Goal: Communication & Community: Share content

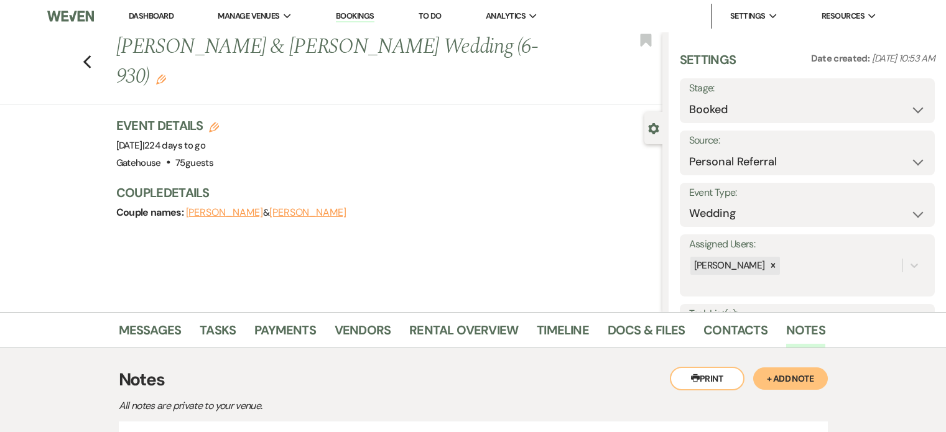
select select "12"
click at [87, 58] on icon "Previous" at bounding box center [87, 62] width 9 height 15
select select "6"
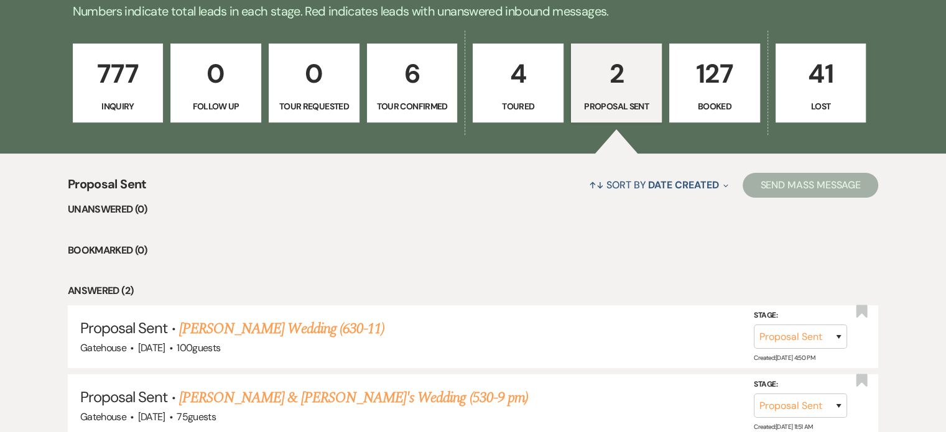
scroll to position [311, 0]
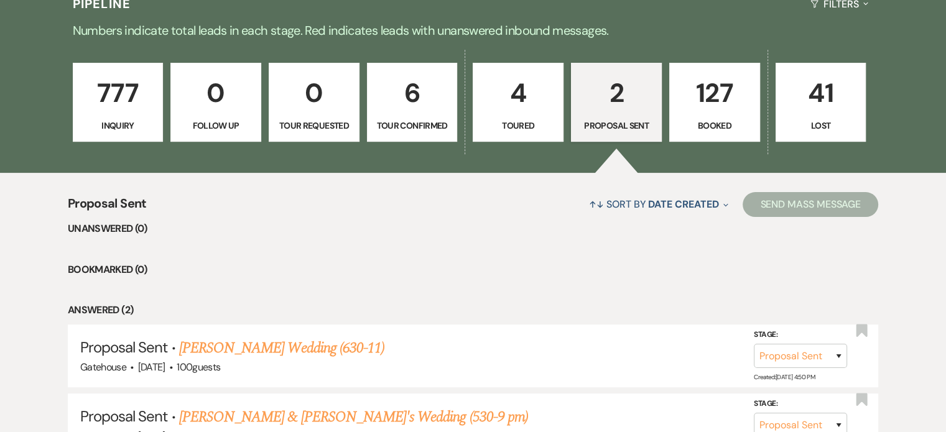
click at [520, 95] on p "4" at bounding box center [518, 93] width 75 height 42
select select "5"
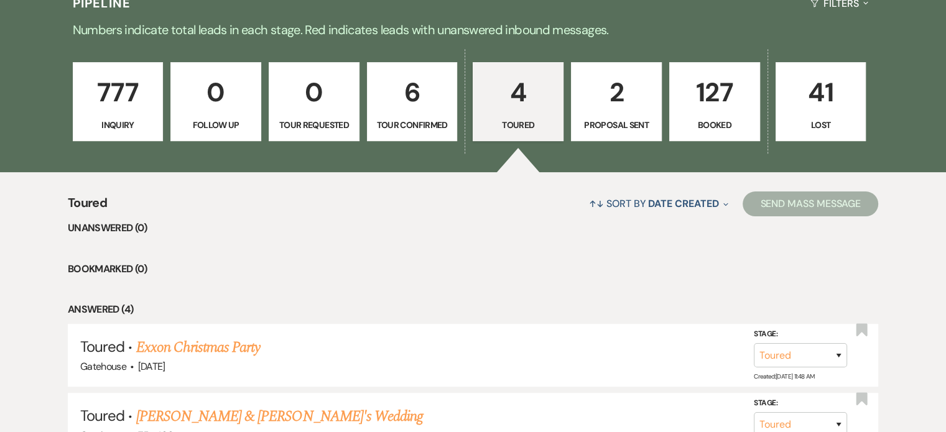
scroll to position [311, 0]
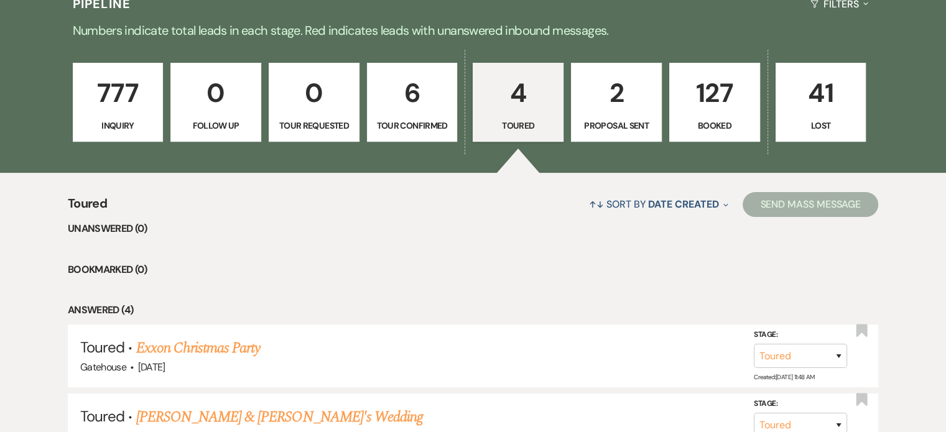
click at [411, 99] on p "6" at bounding box center [412, 93] width 75 height 42
select select "4"
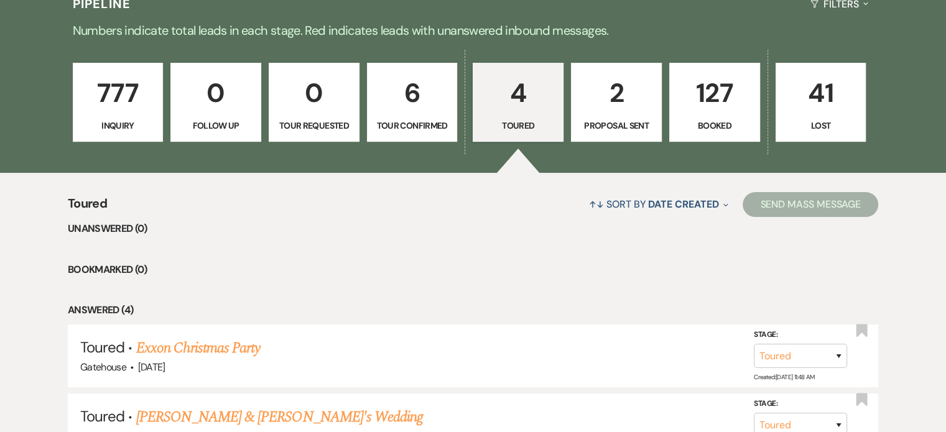
select select "4"
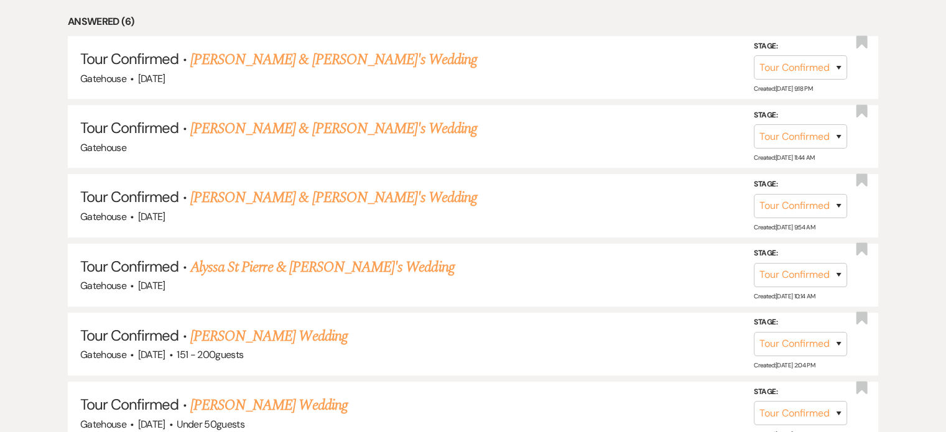
scroll to position [622, 0]
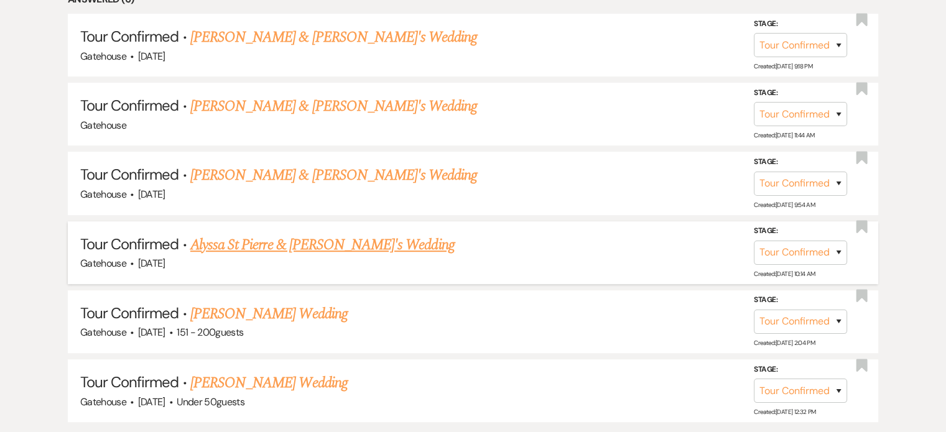
click at [301, 243] on link "Alyssa St Pierre & Fiance's Wedding" at bounding box center [322, 245] width 264 height 22
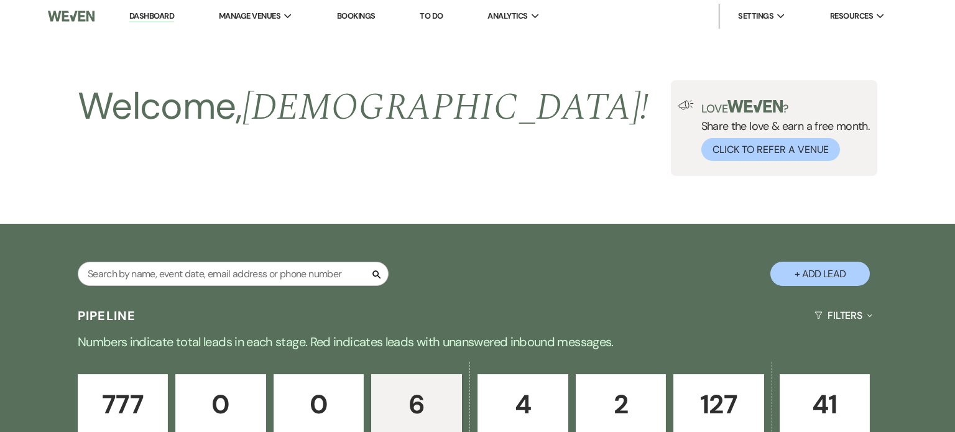
select select "4"
select select "5"
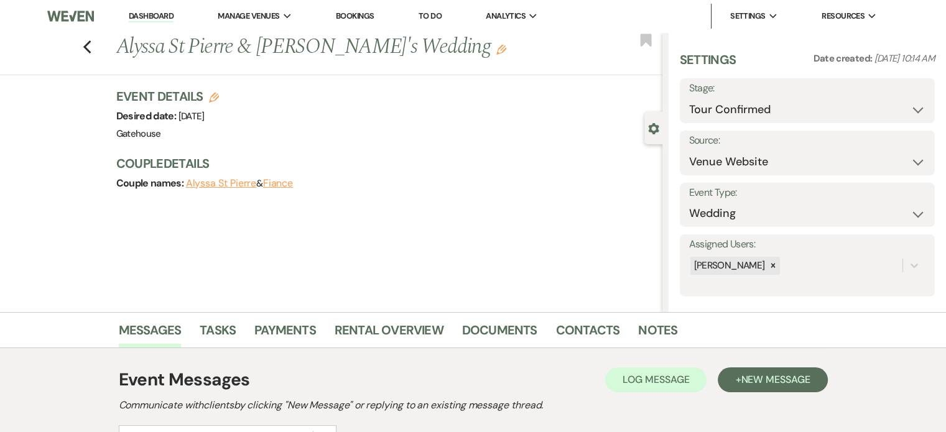
click at [219, 96] on use "button" at bounding box center [214, 98] width 10 height 10
select select "669"
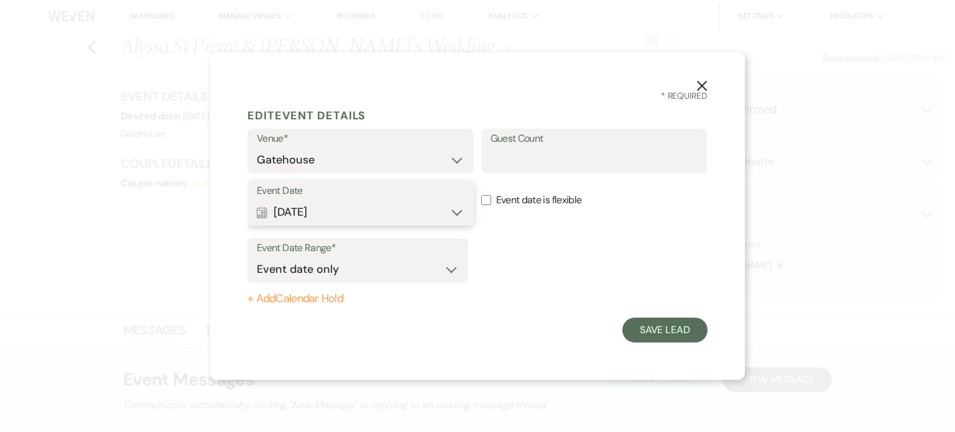
click at [332, 208] on button "Calendar Oct 22, 2027 Expand" at bounding box center [361, 212] width 208 height 25
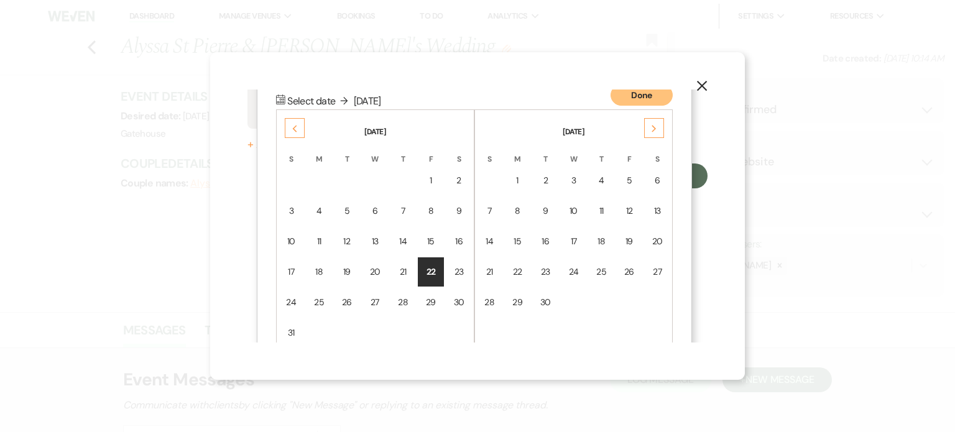
scroll to position [157, 0]
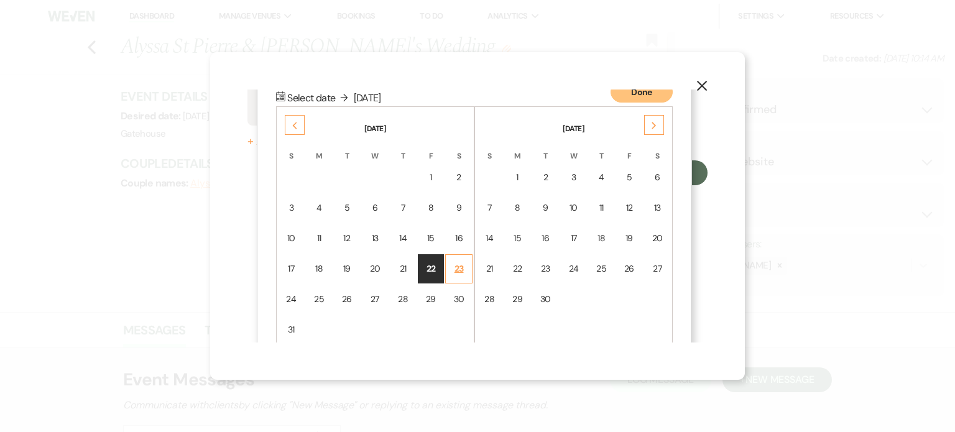
click at [460, 264] on div "23" at bounding box center [458, 268] width 11 height 13
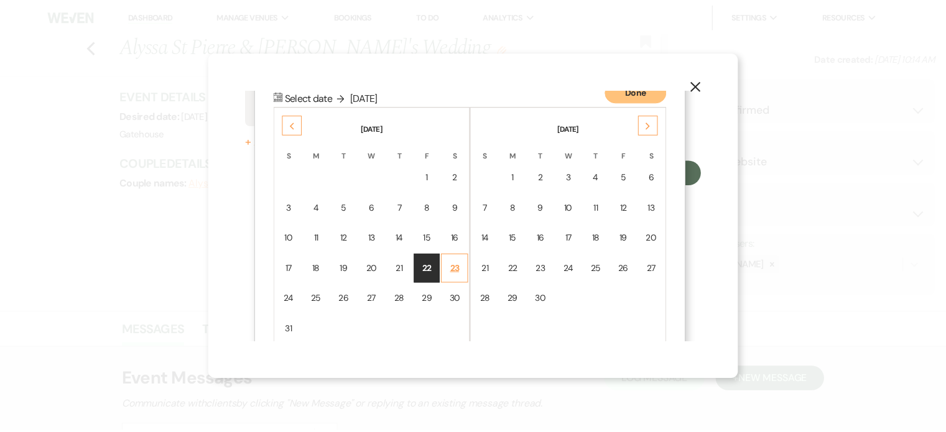
scroll to position [0, 0]
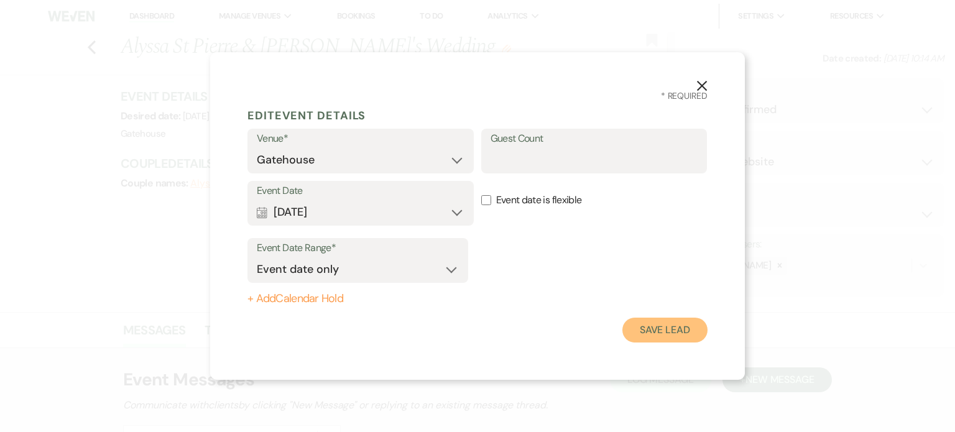
click at [664, 330] on button "Save Lead" at bounding box center [665, 330] width 85 height 25
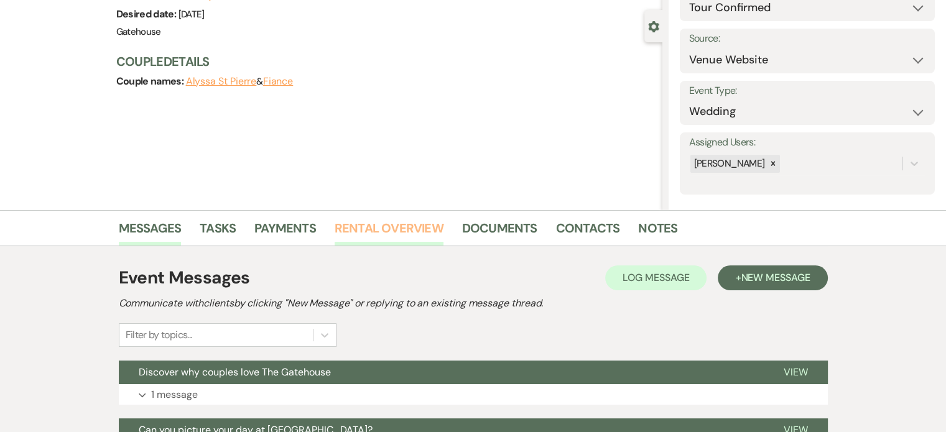
click at [411, 225] on link "Rental Overview" at bounding box center [389, 231] width 109 height 27
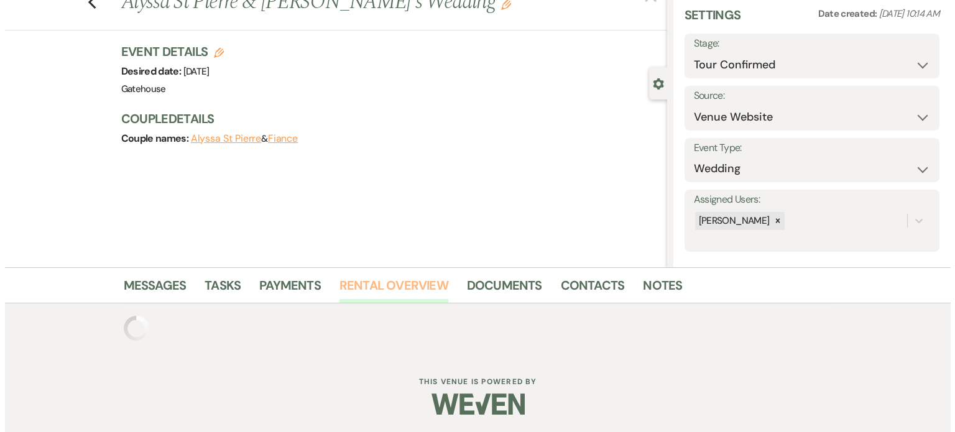
scroll to position [102, 0]
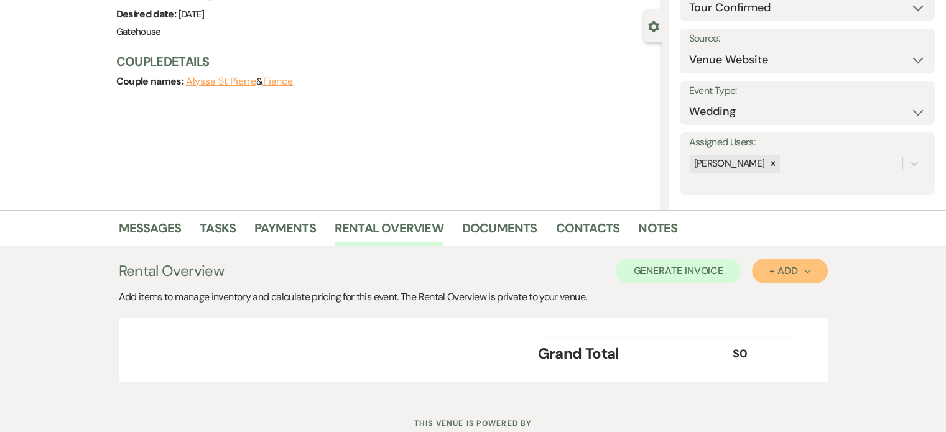
click at [786, 268] on div "+ Add Next" at bounding box center [789, 271] width 40 height 10
click at [781, 319] on button "Category" at bounding box center [784, 318] width 65 height 19
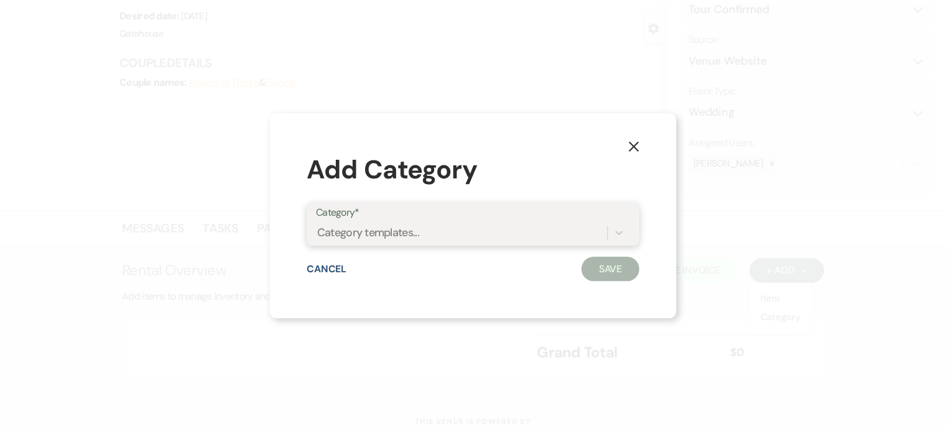
scroll to position [0, 0]
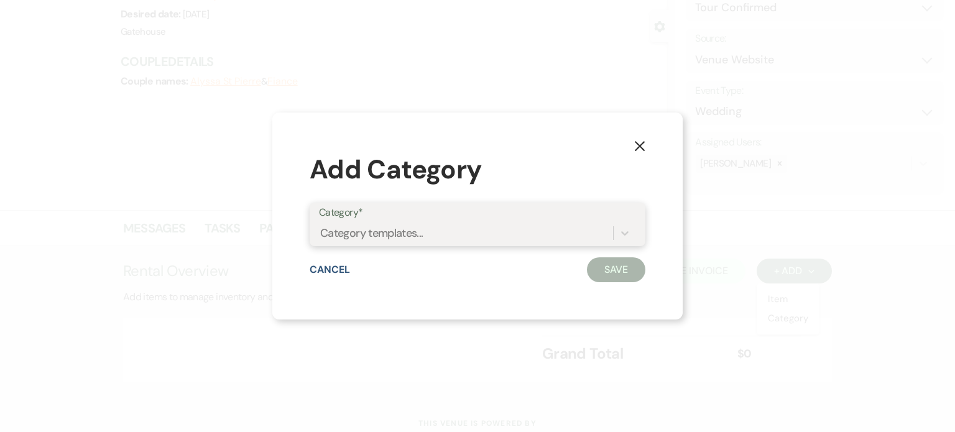
click at [552, 236] on div "Category templates..." at bounding box center [466, 234] width 294 height 22
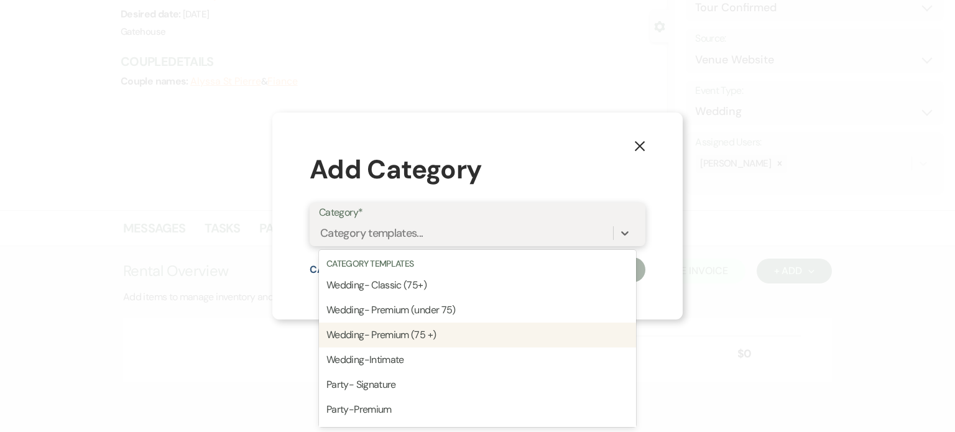
click at [513, 335] on div "Wedding- Premium (75 +)" at bounding box center [477, 335] width 317 height 25
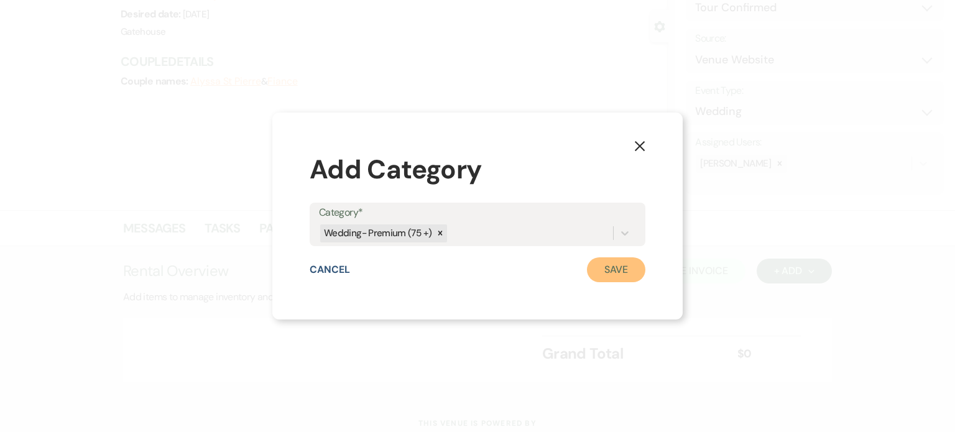
click at [607, 265] on button "Save" at bounding box center [616, 270] width 58 height 25
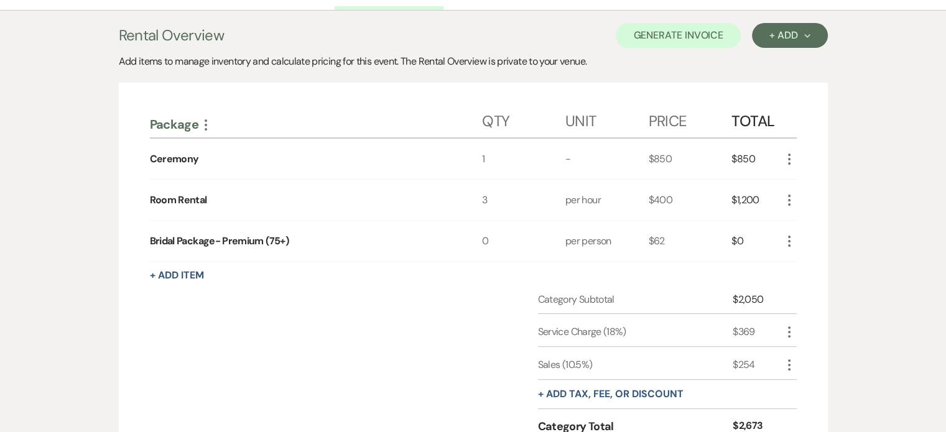
scroll to position [351, 0]
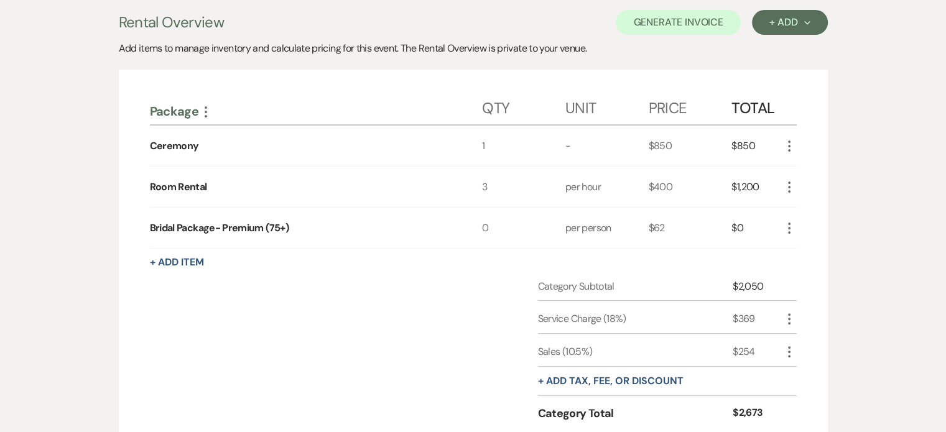
click at [787, 185] on icon "More" at bounding box center [789, 187] width 15 height 15
click at [815, 205] on button "Pencil Edit" at bounding box center [814, 212] width 65 height 20
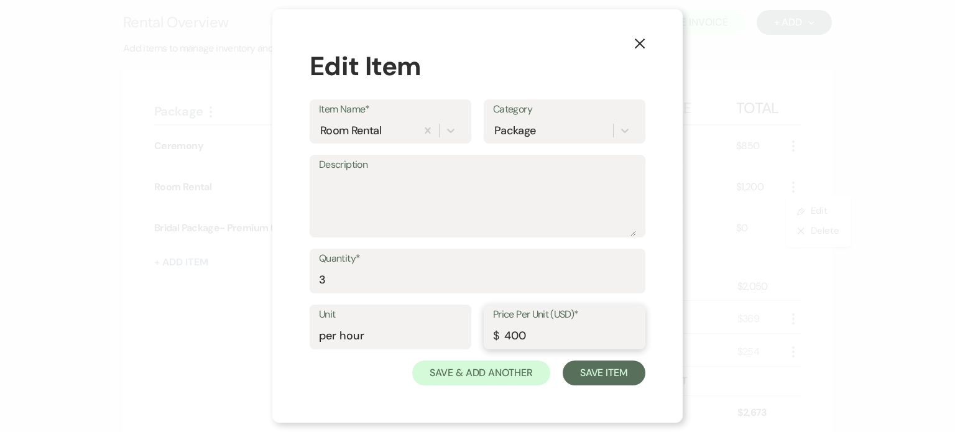
drag, startPoint x: 510, startPoint y: 337, endPoint x: 491, endPoint y: 340, distance: 19.5
click at [491, 340] on div "Price Per Unit (USD)* $ 400" at bounding box center [565, 327] width 162 height 45
type input "200"
click at [615, 377] on button "Save Item" at bounding box center [604, 373] width 83 height 25
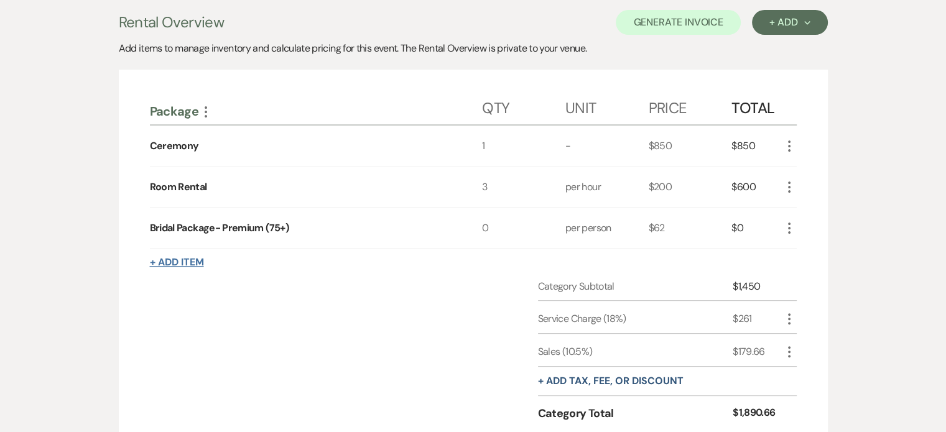
click at [172, 258] on button "+ Add Item" at bounding box center [177, 263] width 54 height 10
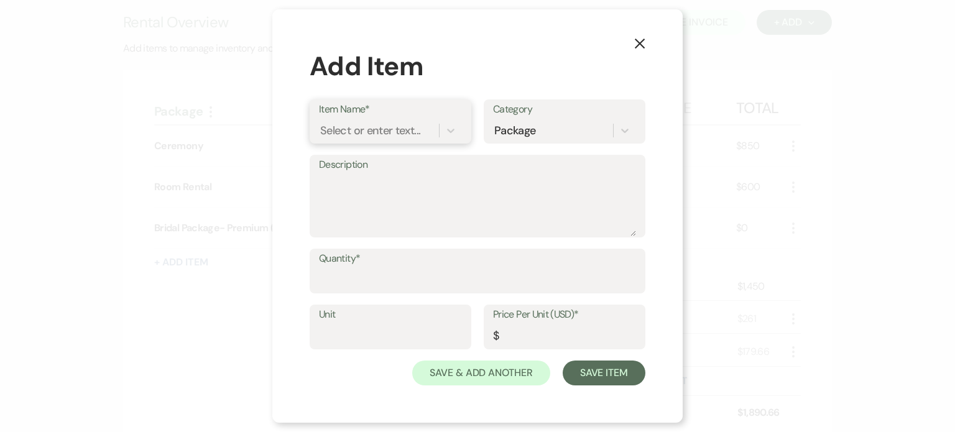
click at [427, 129] on div "Select or enter text..." at bounding box center [379, 131] width 120 height 22
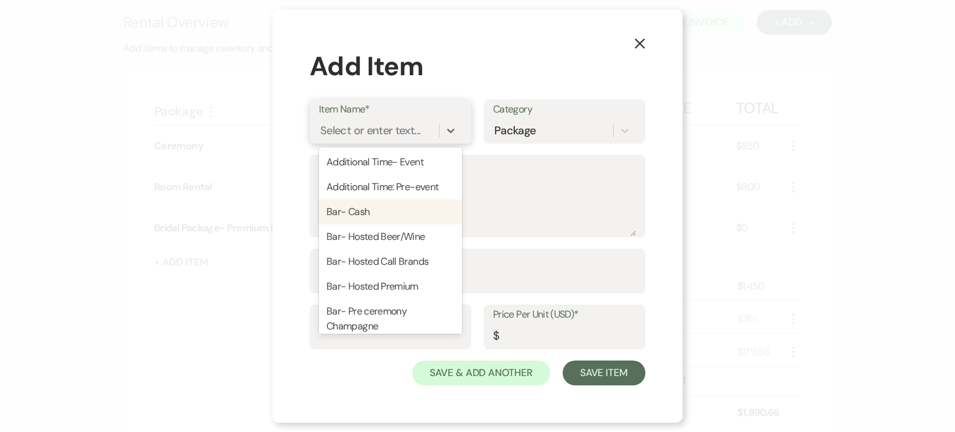
drag, startPoint x: 368, startPoint y: 213, endPoint x: 374, endPoint y: 214, distance: 6.3
click at [374, 214] on div "Bar- Cash" at bounding box center [390, 212] width 143 height 25
type textarea "mixed drinks, beer,wine beer,wine only in conjunction with beer/wine bar $100"
type input "200"
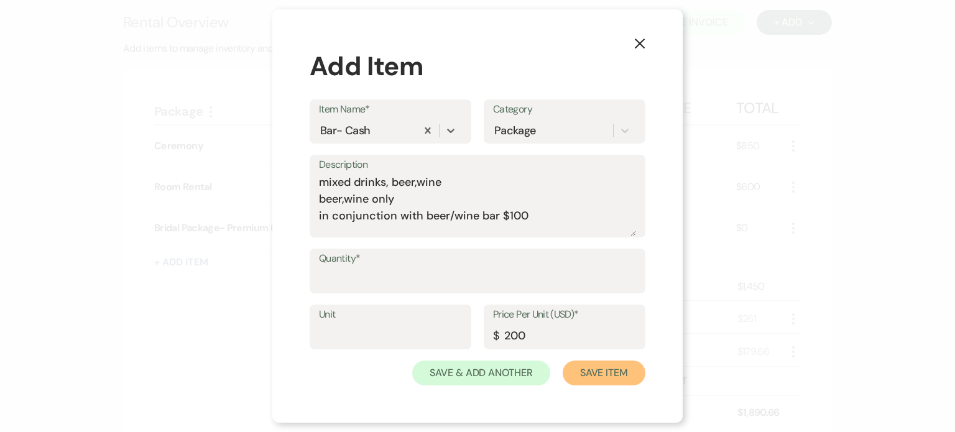
click at [613, 365] on button "Save Item" at bounding box center [604, 373] width 83 height 25
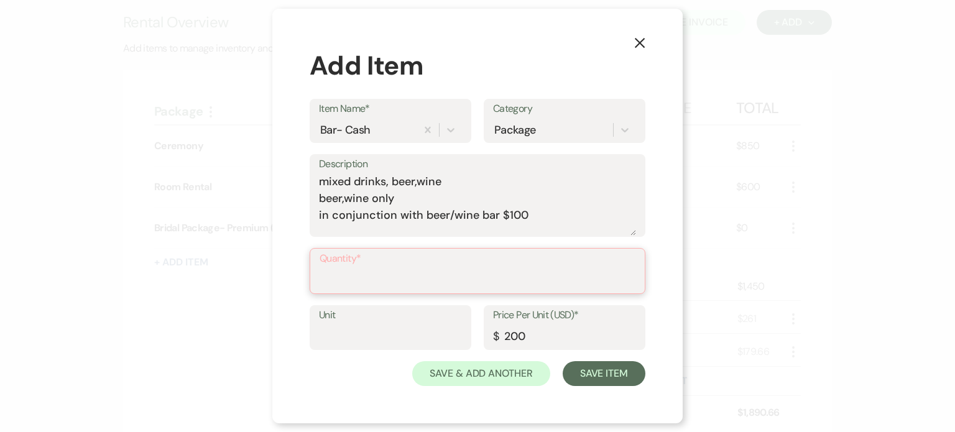
click at [353, 272] on input "Quantity*" at bounding box center [478, 280] width 316 height 24
type input "1"
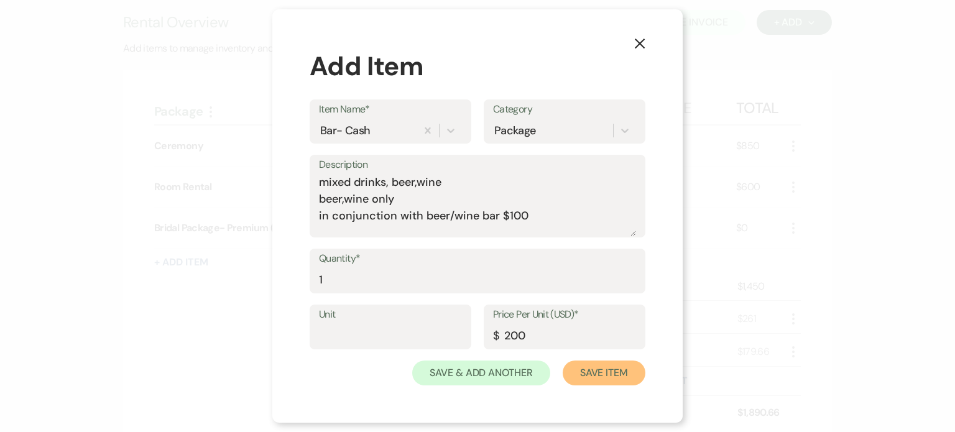
click at [605, 364] on button "Save Item" at bounding box center [604, 373] width 83 height 25
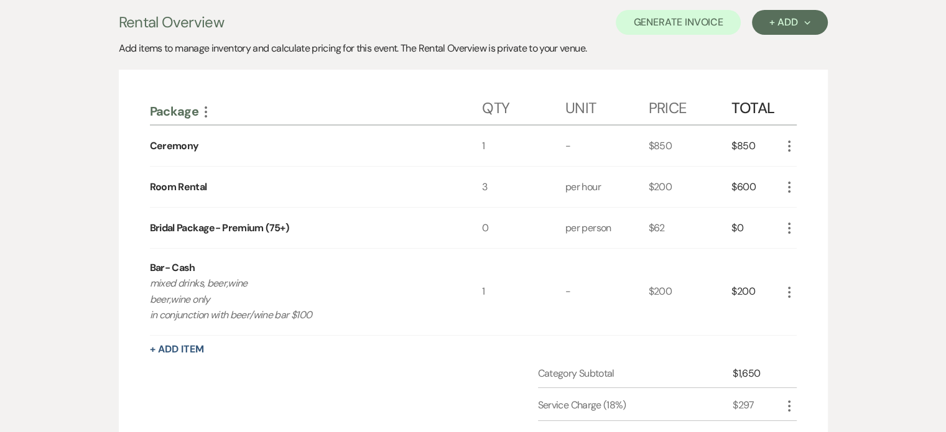
click at [785, 222] on icon "More" at bounding box center [789, 228] width 15 height 15
click at [813, 244] on button "Pencil Edit" at bounding box center [814, 253] width 65 height 20
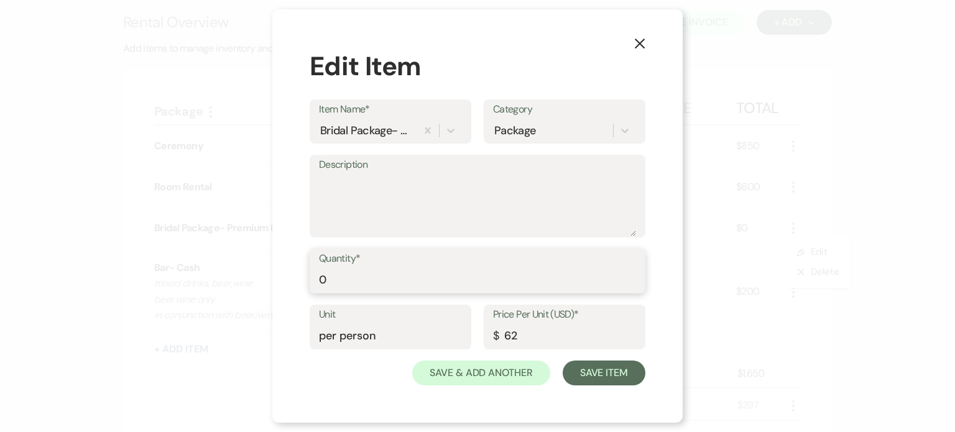
drag, startPoint x: 287, startPoint y: 287, endPoint x: 242, endPoint y: 276, distance: 46.3
click at [248, 289] on div "X Edit Item Item Name* Bridal Package- Premium (75+) Category Package Descripti…" at bounding box center [477, 216] width 955 height 432
type input "75"
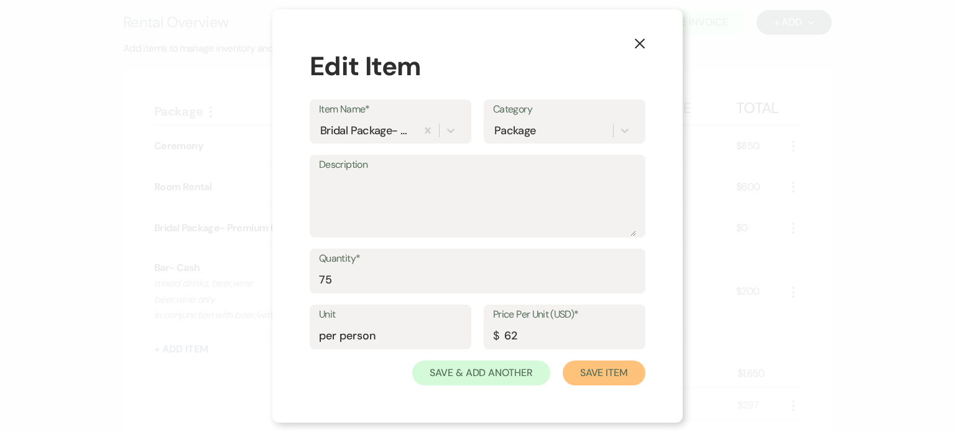
click at [587, 370] on button "Save Item" at bounding box center [604, 373] width 83 height 25
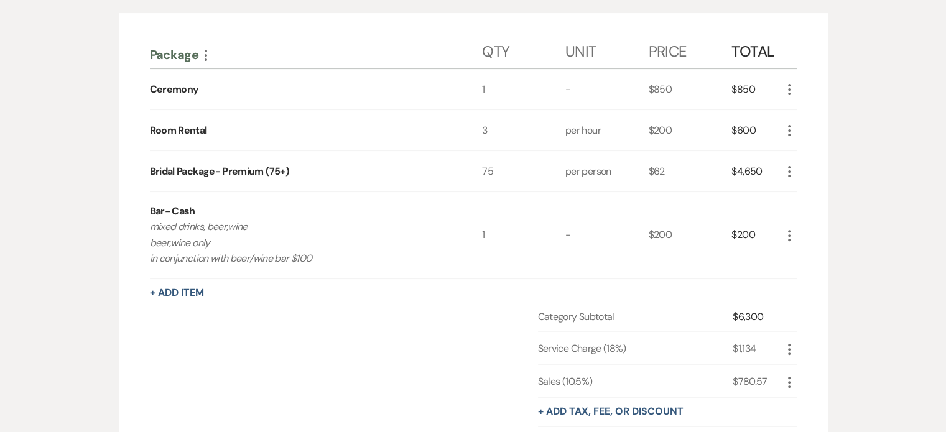
scroll to position [283, 0]
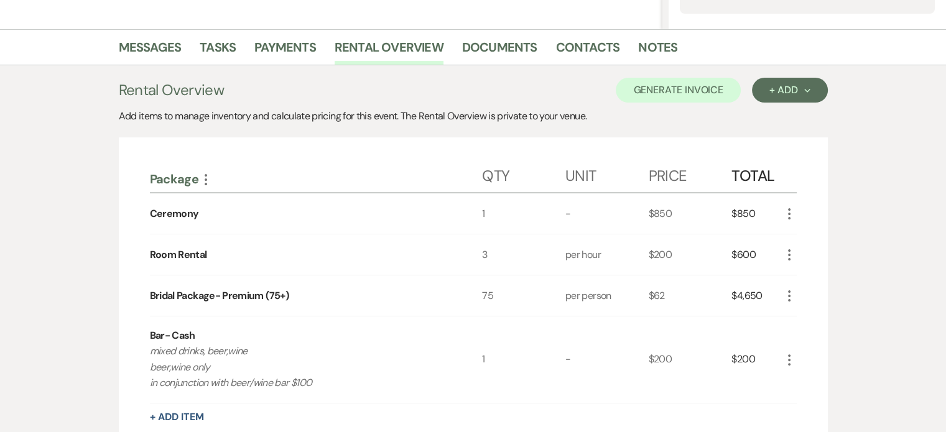
drag, startPoint x: 416, startPoint y: 152, endPoint x: 302, endPoint y: 152, distance: 114.4
click at [302, 152] on div "Package More Qty Unit Price Total Ceremony 1 - $850 $850 More Room Rental 3 per…" at bounding box center [473, 396] width 709 height 518
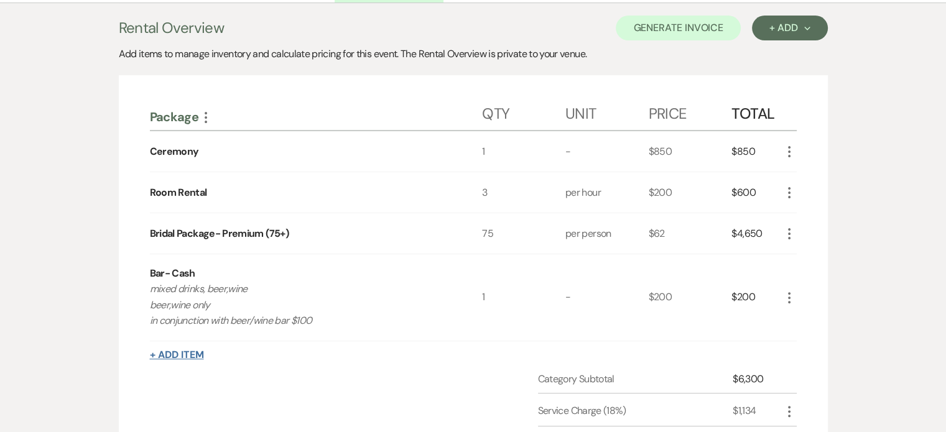
click at [192, 351] on button "+ Add Item" at bounding box center [177, 355] width 54 height 10
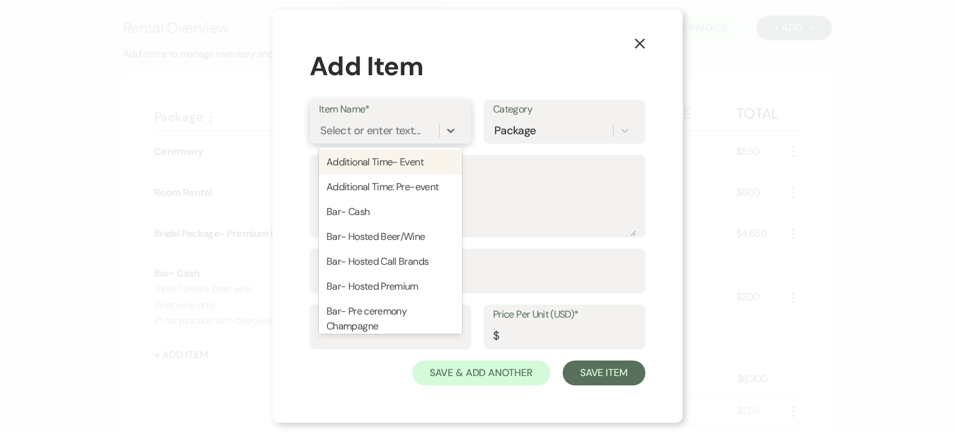
click at [414, 126] on div "Select or enter text..." at bounding box center [370, 131] width 100 height 17
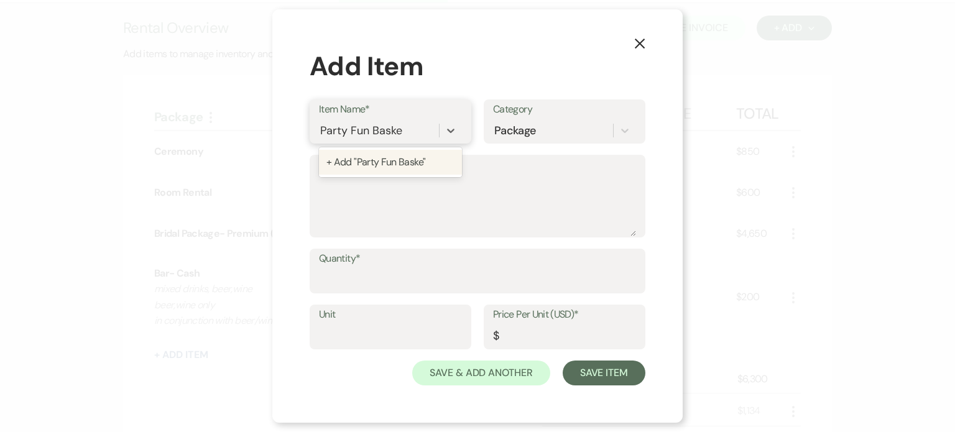
type input "Party Fun Basket"
click at [389, 161] on div "+ Add "Party Fun Basket"" at bounding box center [390, 162] width 143 height 25
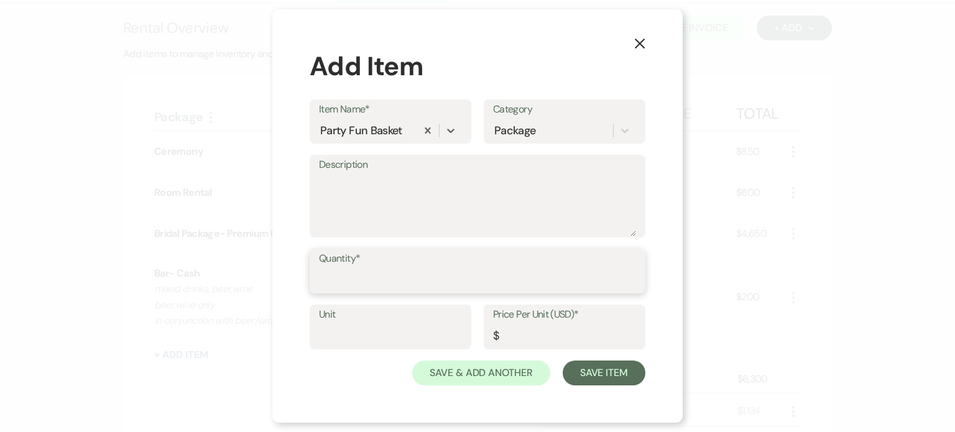
click at [353, 279] on input "Quantity*" at bounding box center [477, 280] width 317 height 24
type input "1"
click at [518, 338] on input "Price Per Unit (USD)*" at bounding box center [564, 336] width 143 height 24
type input "125"
click at [353, 175] on textarea "Description" at bounding box center [477, 205] width 317 height 62
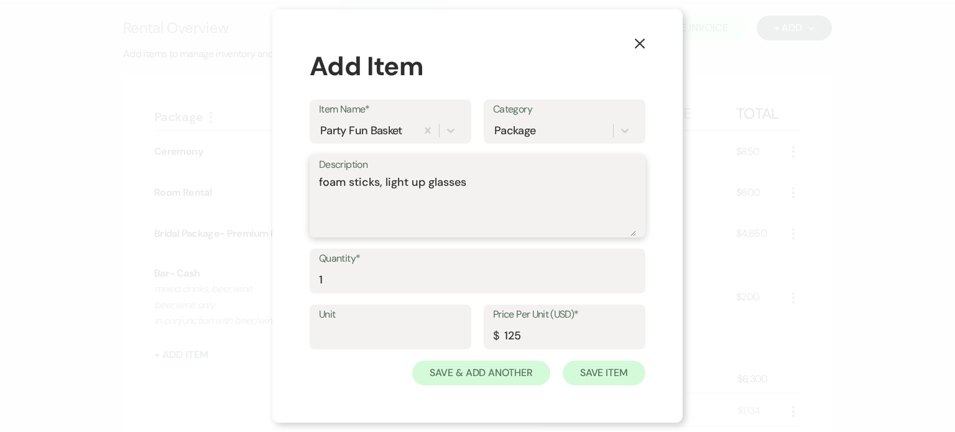
type textarea "foam sticks, light up glasses"
click at [608, 369] on button "Save Item" at bounding box center [604, 373] width 83 height 25
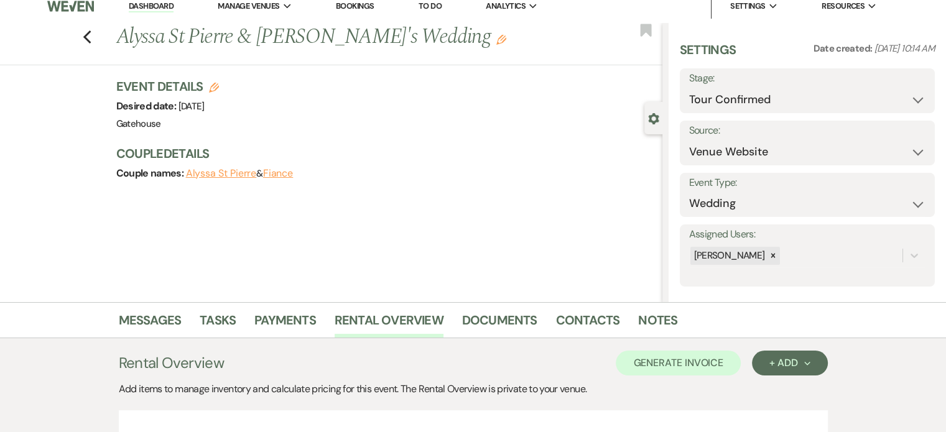
scroll to position [0, 0]
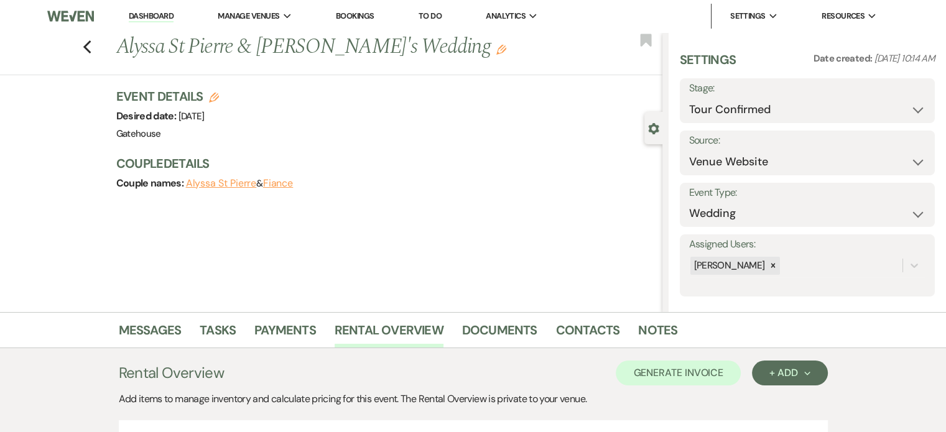
click at [496, 47] on icon "Edit" at bounding box center [501, 50] width 10 height 10
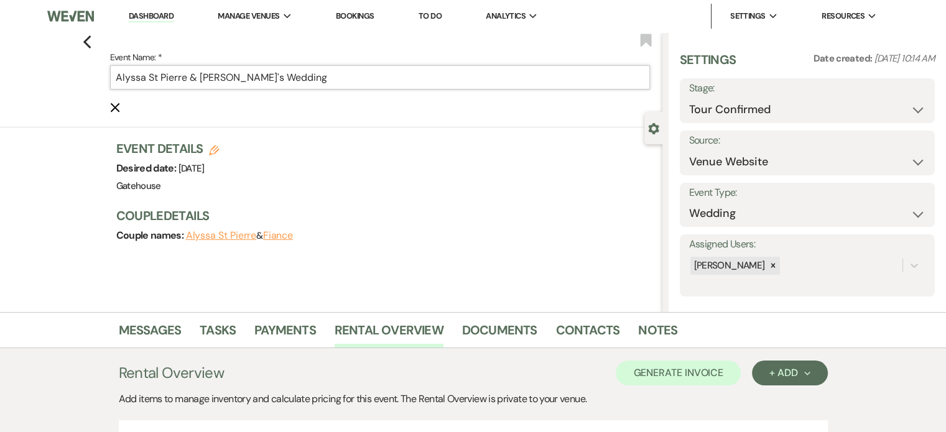
click at [343, 79] on input "Alyssa St Pierre & Fiance's Wedding" at bounding box center [380, 77] width 540 height 24
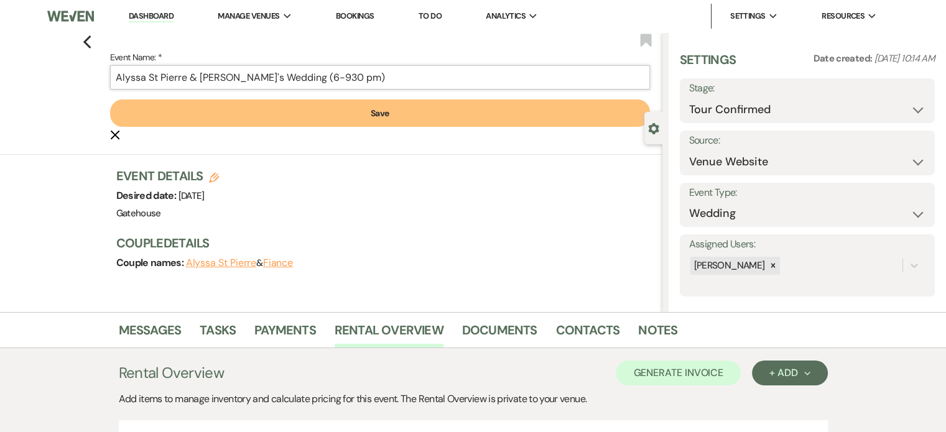
click at [295, 77] on input "Alyssa St Pierre & Fiance's Wedding (6-930 pm)" at bounding box center [380, 77] width 540 height 24
type input "Alyssa St Pierre & Fiance's Wedding (630-10 pm)"
click at [376, 113] on button "Save" at bounding box center [380, 113] width 540 height 27
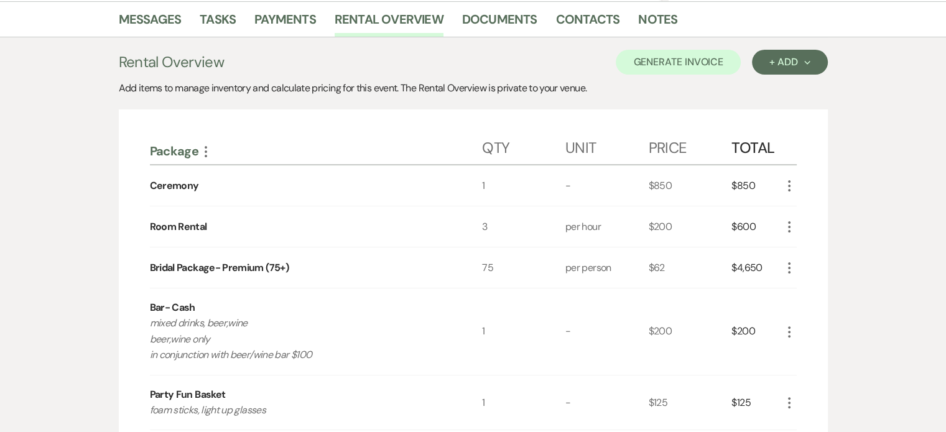
scroll to position [249, 0]
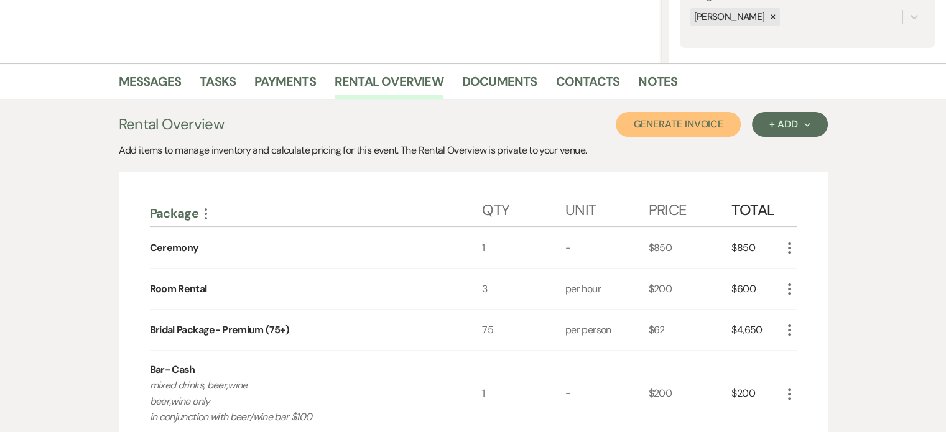
click at [694, 126] on button "Generate Invoice" at bounding box center [678, 124] width 125 height 25
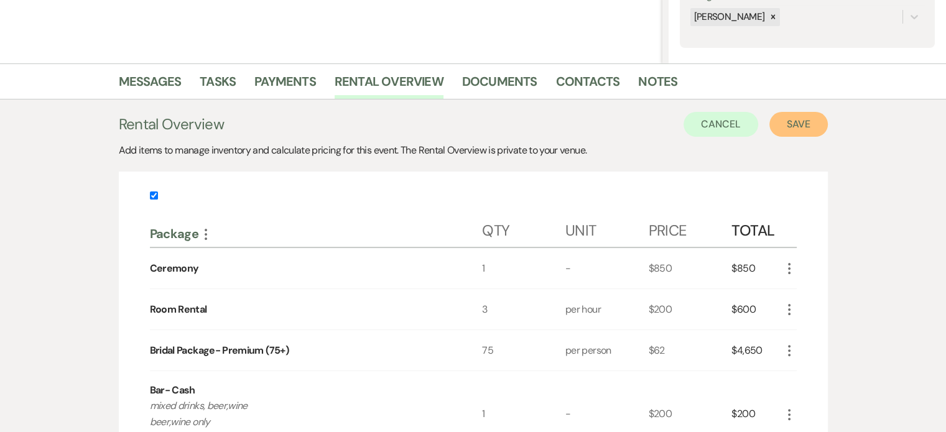
click at [802, 126] on button "Save" at bounding box center [798, 124] width 58 height 25
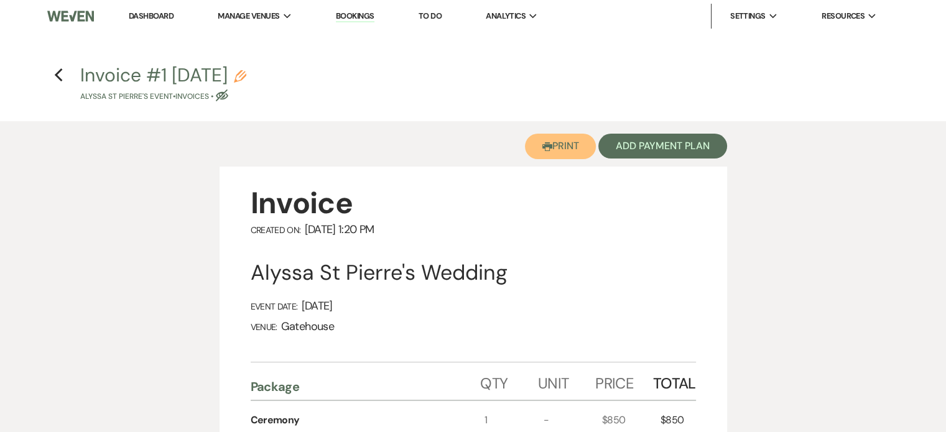
drag, startPoint x: 555, startPoint y: 146, endPoint x: 703, endPoint y: 373, distance: 271.5
click at [556, 146] on button "Printer Print" at bounding box center [561, 147] width 72 height 26
click at [246, 73] on use "button" at bounding box center [240, 76] width 12 height 12
select select "22"
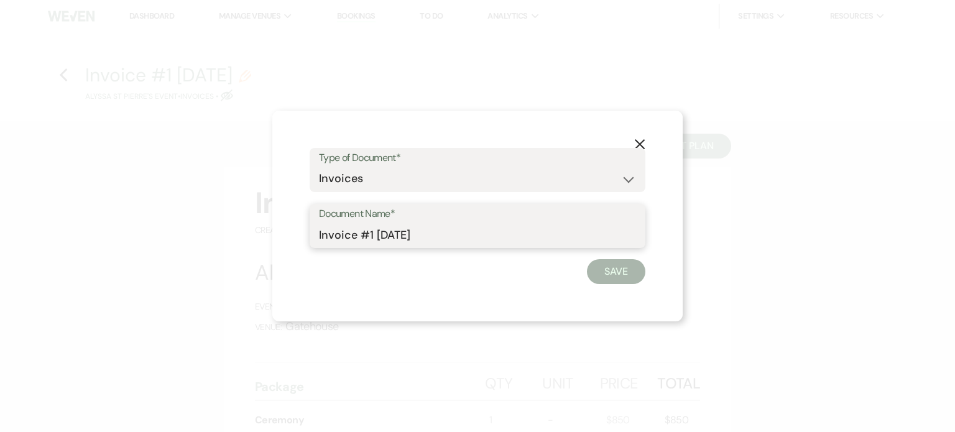
drag, startPoint x: 458, startPoint y: 236, endPoint x: 224, endPoint y: 256, distance: 234.7
click at [226, 257] on div "X Type of Document* Special Event Insurance Vendor Certificate of Insurance Con…" at bounding box center [477, 216] width 955 height 432
type input "Proposal"
click at [632, 267] on button "Save" at bounding box center [616, 271] width 58 height 25
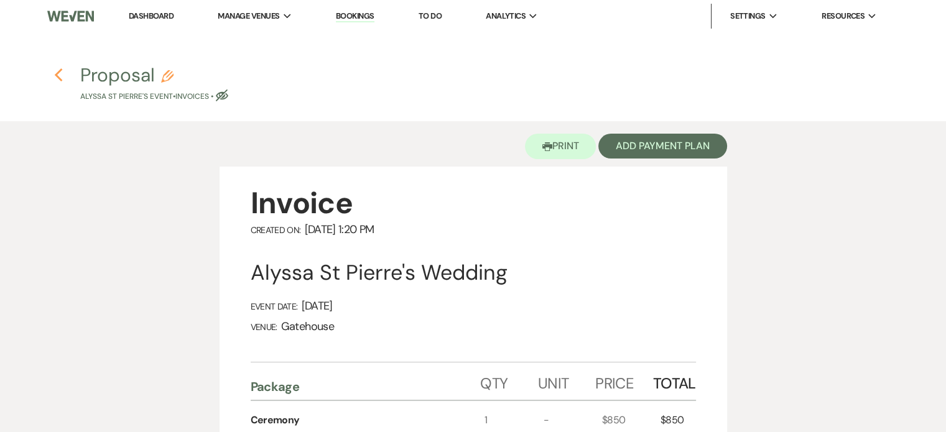
click at [59, 74] on icon "Previous" at bounding box center [58, 75] width 9 height 15
select select "4"
select select "5"
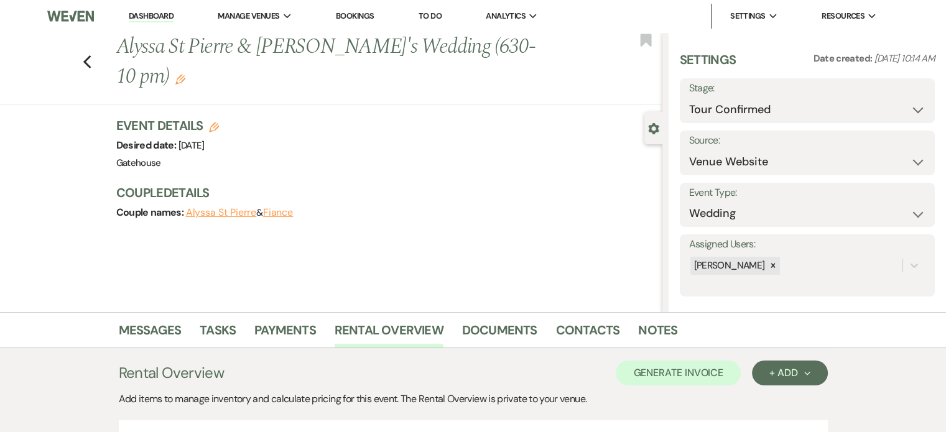
click at [219, 123] on use "button" at bounding box center [214, 128] width 10 height 10
select select "669"
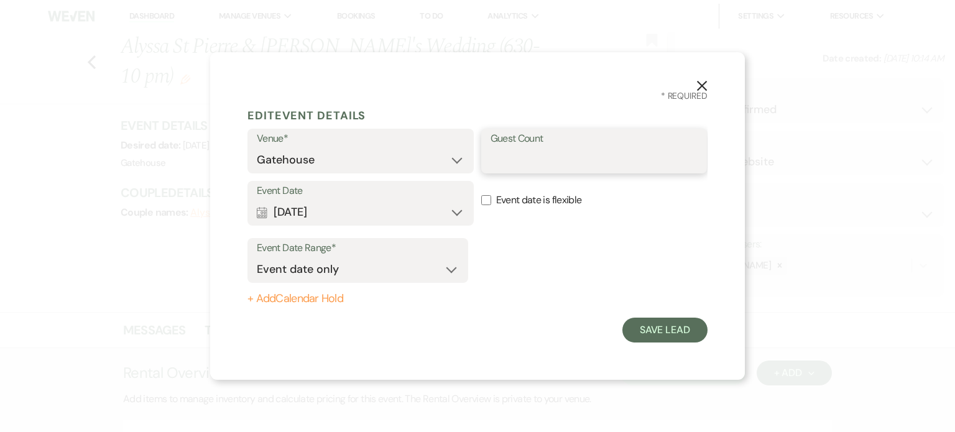
click at [543, 157] on input "Guest Count" at bounding box center [595, 160] width 208 height 24
type input "75"
click at [669, 337] on button "Save Lead" at bounding box center [665, 330] width 85 height 25
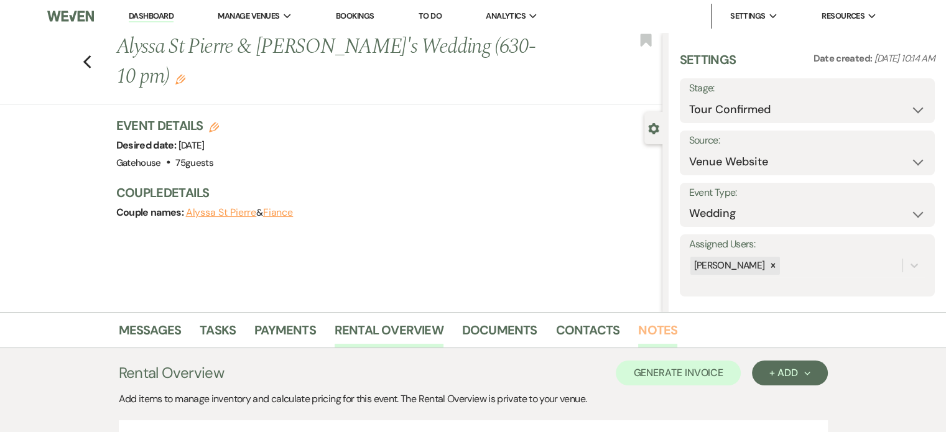
click at [657, 328] on link "Notes" at bounding box center [657, 333] width 39 height 27
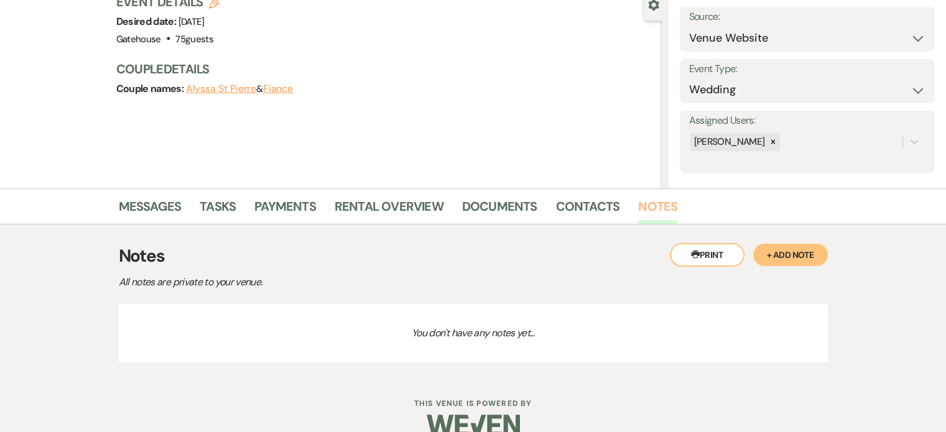
scroll to position [146, 0]
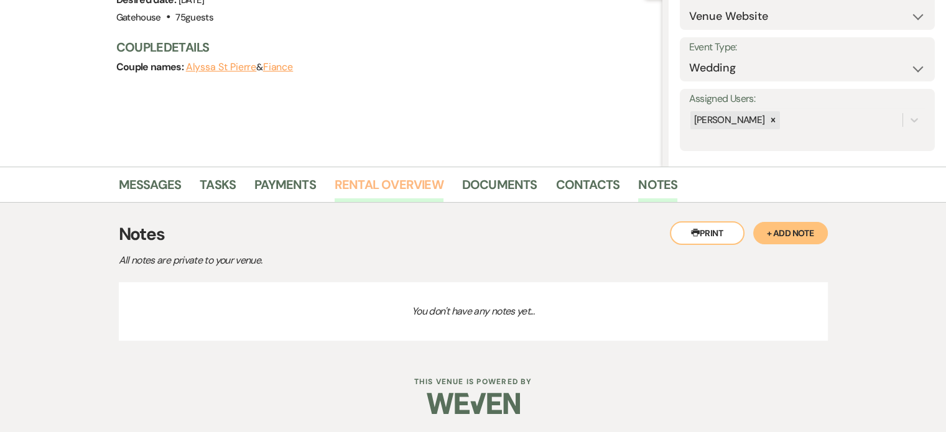
click at [415, 183] on link "Rental Overview" at bounding box center [389, 188] width 109 height 27
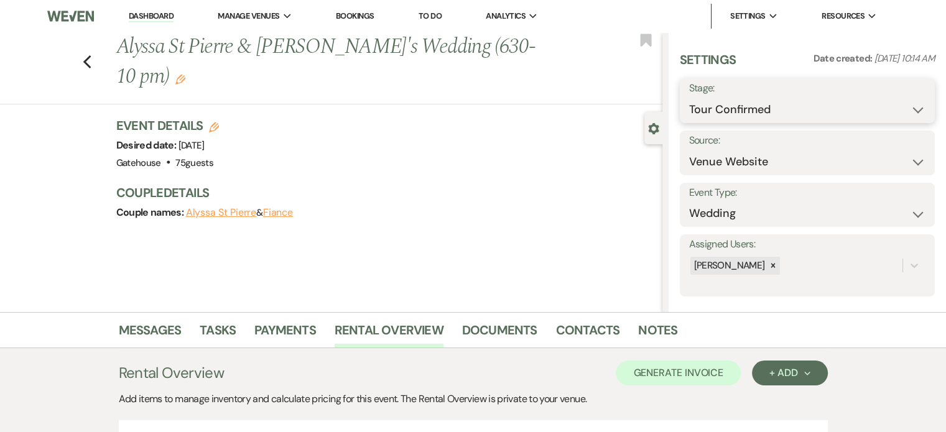
click at [819, 116] on select "Inquiry Follow Up Tour Requested Tour Confirmed Toured Proposal Sent Booked Lost" at bounding box center [807, 110] width 236 height 24
select select "6"
click at [689, 98] on select "Inquiry Follow Up Tour Requested Tour Confirmed Toured Proposal Sent Booked Lost" at bounding box center [807, 110] width 236 height 24
click at [904, 98] on button "Save" at bounding box center [908, 100] width 53 height 25
click at [154, 15] on link "Dashboard" at bounding box center [151, 17] width 45 height 12
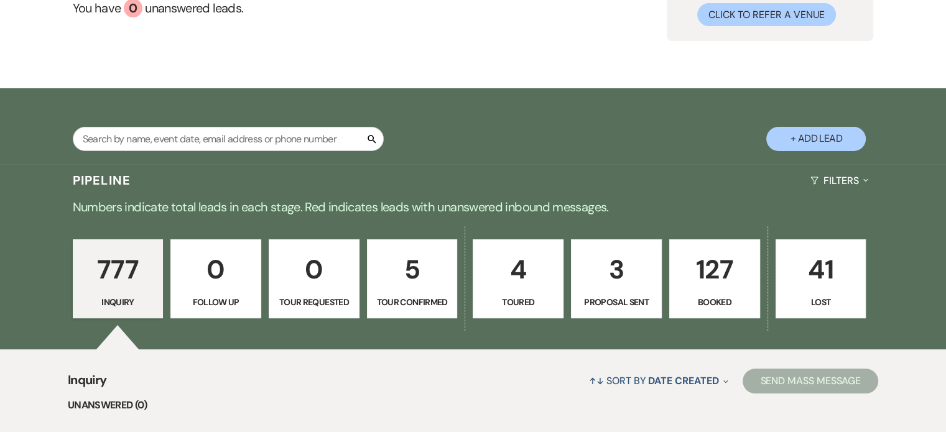
scroll to position [187, 0]
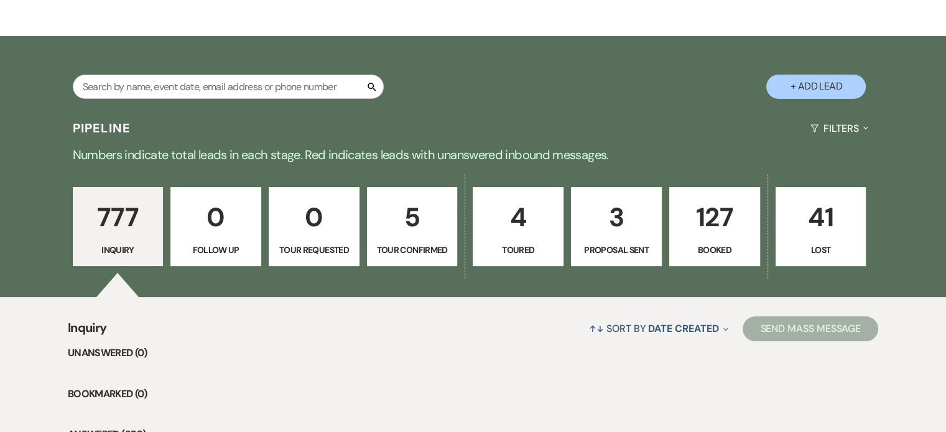
click at [401, 222] on p "5" at bounding box center [412, 218] width 75 height 42
select select "4"
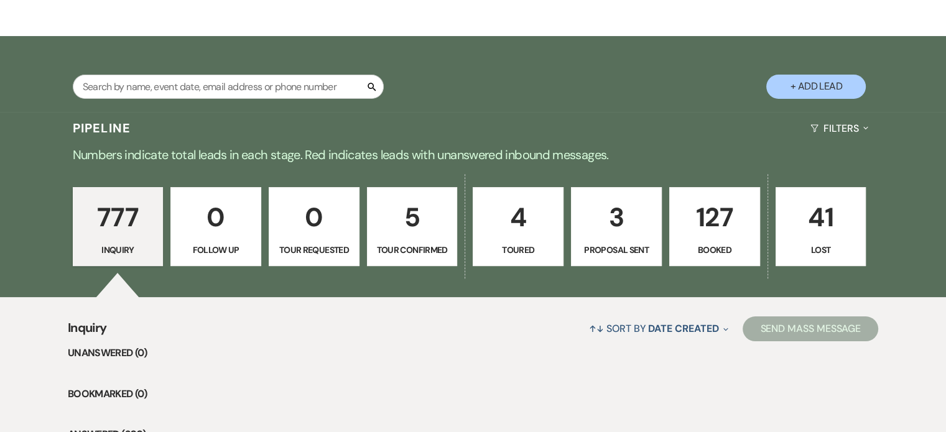
select select "4"
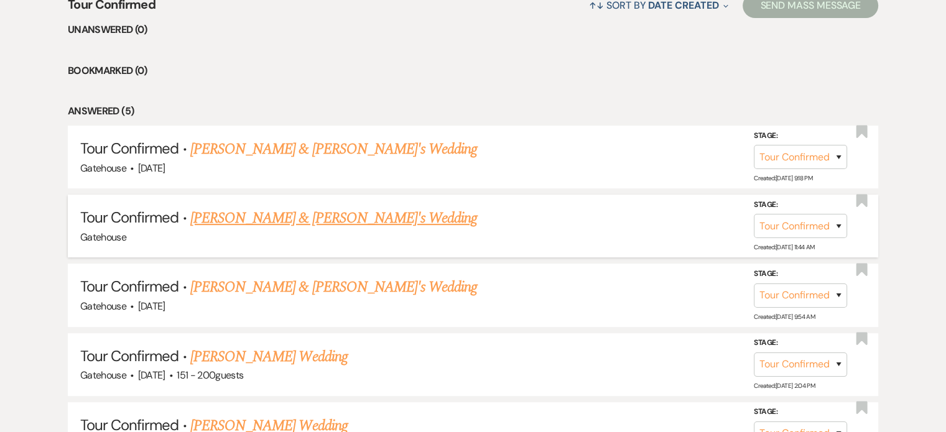
scroll to position [560, 0]
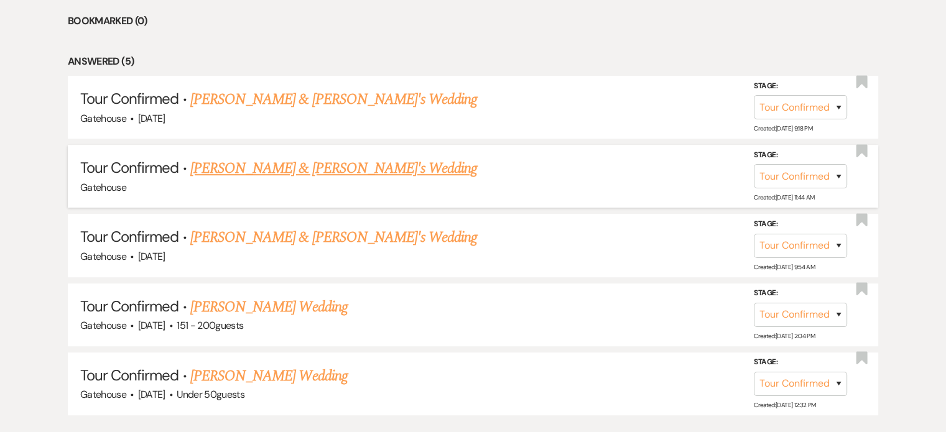
click at [281, 167] on link "Brian Vincent & Fiance's Wedding" at bounding box center [333, 168] width 287 height 22
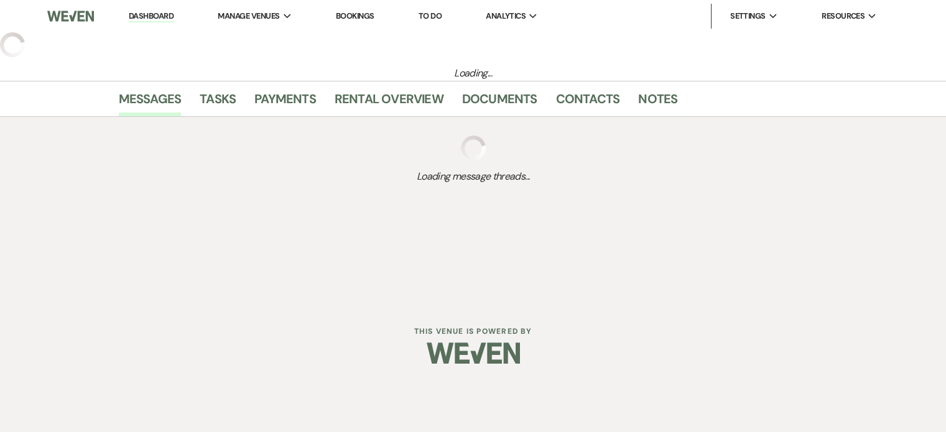
select select "4"
select select "5"
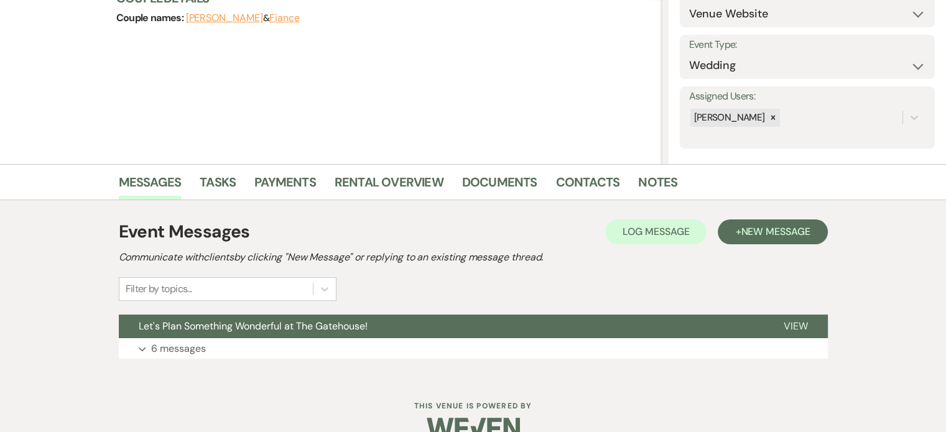
scroll to position [173, 0]
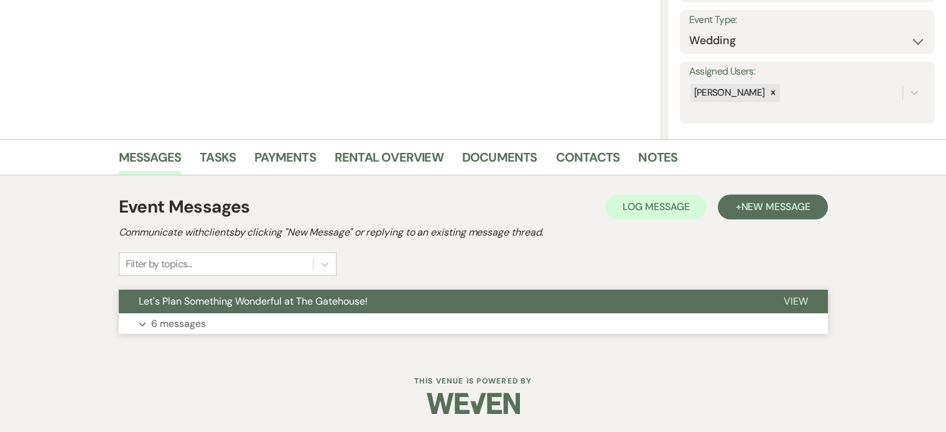
click at [164, 322] on p "6 messages" at bounding box center [178, 324] width 55 height 16
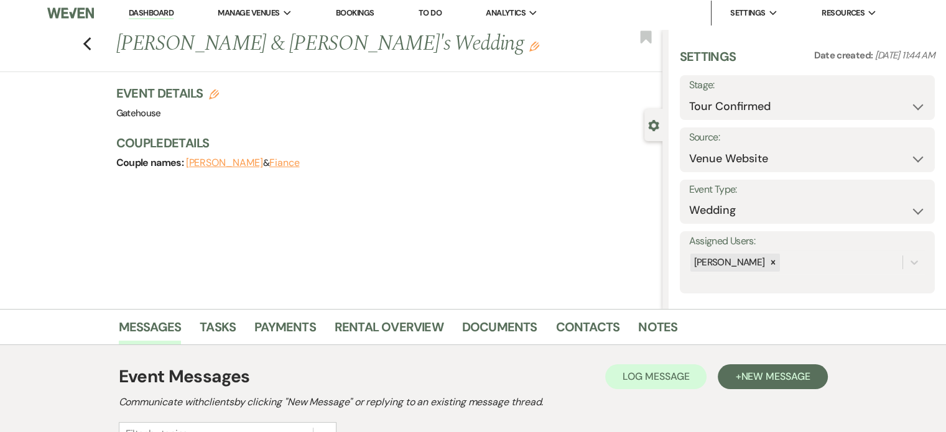
scroll to position [0, 0]
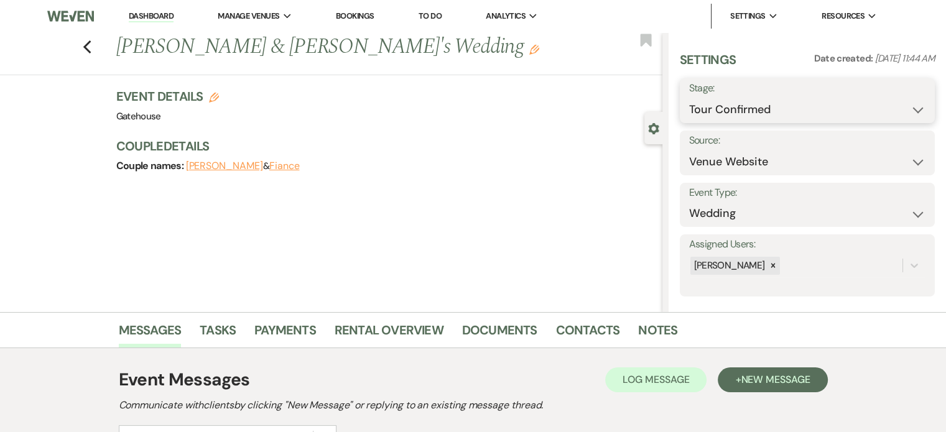
click at [908, 109] on select "Inquiry Follow Up Tour Requested Tour Confirmed Toured Proposal Sent Booked Lost" at bounding box center [807, 110] width 236 height 24
select select "1"
click at [689, 98] on select "Inquiry Follow Up Tour Requested Tour Confirmed Toured Proposal Sent Booked Lost" at bounding box center [807, 110] width 236 height 24
click at [915, 102] on button "Save" at bounding box center [908, 100] width 53 height 25
click at [92, 45] on icon "Previous" at bounding box center [87, 47] width 9 height 15
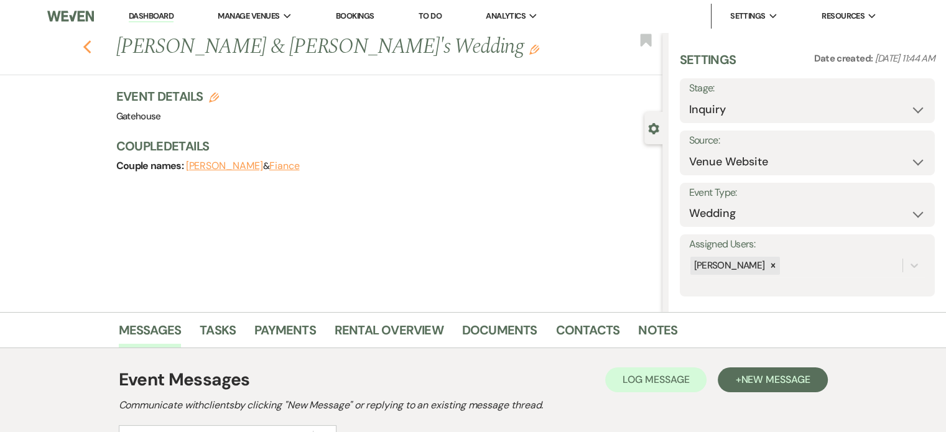
scroll to position [560, 0]
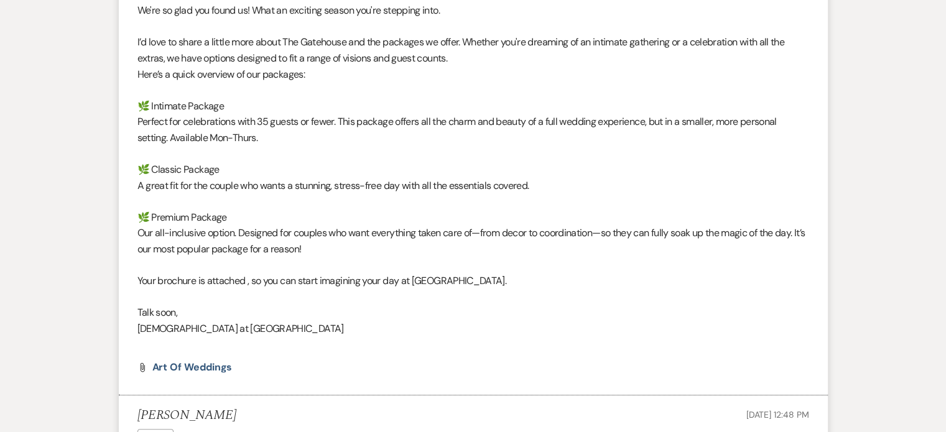
select select "4"
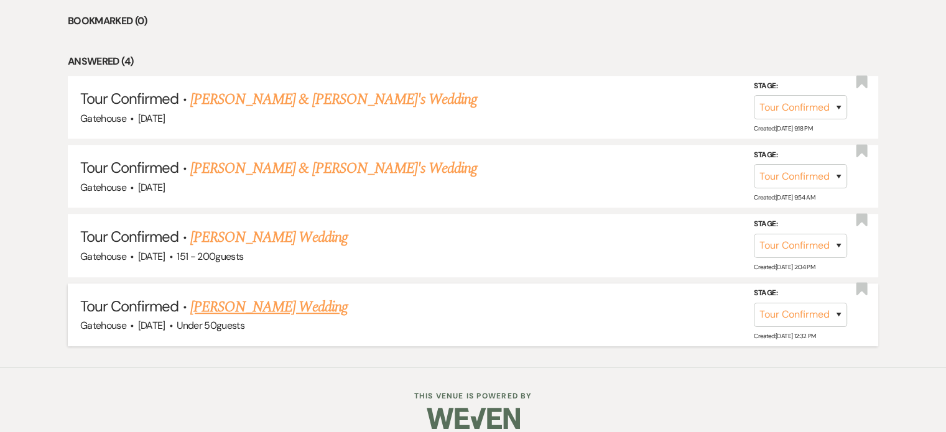
click at [260, 300] on link "Rhonda Kimbel's Wedding" at bounding box center [268, 307] width 157 height 22
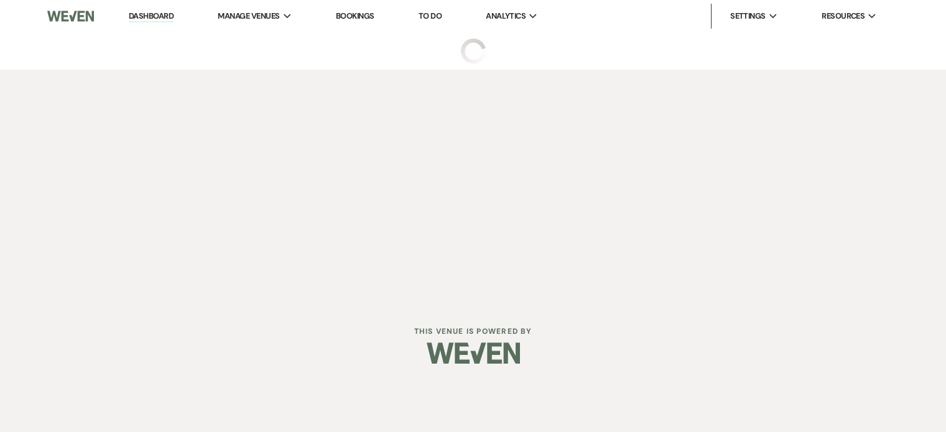
select select "4"
select select "2"
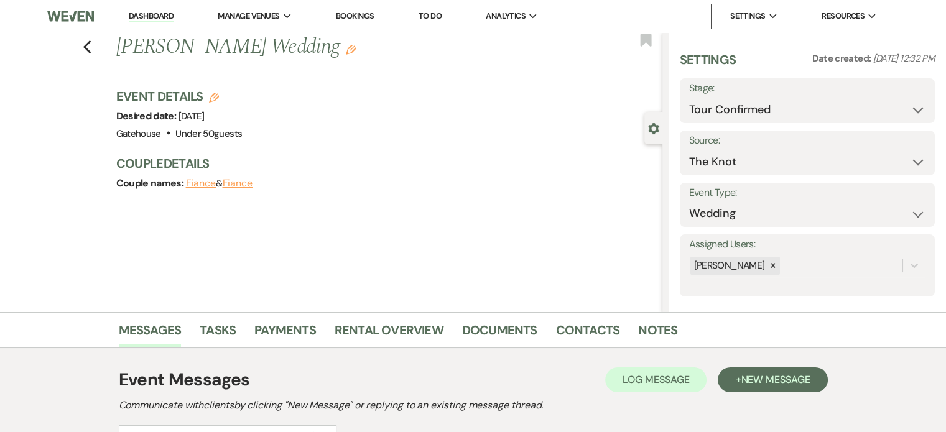
click at [346, 47] on use "button" at bounding box center [351, 50] width 10 height 10
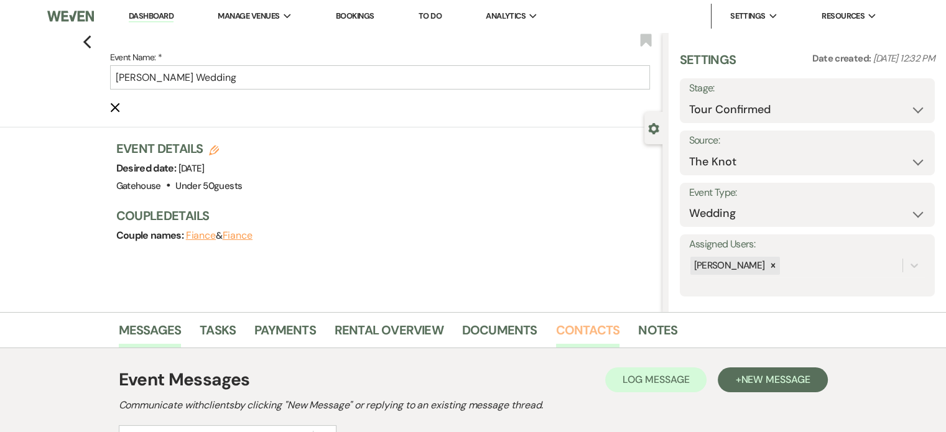
click at [577, 327] on link "Contacts" at bounding box center [588, 333] width 64 height 27
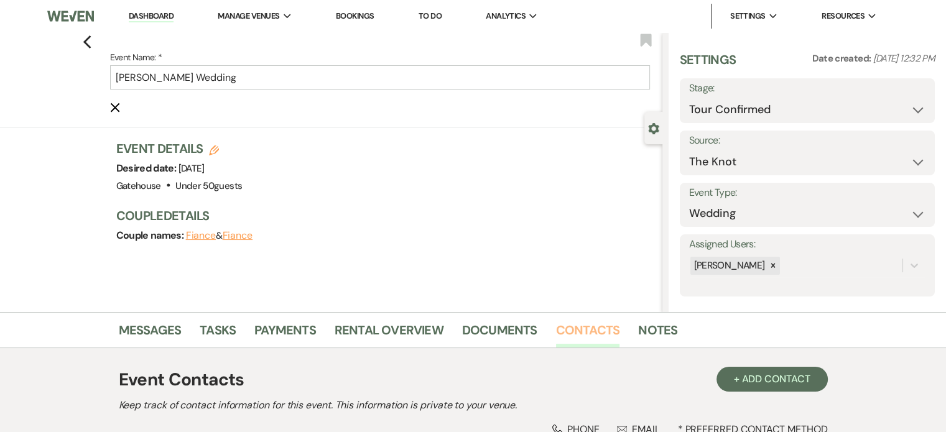
scroll to position [175, 0]
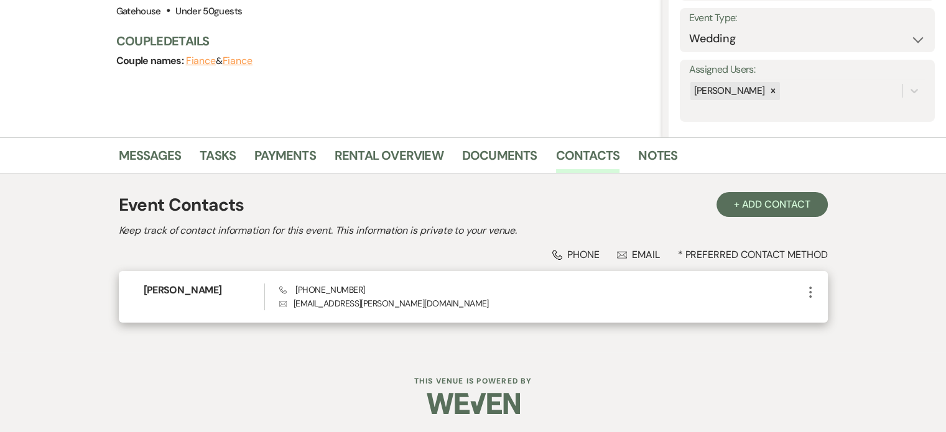
click at [812, 288] on icon "More" at bounding box center [810, 292] width 15 height 15
click at [834, 310] on button "Pencil Edit" at bounding box center [840, 316] width 74 height 21
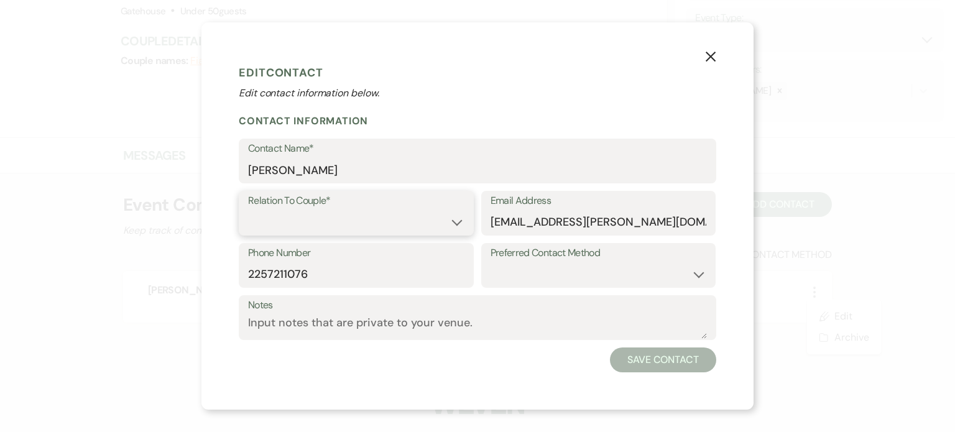
click at [401, 221] on select "Couple Planner Parent of Couple Family Member Friend Other" at bounding box center [356, 222] width 216 height 24
select select "3"
click at [248, 210] on select "Couple Planner Parent of Couple Family Member Friend Other" at bounding box center [356, 222] width 216 height 24
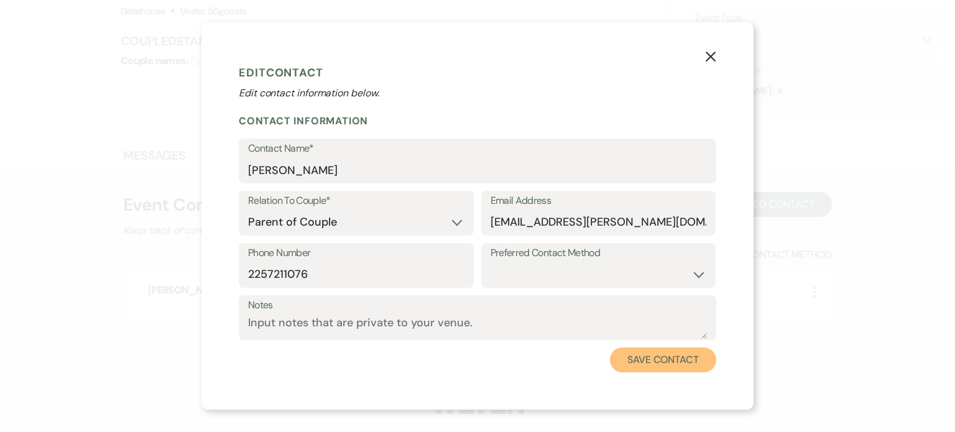
click at [672, 362] on button "Save Contact" at bounding box center [663, 360] width 106 height 25
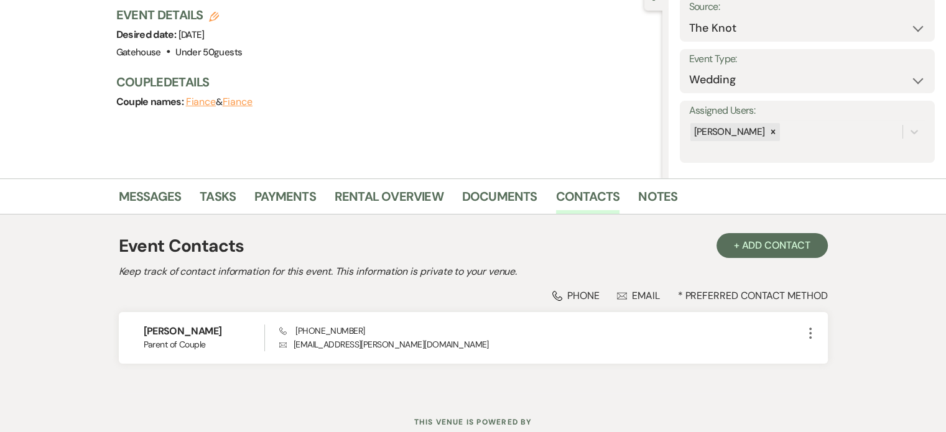
scroll to position [50, 0]
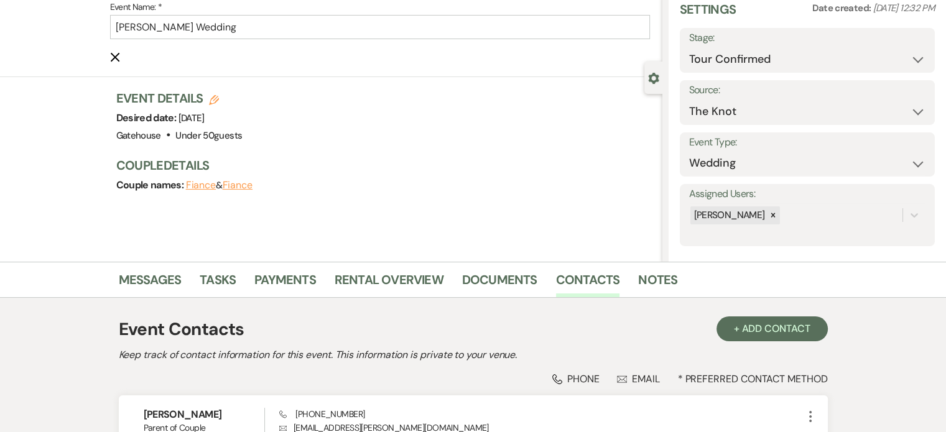
click at [213, 96] on icon "Edit" at bounding box center [214, 100] width 10 height 10
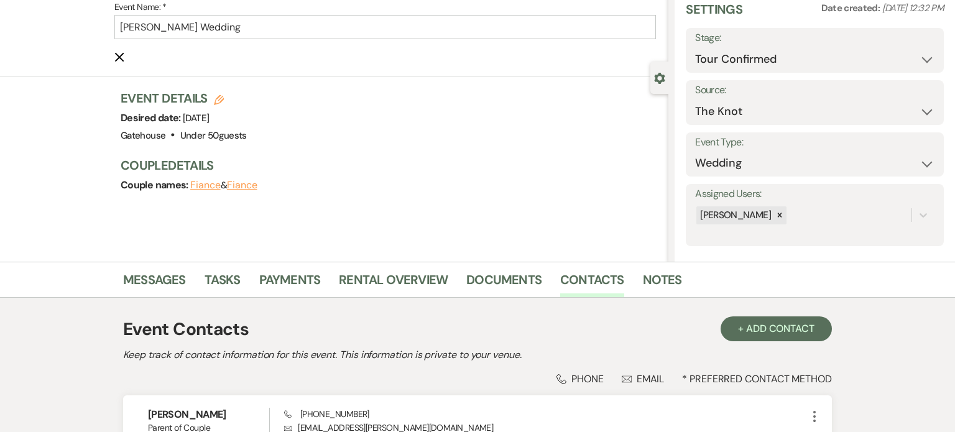
select select "669"
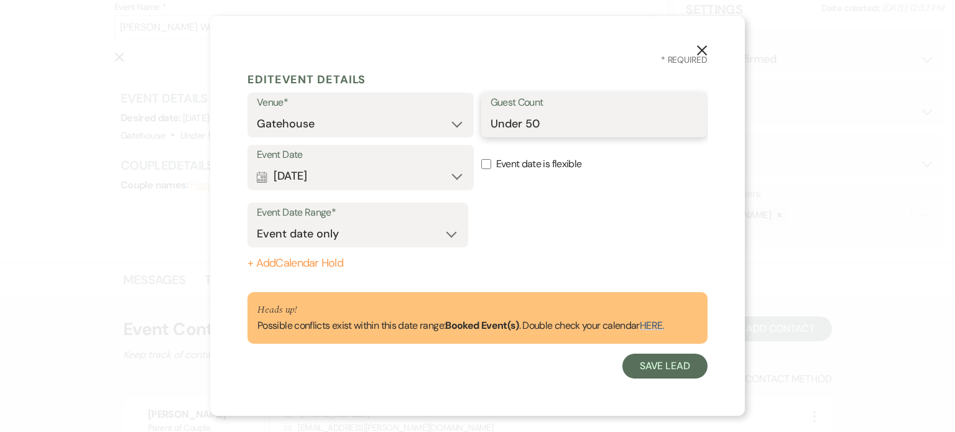
drag, startPoint x: 526, startPoint y: 122, endPoint x: 475, endPoint y: 126, distance: 51.2
click at [475, 126] on div "Venue* Gatehouse Guest Count Under 50" at bounding box center [478, 119] width 460 height 52
type input "50"
click at [680, 373] on button "Save Lead" at bounding box center [665, 366] width 85 height 25
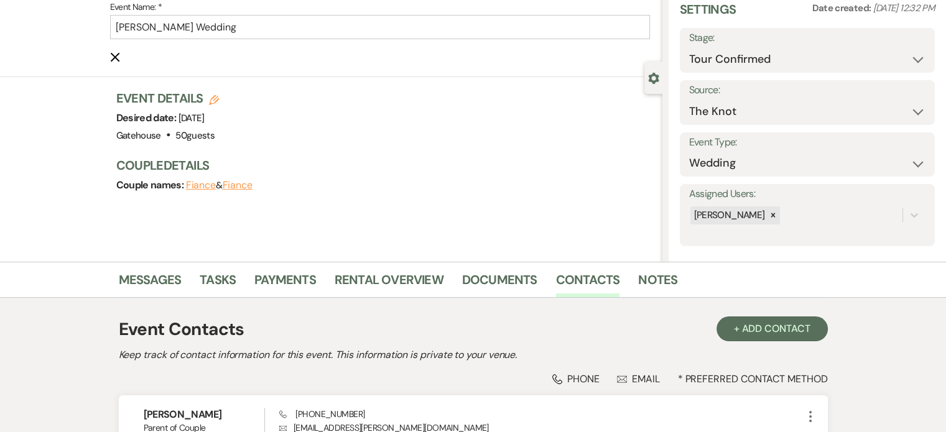
click at [215, 96] on icon "Edit" at bounding box center [214, 100] width 10 height 10
select select "669"
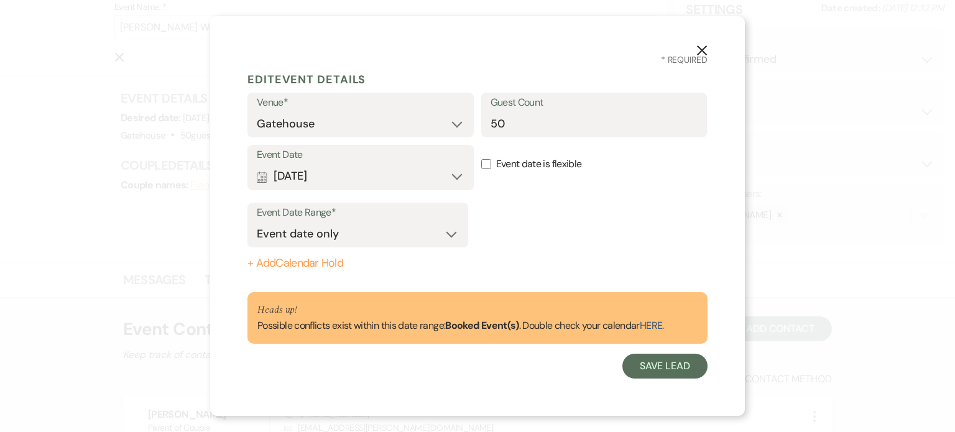
click at [655, 326] on link "HERE." at bounding box center [652, 325] width 24 height 13
click at [704, 46] on icon "X" at bounding box center [702, 50] width 11 height 11
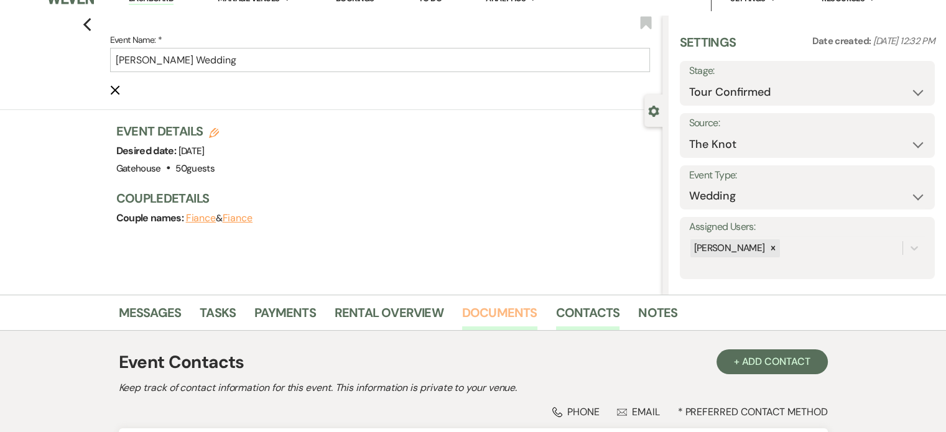
scroll to position [0, 0]
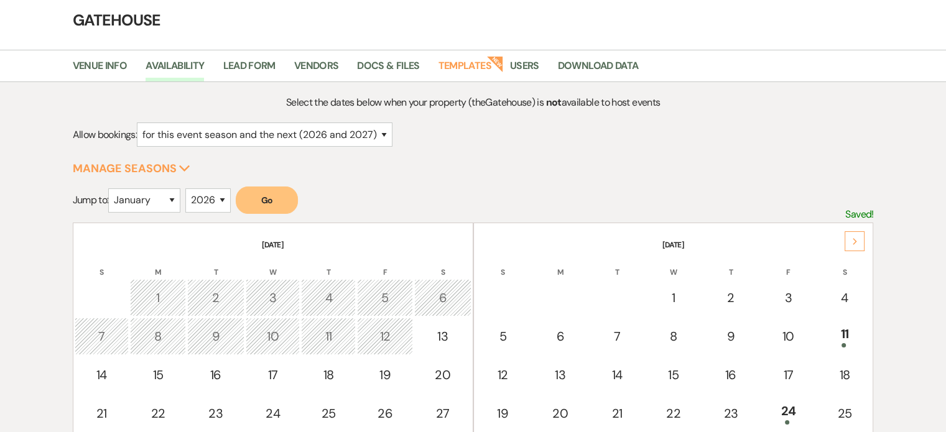
scroll to position [187, 0]
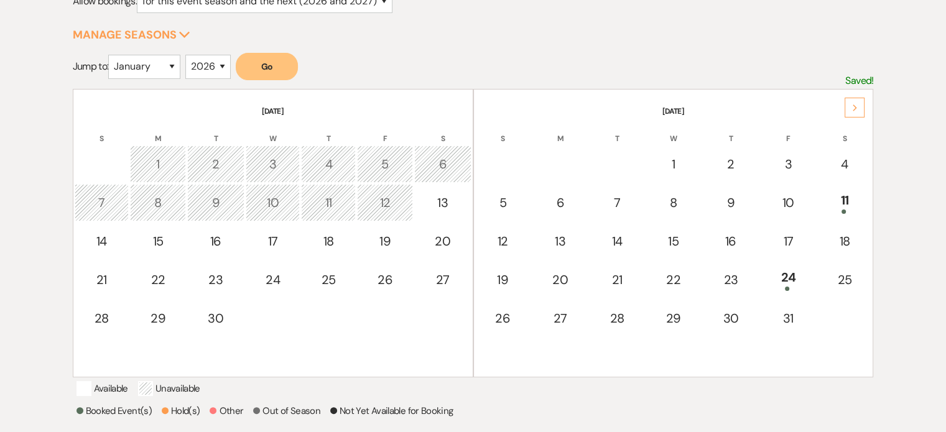
click at [856, 108] on icon "Next" at bounding box center [855, 107] width 6 height 7
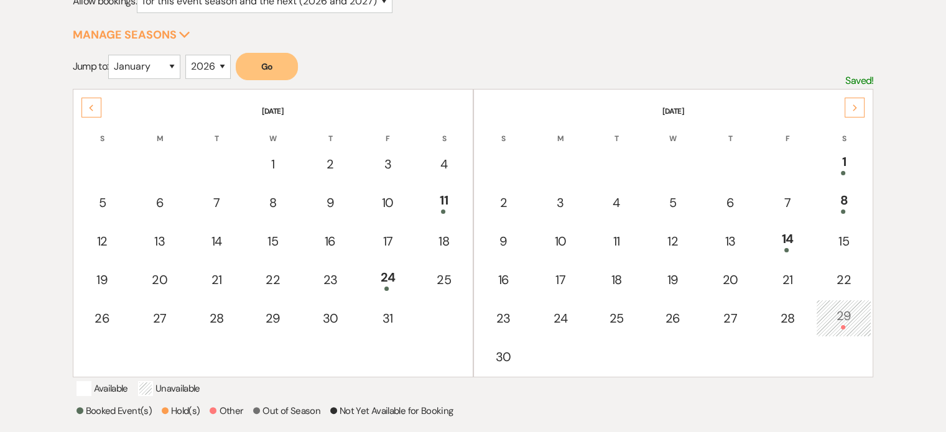
click at [856, 108] on icon "Next" at bounding box center [855, 107] width 6 height 7
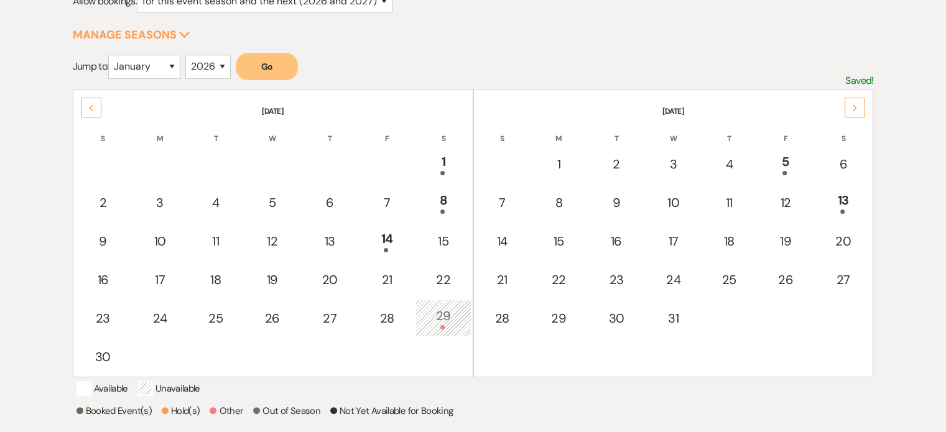
click at [856, 108] on icon "Next" at bounding box center [855, 107] width 6 height 7
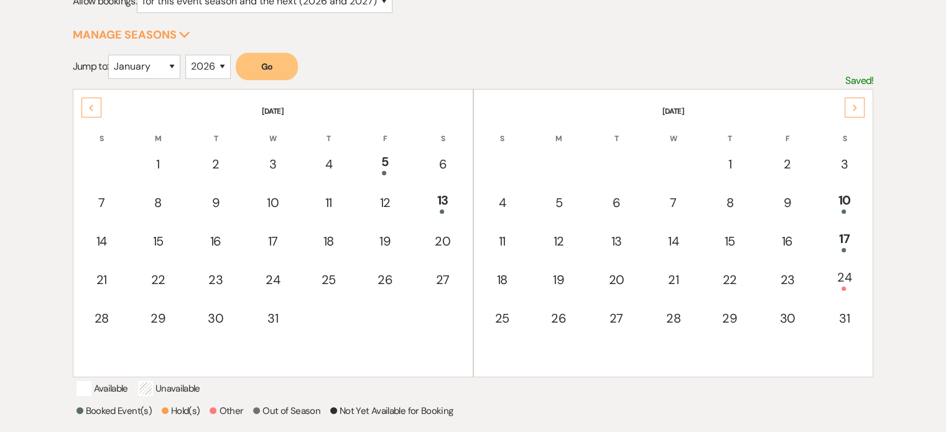
click at [856, 108] on icon "Next" at bounding box center [855, 107] width 6 height 7
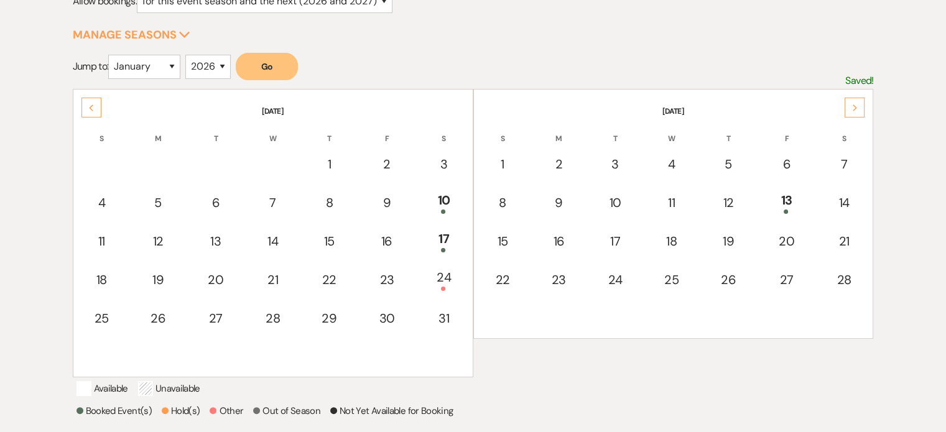
click at [856, 108] on icon "Next" at bounding box center [855, 107] width 6 height 7
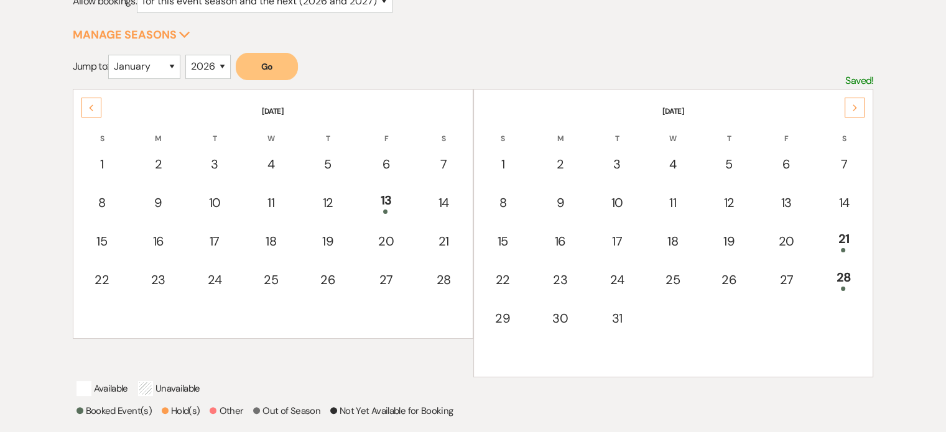
click at [856, 108] on icon "Next" at bounding box center [855, 107] width 6 height 7
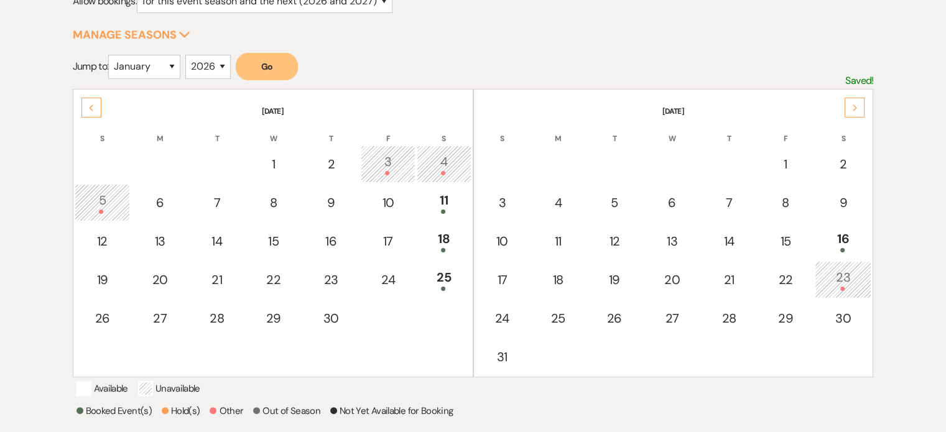
click at [856, 108] on icon "Next" at bounding box center [855, 107] width 6 height 7
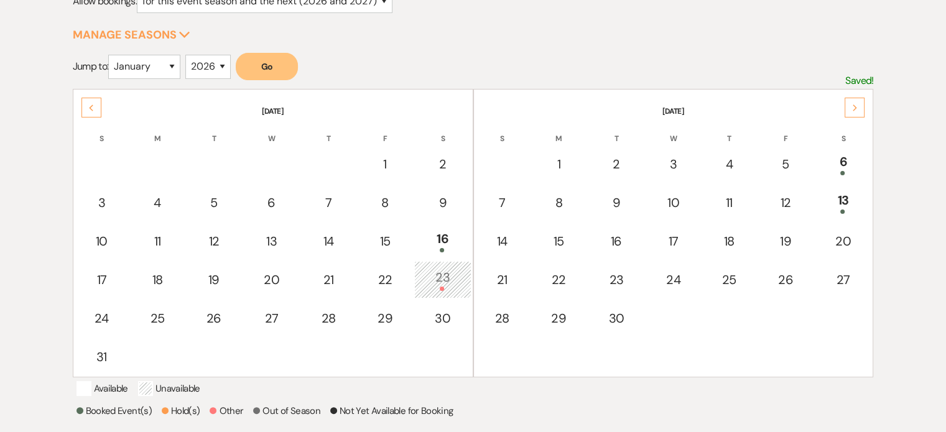
click at [856, 108] on icon "Next" at bounding box center [855, 107] width 6 height 7
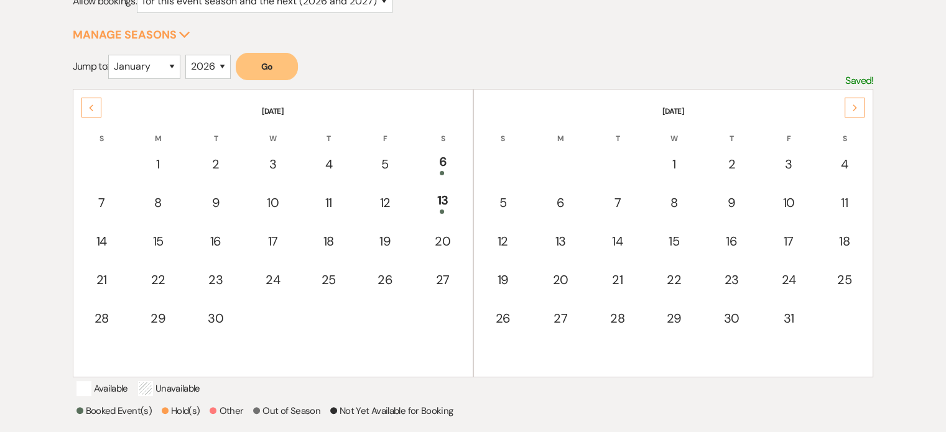
click at [856, 108] on icon "Next" at bounding box center [855, 107] width 6 height 7
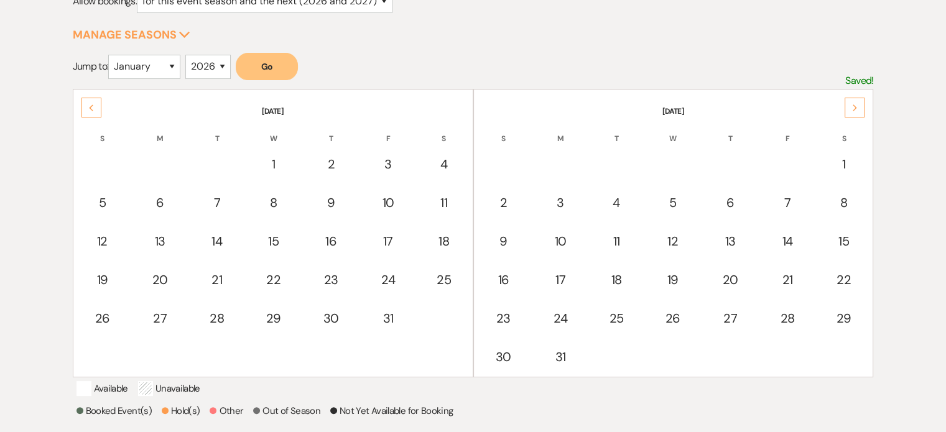
click at [856, 108] on icon "Next" at bounding box center [855, 107] width 6 height 7
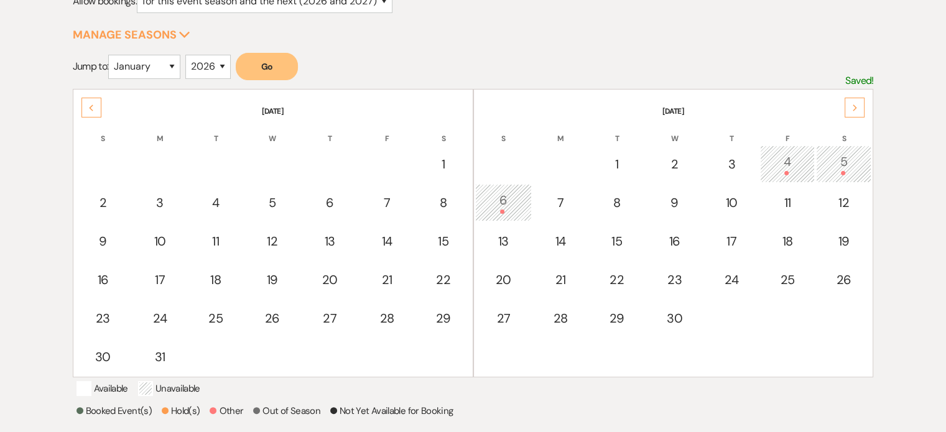
click at [856, 108] on icon "Next" at bounding box center [855, 107] width 6 height 7
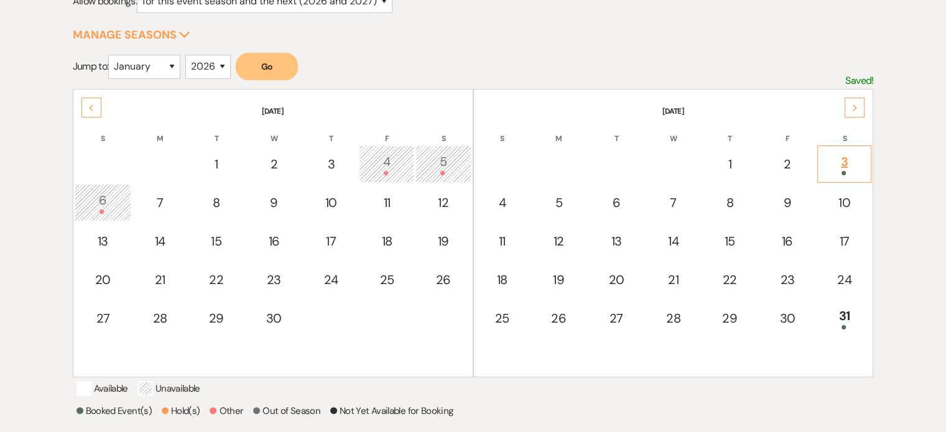
click at [849, 162] on div "3" at bounding box center [844, 163] width 41 height 23
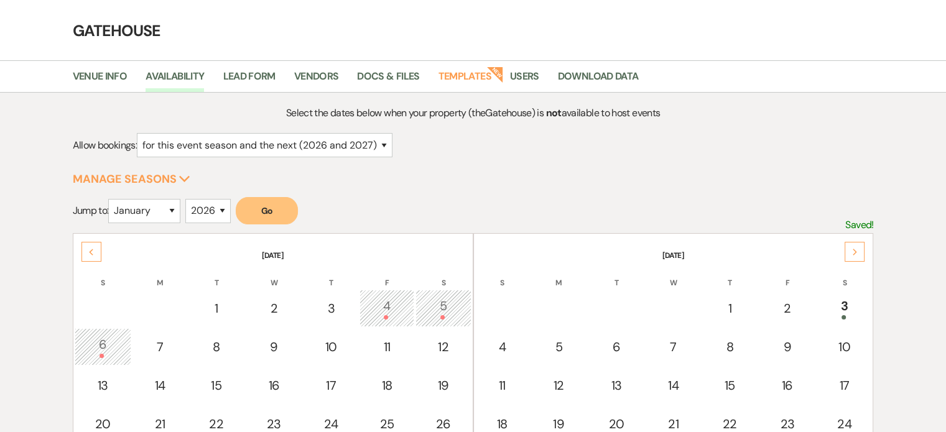
scroll to position [0, 0]
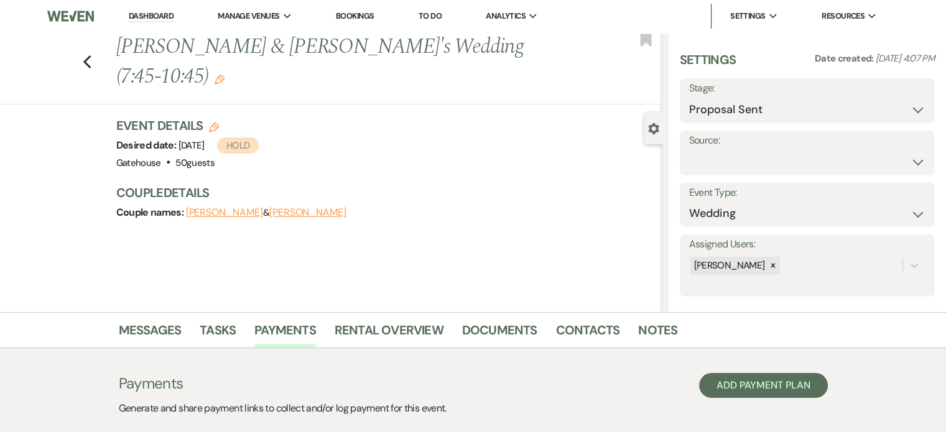
click at [146, 14] on link "Dashboard" at bounding box center [151, 17] width 45 height 12
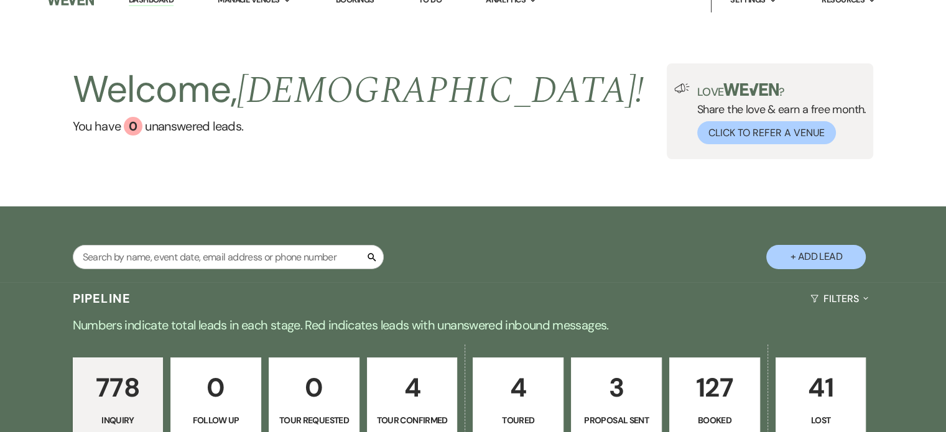
scroll to position [205, 0]
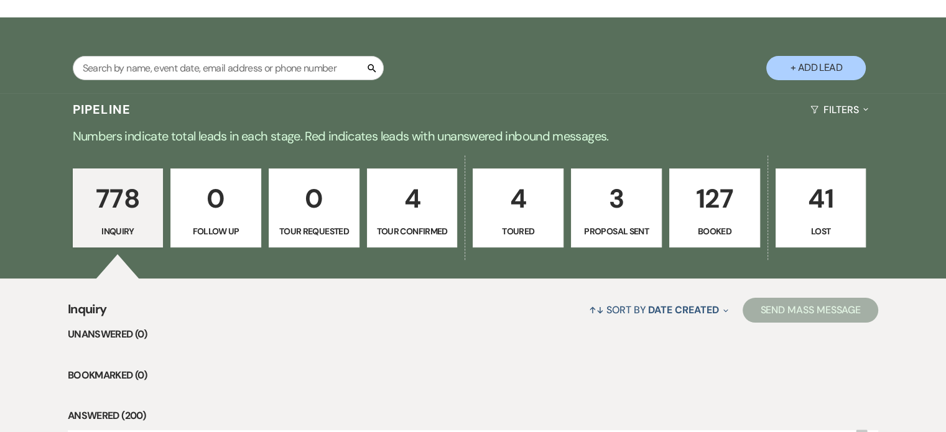
click at [423, 210] on p "4" at bounding box center [412, 199] width 75 height 42
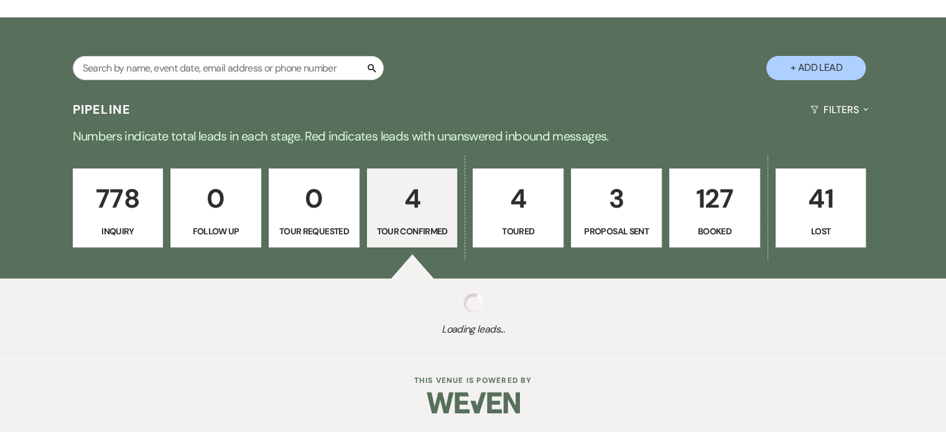
select select "4"
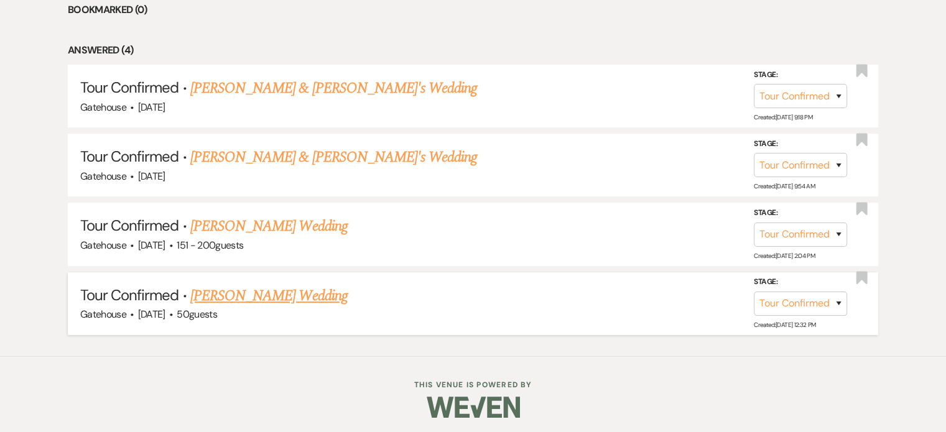
scroll to position [572, 0]
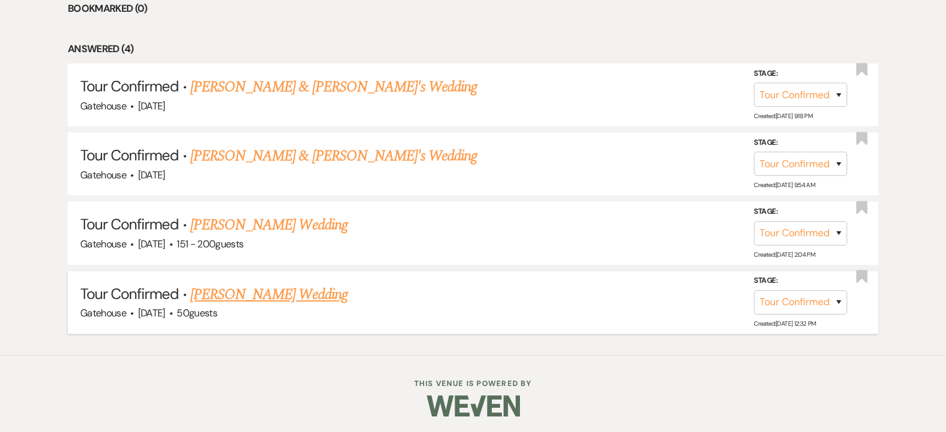
click at [279, 288] on link "Rhonda Kimbel's Wedding" at bounding box center [268, 295] width 157 height 22
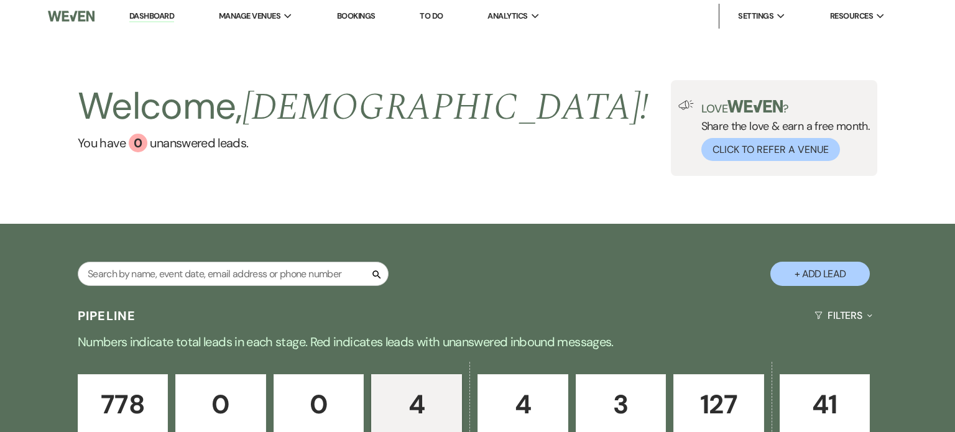
select select "4"
select select "2"
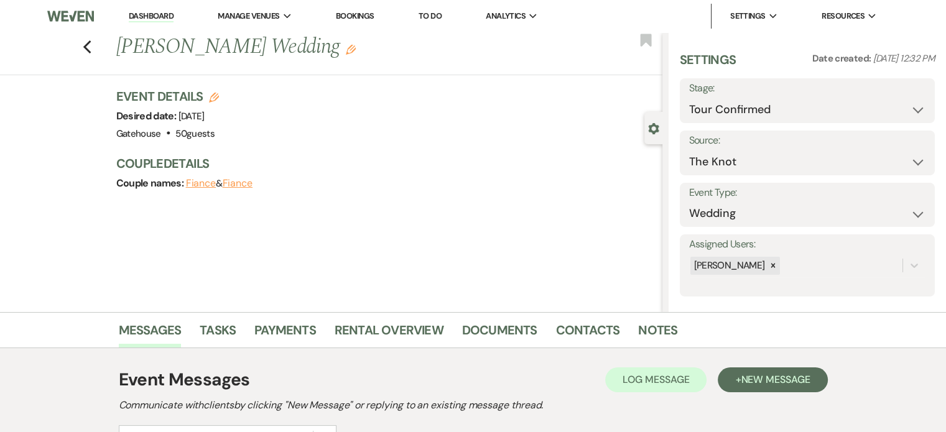
click at [346, 48] on use "button" at bounding box center [351, 50] width 10 height 10
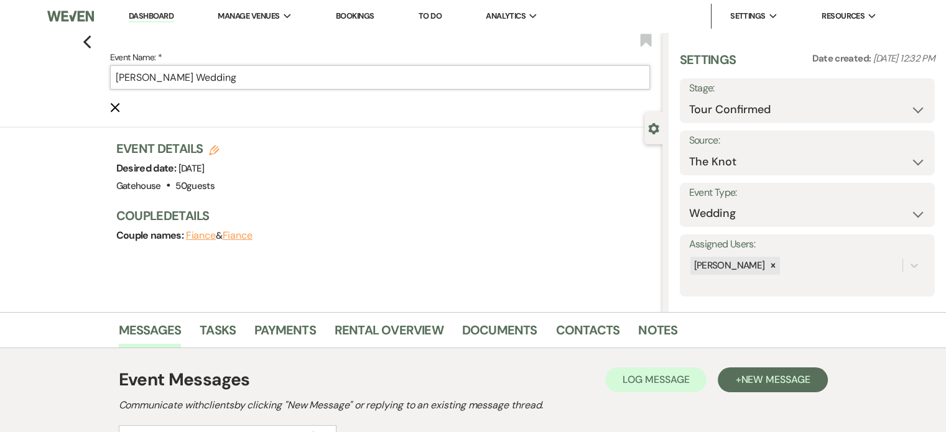
drag, startPoint x: 155, startPoint y: 80, endPoint x: 85, endPoint y: 90, distance: 71.5
click at [85, 90] on div "Previous Event Name: * Rhonda Kimbel's Wedding Cancel Edit Bookmark" at bounding box center [328, 79] width 669 height 95
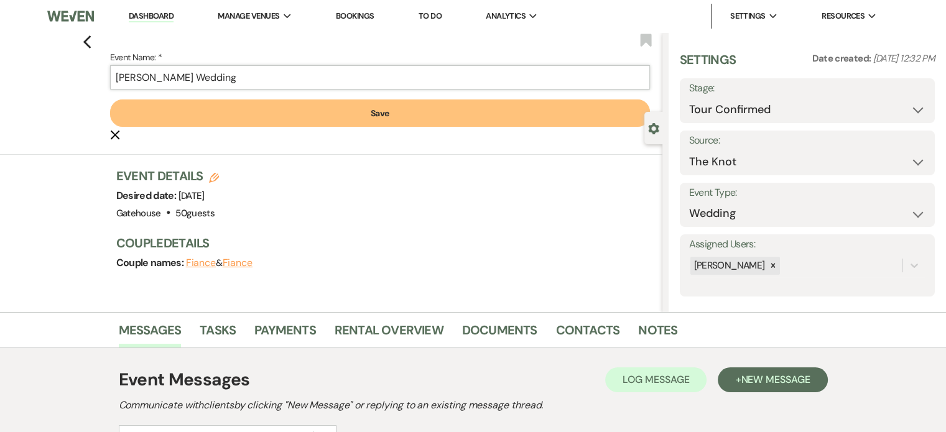
type input "Sarah Kimbel's Wedding"
click at [438, 114] on button "Save" at bounding box center [380, 113] width 540 height 27
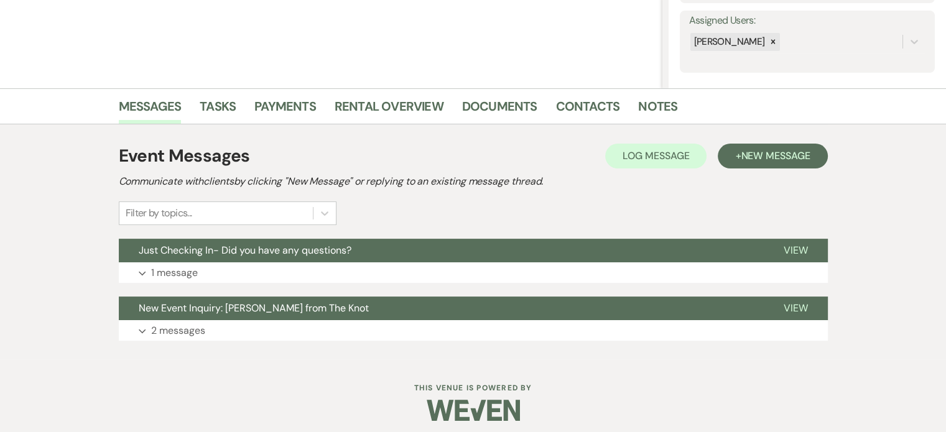
scroll to position [231, 0]
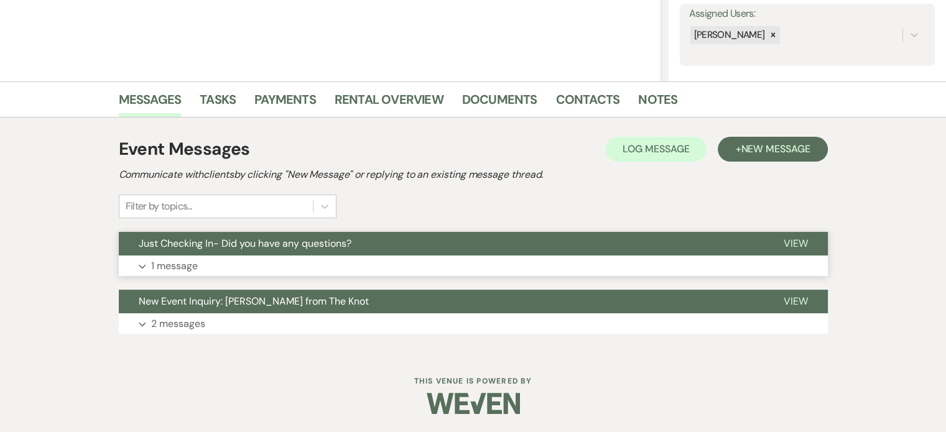
click at [176, 266] on p "1 message" at bounding box center [174, 266] width 47 height 16
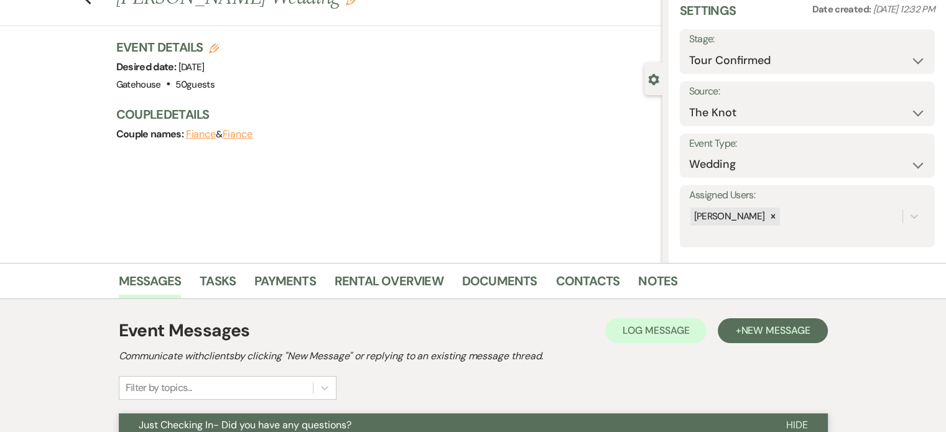
scroll to position [27, 0]
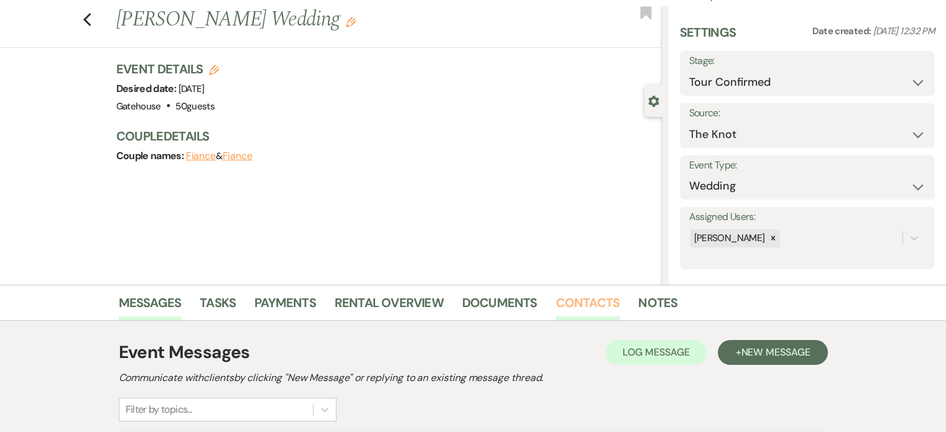
click at [582, 298] on link "Contacts" at bounding box center [588, 306] width 64 height 27
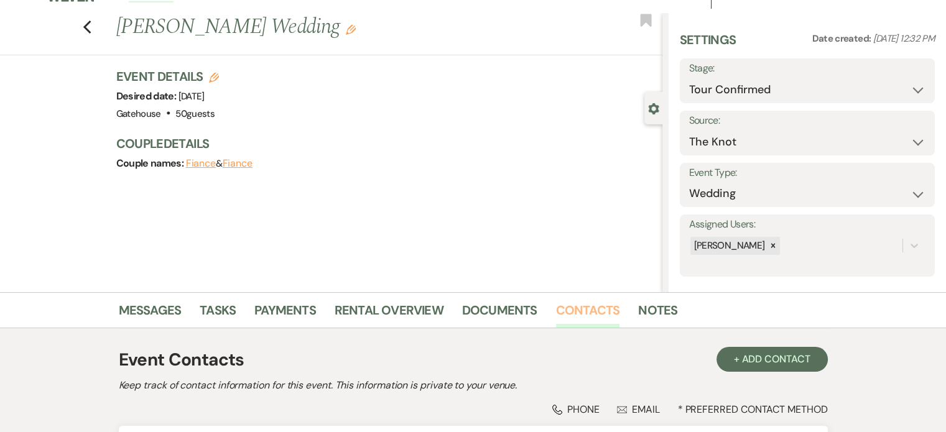
scroll to position [27, 0]
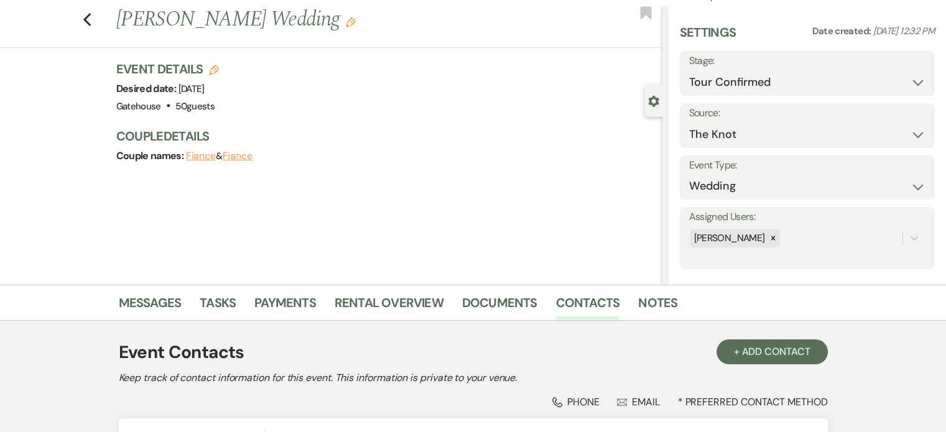
click at [209, 156] on button "Fiance" at bounding box center [201, 156] width 30 height 10
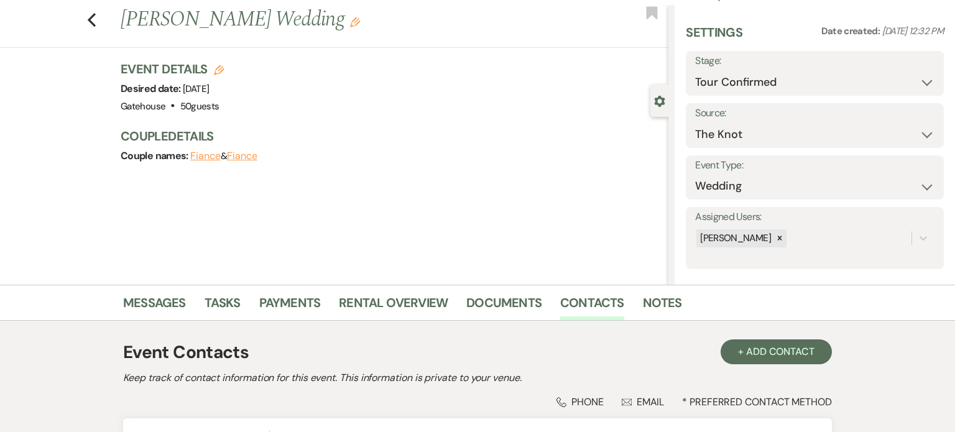
select select "1"
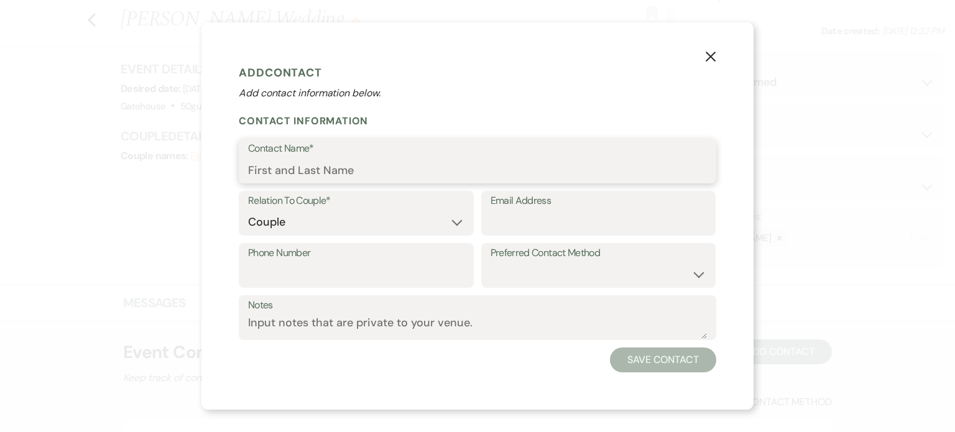
click at [377, 169] on input "Contact Name*" at bounding box center [477, 170] width 459 height 24
type input "Sarah Kimbel"
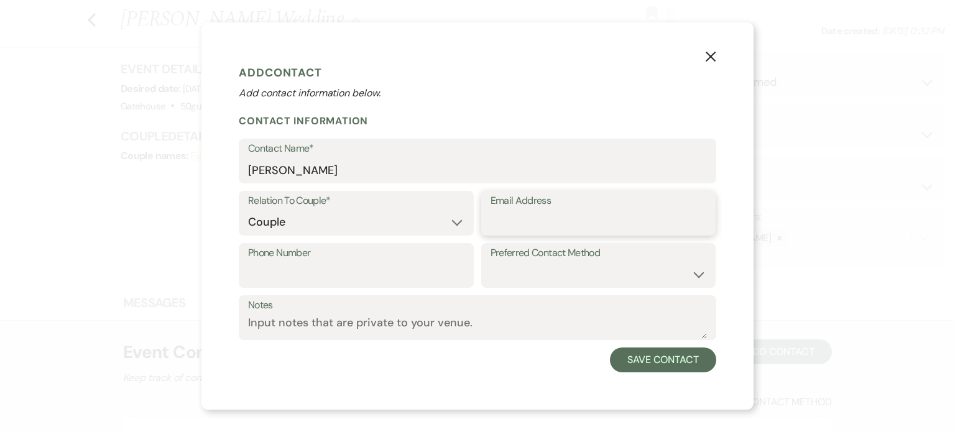
click at [522, 218] on input "Email Address" at bounding box center [599, 222] width 216 height 24
paste input "rkimbel@hughes.net"
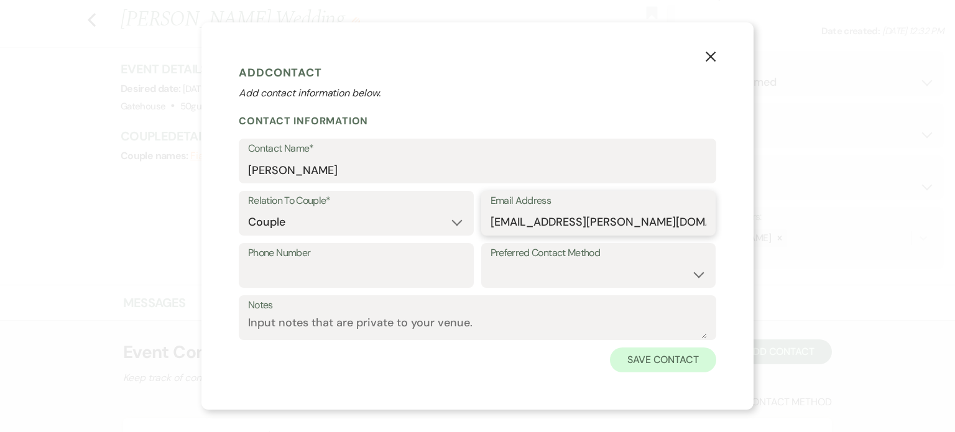
type input "rkimbel@hughes.net"
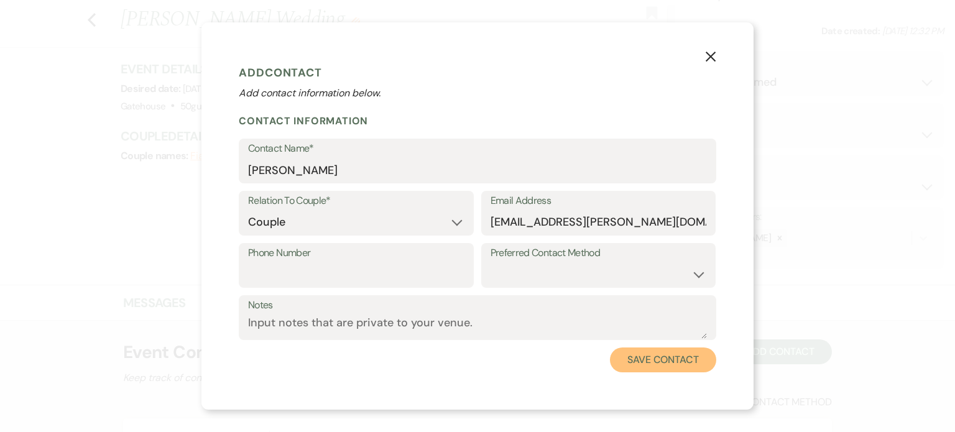
click at [702, 362] on button "Save Contact" at bounding box center [663, 360] width 106 height 25
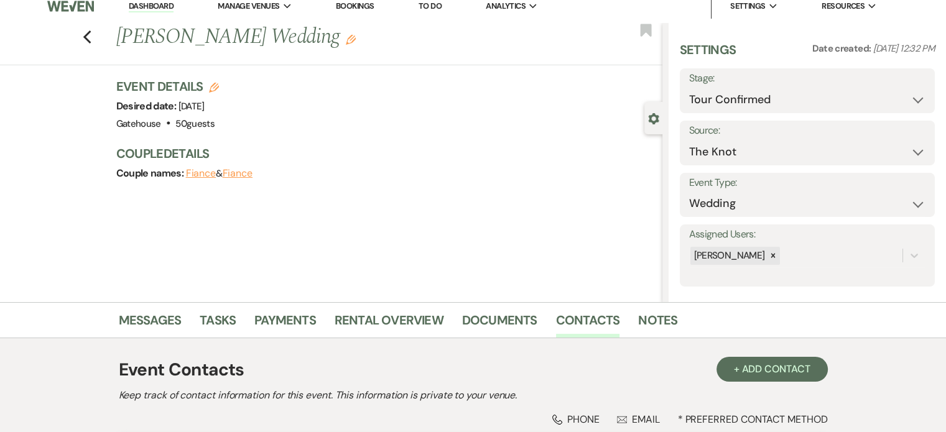
scroll to position [0, 0]
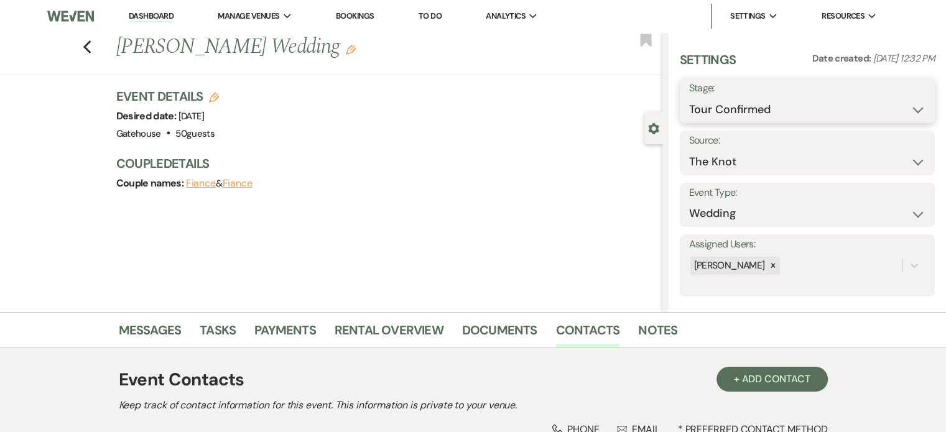
click at [800, 111] on select "Inquiry Follow Up Tour Requested Tour Confirmed Toured Proposal Sent Booked Lost" at bounding box center [807, 110] width 236 height 24
select select "5"
click at [689, 98] on select "Inquiry Follow Up Tour Requested Tour Confirmed Toured Proposal Sent Booked Lost" at bounding box center [807, 110] width 236 height 24
click at [906, 101] on button "Save" at bounding box center [908, 100] width 53 height 25
click at [92, 49] on icon "Previous" at bounding box center [87, 47] width 9 height 15
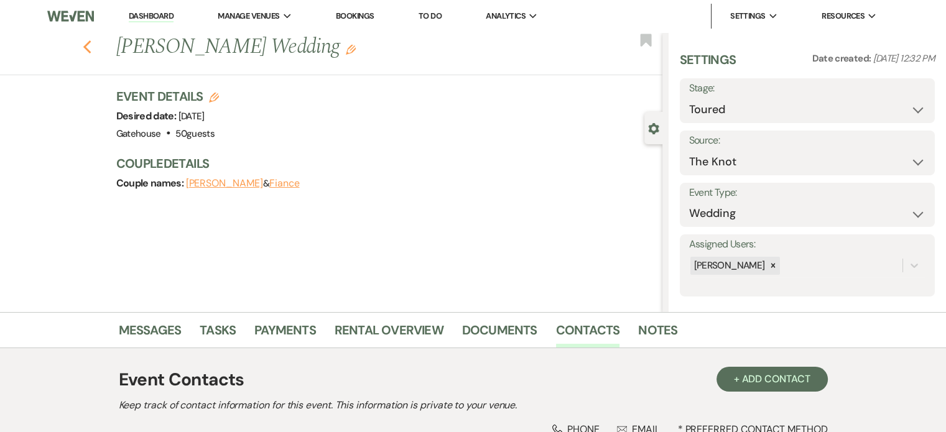
select select "4"
select select "5"
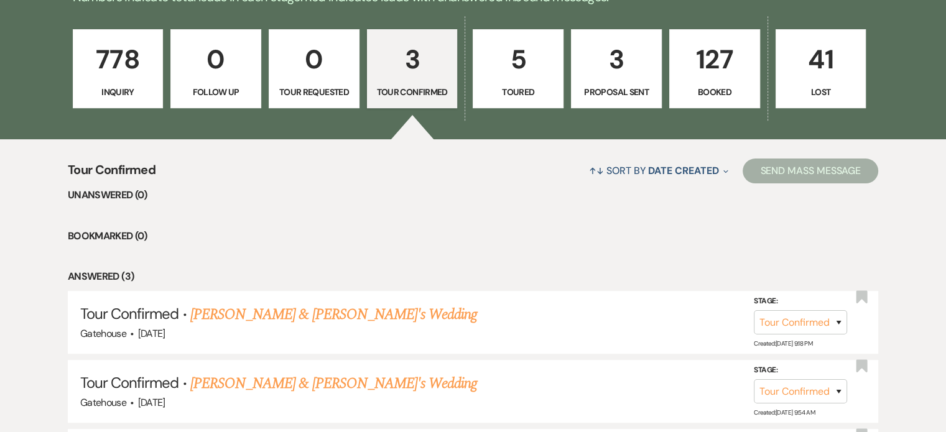
scroll to position [317, 0]
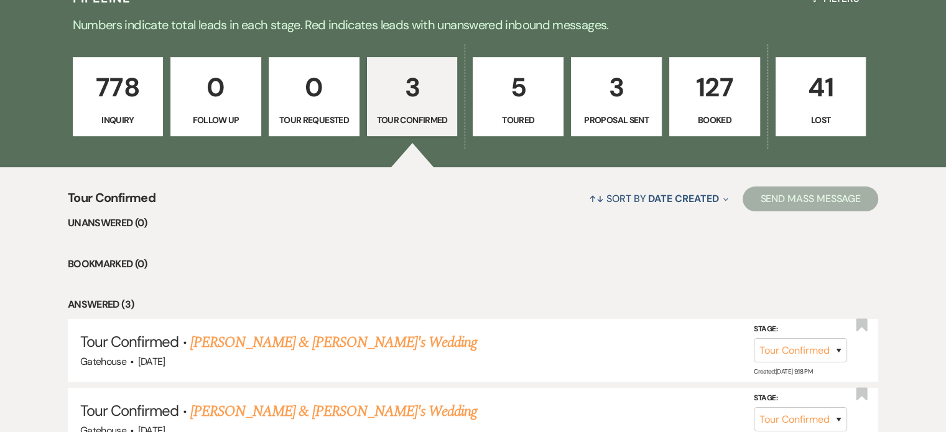
click at [109, 89] on p "778" at bounding box center [118, 88] width 75 height 42
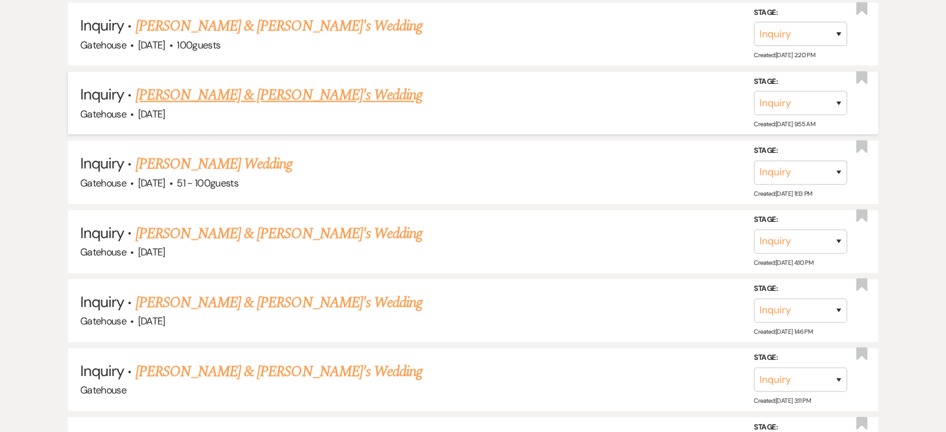
scroll to position [1001, 0]
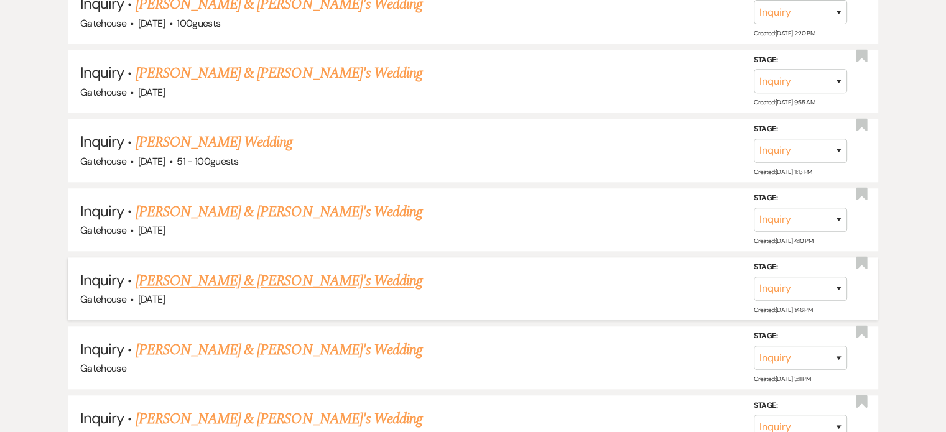
click at [279, 274] on link "Julianna Chalas & Fiance's Wedding" at bounding box center [279, 281] width 287 height 22
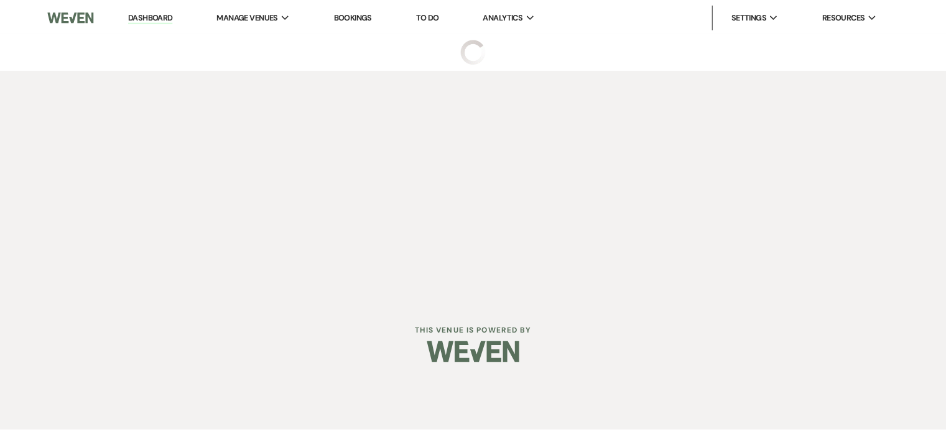
select select "5"
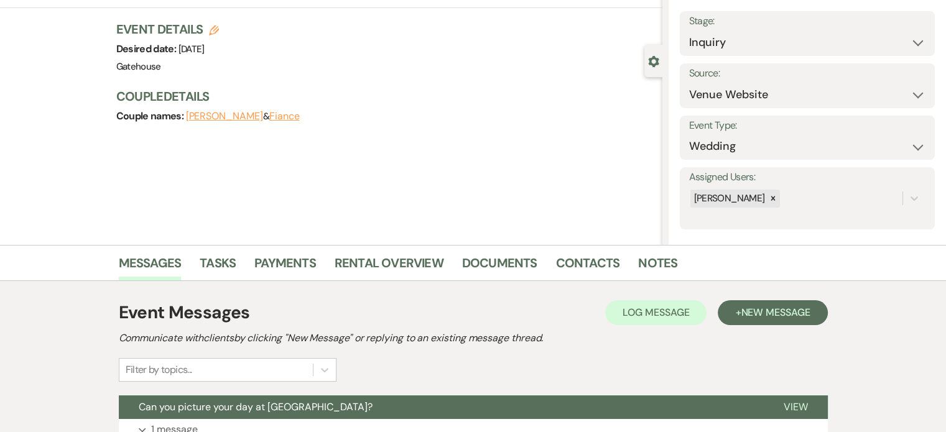
scroll to position [231, 0]
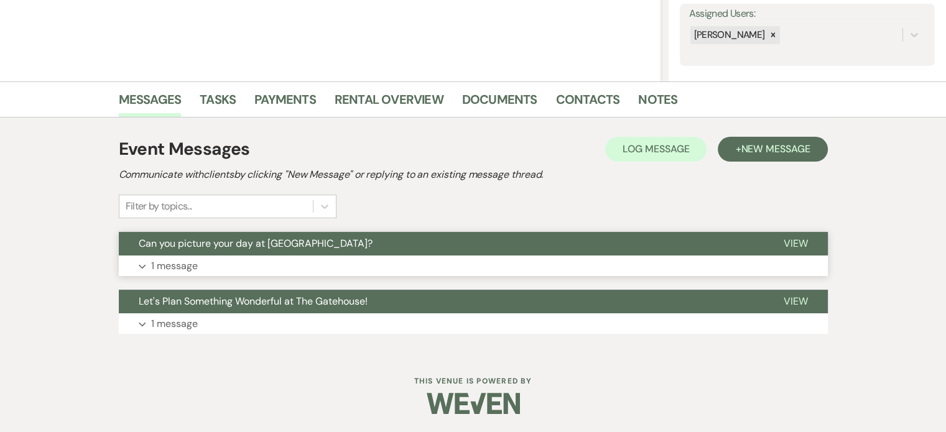
click at [186, 266] on p "1 message" at bounding box center [174, 266] width 47 height 16
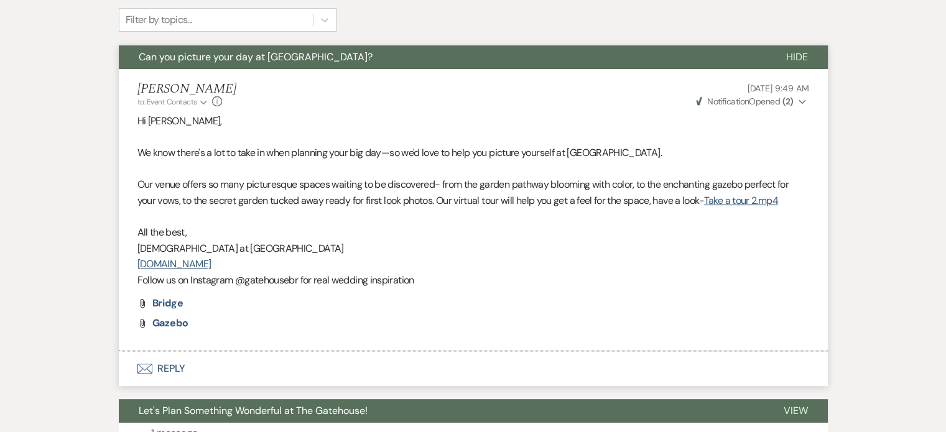
scroll to position [527, 0]
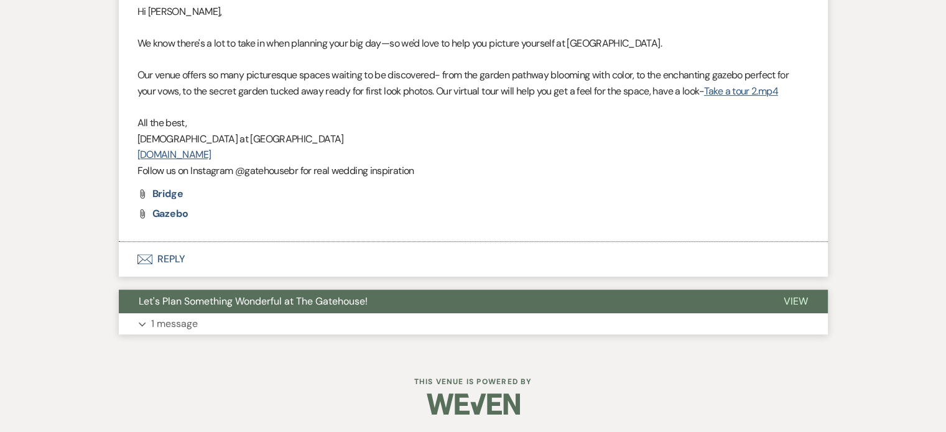
click at [185, 325] on p "1 message" at bounding box center [174, 324] width 47 height 16
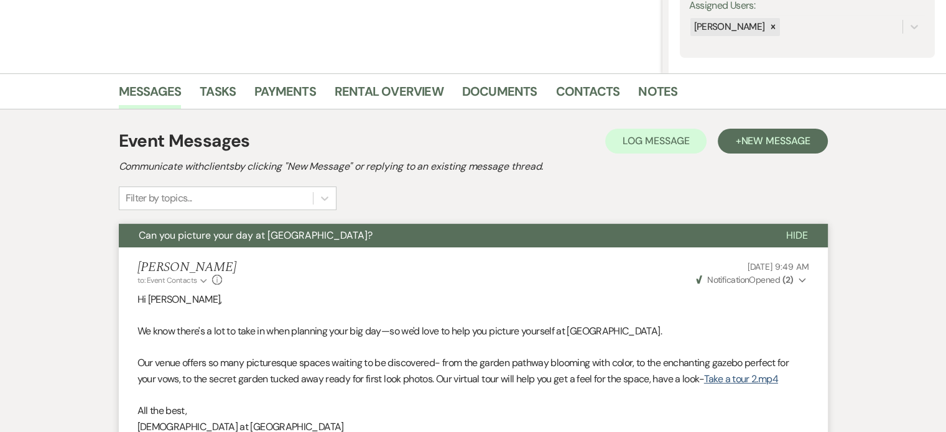
scroll to position [216, 0]
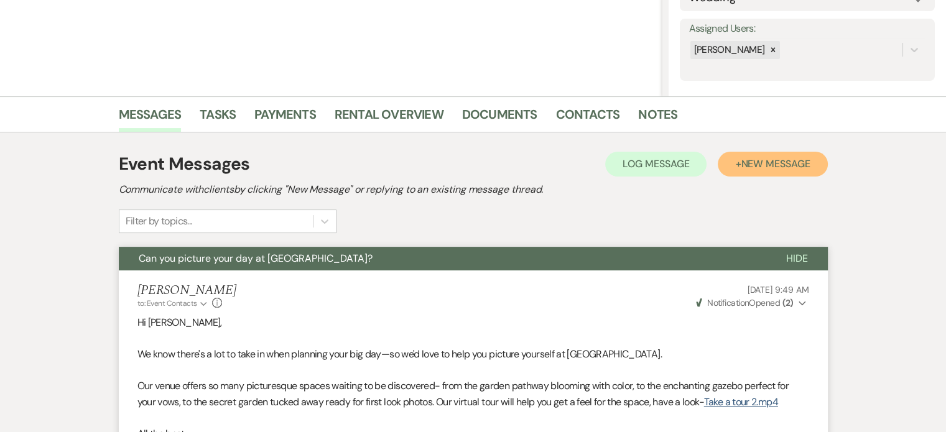
click at [761, 162] on span "New Message" at bounding box center [775, 163] width 69 height 13
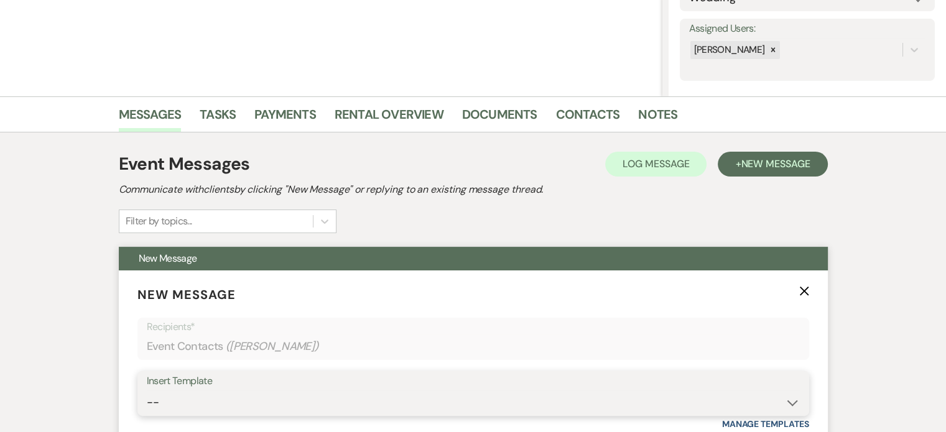
click at [355, 395] on select "-- Tour Request Response Proposal 6-9 Month Check-in Happy 1 Month Anniversary!…" at bounding box center [473, 403] width 653 height 24
select select "6119"
click at [147, 391] on select "-- Tour Request Response Proposal 6-9 Month Check-in Happy 1 Month Anniversary!…" at bounding box center [473, 403] width 653 height 24
type input "Discover why couples love The Gatehouse"
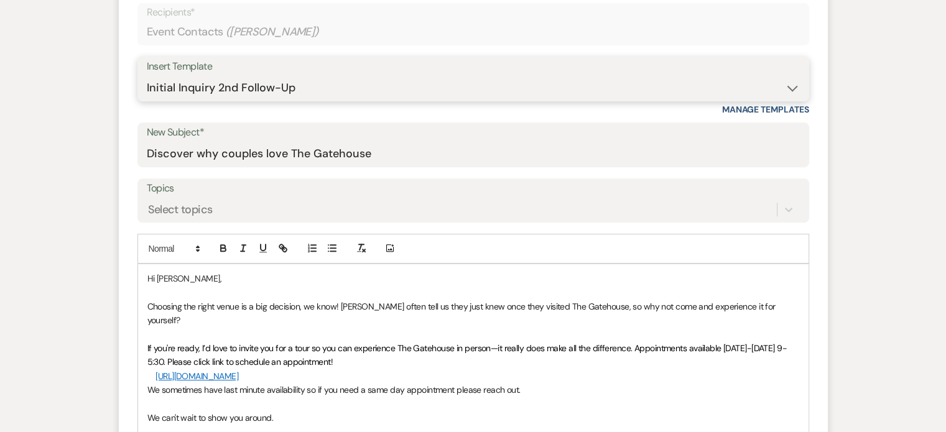
scroll to position [651, 0]
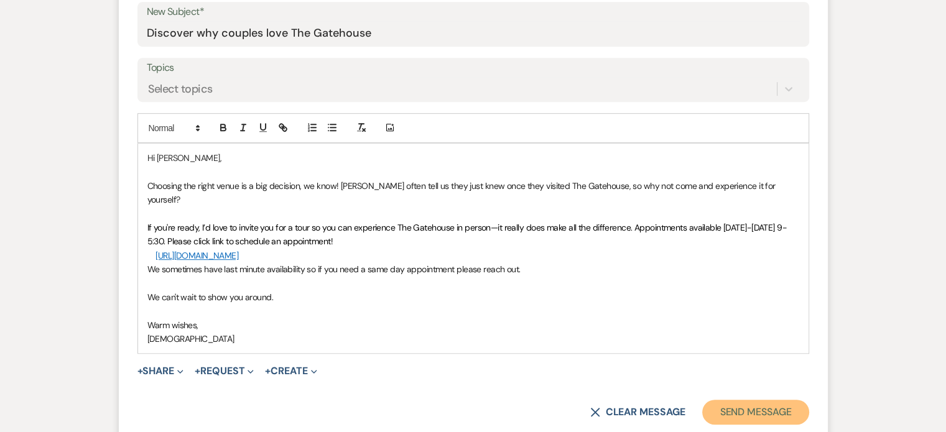
click at [749, 400] on button "Send Message" at bounding box center [755, 412] width 106 height 25
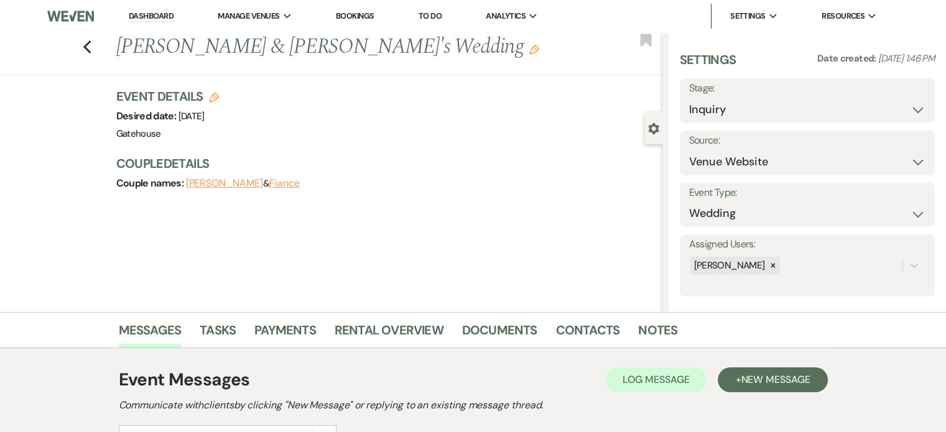
scroll to position [0, 0]
click at [91, 50] on use "button" at bounding box center [87, 47] width 8 height 14
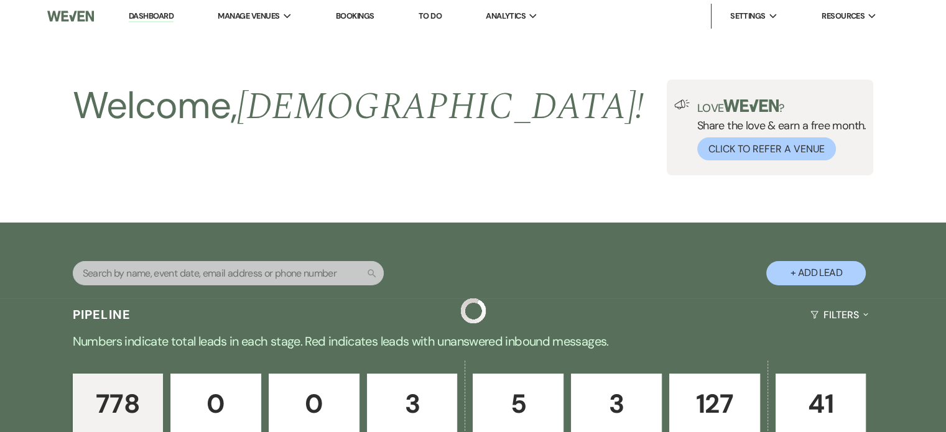
scroll to position [1001, 0]
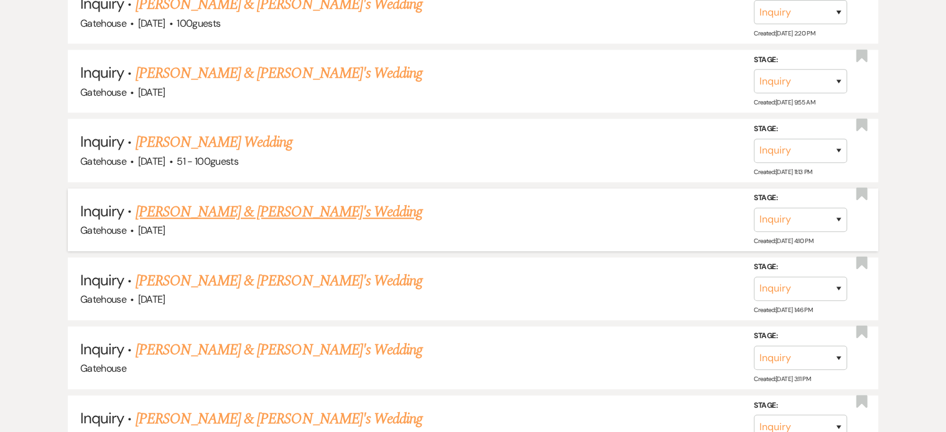
click at [243, 202] on link "Carmen Coniglio & Fiance's Wedding" at bounding box center [279, 212] width 287 height 22
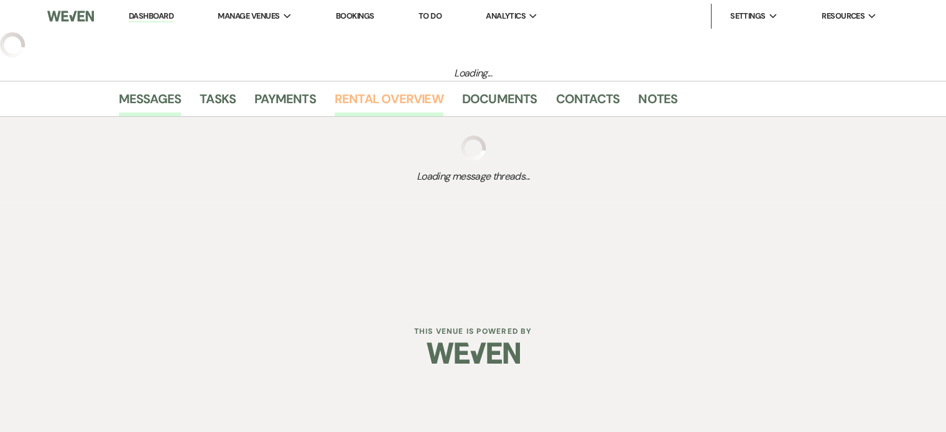
select select "5"
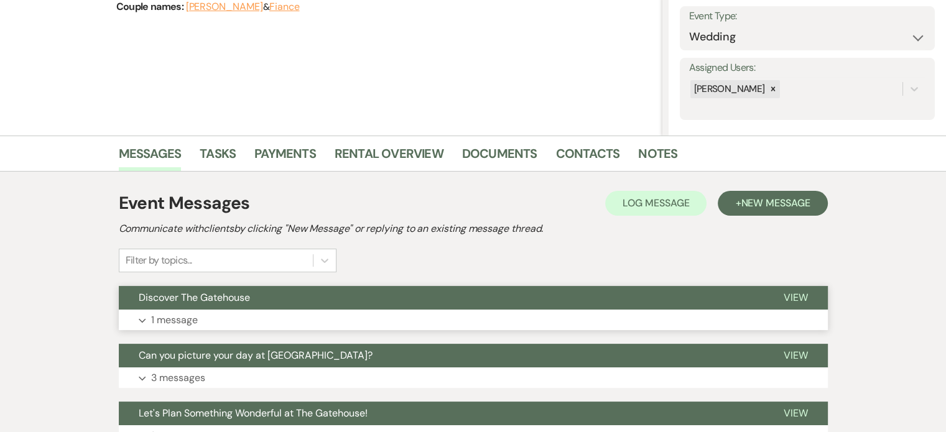
scroll to position [187, 0]
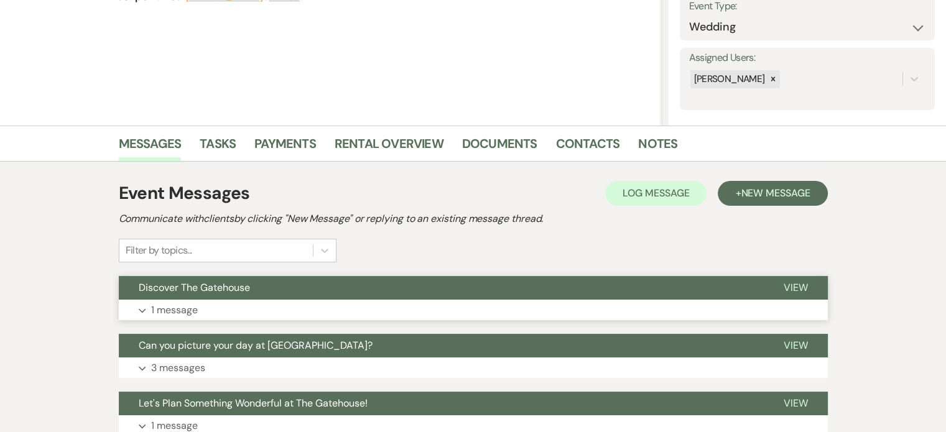
click at [181, 312] on p "1 message" at bounding box center [174, 310] width 47 height 16
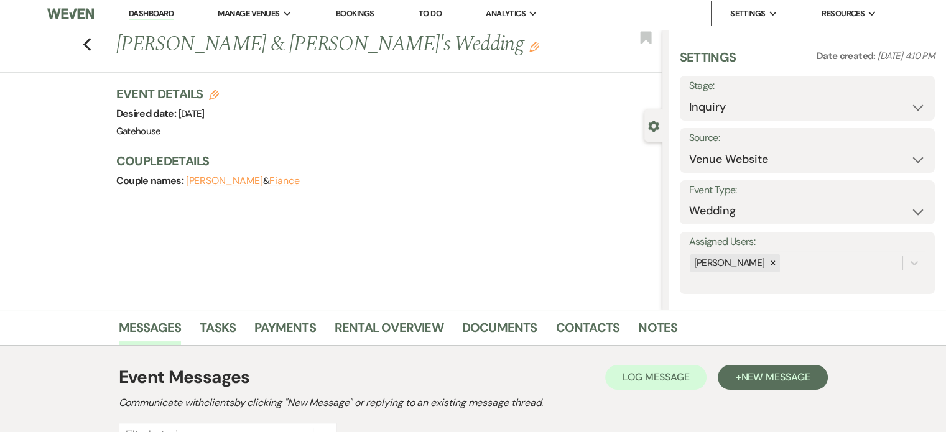
scroll to position [0, 0]
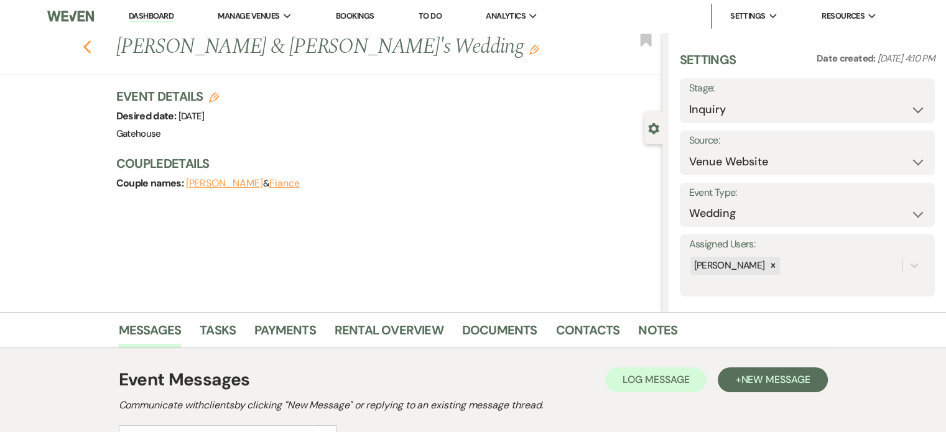
click at [92, 49] on icon "Previous" at bounding box center [87, 47] width 9 height 15
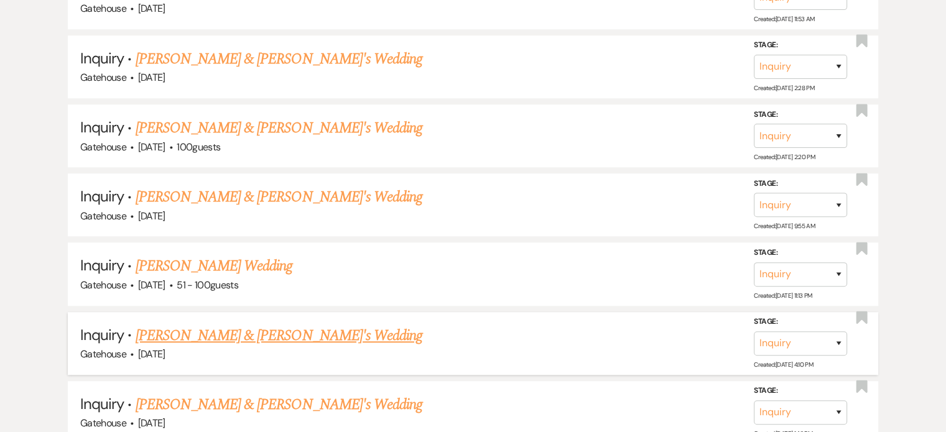
scroll to position [876, 0]
click at [205, 259] on link "Kennie Tate's Wedding" at bounding box center [214, 267] width 157 height 22
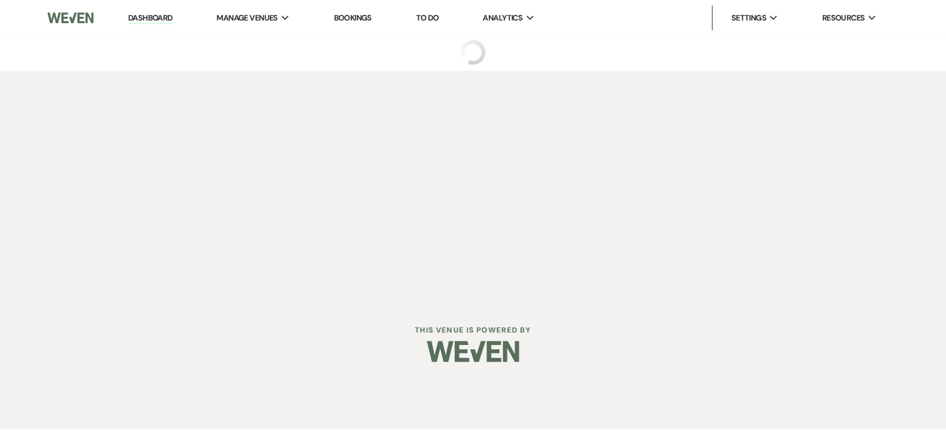
select select "2"
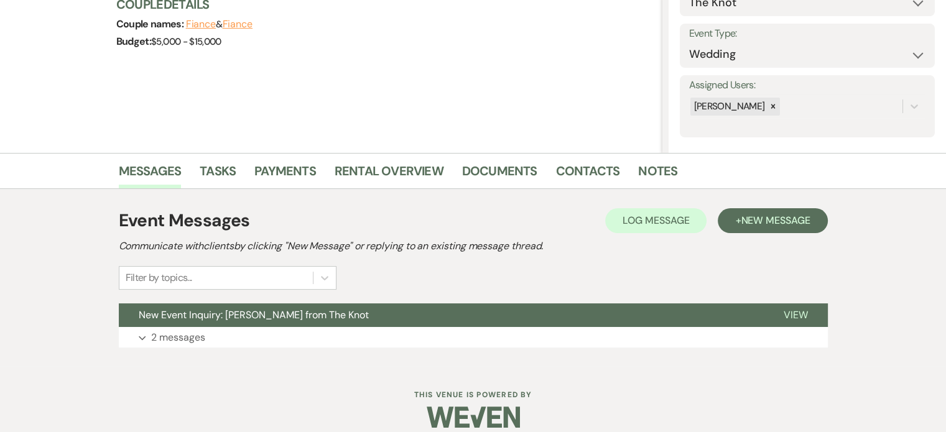
scroll to position [173, 0]
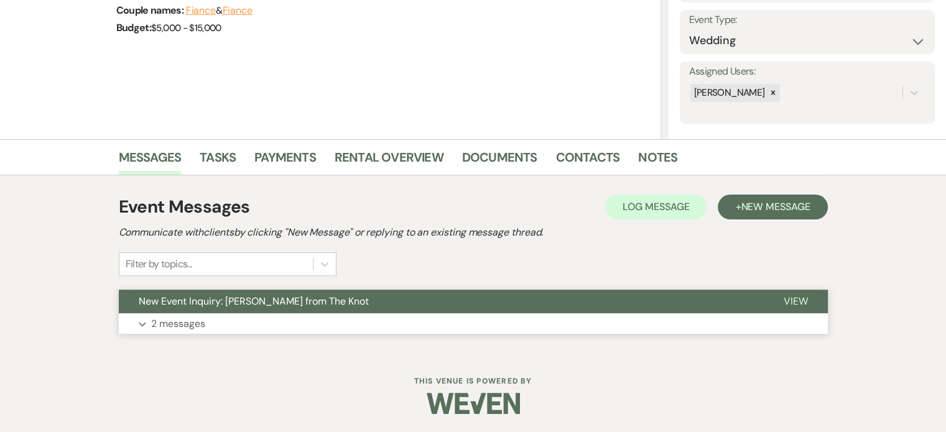
click at [187, 325] on p "2 messages" at bounding box center [178, 324] width 54 height 16
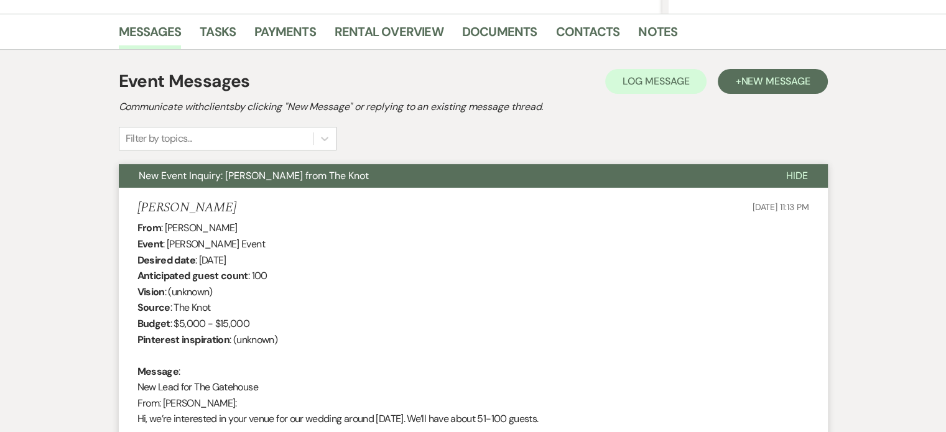
scroll to position [297, 0]
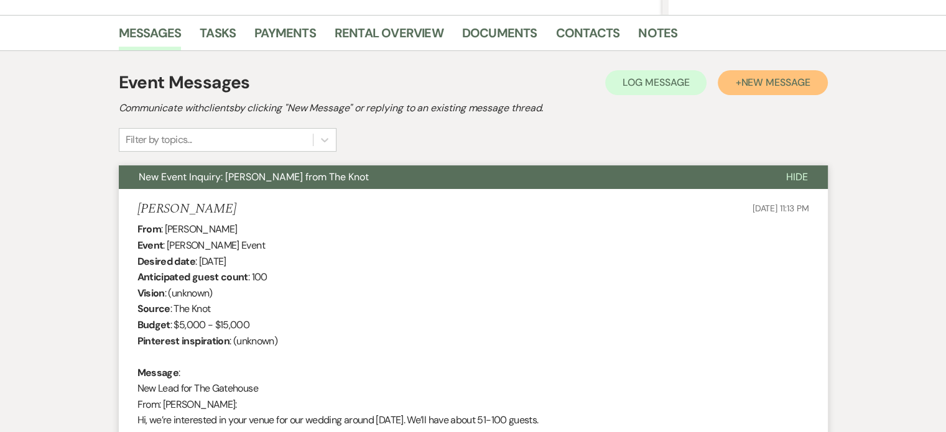
click at [783, 86] on span "New Message" at bounding box center [775, 82] width 69 height 13
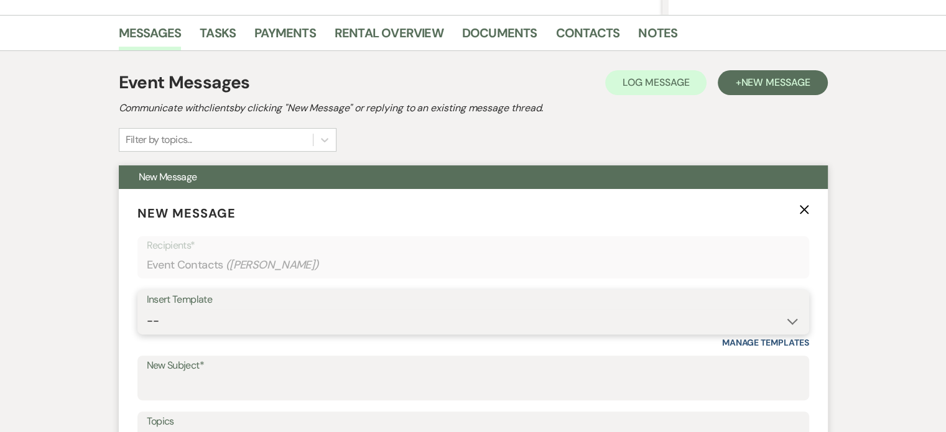
click at [239, 323] on select "-- Tour Request Response Proposal 6-9 Month Check-in Happy 1 Month Anniversary!…" at bounding box center [473, 321] width 653 height 24
select select "5916"
click at [147, 309] on select "-- Tour Request Response Proposal 6-9 Month Check-in Happy 1 Month Anniversary!…" at bounding box center [473, 321] width 653 height 24
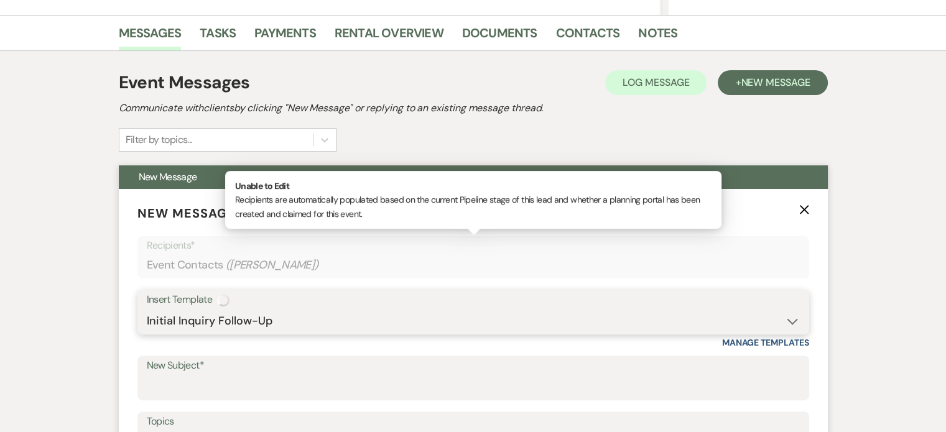
type input "Can you picture your day at The Gatehouse?"
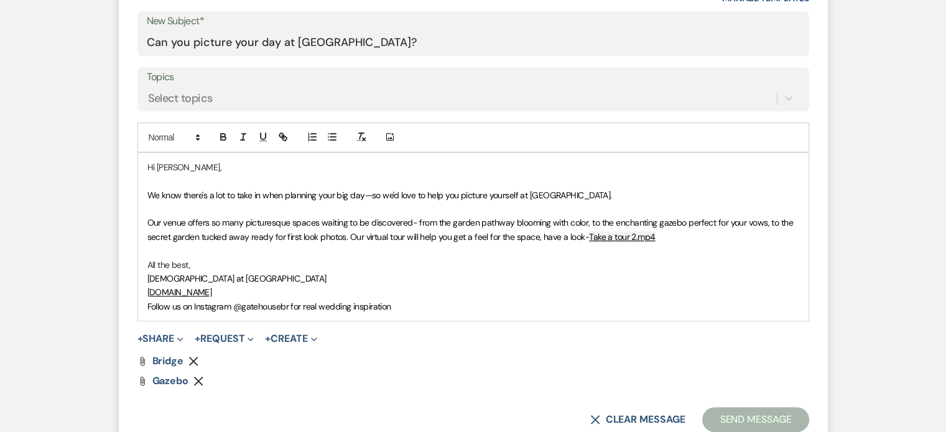
scroll to position [671, 0]
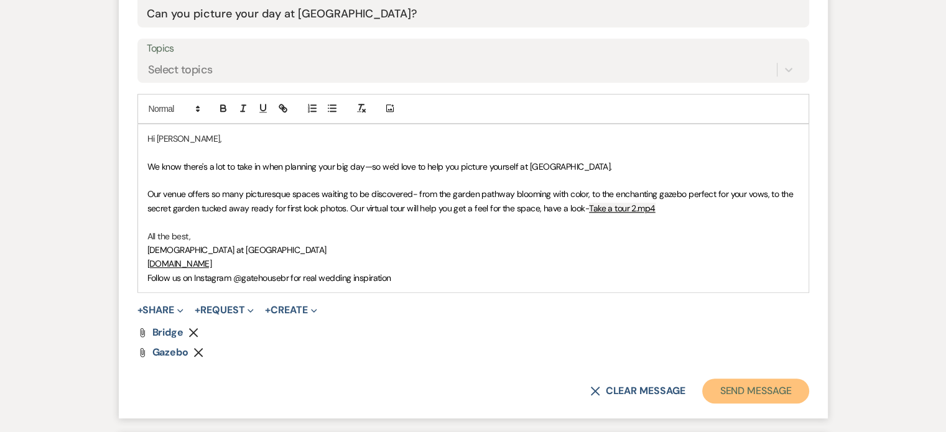
click at [739, 388] on button "Send Message" at bounding box center [755, 391] width 106 height 25
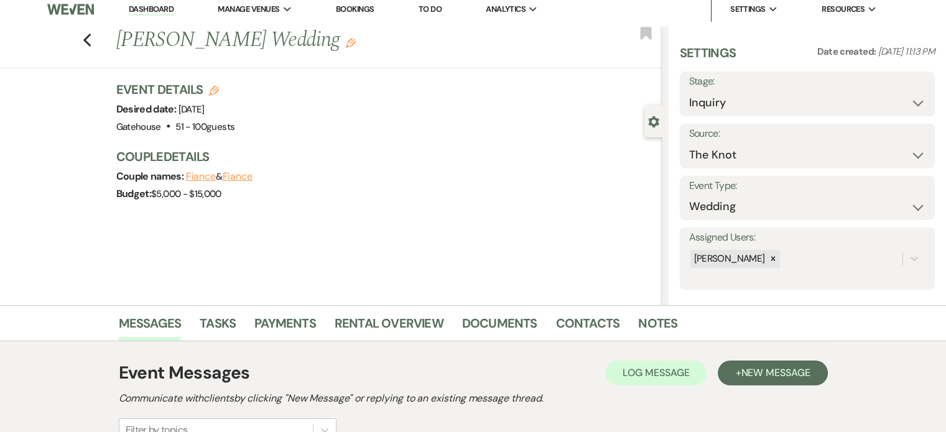
scroll to position [0, 0]
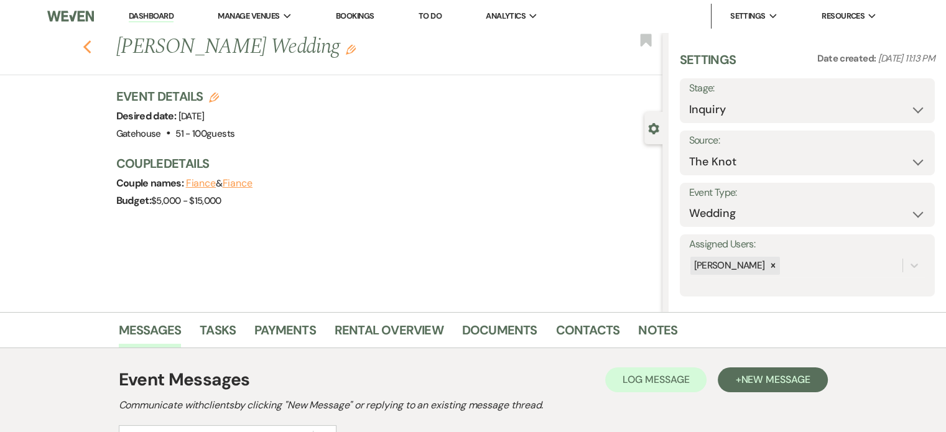
click at [92, 47] on icon "Previous" at bounding box center [87, 47] width 9 height 15
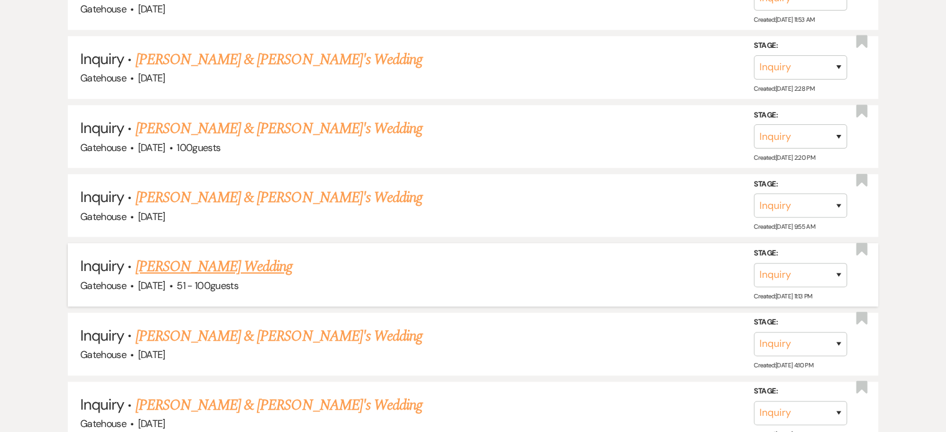
scroll to position [814, 0]
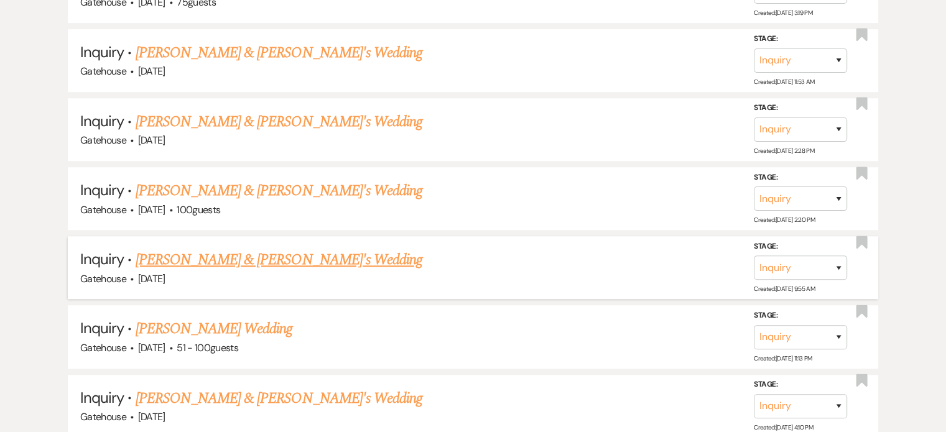
click at [277, 252] on link "Gillian Elizabeth & Fiance's Wedding" at bounding box center [279, 260] width 287 height 22
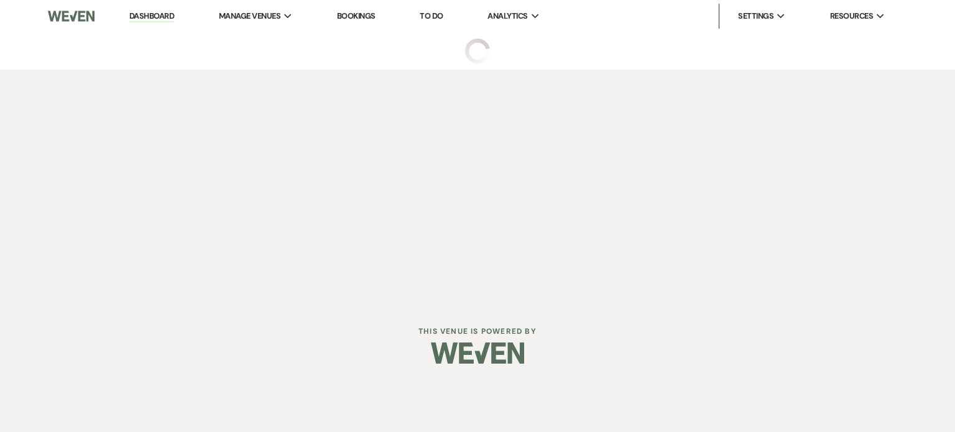
select select "5"
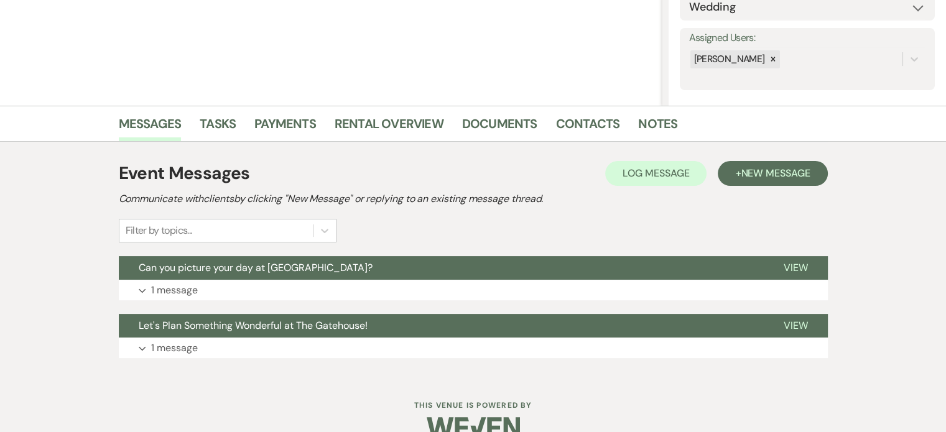
scroll to position [231, 0]
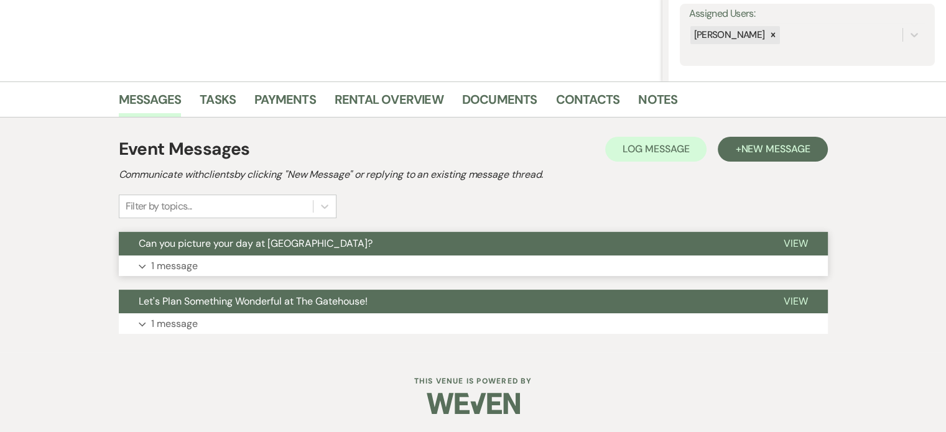
click at [183, 266] on p "1 message" at bounding box center [174, 266] width 47 height 16
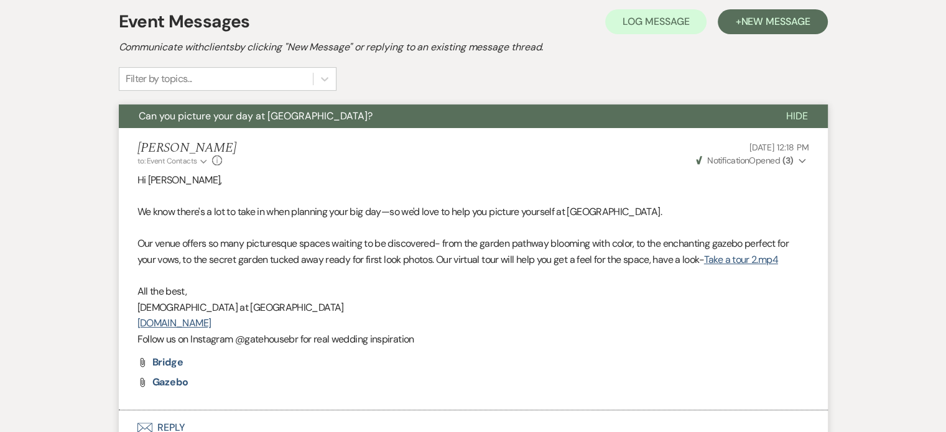
scroll to position [480, 0]
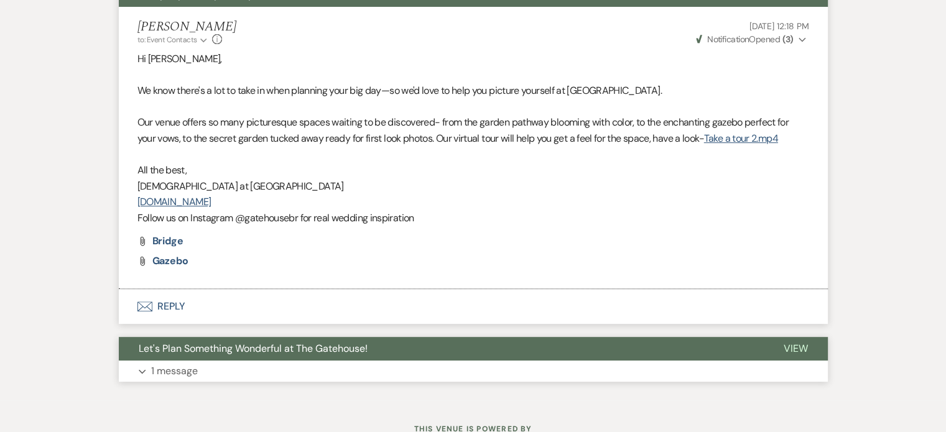
click at [162, 367] on p "1 message" at bounding box center [174, 371] width 47 height 16
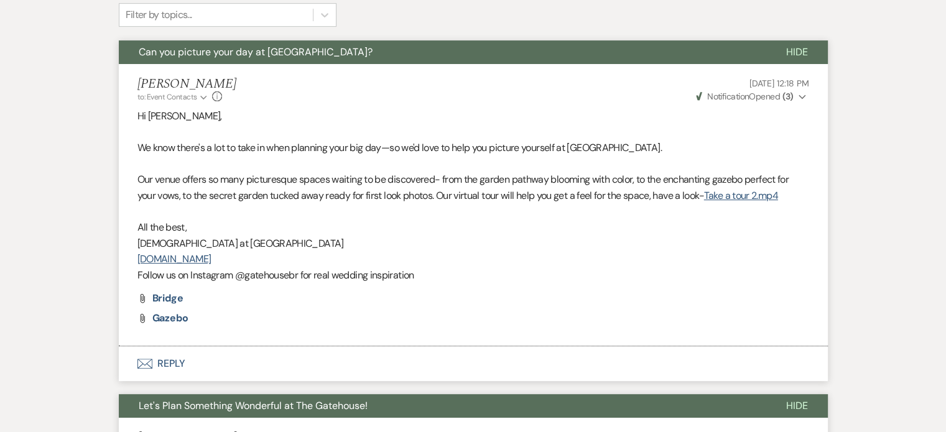
scroll to position [294, 0]
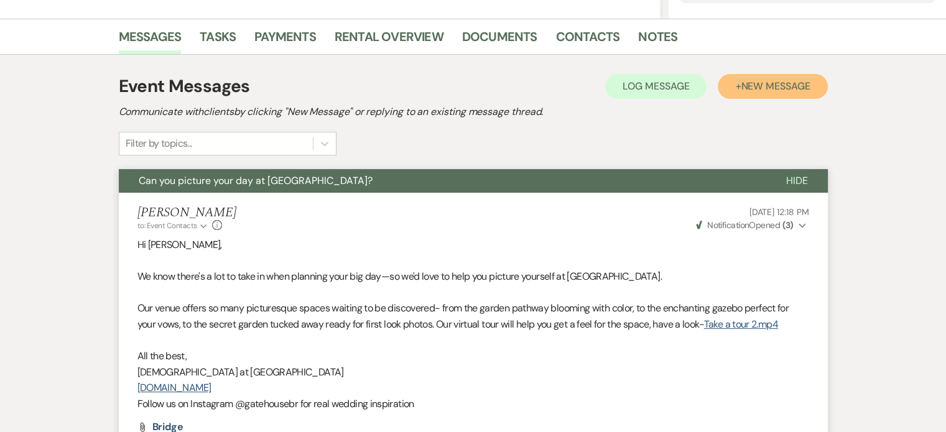
click at [741, 84] on span "New Message" at bounding box center [775, 86] width 69 height 13
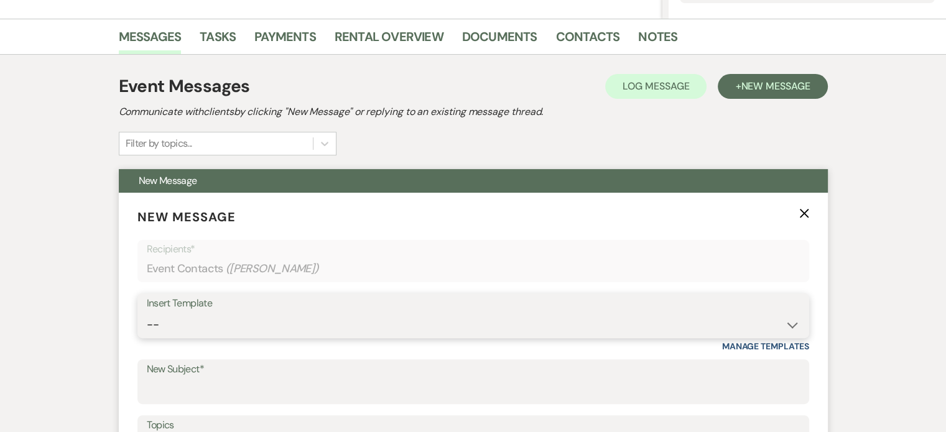
click at [234, 326] on select "-- Tour Request Response Proposal 6-9 Month Check-in Happy 1 Month Anniversary!…" at bounding box center [473, 325] width 653 height 24
select select "6119"
click at [147, 313] on select "-- Tour Request Response Proposal 6-9 Month Check-in Happy 1 Month Anniversary!…" at bounding box center [473, 325] width 653 height 24
type input "Discover why couples love The Gatehouse"
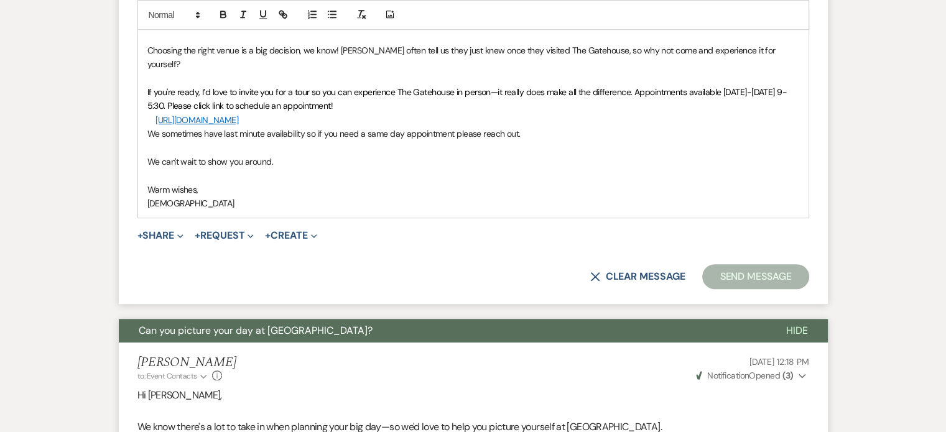
scroll to position [791, 0]
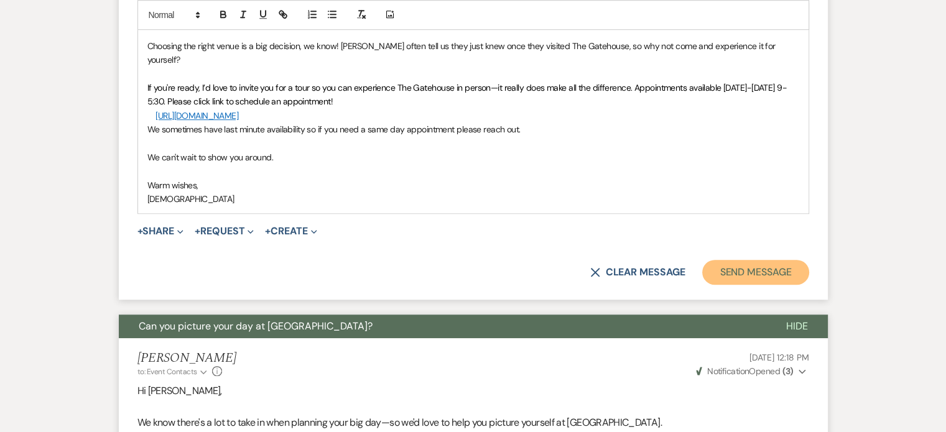
click at [768, 260] on button "Send Message" at bounding box center [755, 272] width 106 height 25
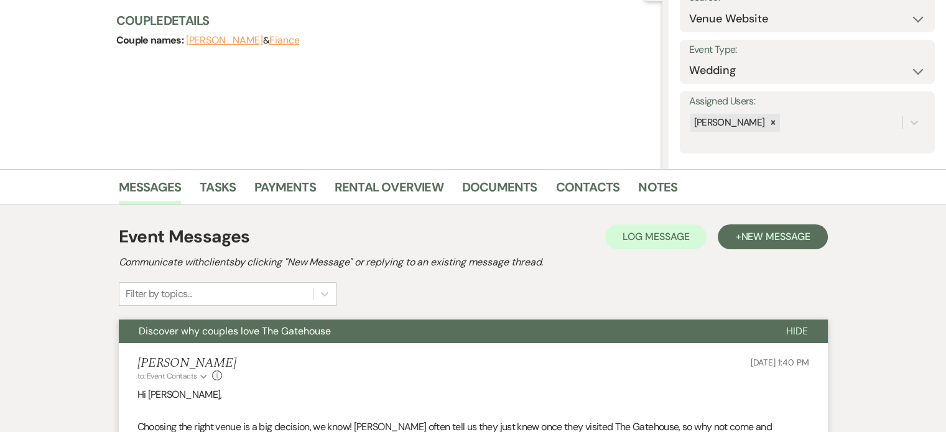
scroll to position [0, 0]
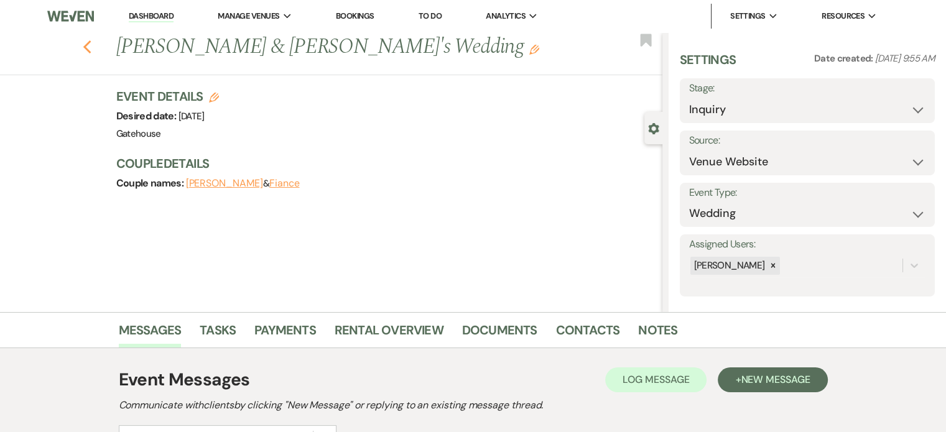
click at [91, 52] on use "button" at bounding box center [87, 47] width 8 height 14
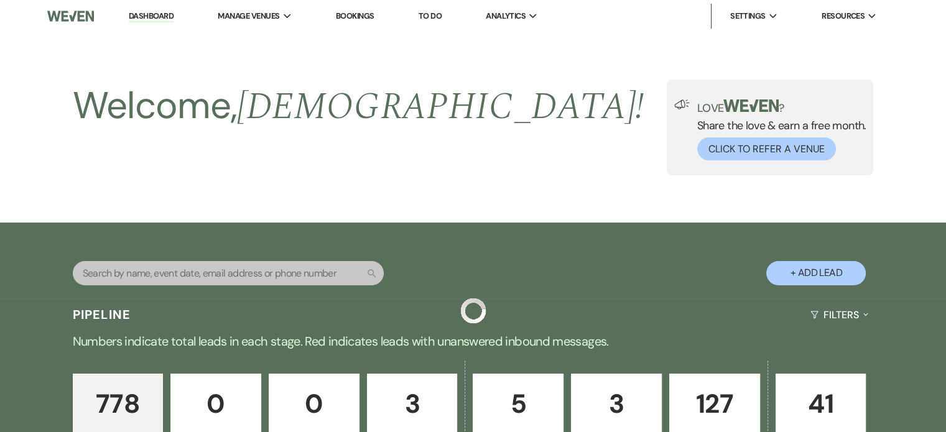
scroll to position [814, 0]
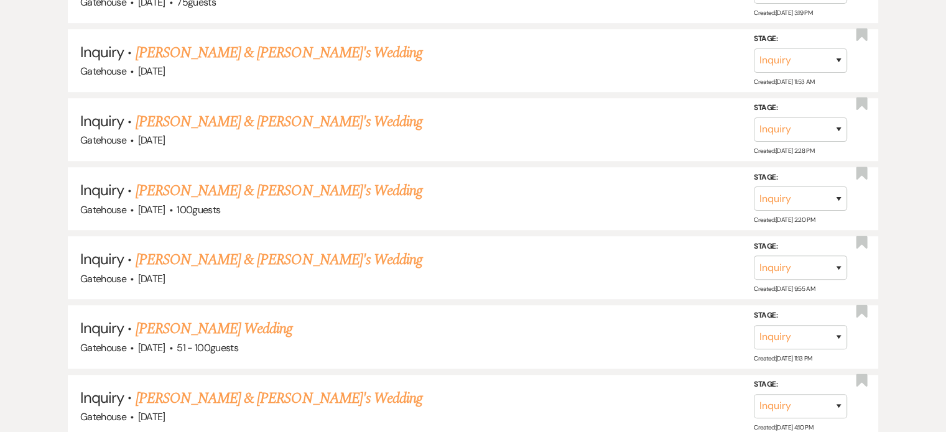
drag, startPoint x: 266, startPoint y: 187, endPoint x: 326, endPoint y: 284, distance: 113.7
click at [266, 187] on link "Isabel Reyes & Fiance's Wedding" at bounding box center [279, 191] width 287 height 22
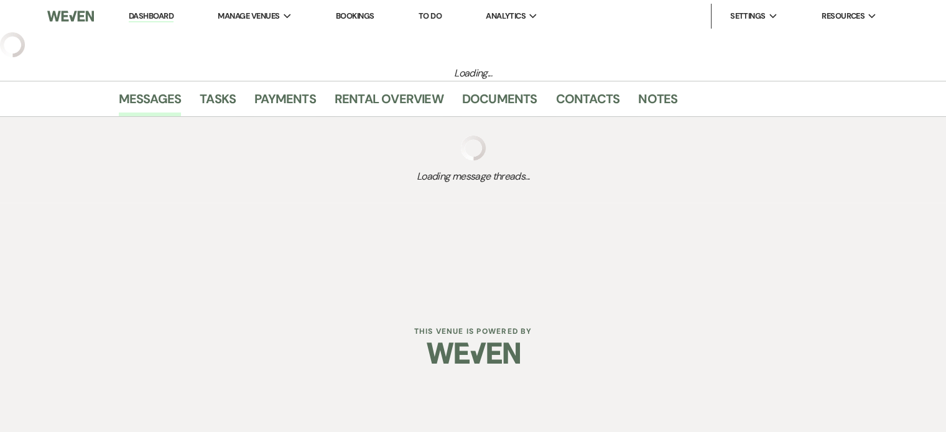
select select "5"
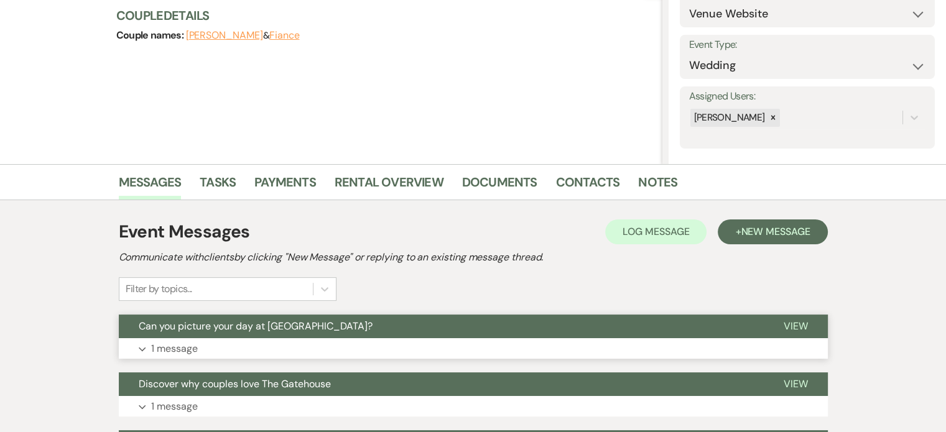
scroll to position [187, 0]
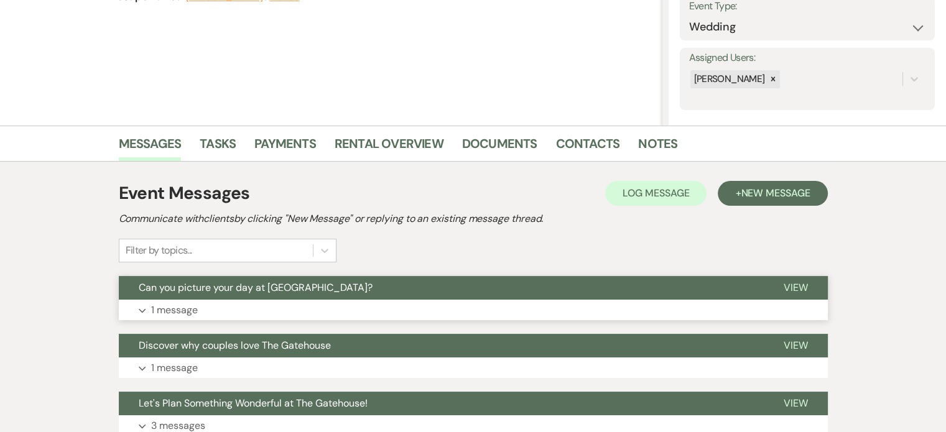
click at [170, 307] on p "1 message" at bounding box center [174, 310] width 47 height 16
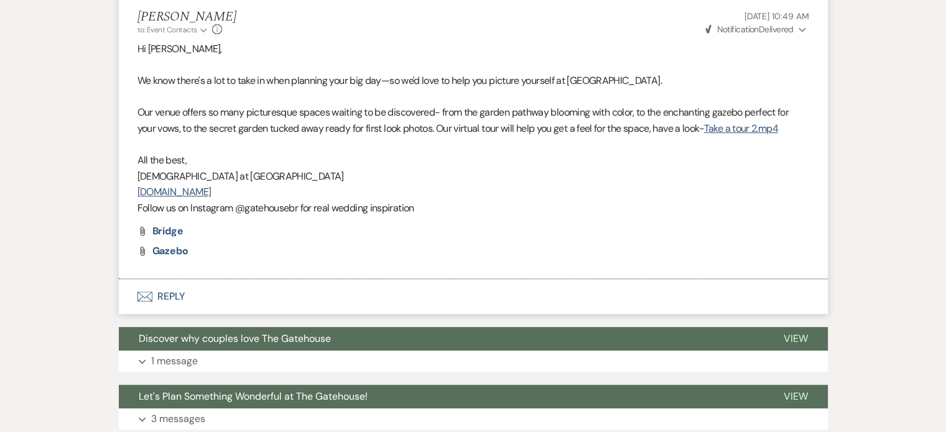
scroll to position [498, 0]
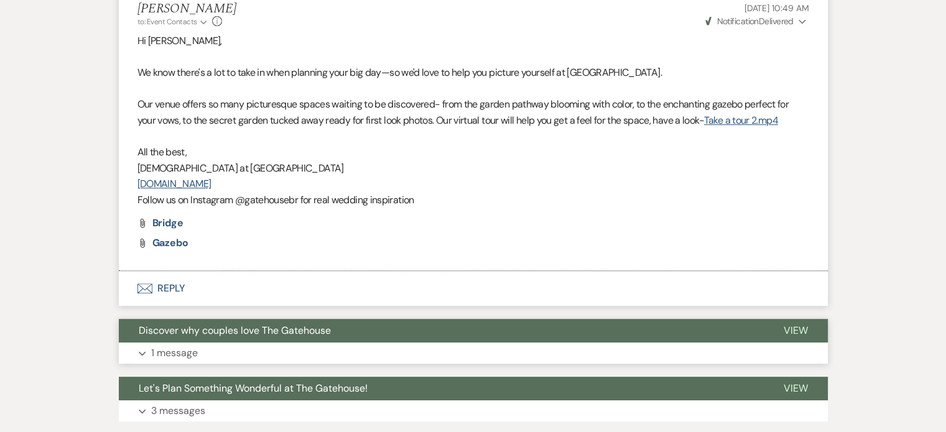
click at [175, 351] on p "1 message" at bounding box center [174, 353] width 47 height 16
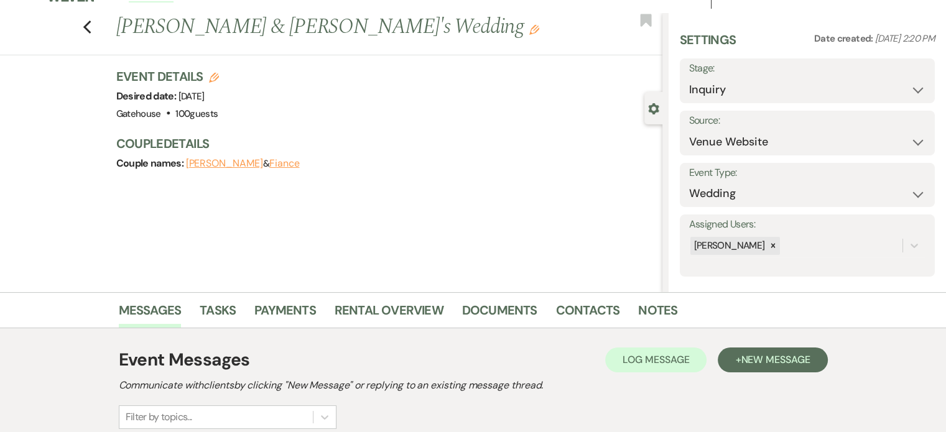
scroll to position [0, 0]
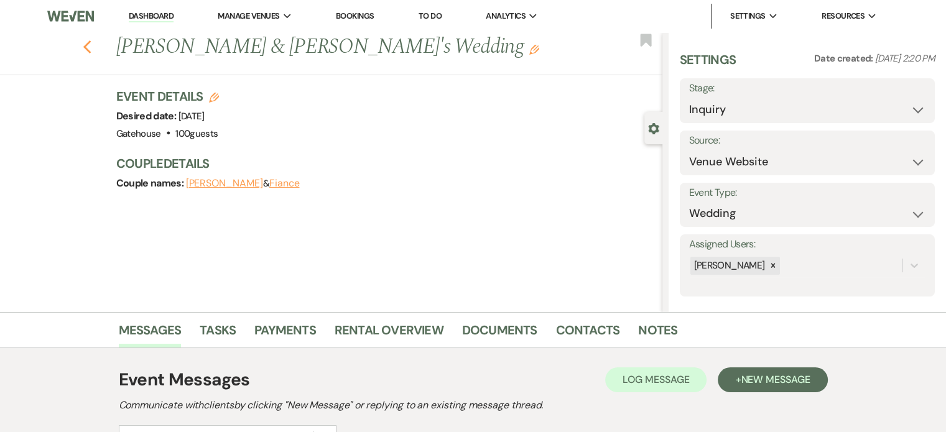
click at [92, 47] on icon "Previous" at bounding box center [87, 47] width 9 height 15
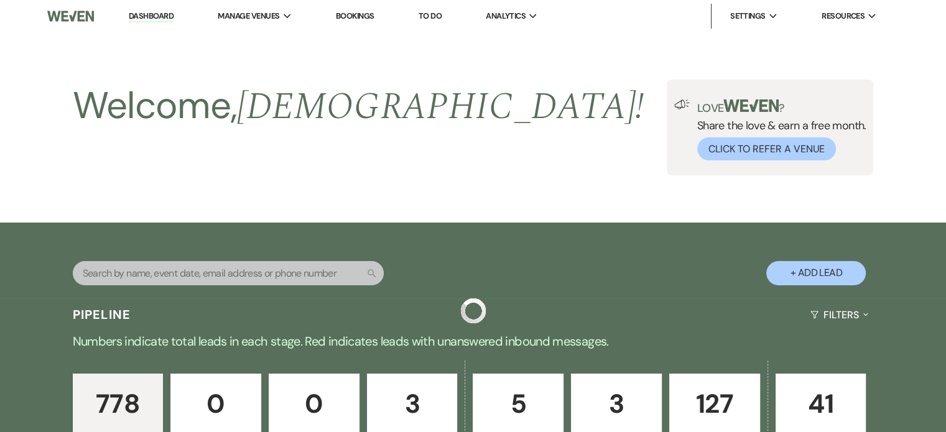
scroll to position [814, 0]
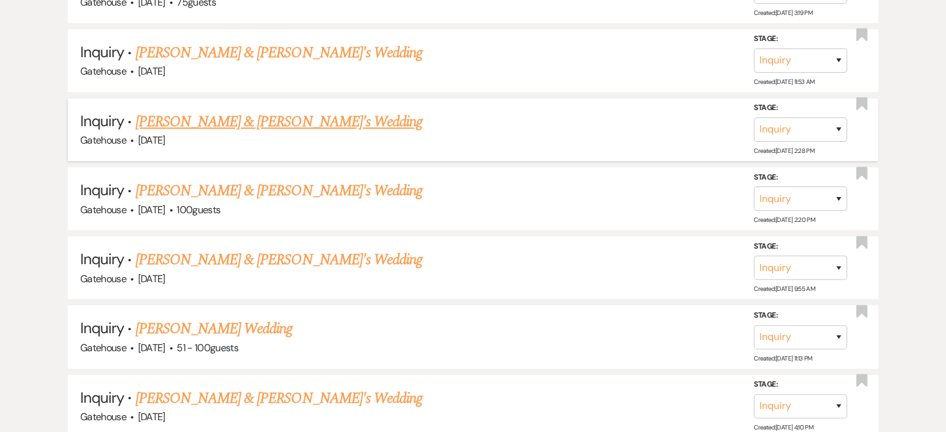
click at [266, 117] on link "Paige Burns & Fiance's Wedding" at bounding box center [279, 122] width 287 height 22
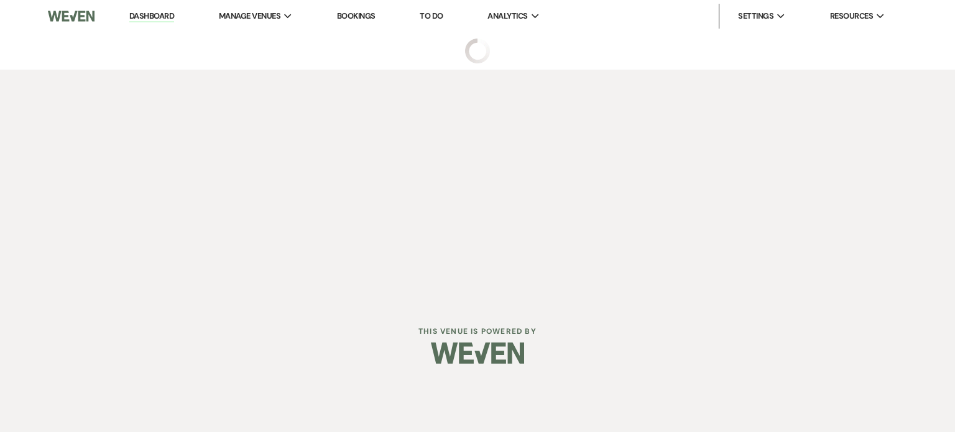
select select "5"
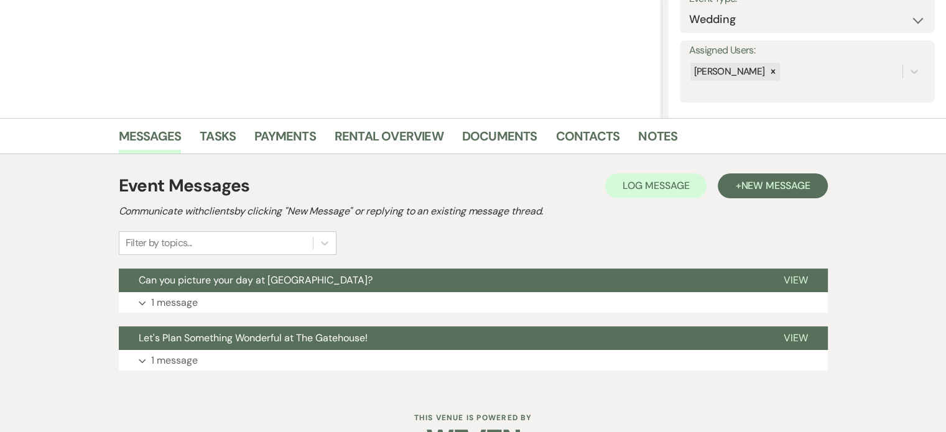
scroll to position [231, 0]
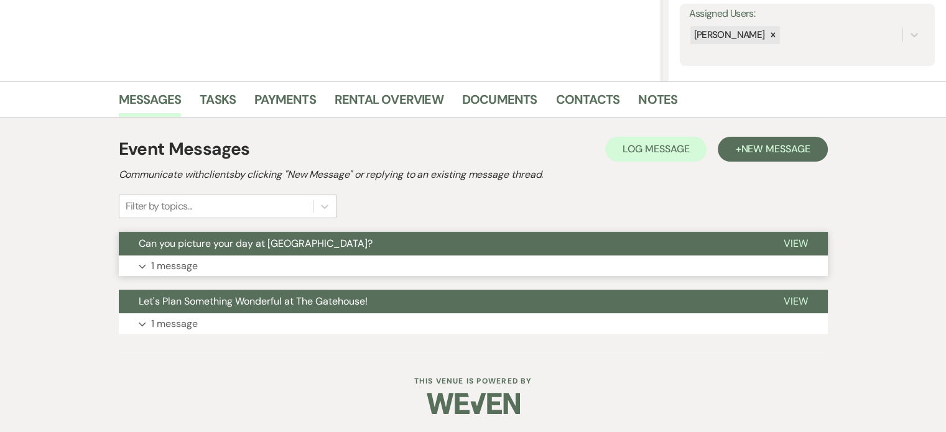
click at [175, 262] on p "1 message" at bounding box center [174, 266] width 47 height 16
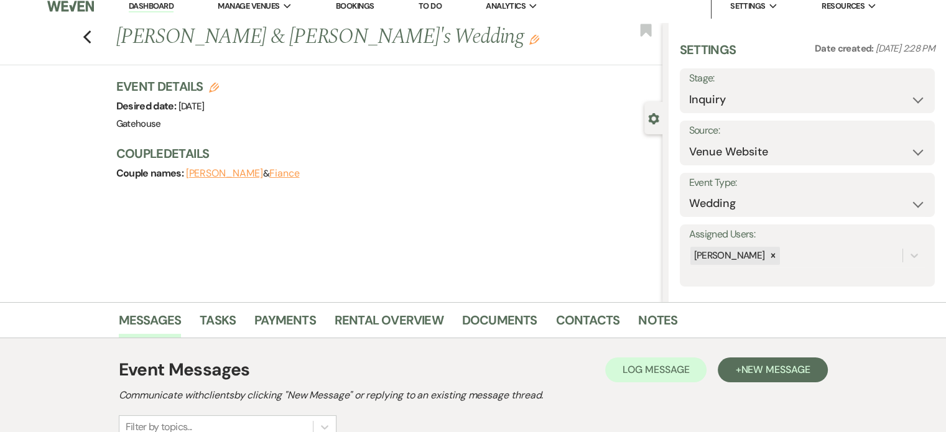
scroll to position [0, 0]
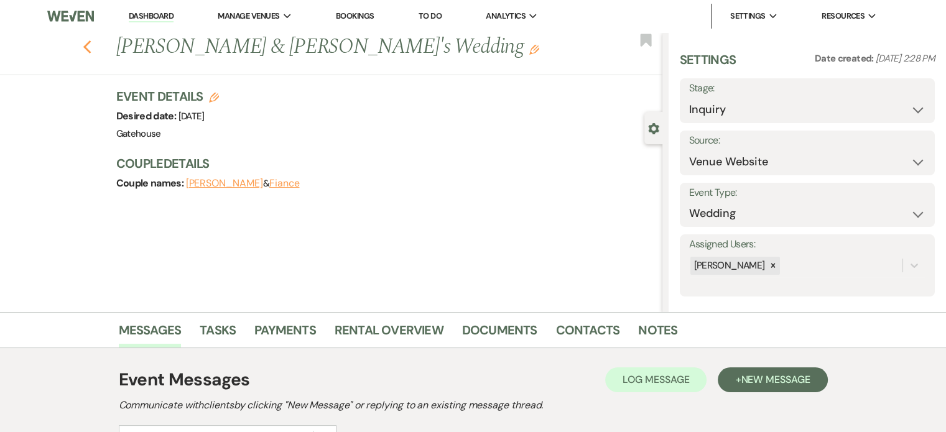
click at [91, 49] on use "button" at bounding box center [87, 47] width 8 height 14
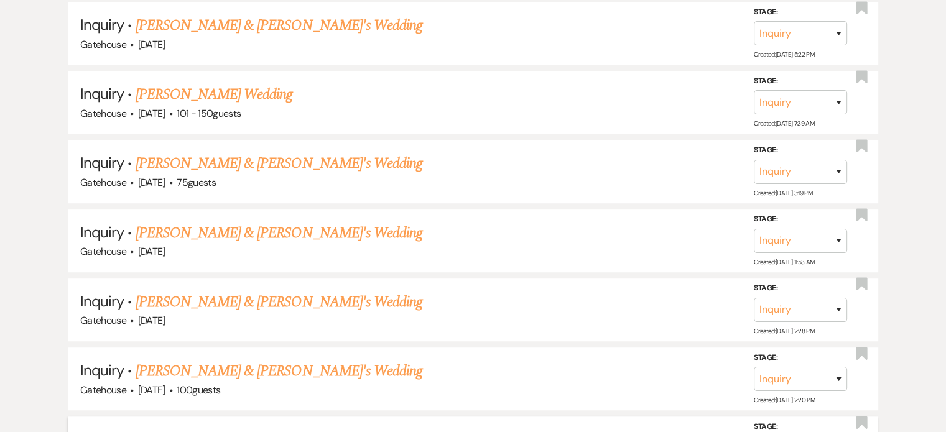
scroll to position [628, 0]
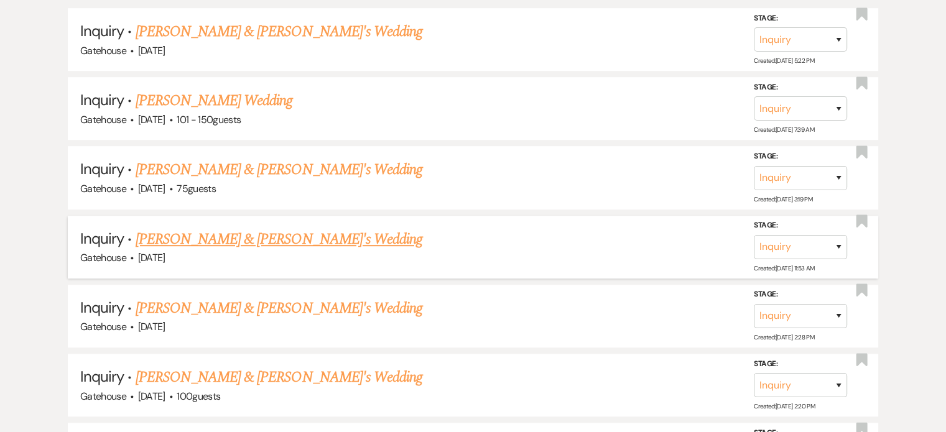
click at [202, 233] on link "Heather Murry & Fiance's Wedding" at bounding box center [279, 239] width 287 height 22
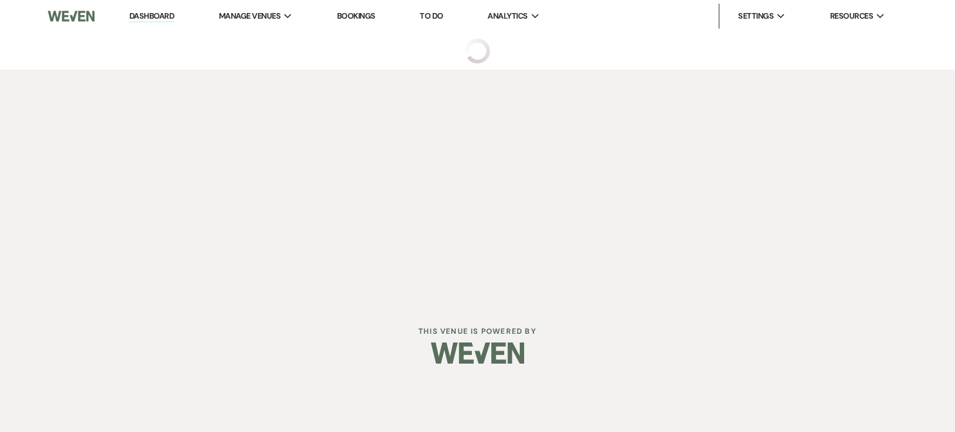
select select "6"
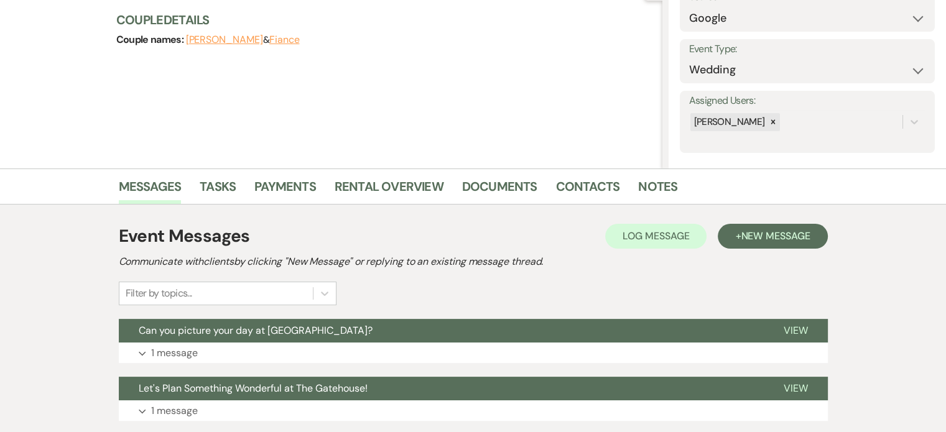
scroll to position [187, 0]
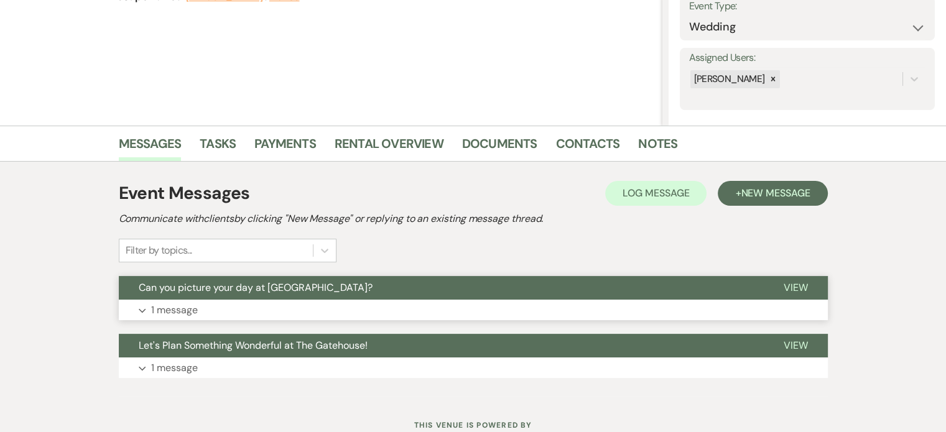
click at [164, 305] on p "1 message" at bounding box center [174, 310] width 47 height 16
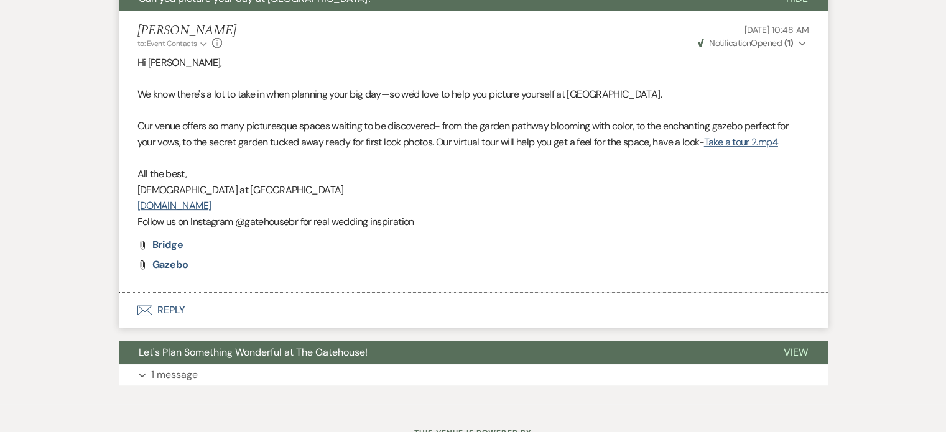
scroll to position [498, 0]
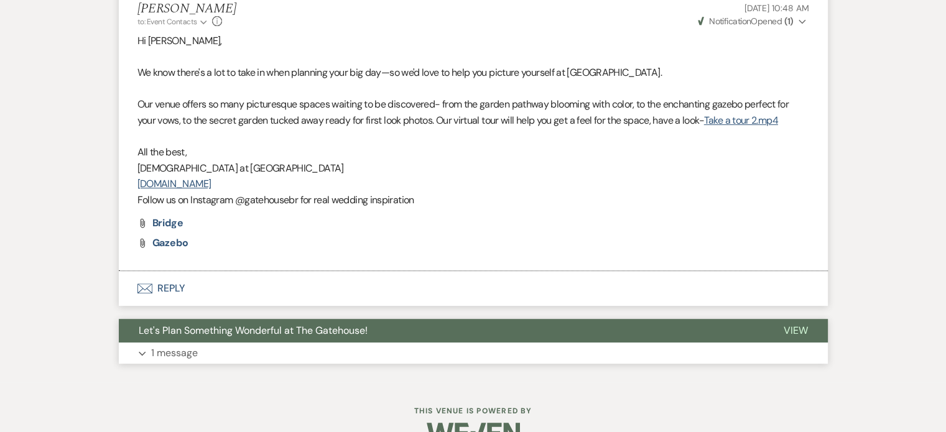
click at [182, 350] on p "1 message" at bounding box center [174, 353] width 47 height 16
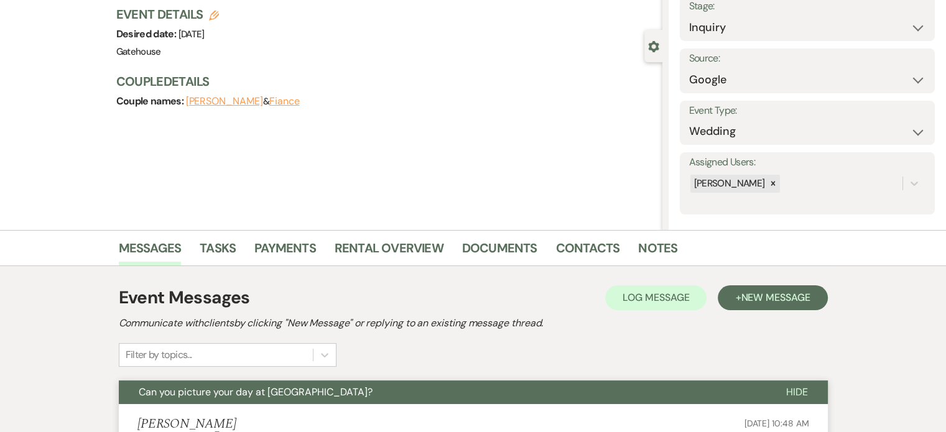
scroll to position [62, 0]
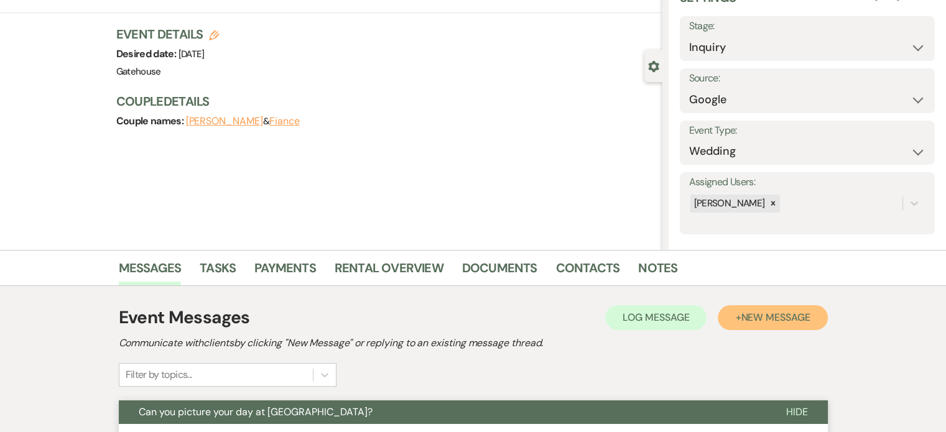
click at [763, 315] on span "New Message" at bounding box center [775, 317] width 69 height 13
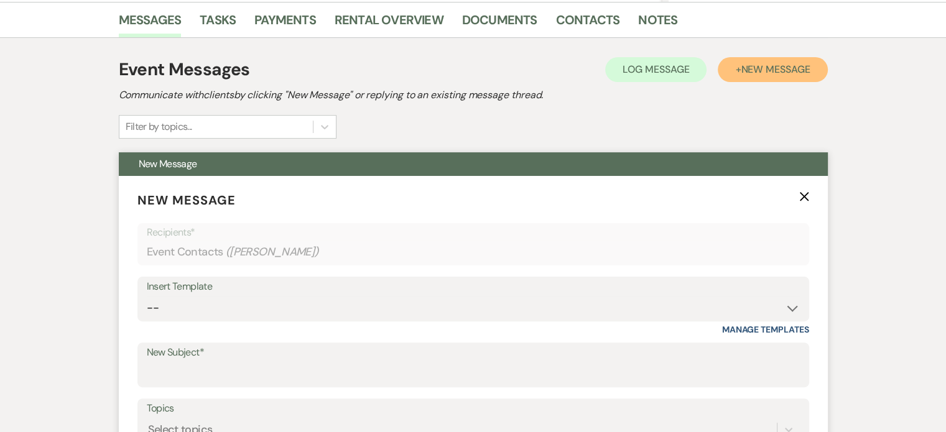
scroll to position [311, 0]
click at [166, 309] on select "-- Tour Request Response Proposal 6-9 Month Check-in Happy 1 Month Anniversary!…" at bounding box center [473, 307] width 653 height 24
select select "6119"
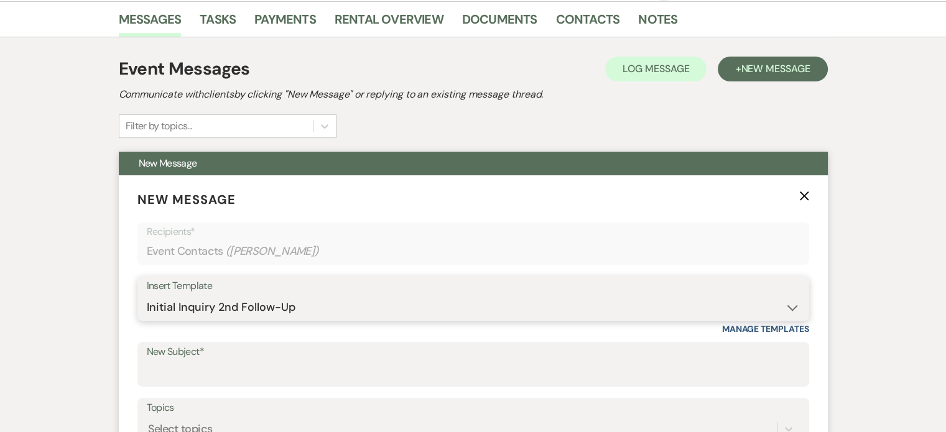
click at [147, 295] on select "-- Tour Request Response Proposal 6-9 Month Check-in Happy 1 Month Anniversary!…" at bounding box center [473, 307] width 653 height 24
type input "Discover why couples love The Gatehouse"
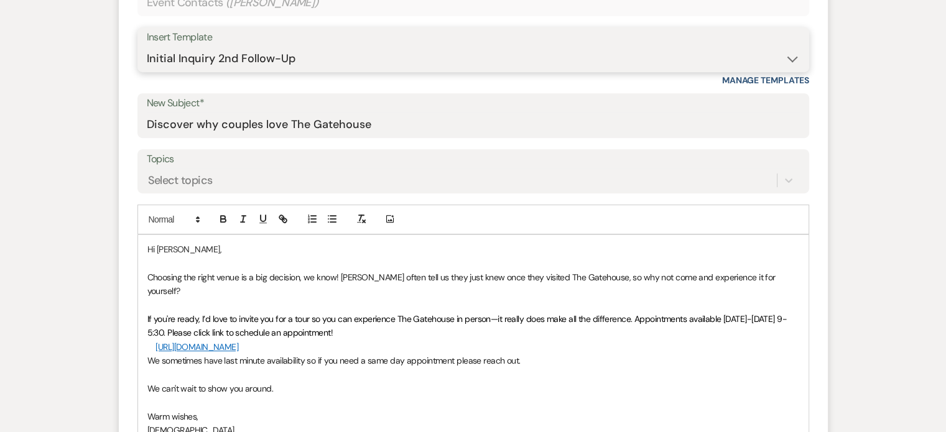
scroll to position [746, 0]
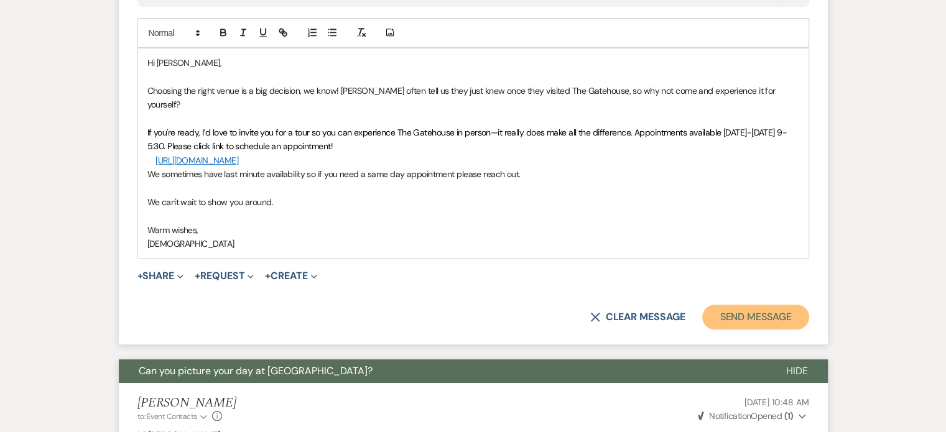
click at [758, 305] on button "Send Message" at bounding box center [755, 317] width 106 height 25
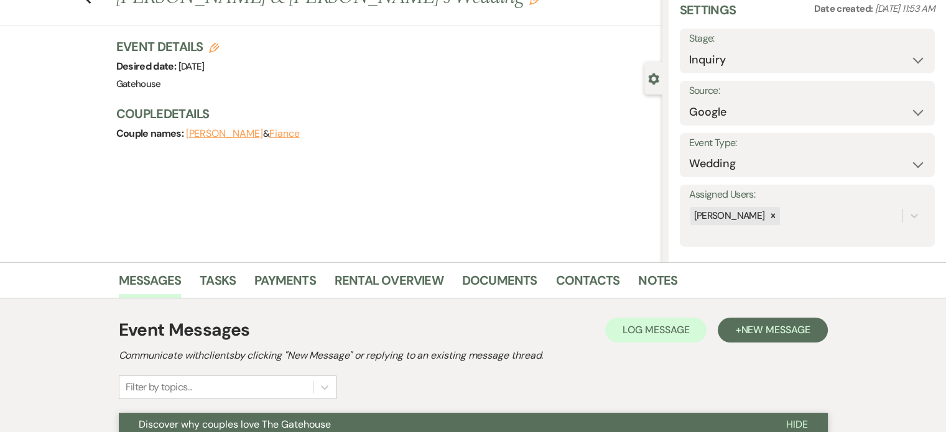
scroll to position [0, 0]
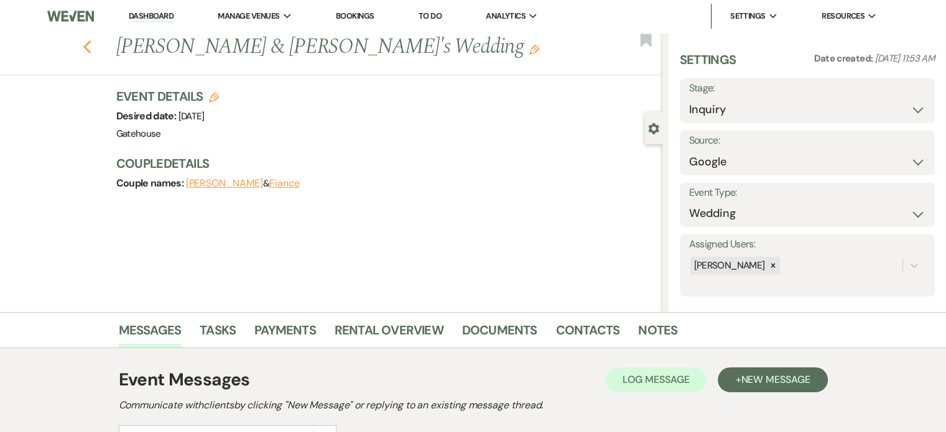
click at [92, 52] on icon "Previous" at bounding box center [87, 47] width 9 height 15
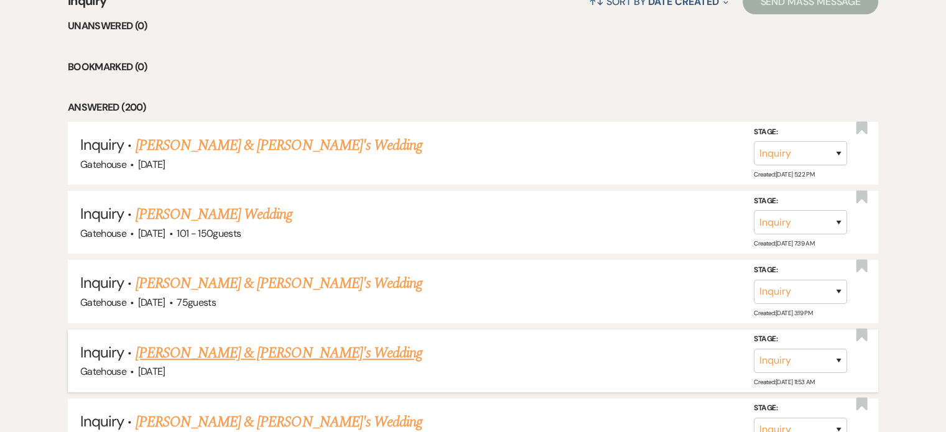
scroll to position [503, 0]
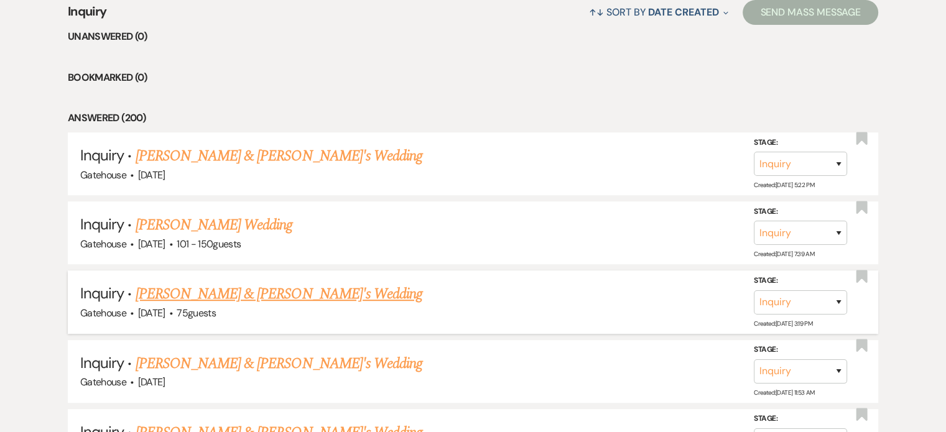
click at [230, 288] on link "[PERSON_NAME] & [PERSON_NAME]'s Wedding" at bounding box center [279, 294] width 287 height 22
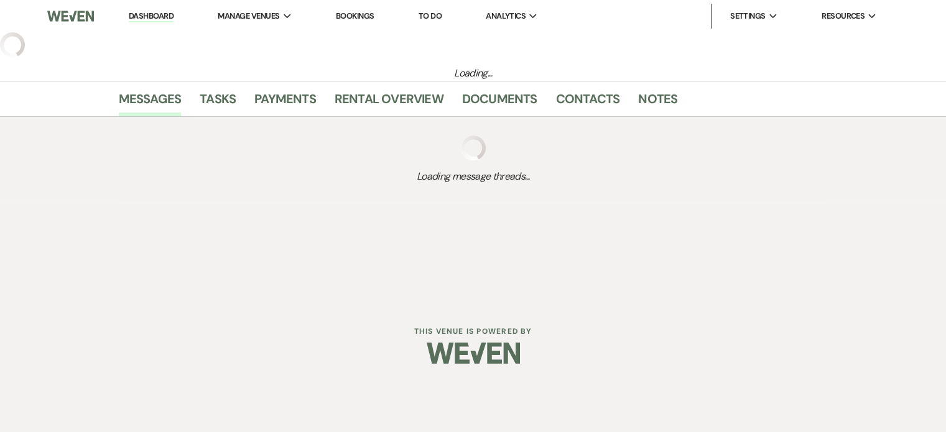
select select "8"
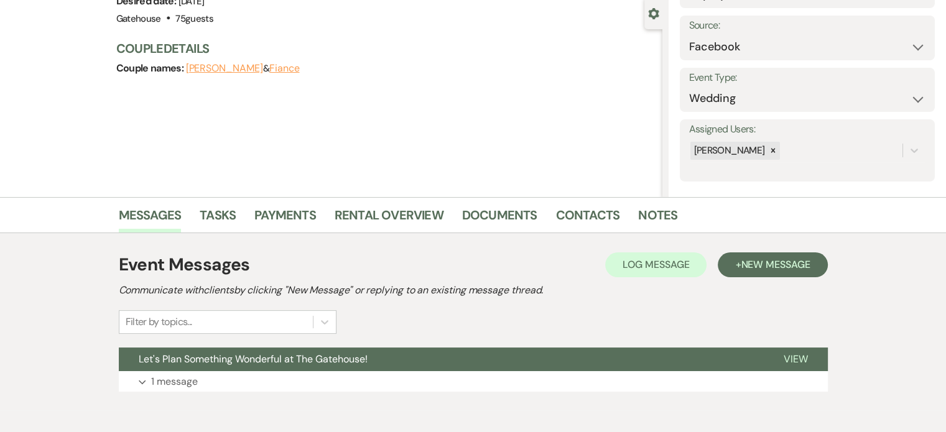
scroll to position [173, 0]
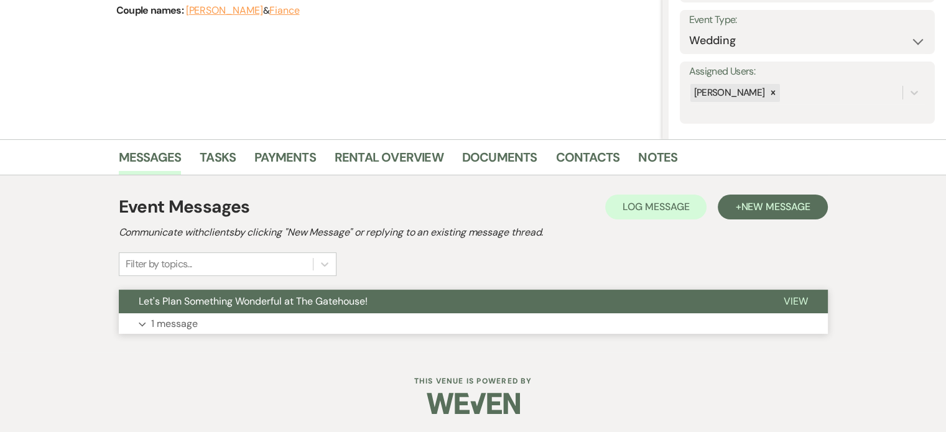
click at [178, 317] on p "1 message" at bounding box center [174, 324] width 47 height 16
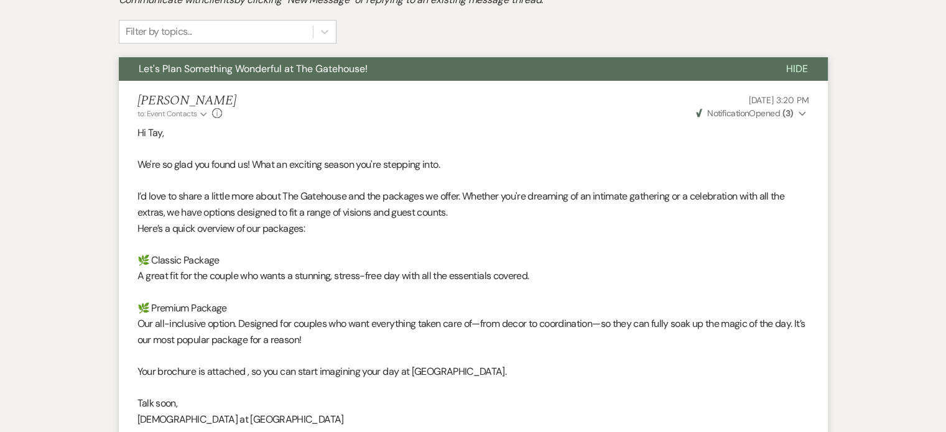
scroll to position [219, 0]
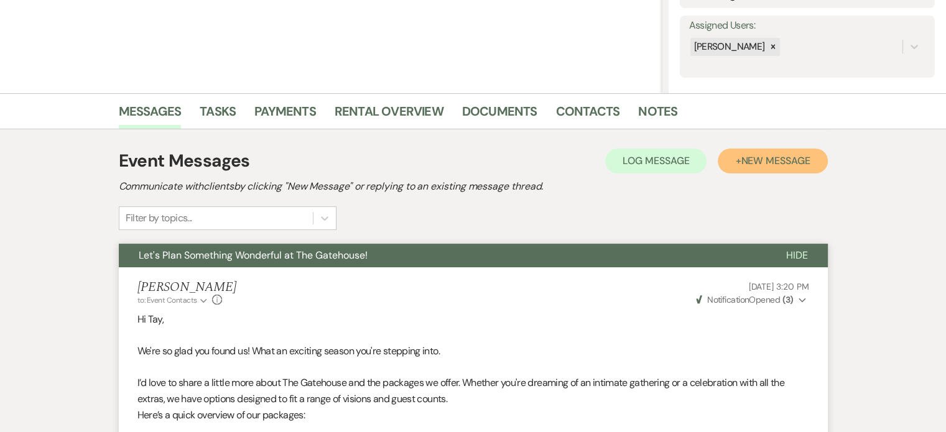
click at [776, 161] on span "New Message" at bounding box center [775, 160] width 69 height 13
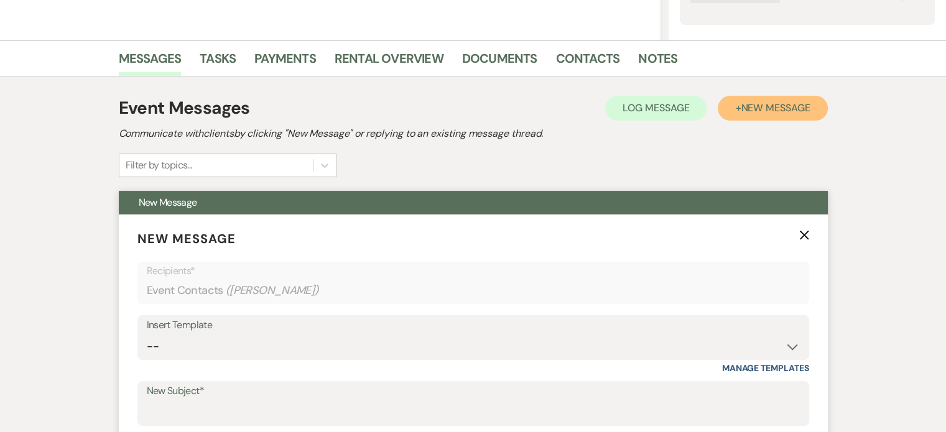
scroll to position [406, 0]
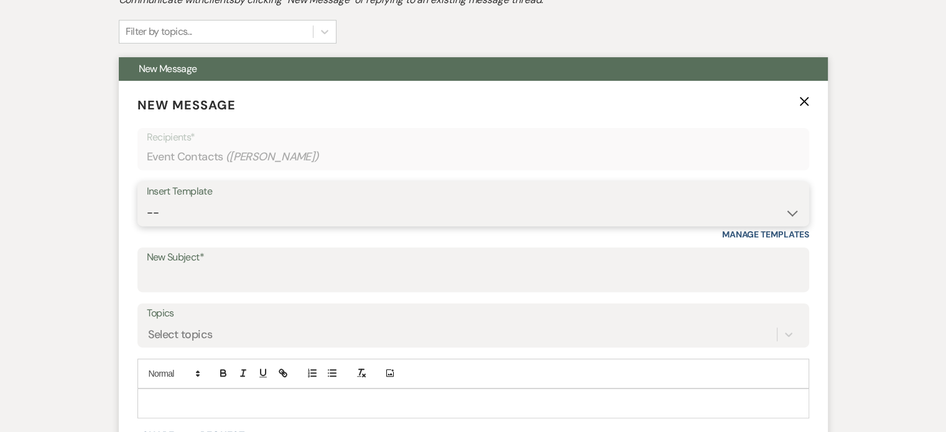
click at [233, 211] on select "-- Tour Request Response Proposal 6-9 Month Check-in Happy 1 Month Anniversary!…" at bounding box center [473, 213] width 653 height 24
select select "5916"
click at [147, 201] on select "-- Tour Request Response Proposal 6-9 Month Check-in Happy 1 Month Anniversary!…" at bounding box center [473, 213] width 653 height 24
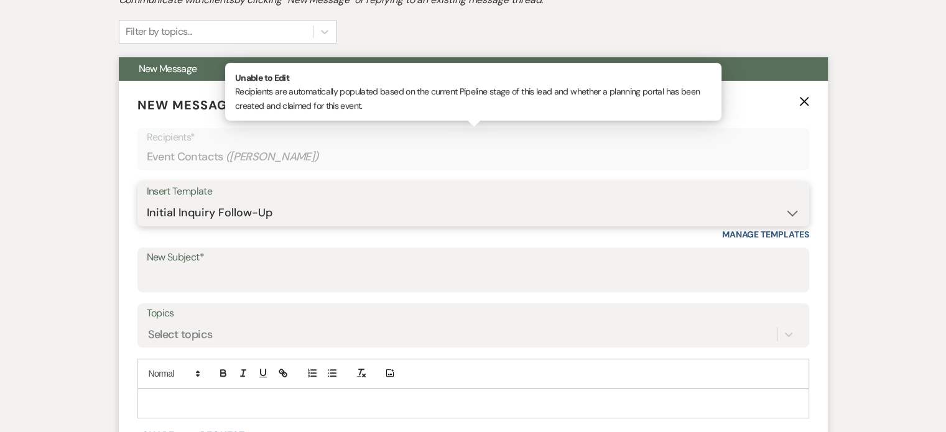
type input "Can you picture your day at [GEOGRAPHIC_DATA]?"
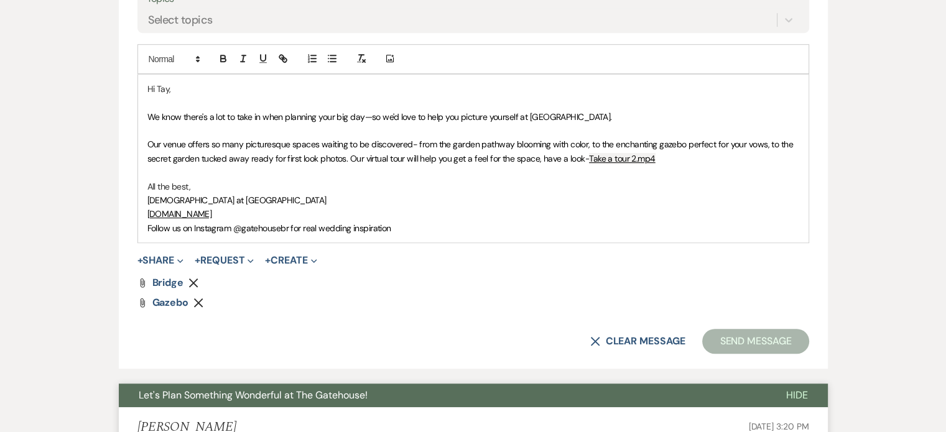
scroll to position [841, 0]
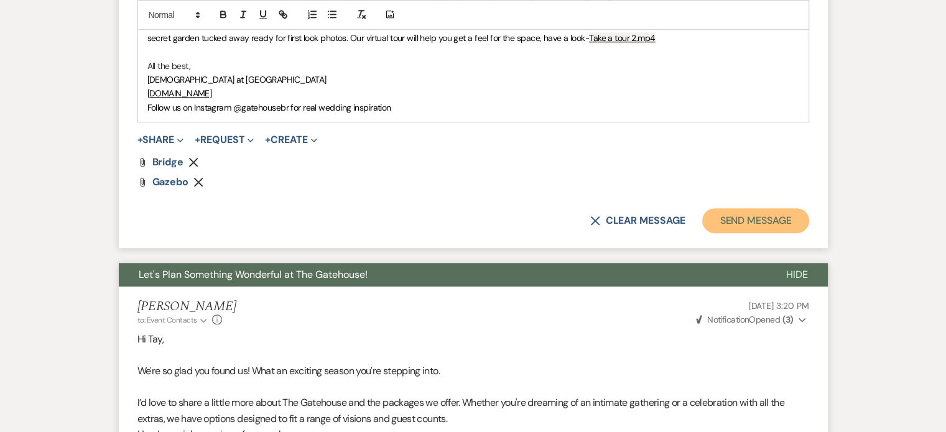
click at [739, 223] on button "Send Message" at bounding box center [755, 220] width 106 height 25
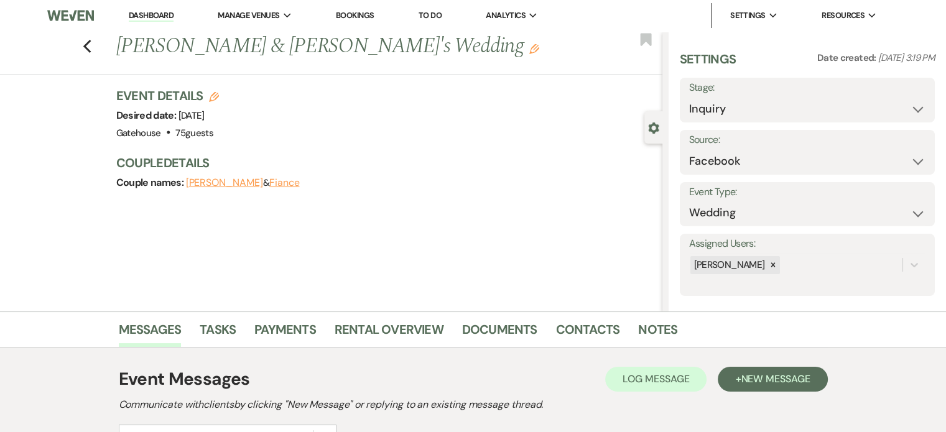
scroll to position [0, 0]
click at [89, 47] on use "button" at bounding box center [87, 47] width 8 height 14
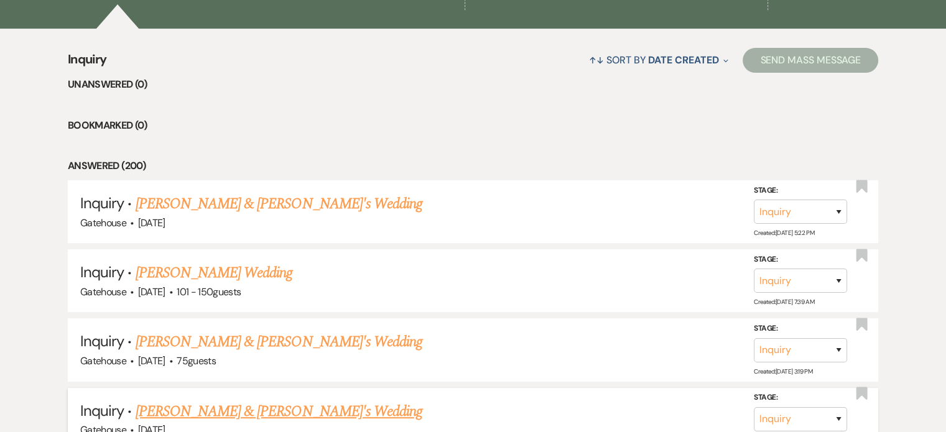
scroll to position [441, 0]
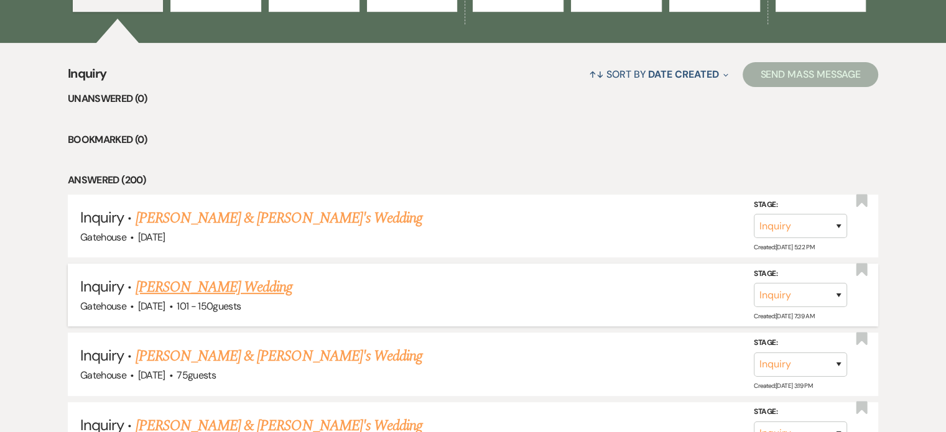
click at [229, 285] on link "[PERSON_NAME] Wedding" at bounding box center [214, 287] width 157 height 22
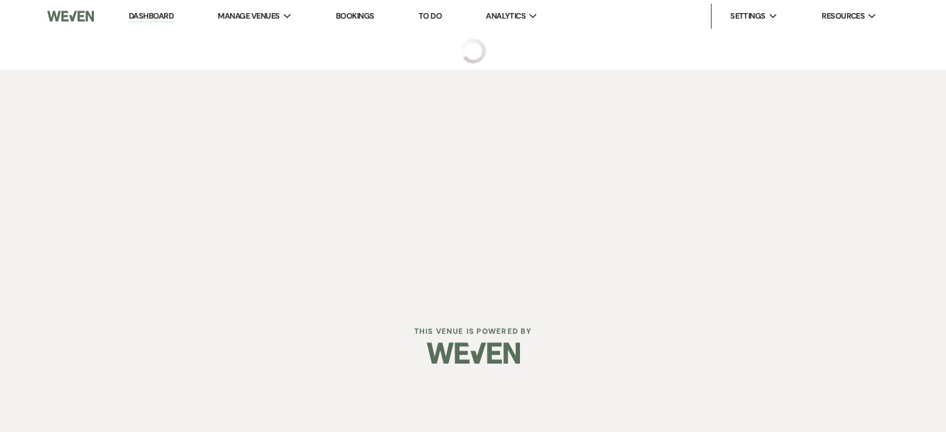
select select "2"
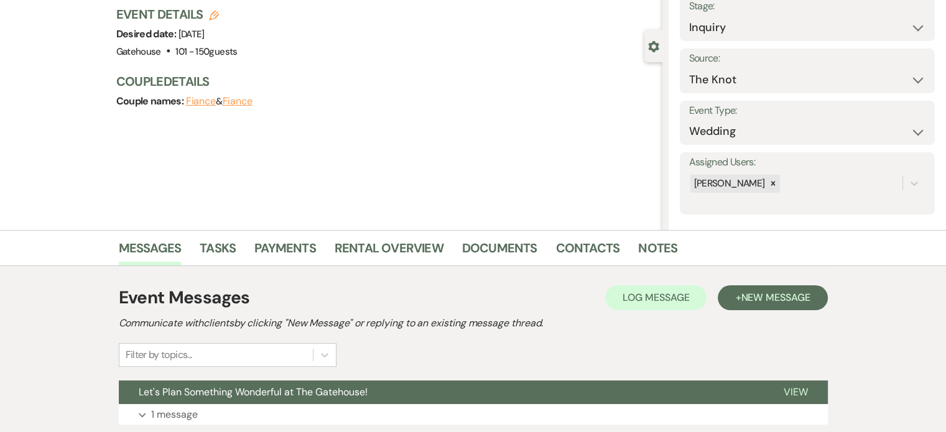
scroll to position [231, 0]
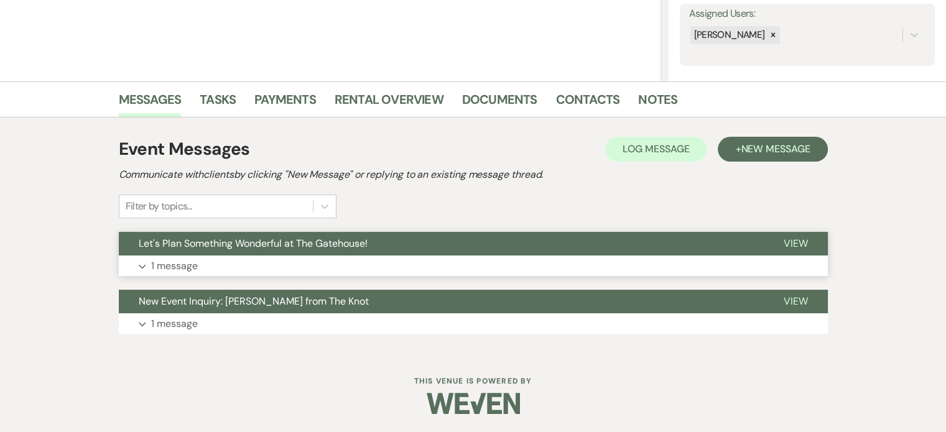
click at [181, 265] on p "1 message" at bounding box center [174, 266] width 47 height 16
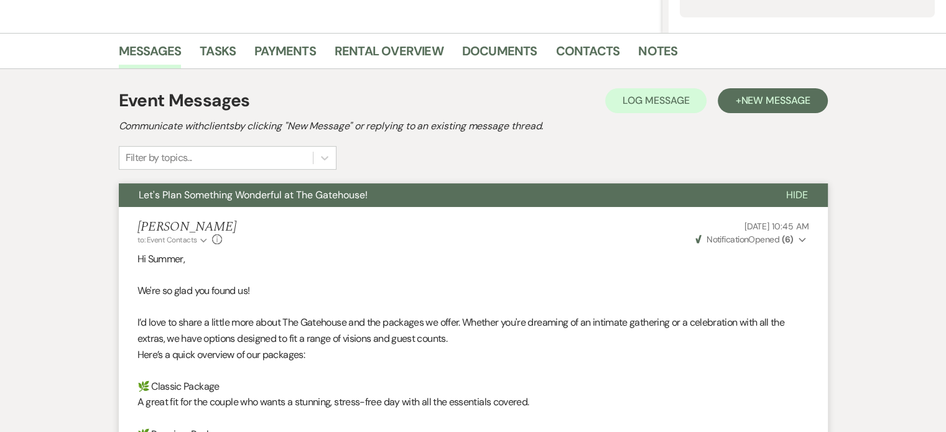
scroll to position [232, 0]
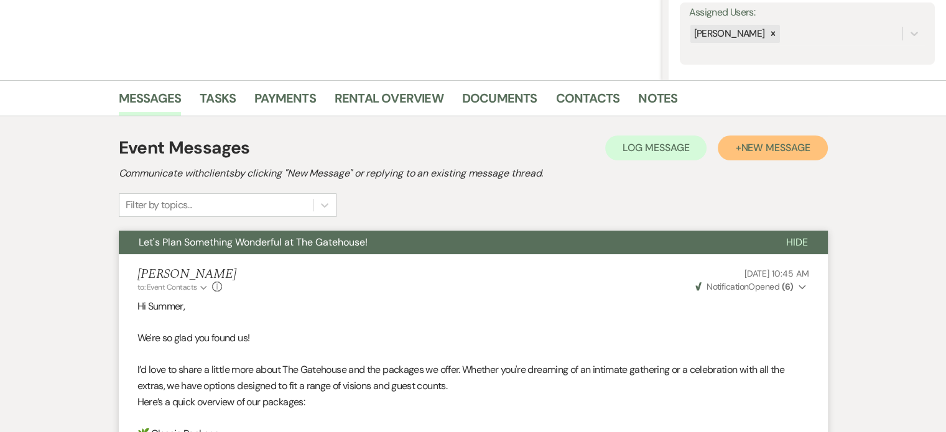
click at [746, 146] on span "New Message" at bounding box center [775, 147] width 69 height 13
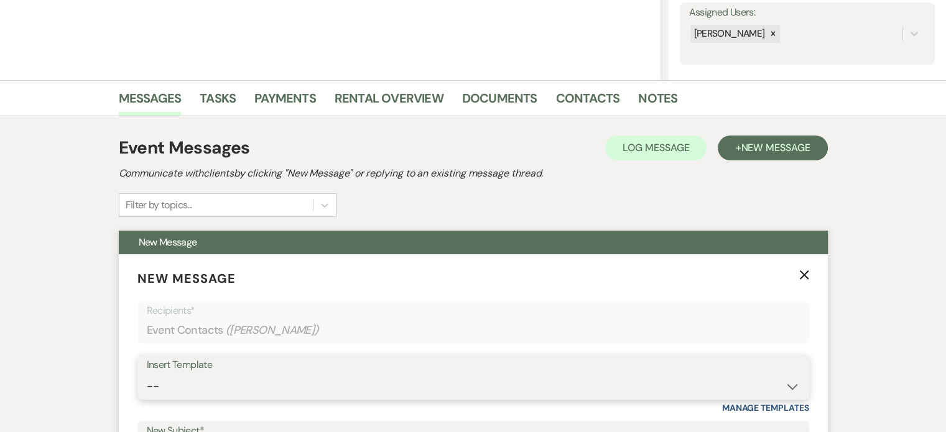
click at [273, 385] on select "-- Tour Request Response Proposal 6-9 Month Check-in Happy 1 Month Anniversary!…" at bounding box center [473, 386] width 653 height 24
select select "5916"
click at [147, 374] on select "-- Tour Request Response Proposal 6-9 Month Check-in Happy 1 Month Anniversary!…" at bounding box center [473, 386] width 653 height 24
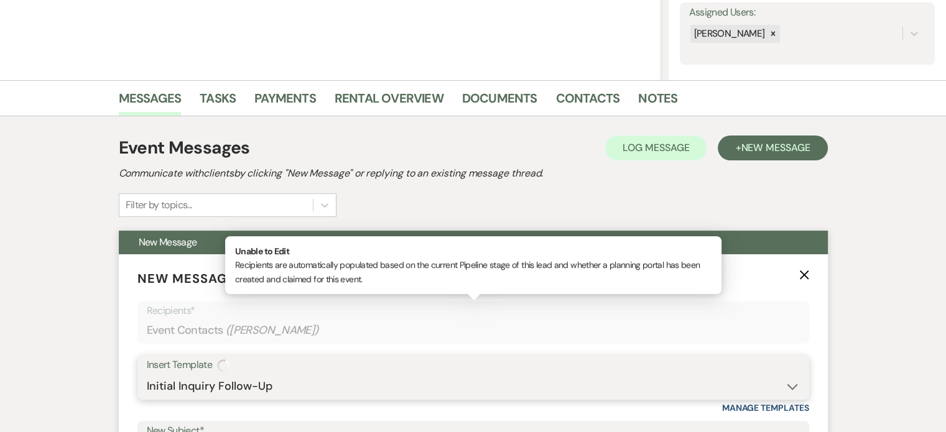
type input "Can you picture your day at [GEOGRAPHIC_DATA]?"
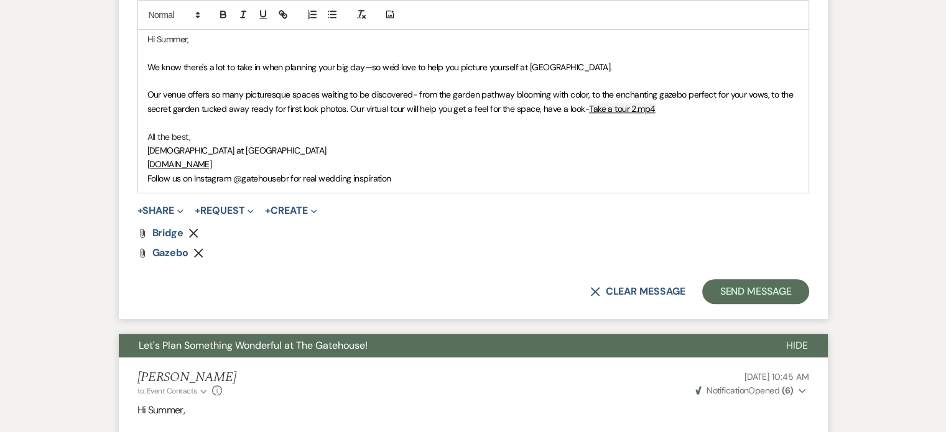
scroll to position [792, 0]
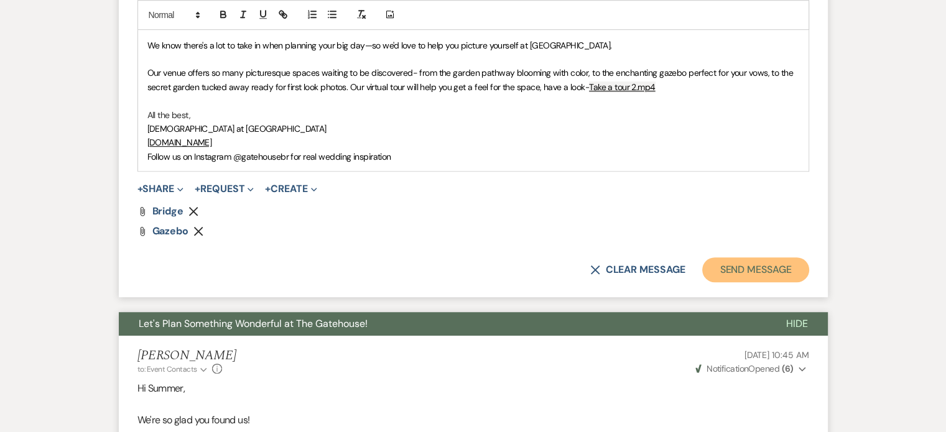
click at [755, 269] on button "Send Message" at bounding box center [755, 270] width 106 height 25
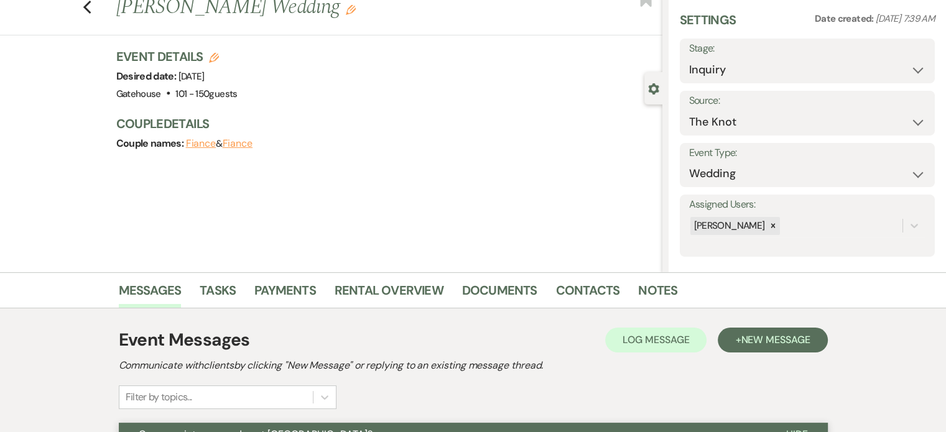
scroll to position [0, 0]
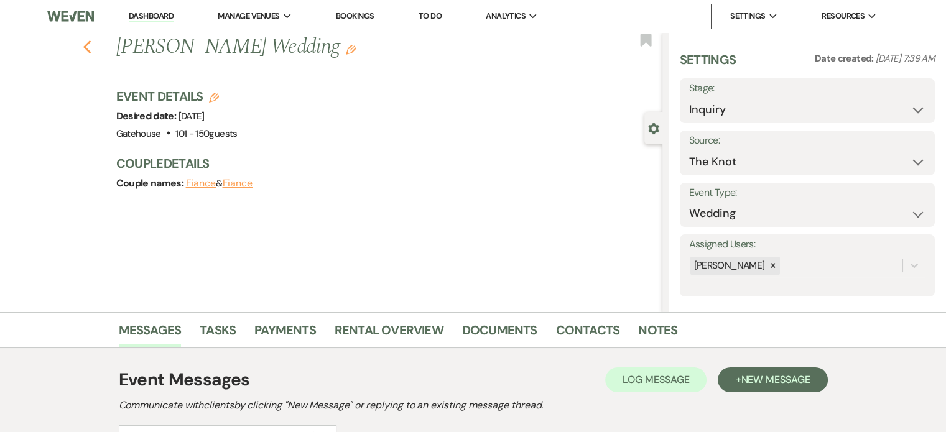
click at [92, 49] on icon "Previous" at bounding box center [87, 47] width 9 height 15
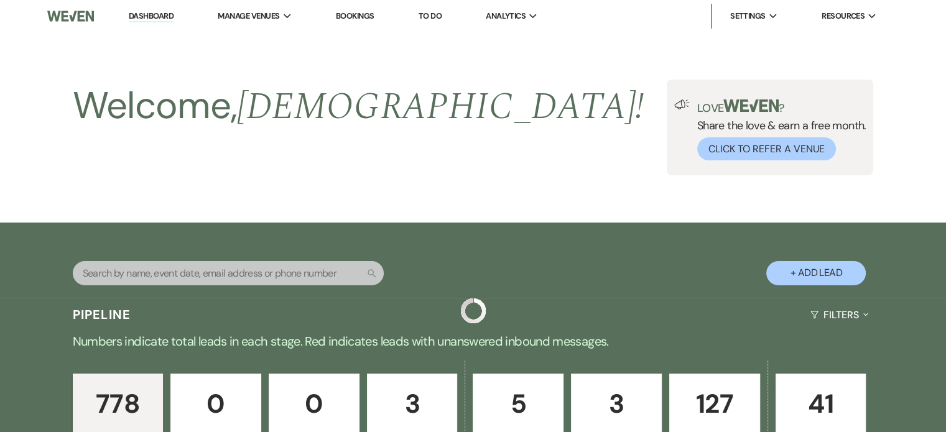
scroll to position [441, 0]
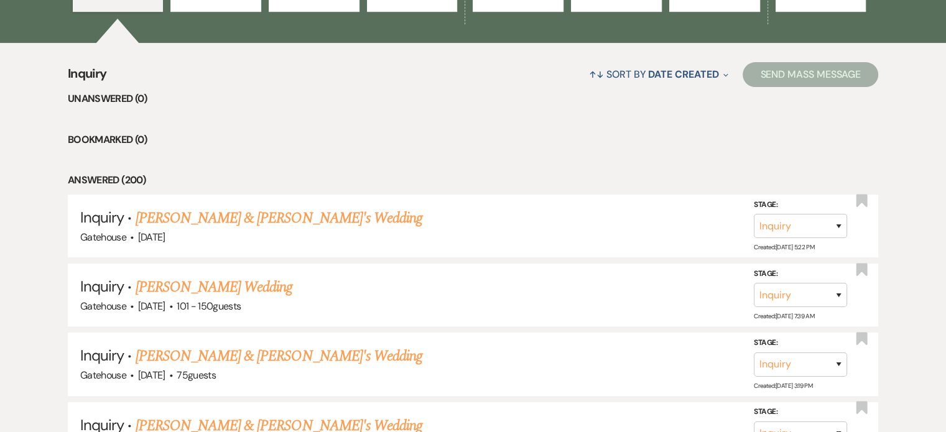
click at [300, 214] on link "[PERSON_NAME] & [PERSON_NAME]'s Wedding" at bounding box center [279, 218] width 287 height 22
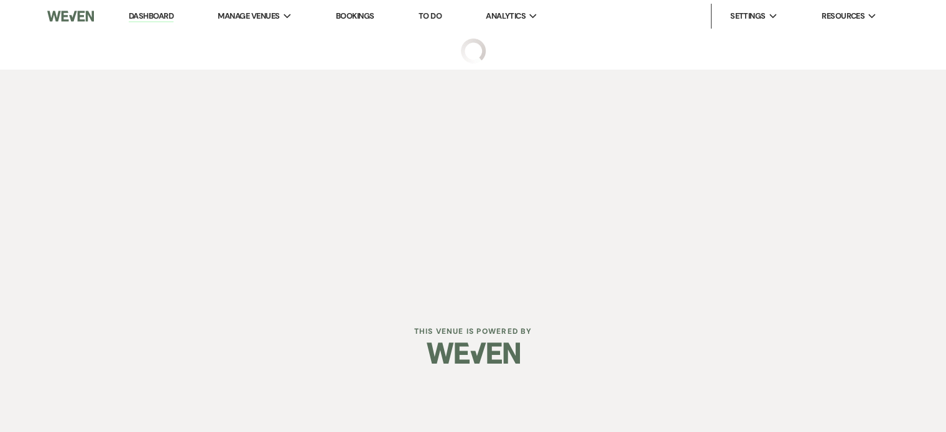
select select "3"
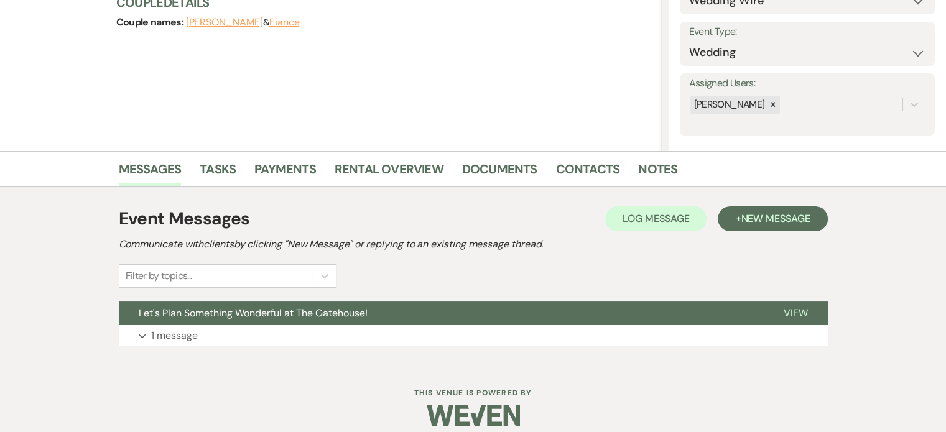
scroll to position [173, 0]
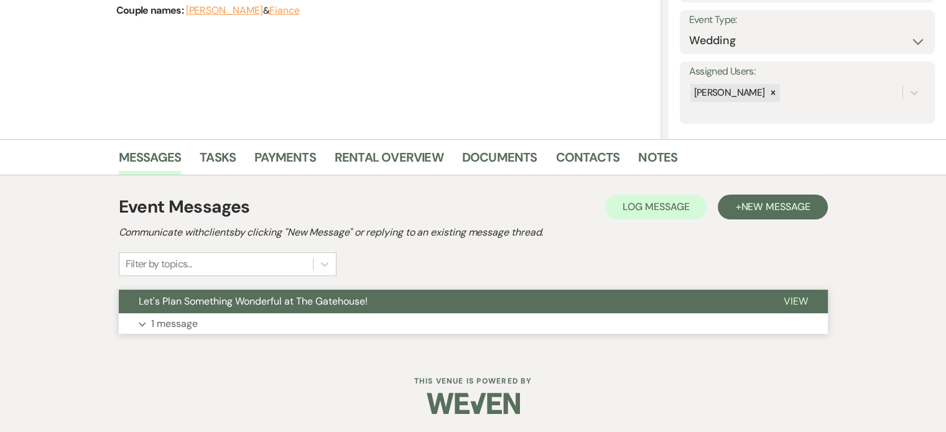
click at [177, 323] on p "1 message" at bounding box center [174, 324] width 47 height 16
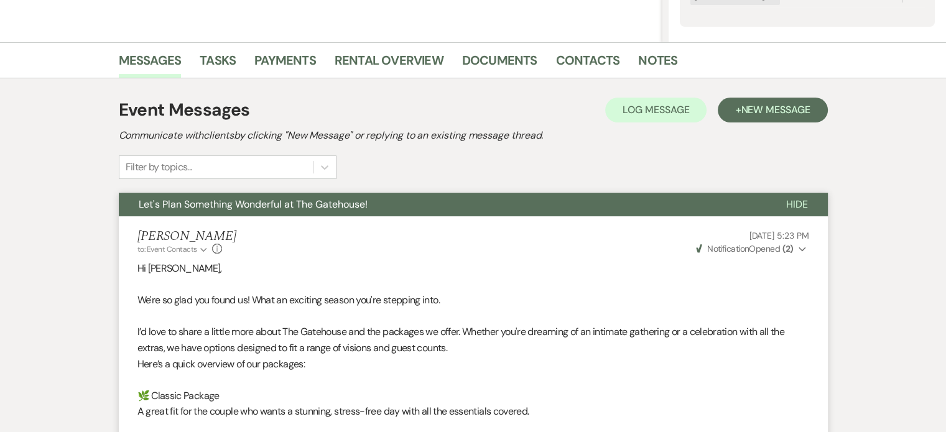
scroll to position [157, 0]
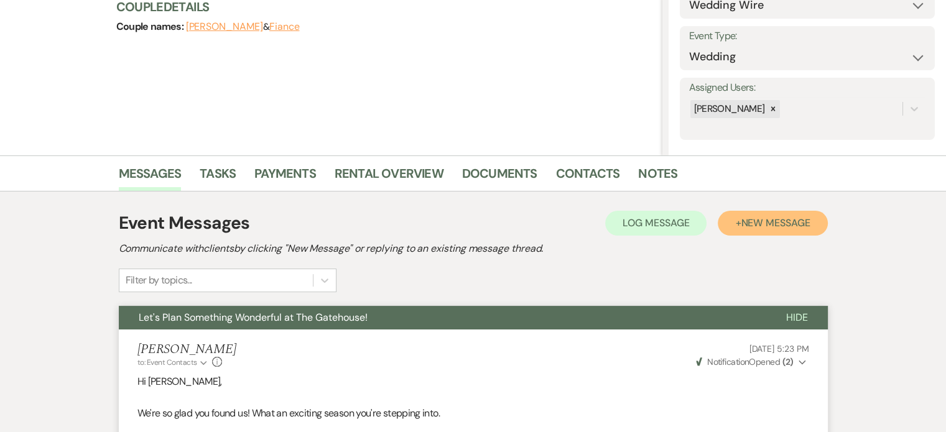
click at [801, 213] on button "+ New Message" at bounding box center [772, 223] width 109 height 25
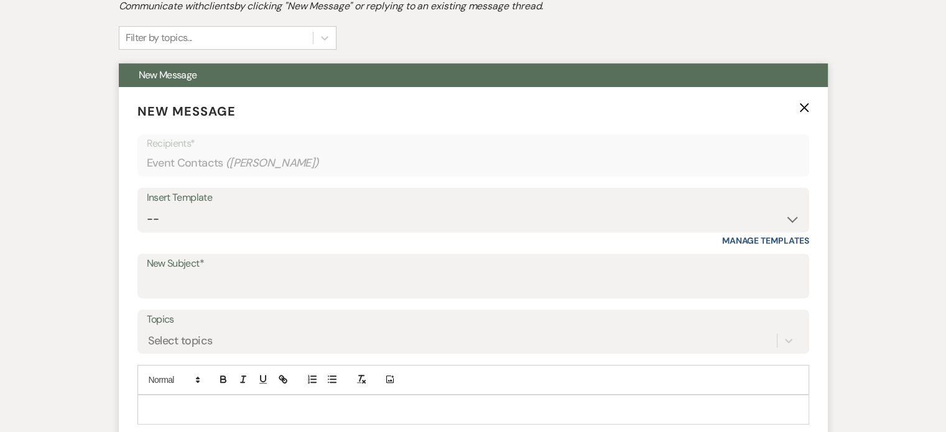
scroll to position [406, 0]
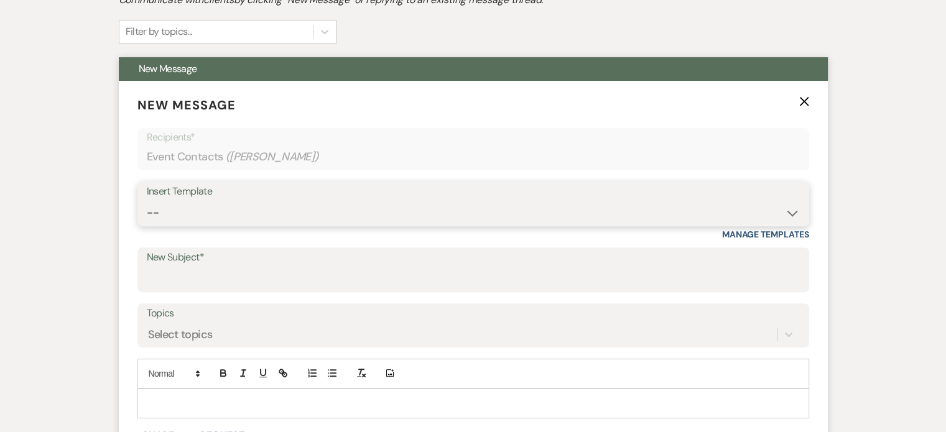
click at [279, 209] on select "-- Tour Request Response Proposal 6-9 Month Check-in Happy 1 Month Anniversary!…" at bounding box center [473, 213] width 653 height 24
select select "5916"
click at [147, 201] on select "-- Tour Request Response Proposal 6-9 Month Check-in Happy 1 Month Anniversary!…" at bounding box center [473, 213] width 653 height 24
type input "Can you picture your day at [GEOGRAPHIC_DATA]?"
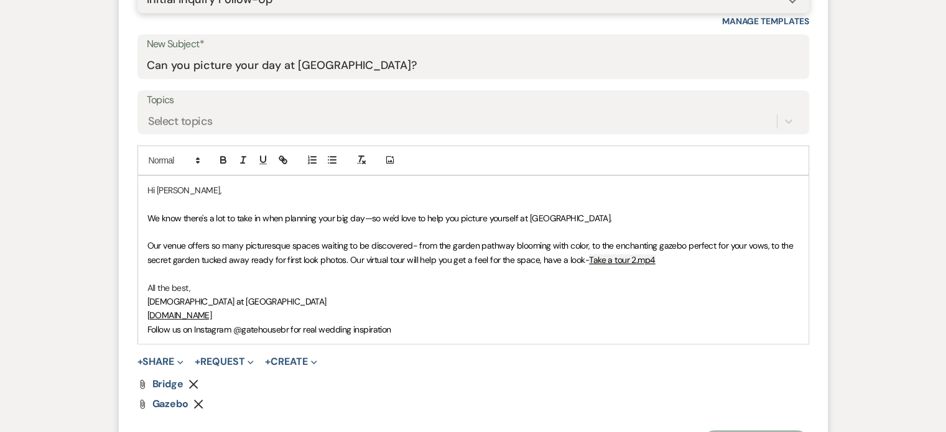
scroll to position [654, 0]
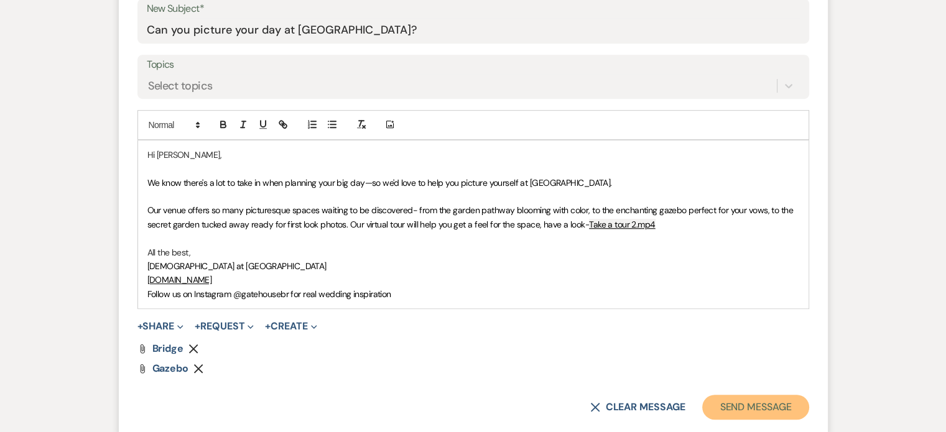
click at [750, 398] on button "Send Message" at bounding box center [755, 407] width 106 height 25
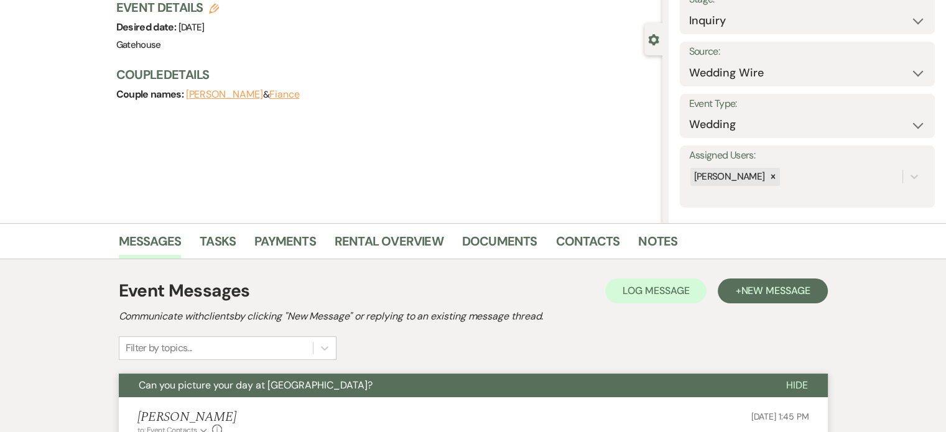
scroll to position [0, 0]
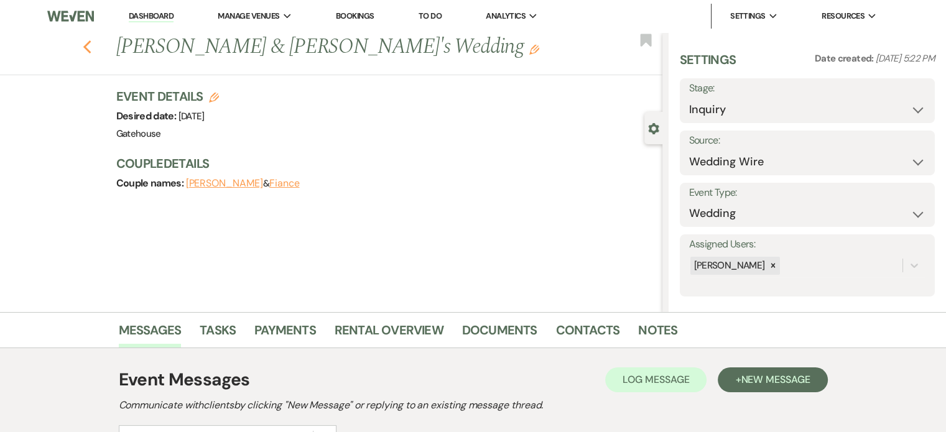
click at [92, 47] on icon "Previous" at bounding box center [87, 47] width 9 height 15
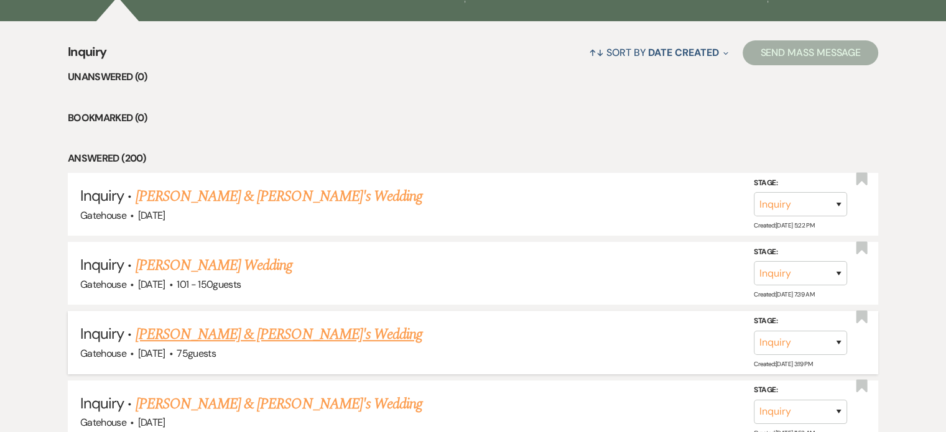
scroll to position [441, 0]
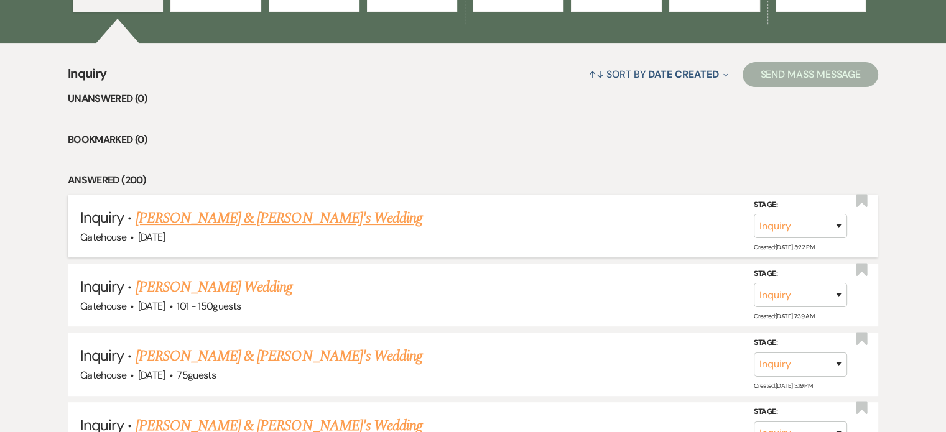
click at [251, 216] on link "[PERSON_NAME] & [PERSON_NAME]'s Wedding" at bounding box center [279, 218] width 287 height 22
select select "3"
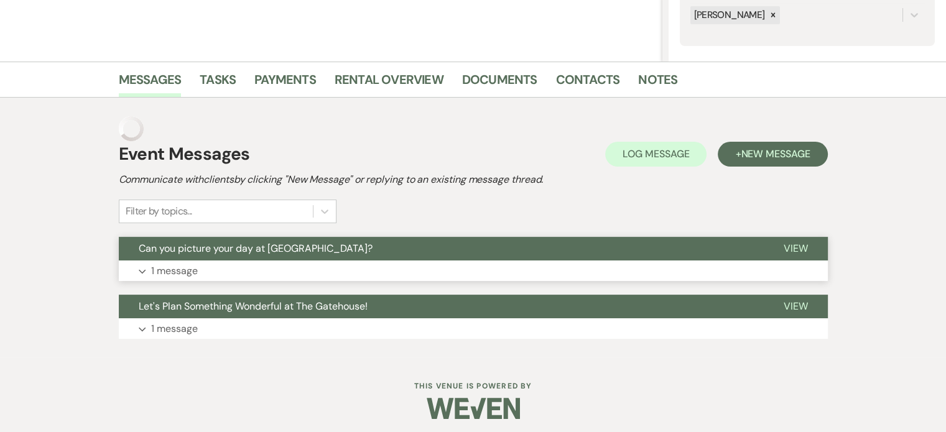
scroll to position [231, 0]
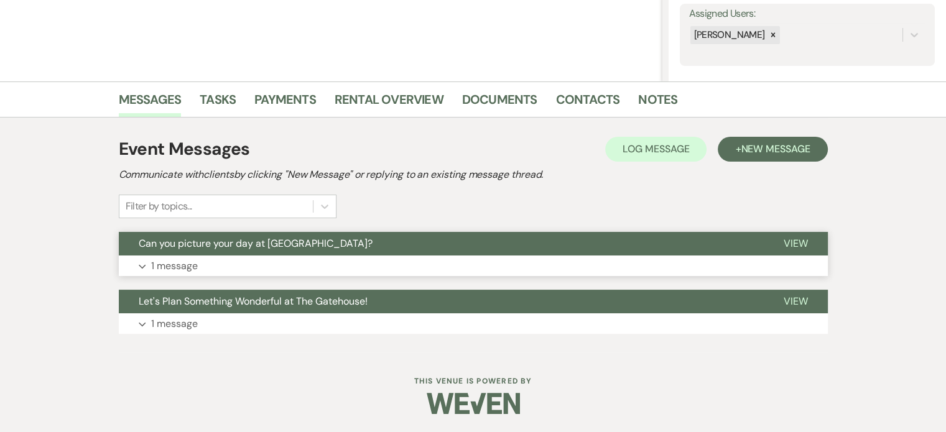
click at [160, 262] on p "1 message" at bounding box center [174, 266] width 47 height 16
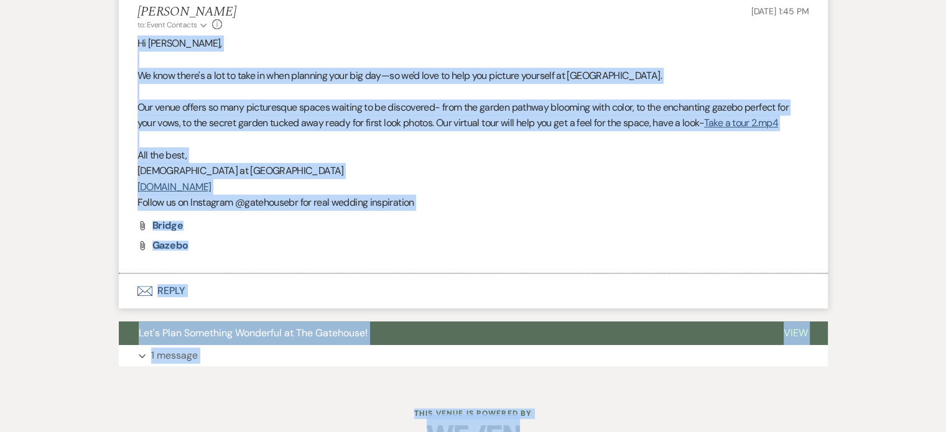
scroll to position [508, 0]
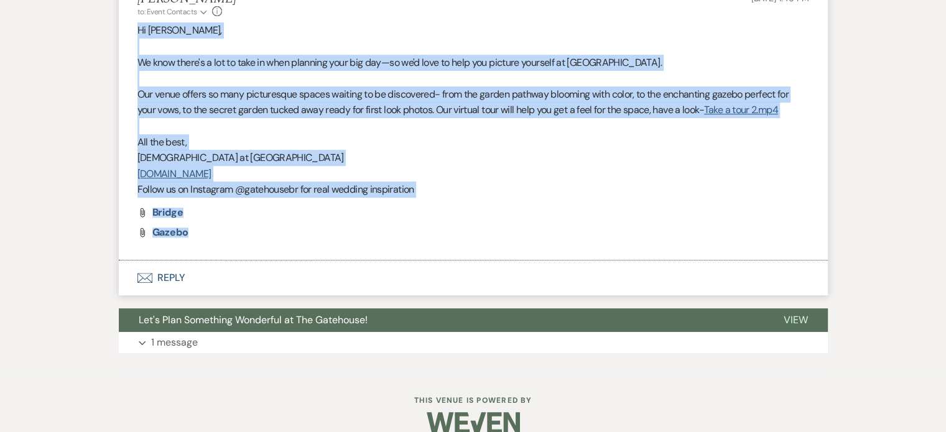
drag, startPoint x: 137, startPoint y: 243, endPoint x: 632, endPoint y: 238, distance: 495.1
click at [632, 238] on li "Christi Edwards to: Event Contacts Expand Info Sep 12, 2025, 1:45 PM Hi Ashley,…" at bounding box center [473, 120] width 709 height 282
copy li "Hi Ashley, We know there's a lot to take in when planning your big day—so we'd …"
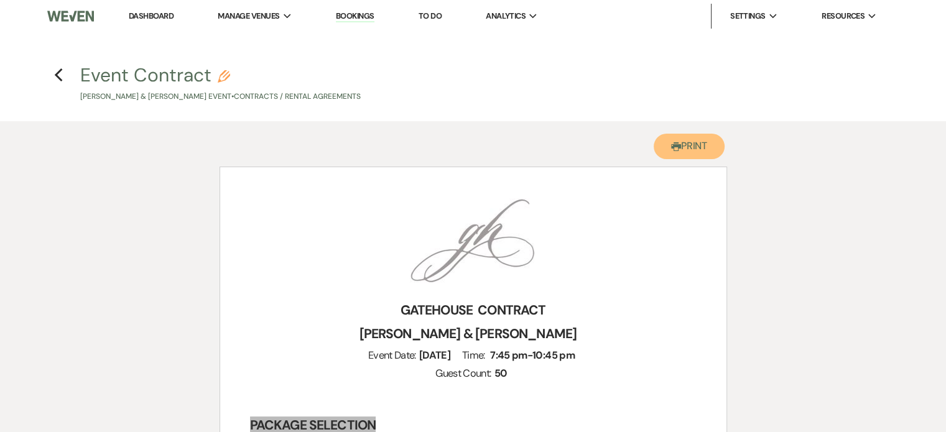
click at [682, 146] on button "Printer Print" at bounding box center [690, 147] width 72 height 26
click at [60, 77] on icon "Previous" at bounding box center [58, 75] width 9 height 15
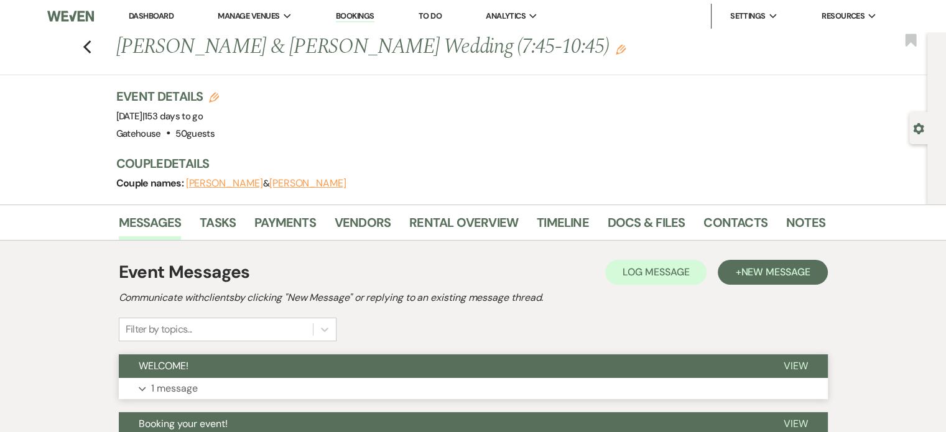
click at [174, 386] on p "1 message" at bounding box center [174, 389] width 47 height 16
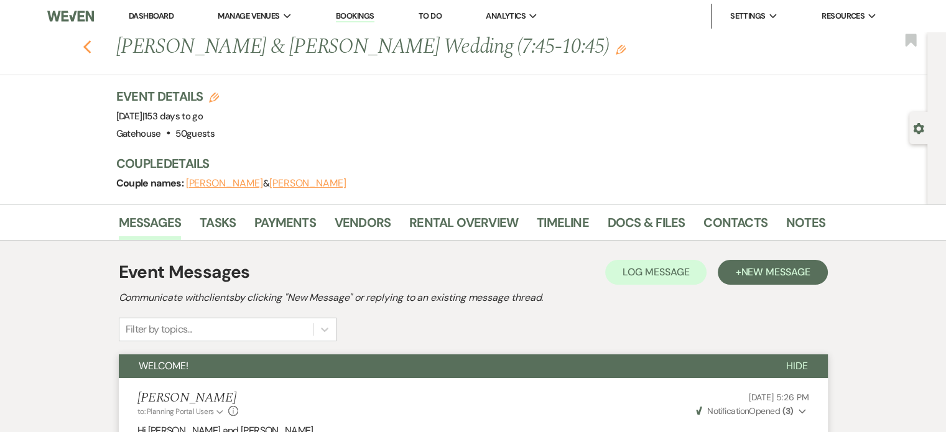
click at [91, 49] on use "button" at bounding box center [87, 47] width 8 height 14
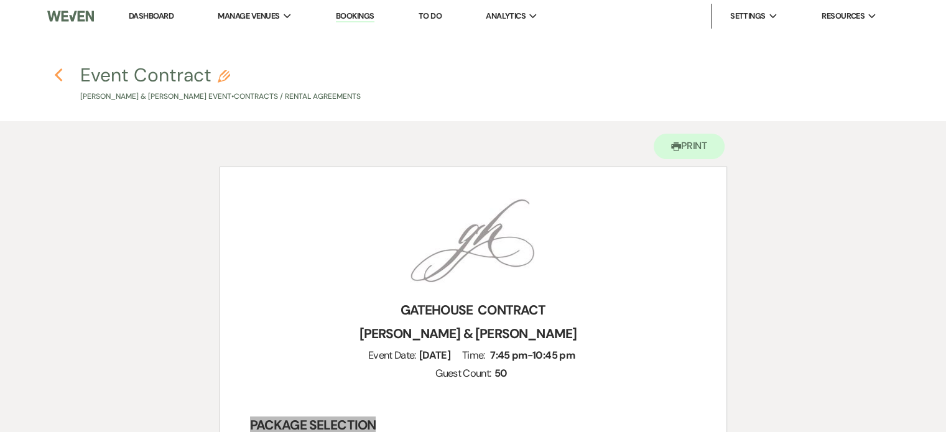
click at [56, 72] on icon "Previous" at bounding box center [58, 75] width 9 height 15
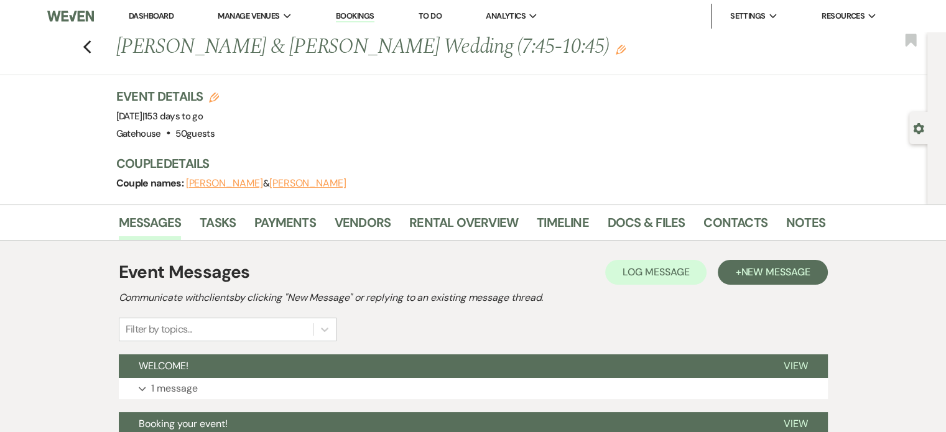
click at [163, 15] on link "Dashboard" at bounding box center [151, 16] width 45 height 11
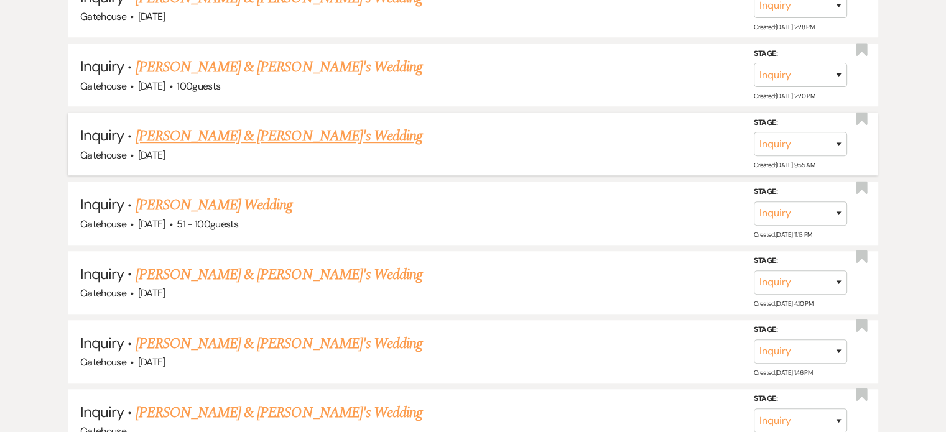
scroll to position [1014, 0]
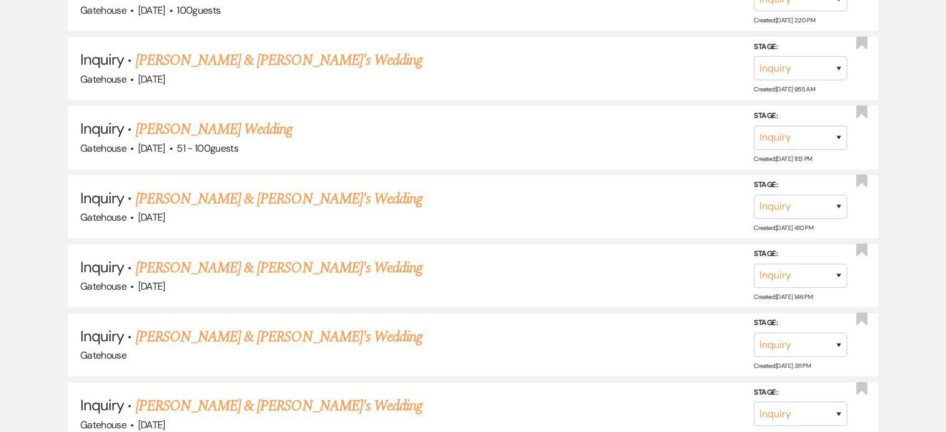
drag, startPoint x: 231, startPoint y: 189, endPoint x: 485, endPoint y: 303, distance: 278.1
click at [231, 189] on link "[PERSON_NAME] & [PERSON_NAME]'s Wedding" at bounding box center [279, 199] width 287 height 22
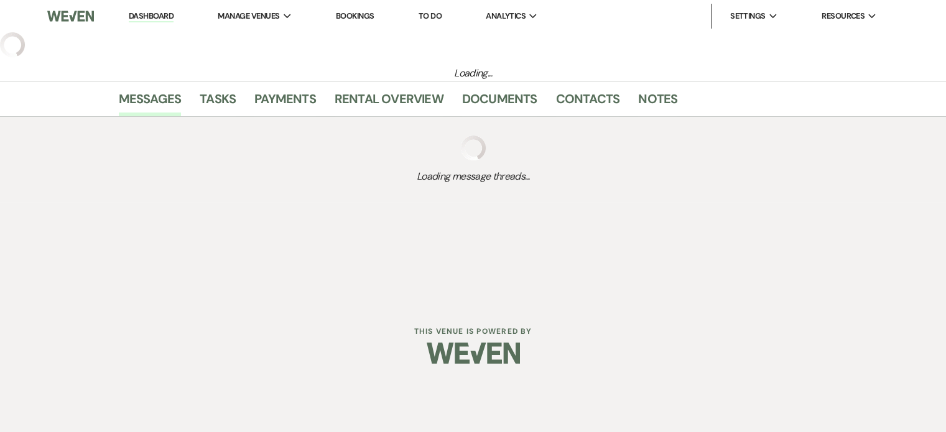
select select "5"
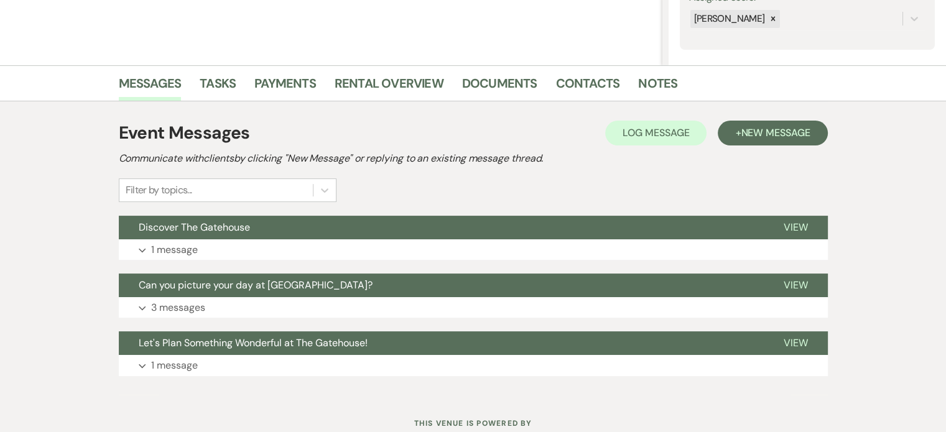
scroll to position [249, 0]
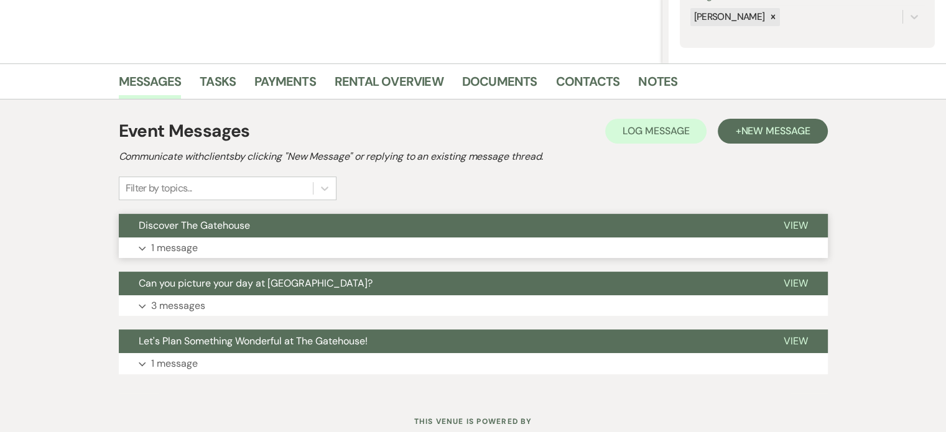
click at [179, 247] on p "1 message" at bounding box center [174, 248] width 47 height 16
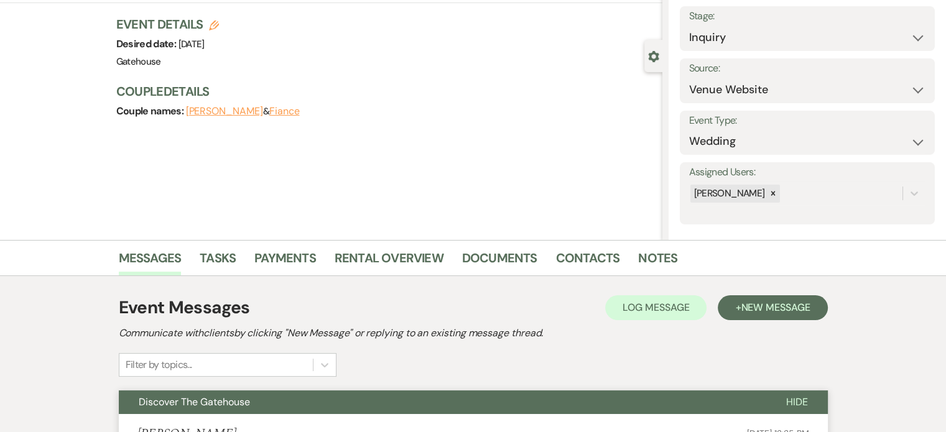
scroll to position [0, 0]
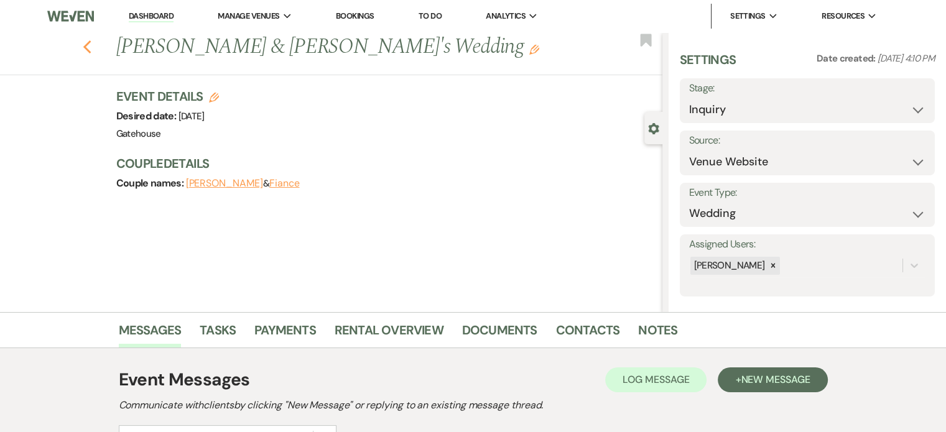
click at [90, 45] on use "button" at bounding box center [87, 47] width 8 height 14
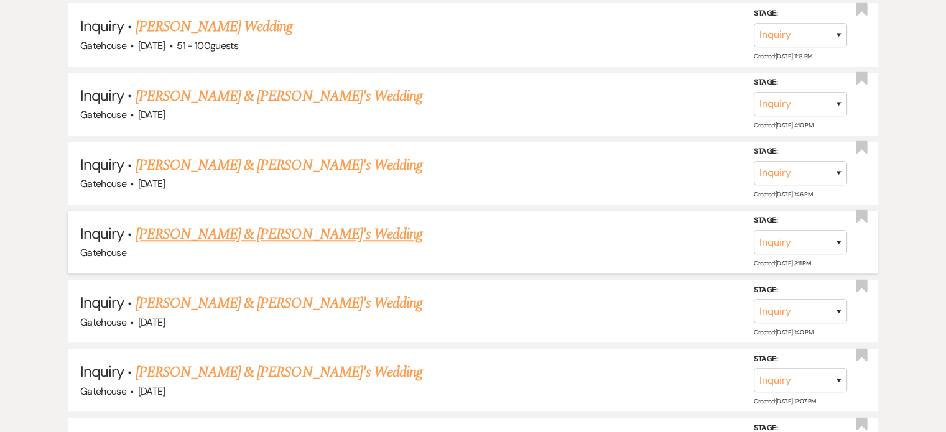
scroll to position [1138, 0]
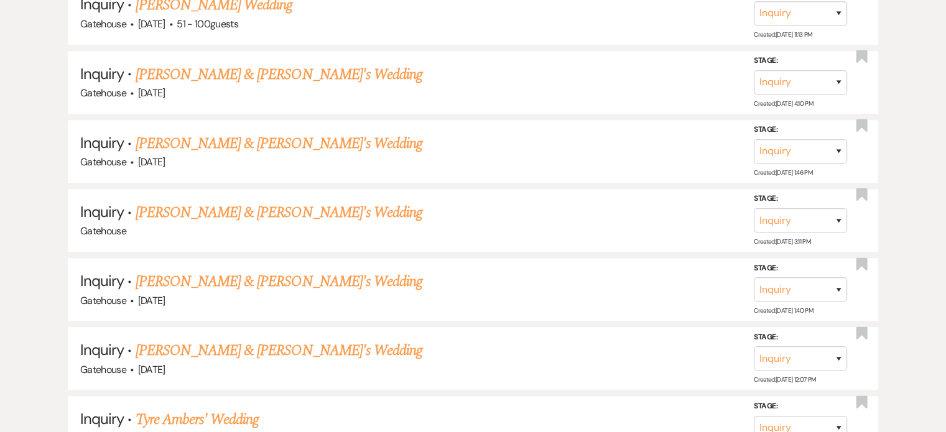
drag, startPoint x: 245, startPoint y: 338, endPoint x: 378, endPoint y: 348, distance: 133.4
click at [245, 340] on link "[PERSON_NAME] & [PERSON_NAME]'s Wedding" at bounding box center [279, 351] width 287 height 22
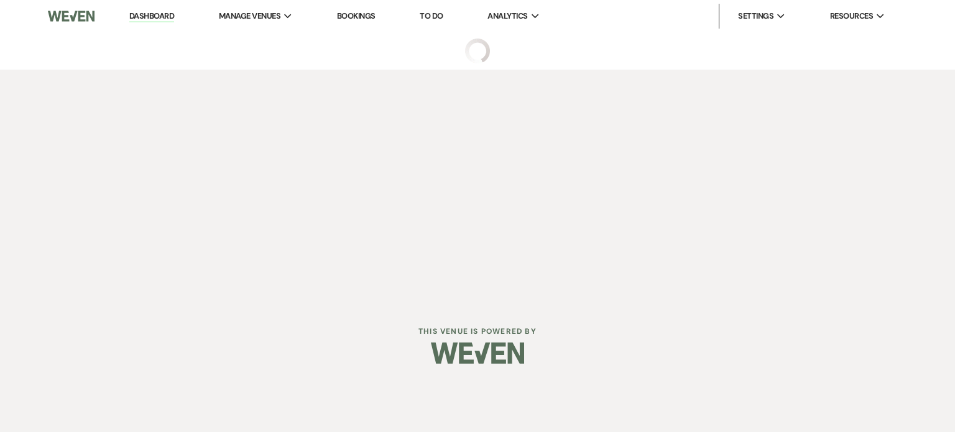
select select "3"
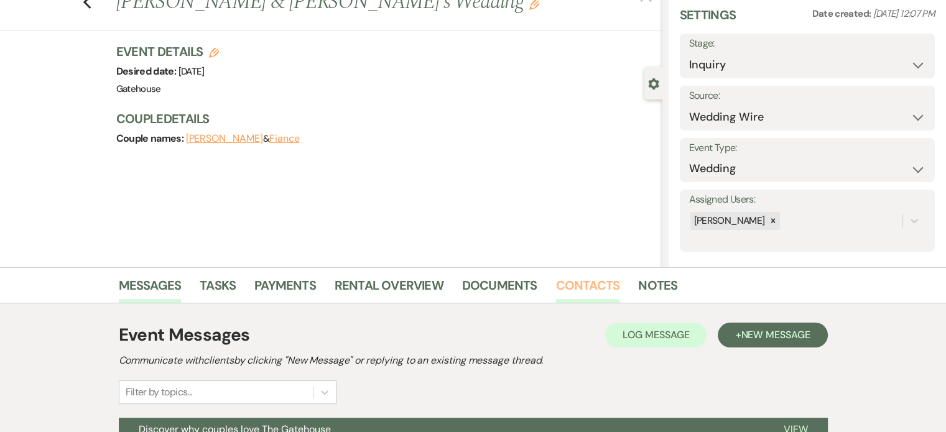
scroll to position [187, 0]
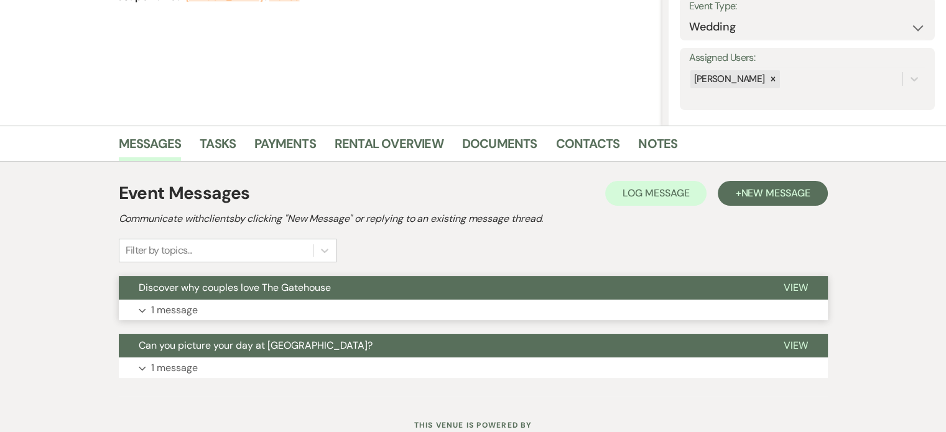
click at [165, 305] on p "1 message" at bounding box center [174, 310] width 47 height 16
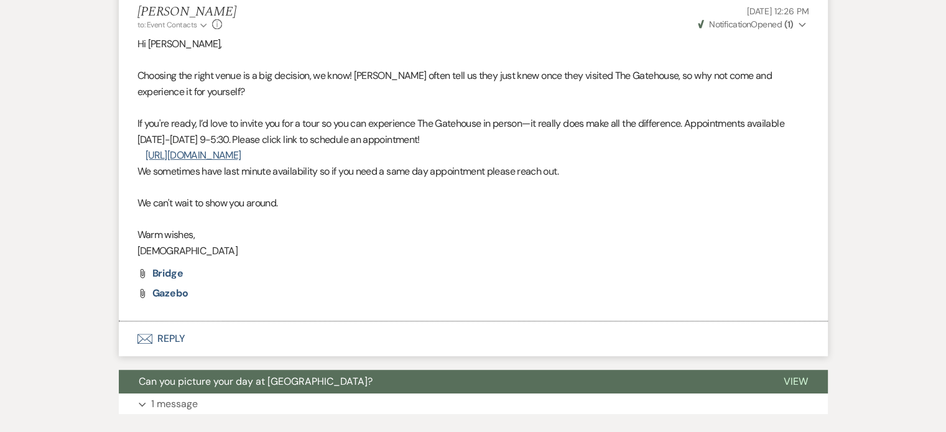
scroll to position [498, 0]
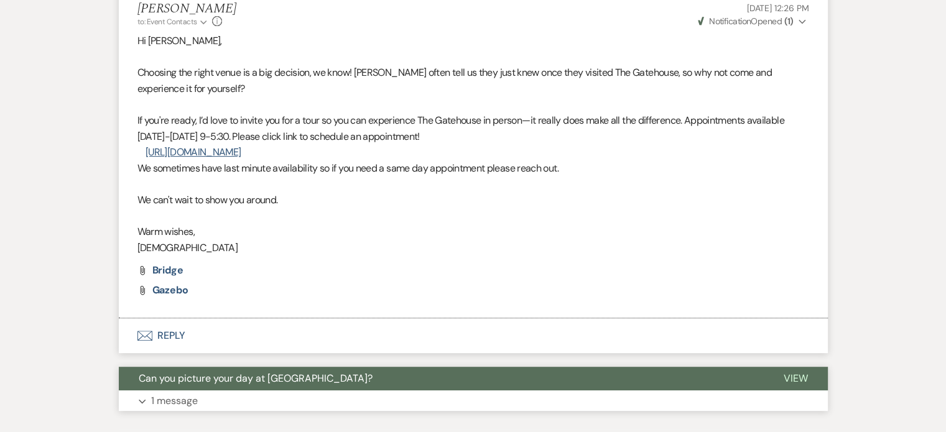
click at [180, 398] on p "1 message" at bounding box center [174, 401] width 47 height 16
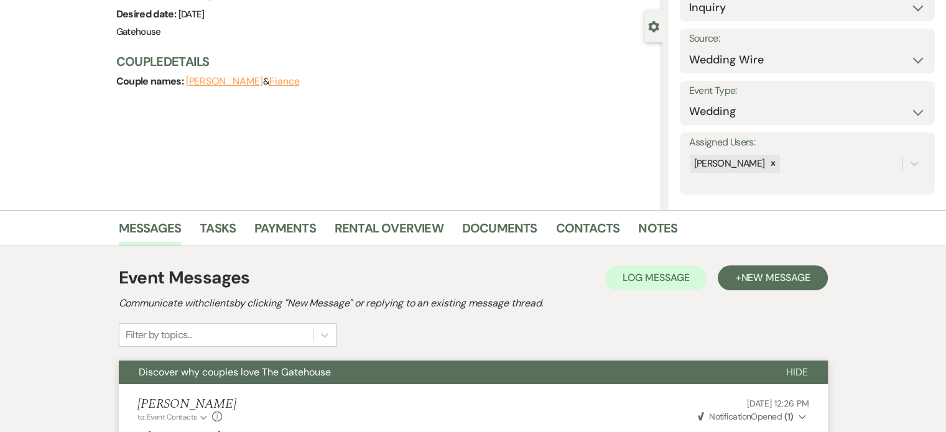
scroll to position [0, 0]
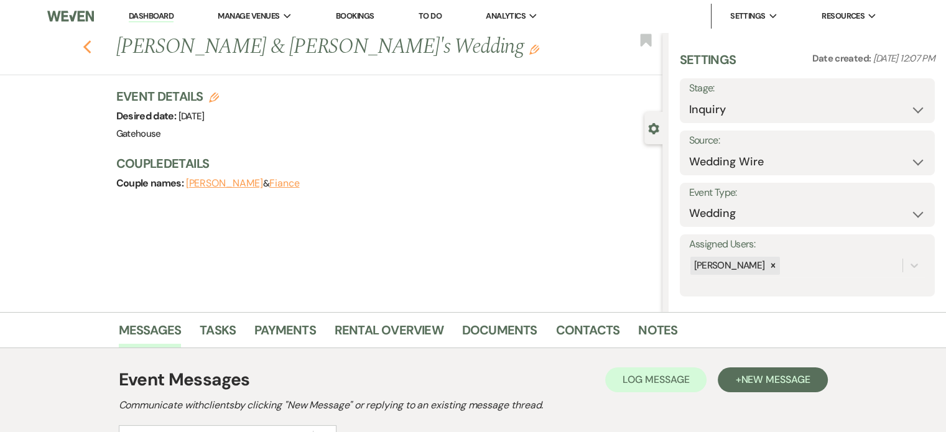
click at [90, 47] on use "button" at bounding box center [87, 47] width 8 height 14
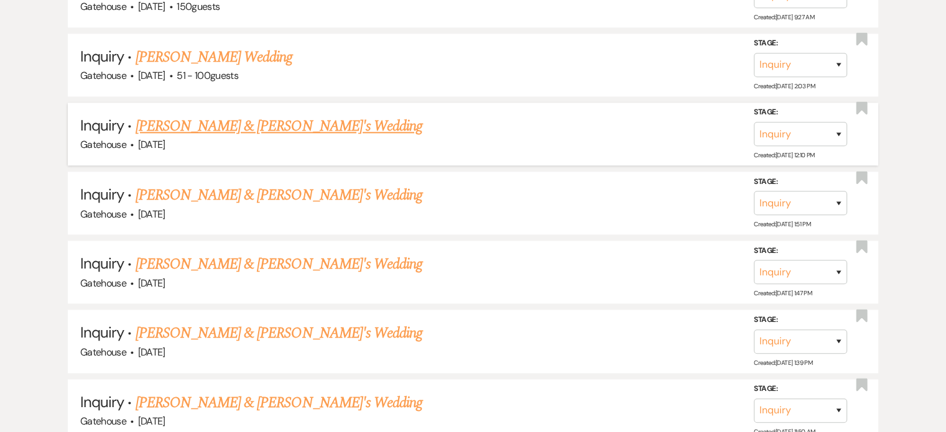
scroll to position [1574, 0]
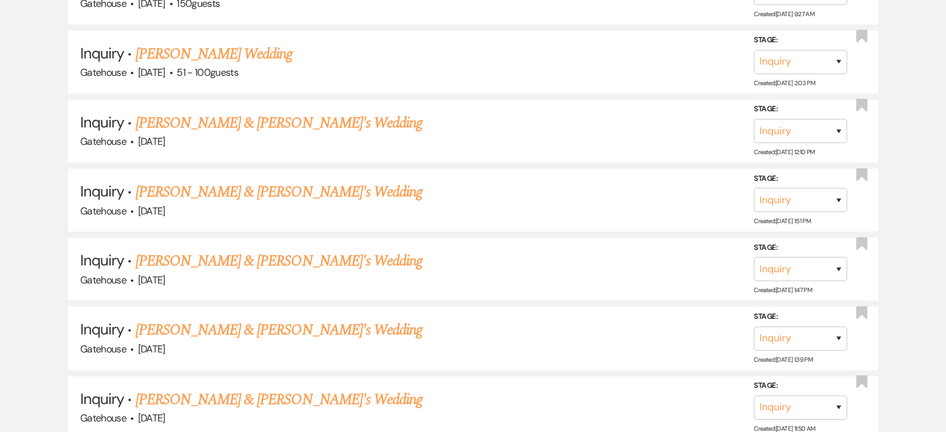
drag, startPoint x: 265, startPoint y: 317, endPoint x: 399, endPoint y: 340, distance: 136.4
click at [265, 319] on link "[PERSON_NAME] & [PERSON_NAME]'s Wedding" at bounding box center [279, 330] width 287 height 22
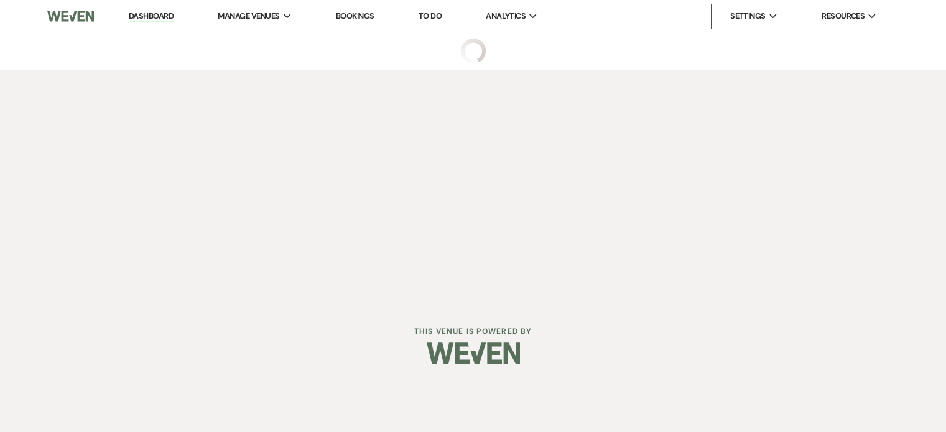
select select "3"
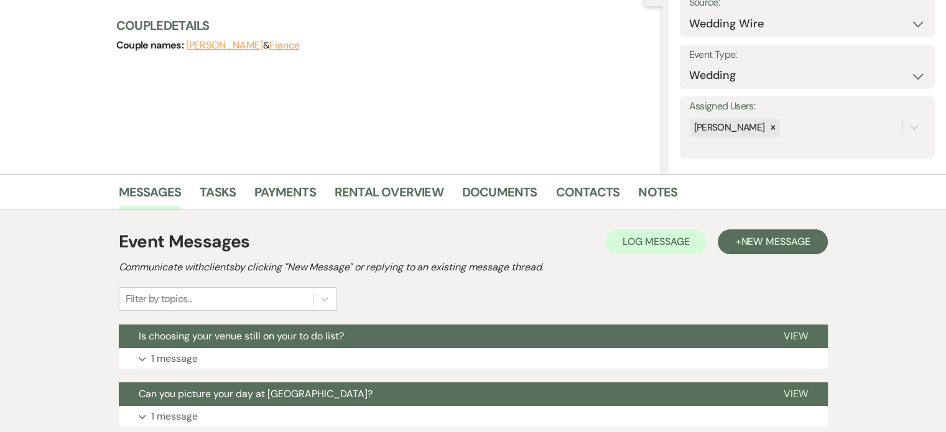
scroll to position [206, 0]
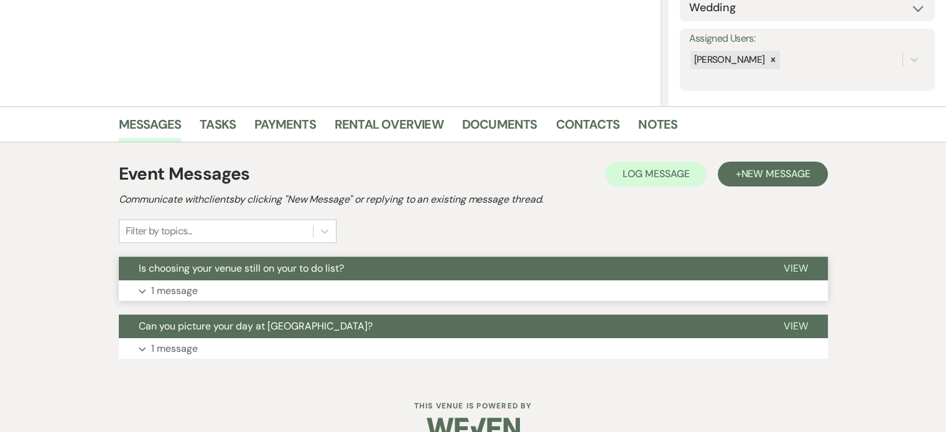
click at [175, 288] on p "1 message" at bounding box center [174, 291] width 47 height 16
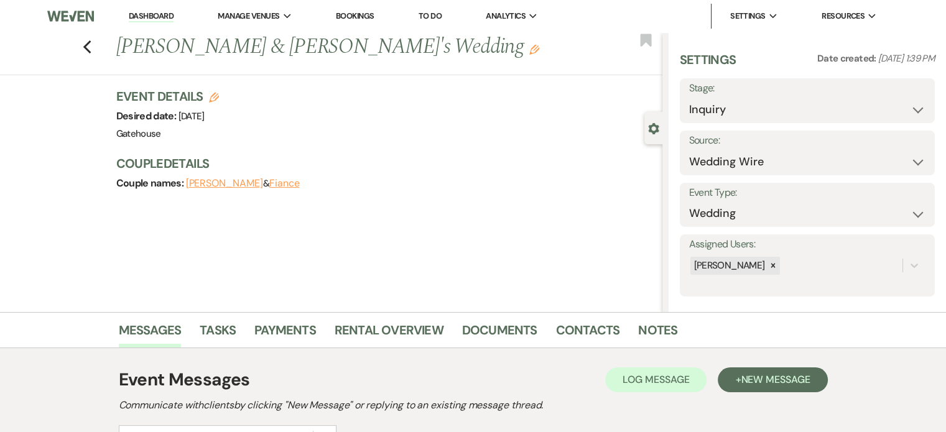
scroll to position [0, 0]
click at [92, 47] on icon "Previous" at bounding box center [87, 47] width 9 height 15
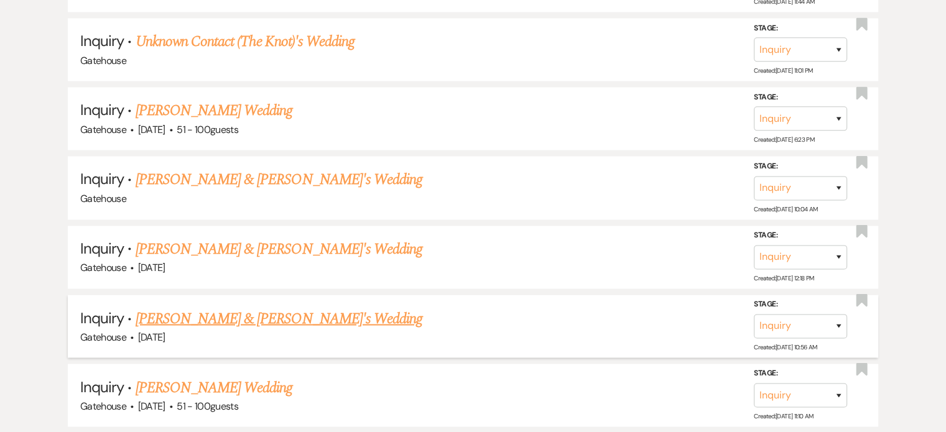
scroll to position [2071, 0]
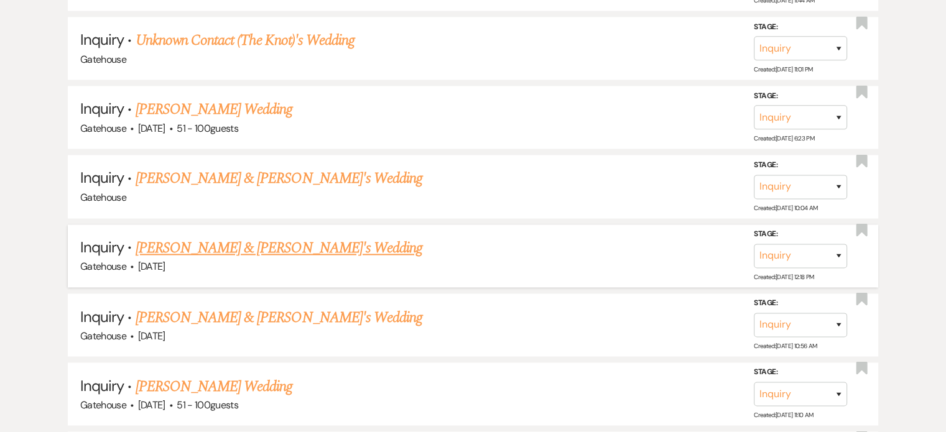
click at [291, 237] on link "[PERSON_NAME] & [PERSON_NAME]'s Wedding" at bounding box center [279, 248] width 287 height 22
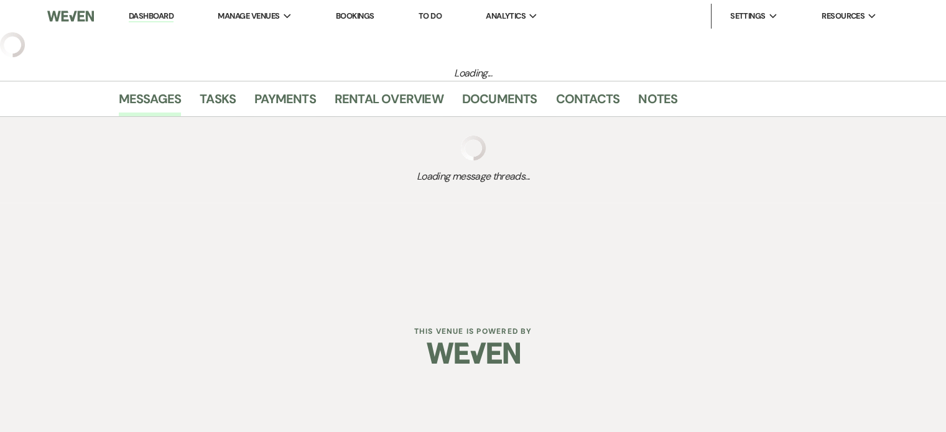
select select "5"
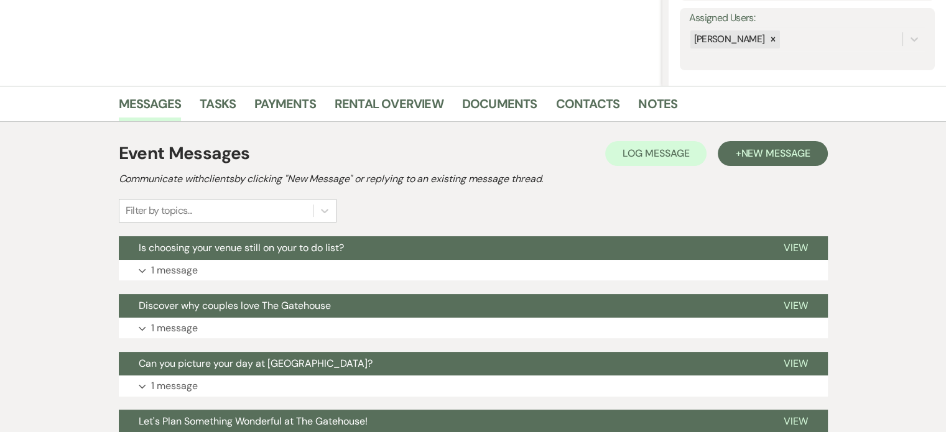
scroll to position [249, 0]
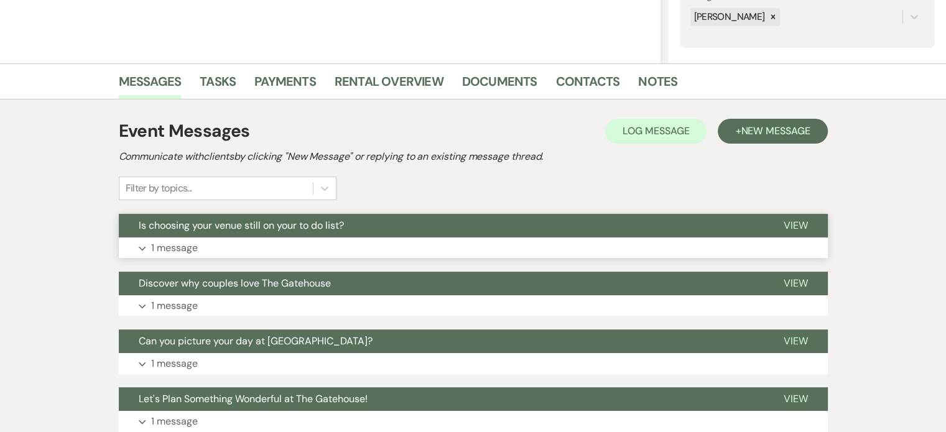
click at [168, 248] on p "1 message" at bounding box center [174, 248] width 47 height 16
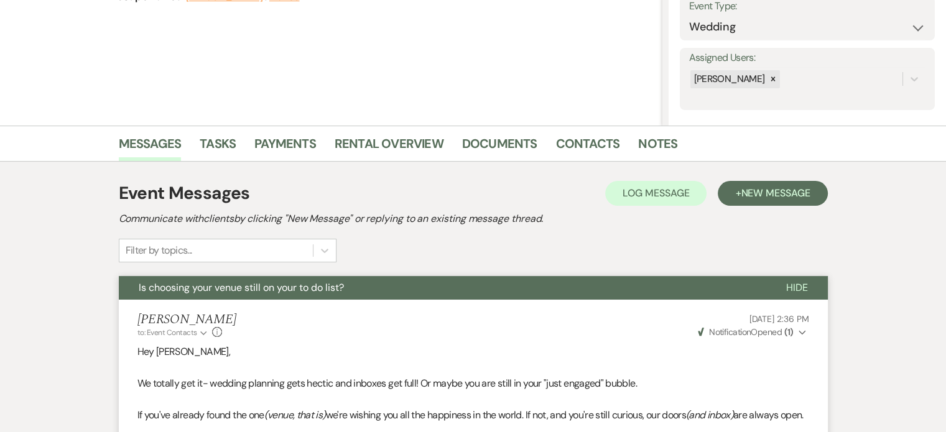
scroll to position [0, 0]
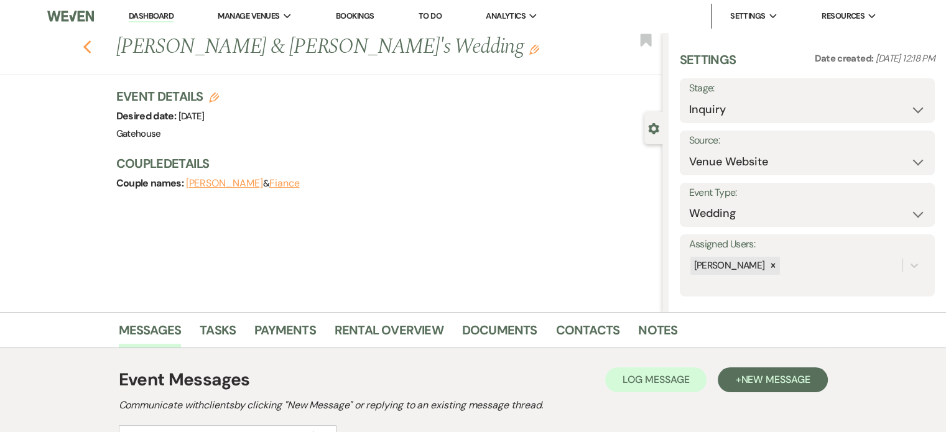
click at [91, 44] on use "button" at bounding box center [87, 47] width 8 height 14
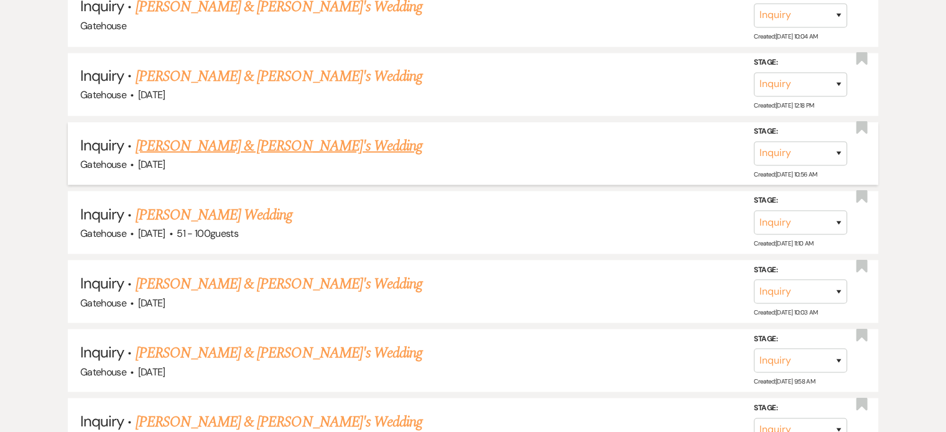
scroll to position [2258, 0]
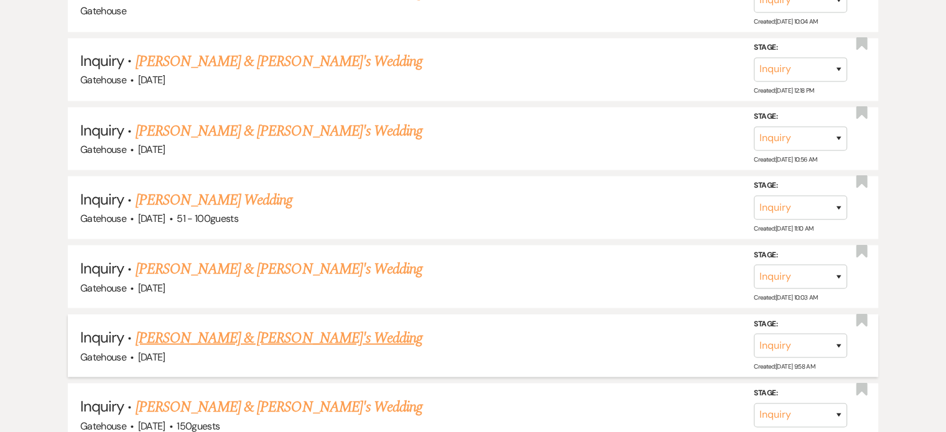
click at [288, 327] on link "[PERSON_NAME] & [PERSON_NAME]'s Wedding" at bounding box center [279, 338] width 287 height 22
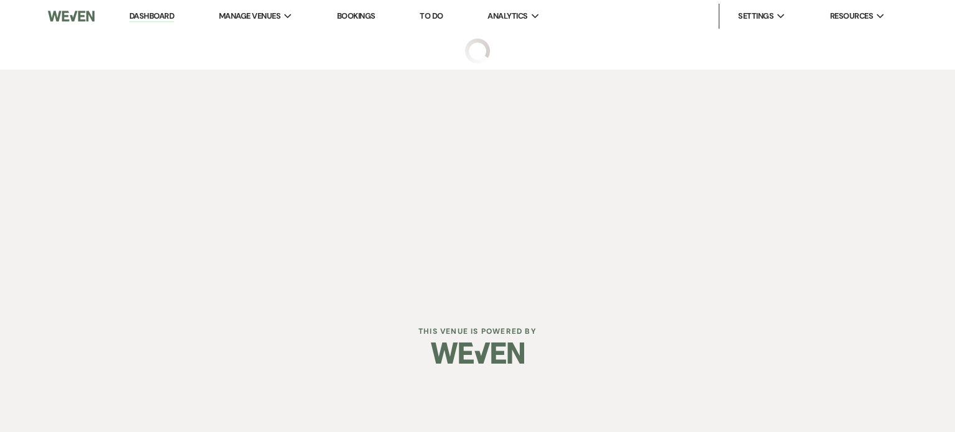
select select "5"
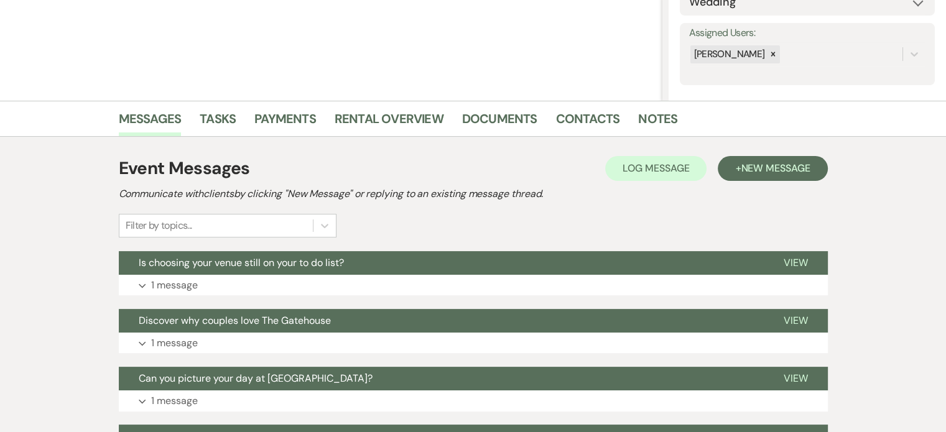
scroll to position [249, 0]
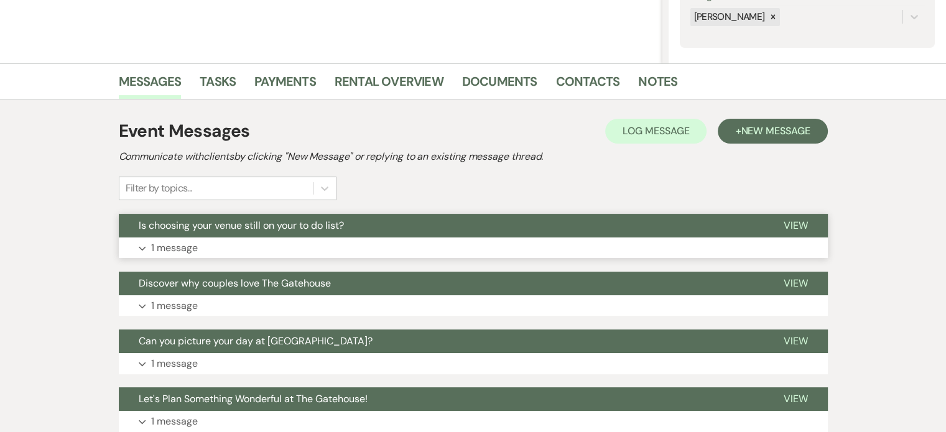
click at [182, 246] on p "1 message" at bounding box center [174, 248] width 47 height 16
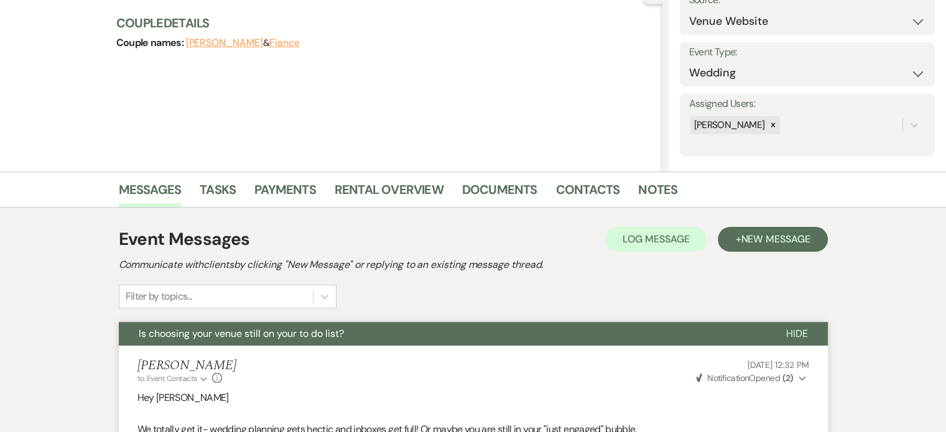
scroll to position [0, 0]
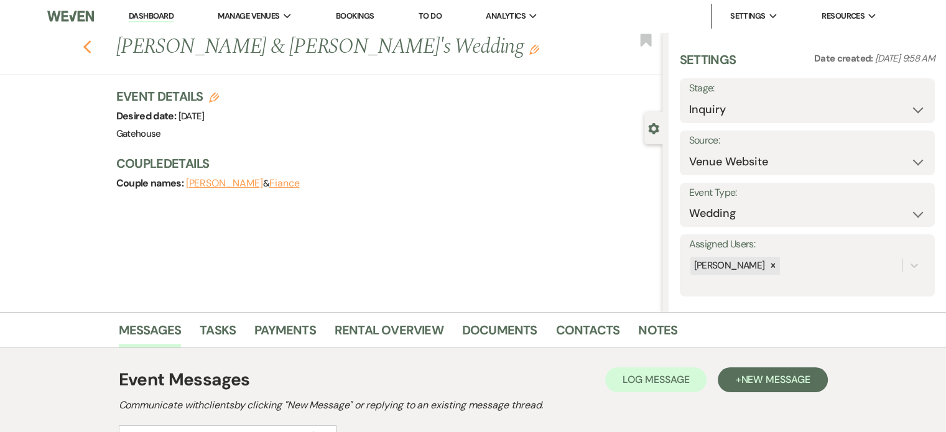
click at [92, 49] on icon "Previous" at bounding box center [87, 47] width 9 height 15
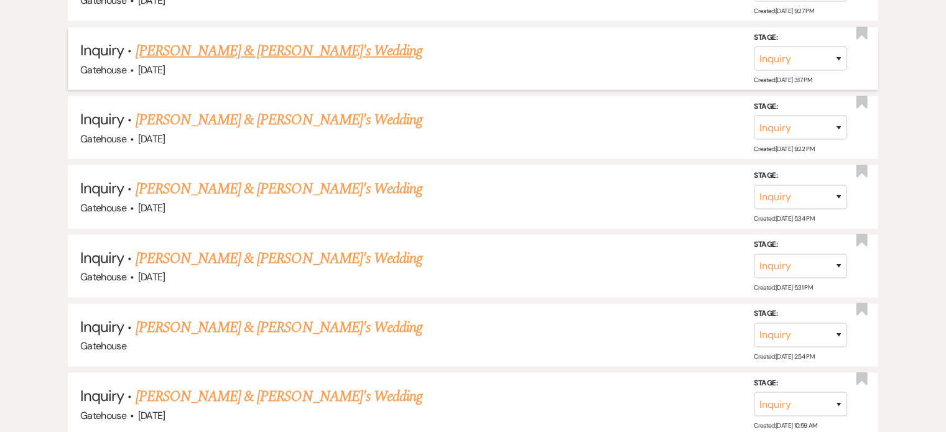
scroll to position [2880, 0]
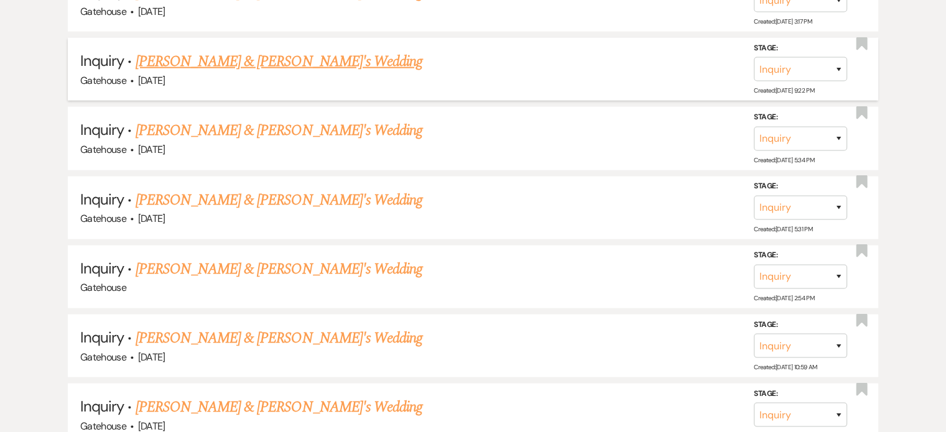
click at [233, 50] on link "[PERSON_NAME] & [PERSON_NAME]'s Wedding" at bounding box center [279, 61] width 287 height 22
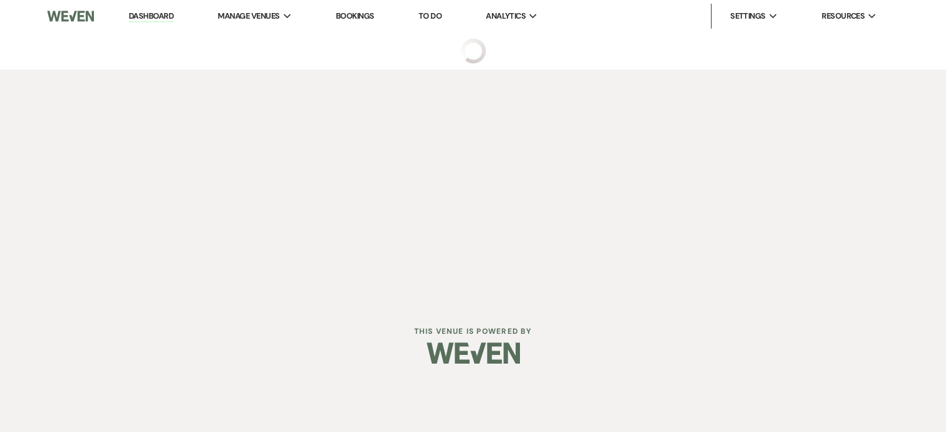
select select "5"
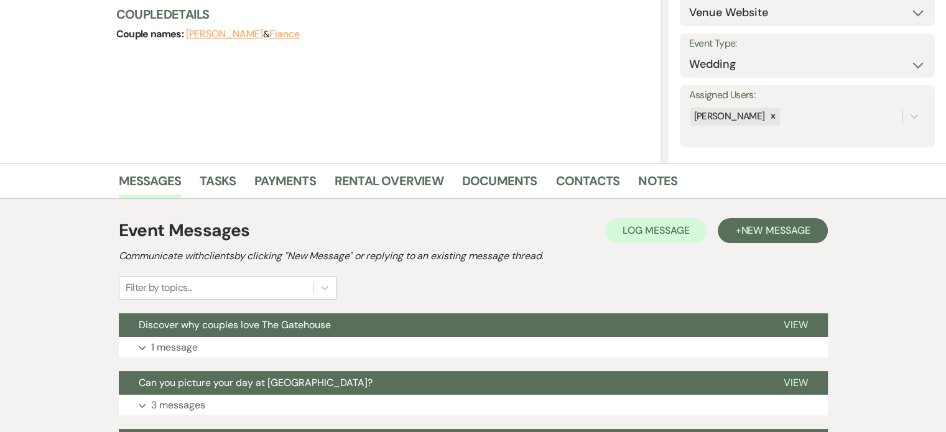
scroll to position [249, 0]
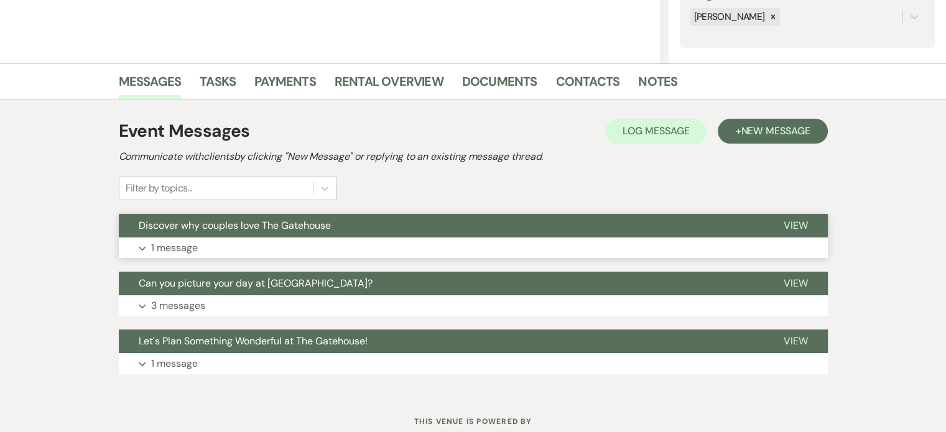
click at [165, 249] on p "1 message" at bounding box center [174, 248] width 47 height 16
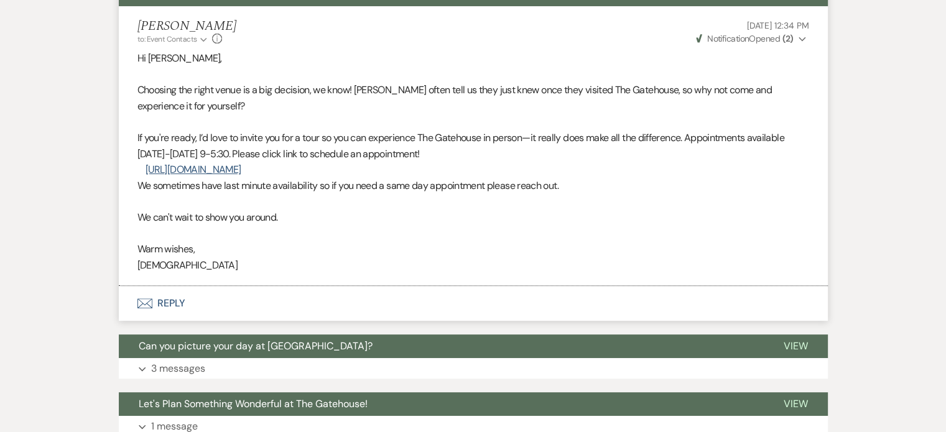
scroll to position [498, 0]
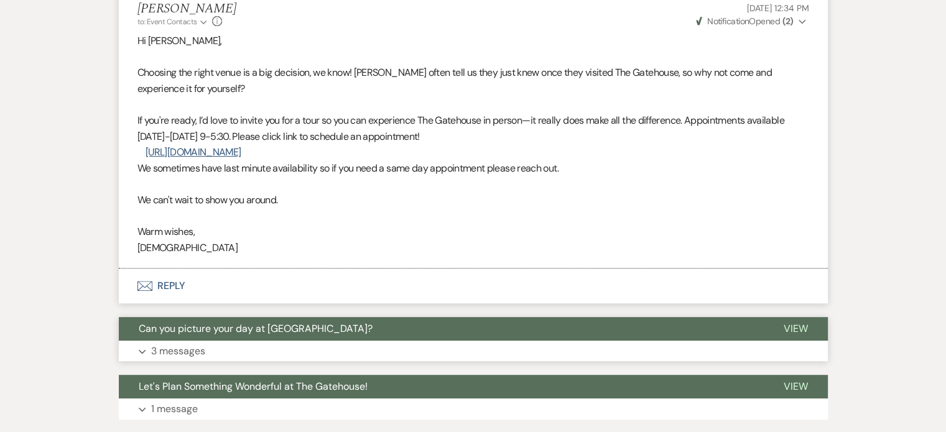
click at [165, 348] on p "3 messages" at bounding box center [178, 351] width 54 height 16
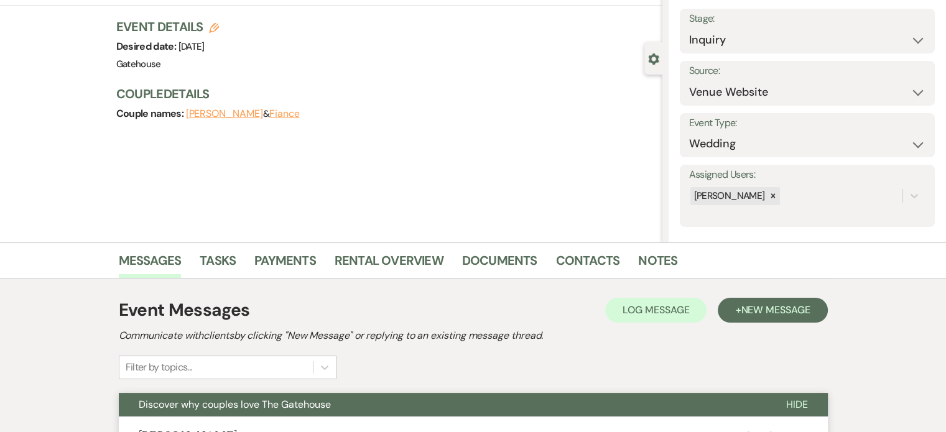
scroll to position [0, 0]
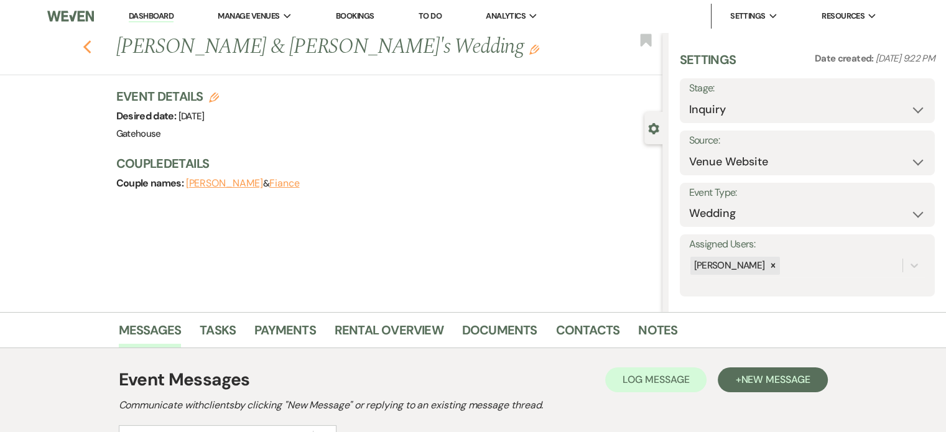
click at [90, 45] on icon "Previous" at bounding box center [87, 47] width 9 height 15
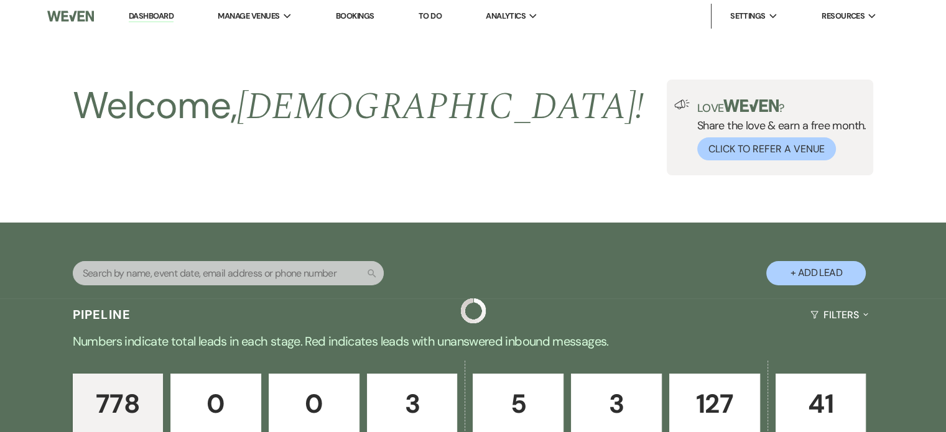
scroll to position [2880, 0]
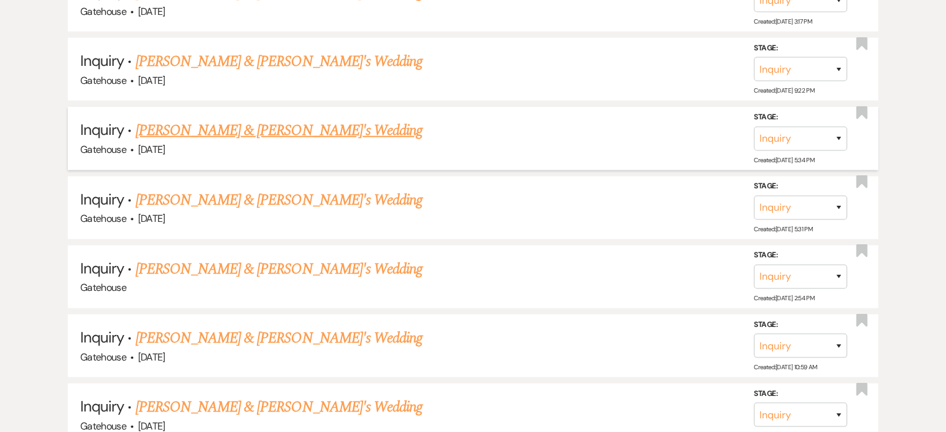
click at [271, 119] on link "[PERSON_NAME] & [PERSON_NAME]'s Wedding" at bounding box center [279, 130] width 287 height 22
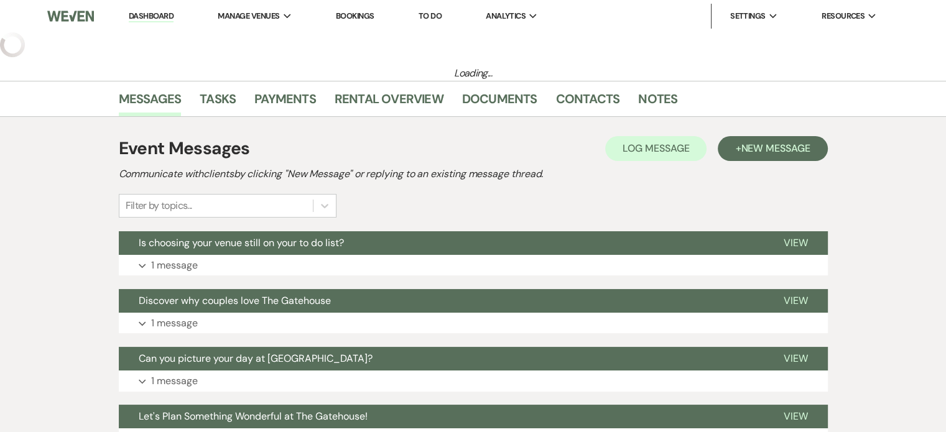
select select "15"
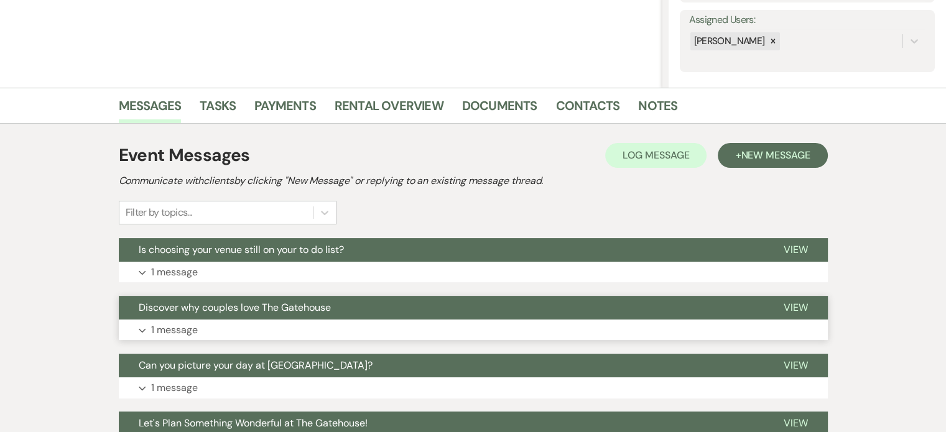
scroll to position [249, 0]
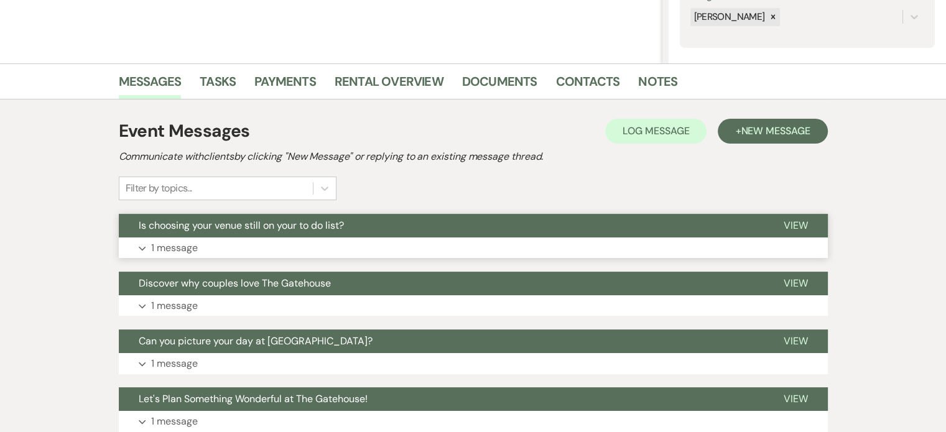
click at [155, 243] on p "1 message" at bounding box center [174, 248] width 47 height 16
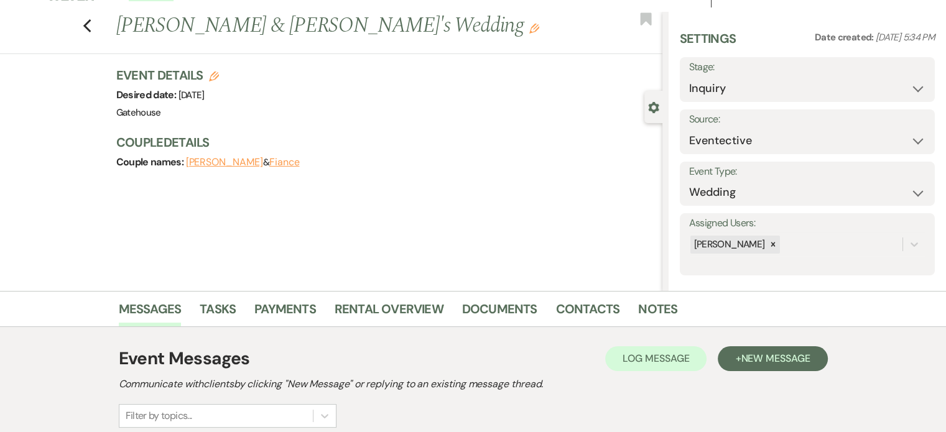
scroll to position [0, 0]
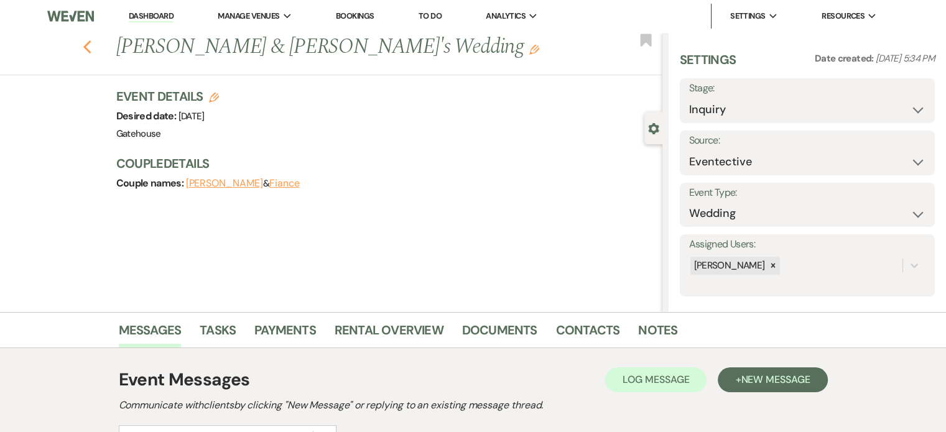
click at [91, 44] on use "button" at bounding box center [87, 47] width 8 height 14
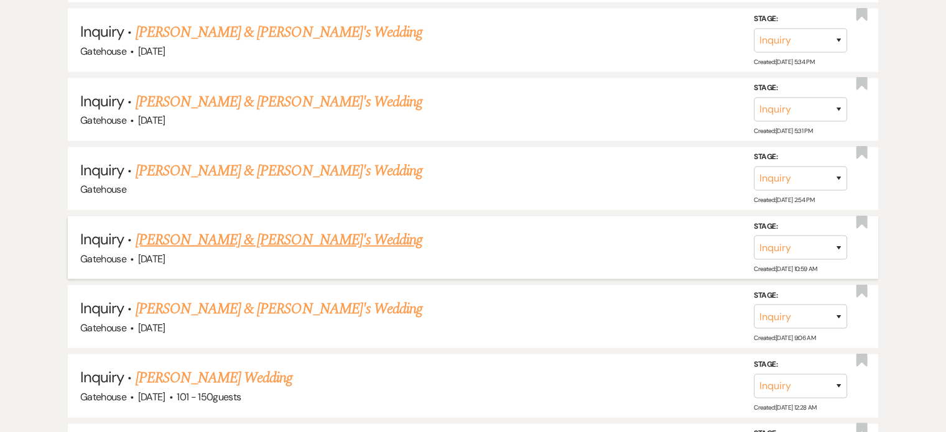
scroll to position [3004, 0]
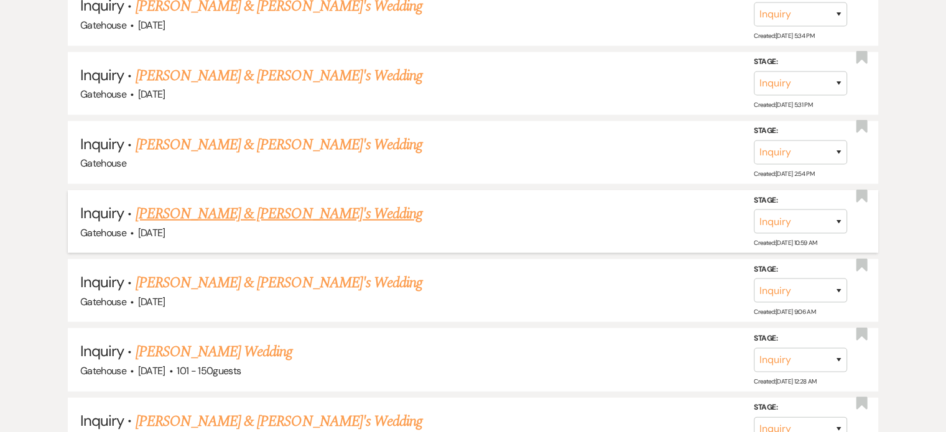
click at [264, 203] on link "[PERSON_NAME] & [PERSON_NAME]'s Wedding" at bounding box center [279, 214] width 287 height 22
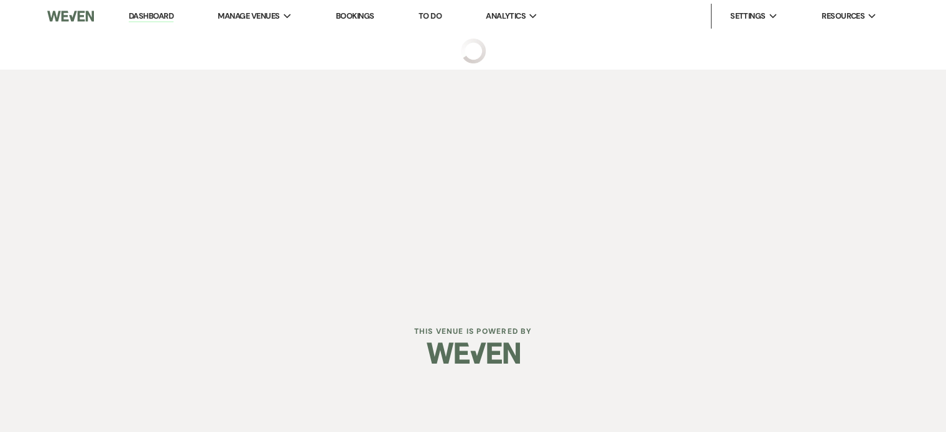
select select "5"
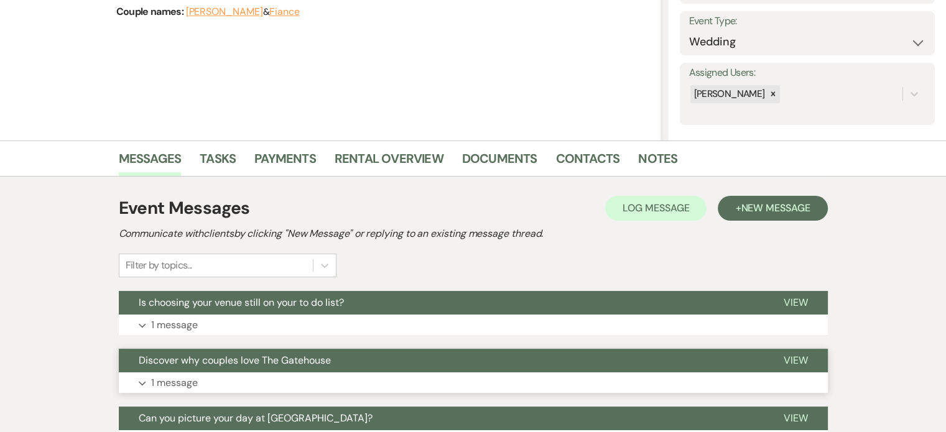
scroll to position [187, 0]
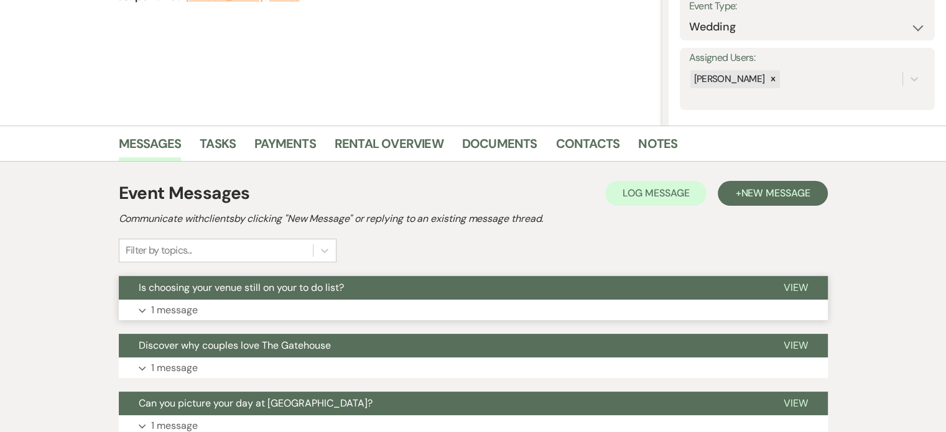
click at [183, 310] on p "1 message" at bounding box center [174, 310] width 47 height 16
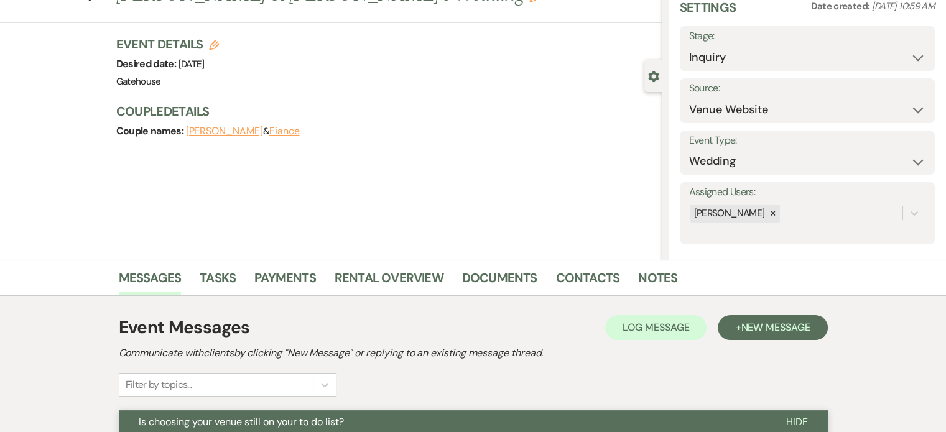
scroll to position [0, 0]
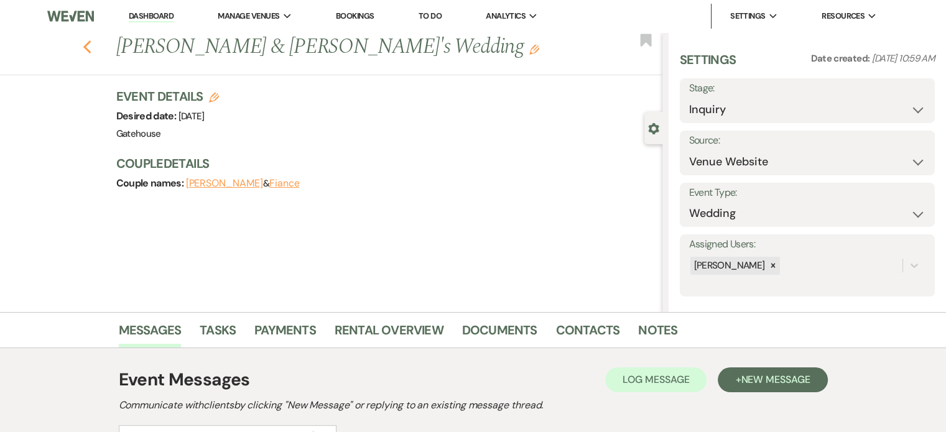
click at [91, 46] on use "button" at bounding box center [87, 47] width 8 height 14
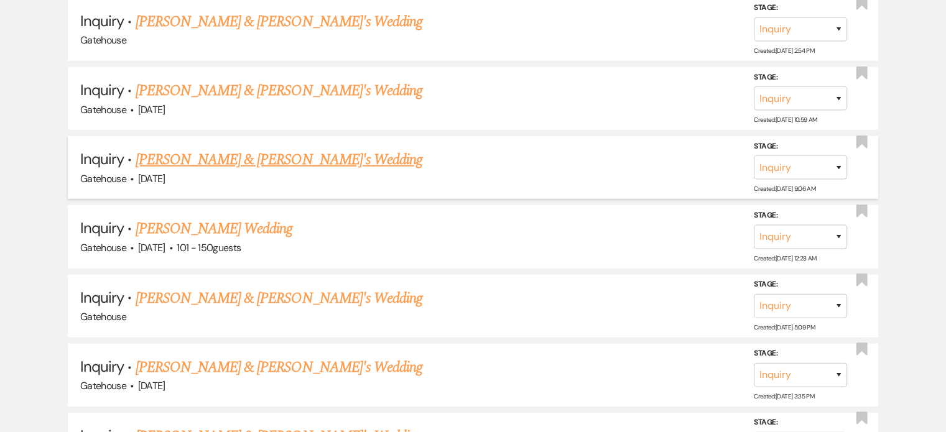
scroll to position [3129, 0]
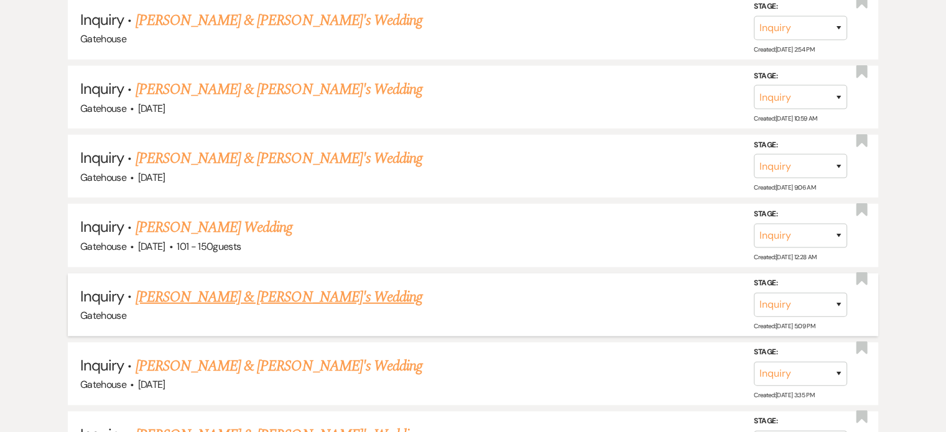
click at [249, 286] on link "[PERSON_NAME] & [PERSON_NAME]'s Wedding" at bounding box center [279, 297] width 287 height 22
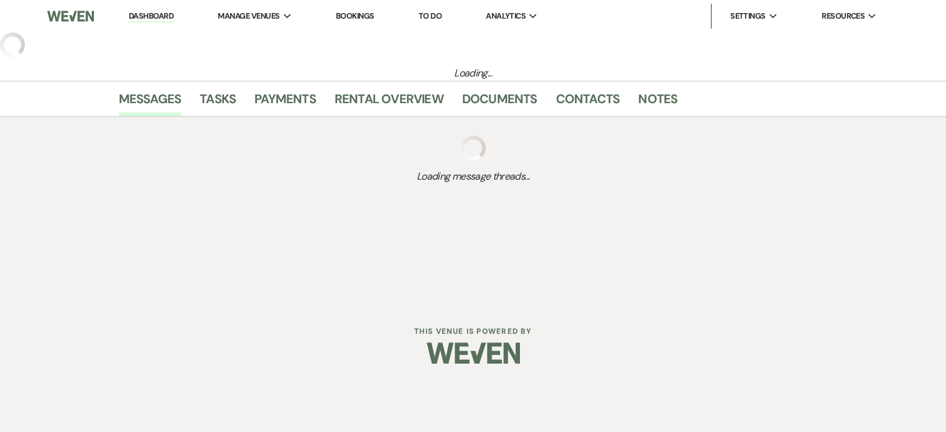
select select "5"
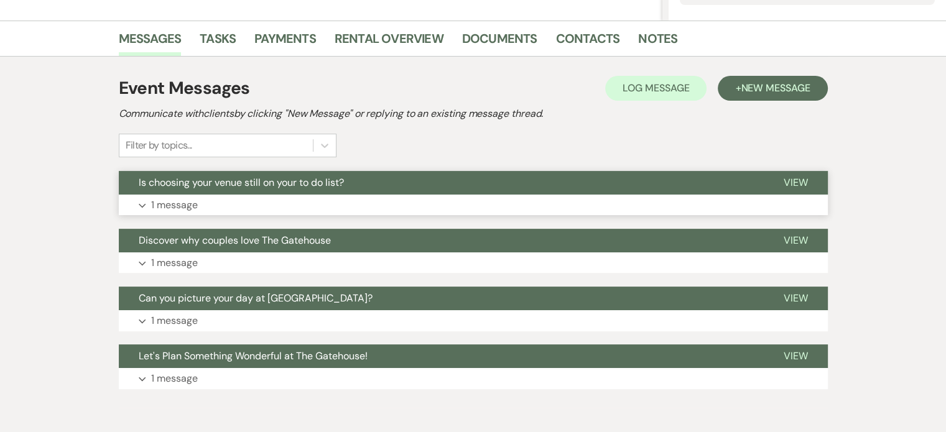
scroll to position [311, 0]
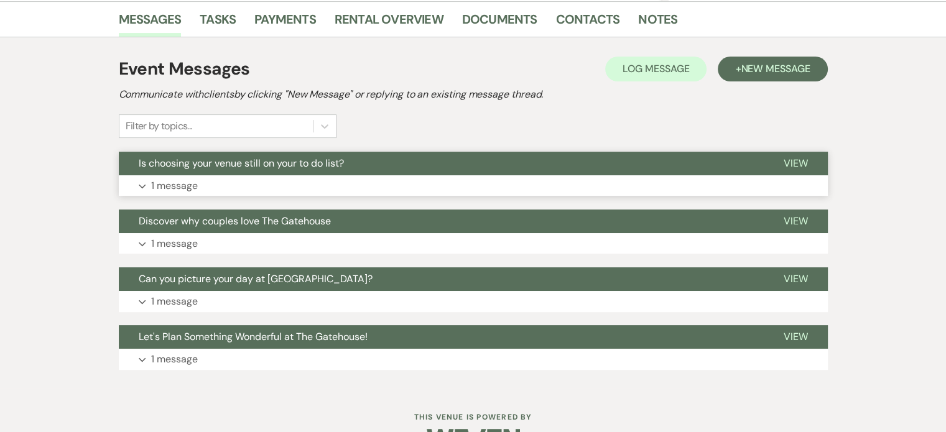
click at [182, 185] on p "1 message" at bounding box center [174, 186] width 47 height 16
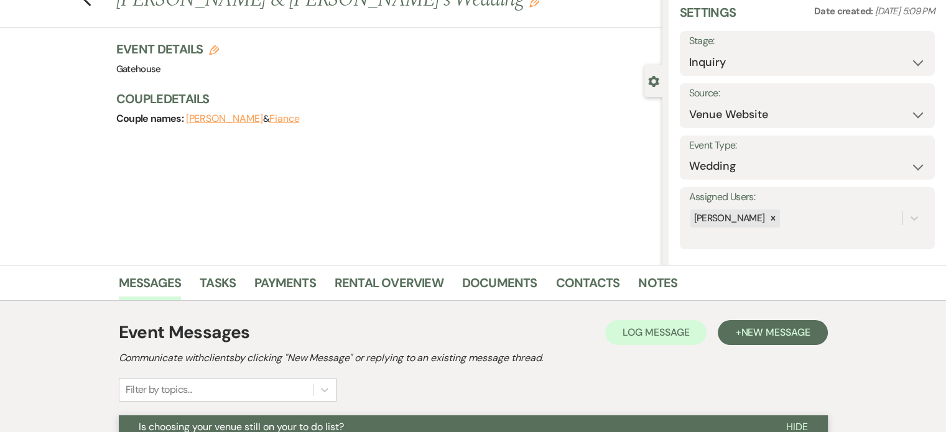
scroll to position [0, 0]
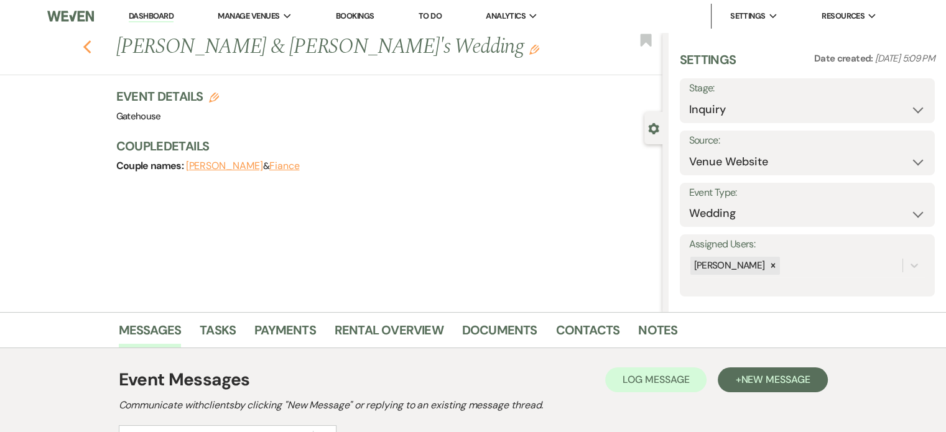
click at [91, 49] on use "button" at bounding box center [87, 47] width 8 height 14
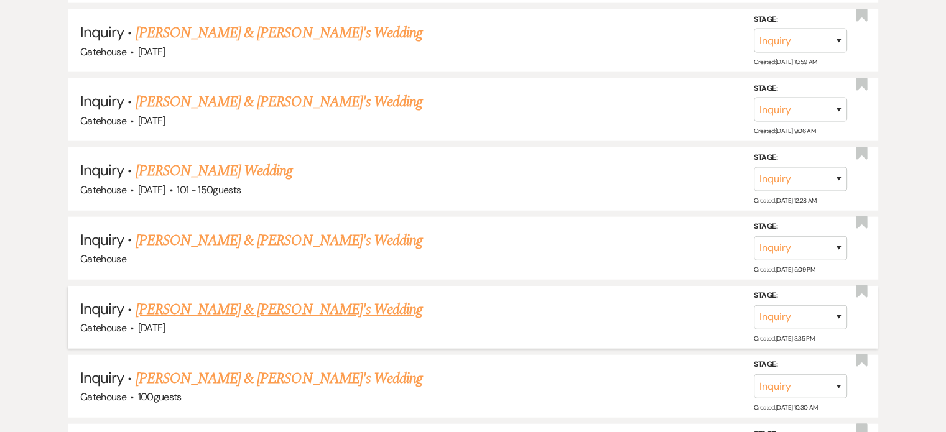
scroll to position [3253, 0]
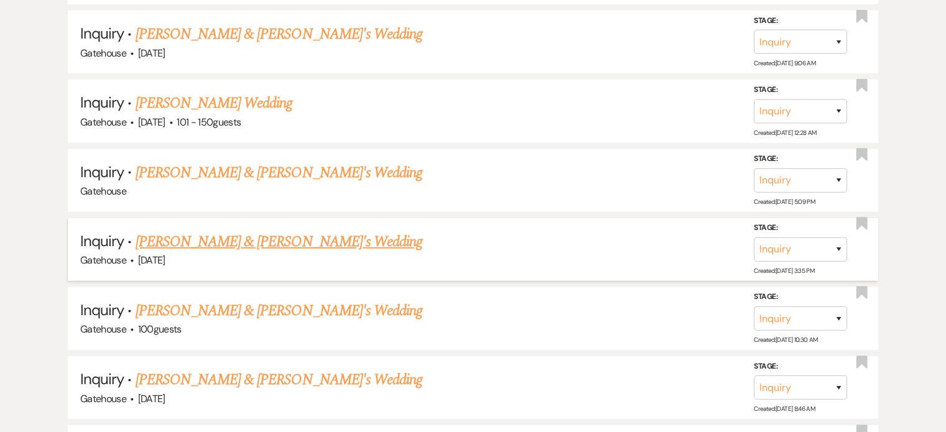
click at [236, 231] on link "[PERSON_NAME] & [PERSON_NAME]'s Wedding" at bounding box center [279, 242] width 287 height 22
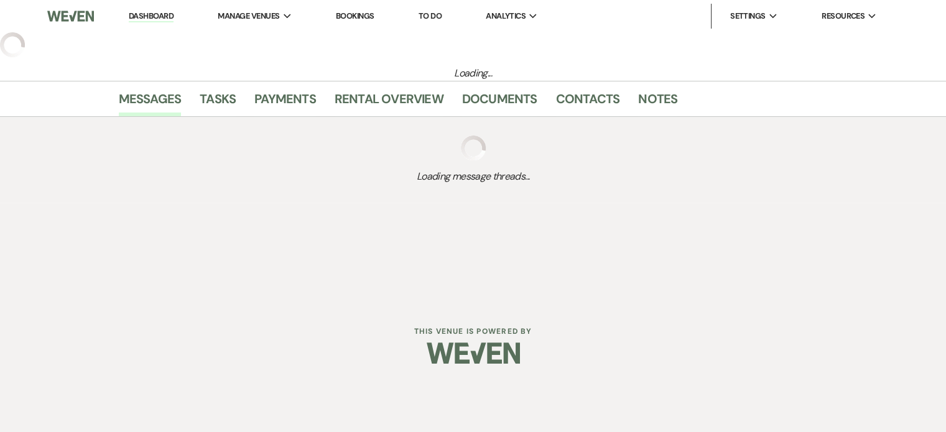
select select "5"
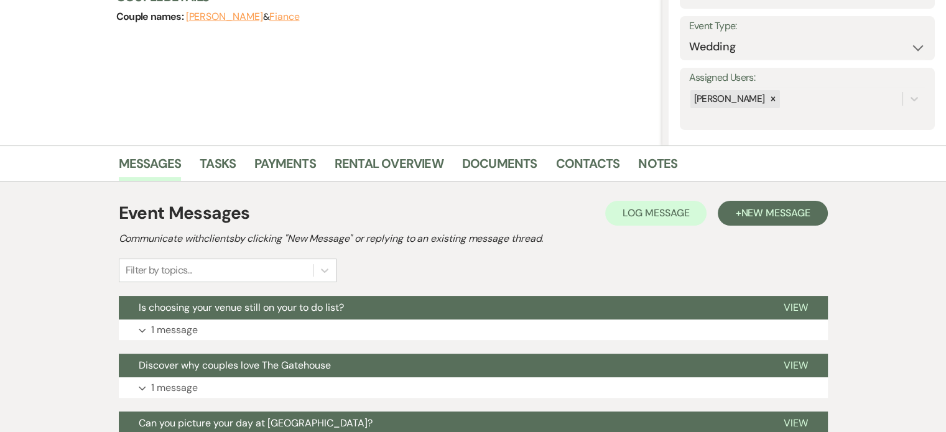
scroll to position [187, 0]
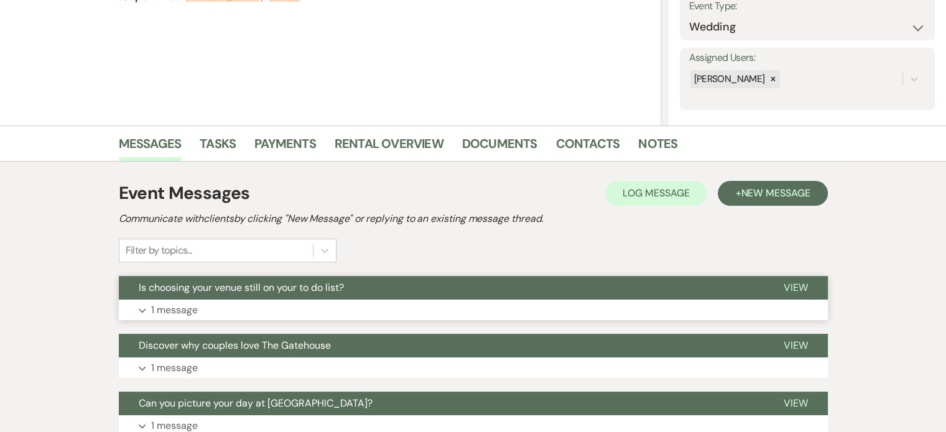
click at [174, 309] on p "1 message" at bounding box center [174, 310] width 47 height 16
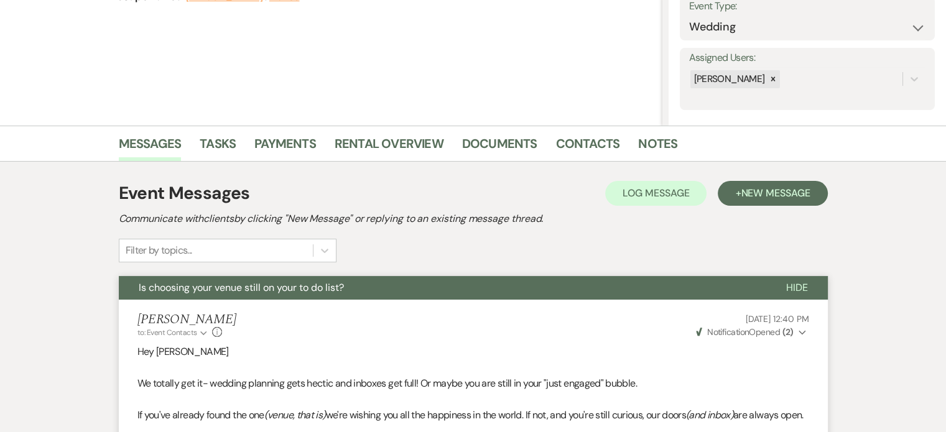
scroll to position [0, 0]
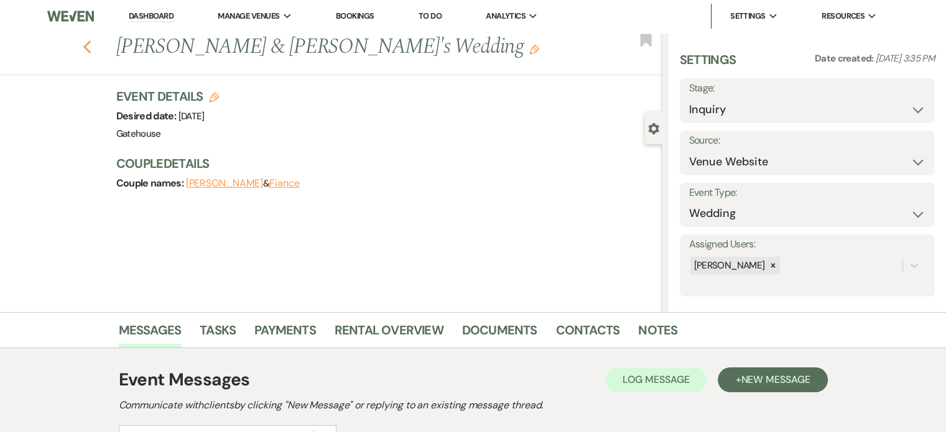
click at [91, 45] on use "button" at bounding box center [87, 47] width 8 height 14
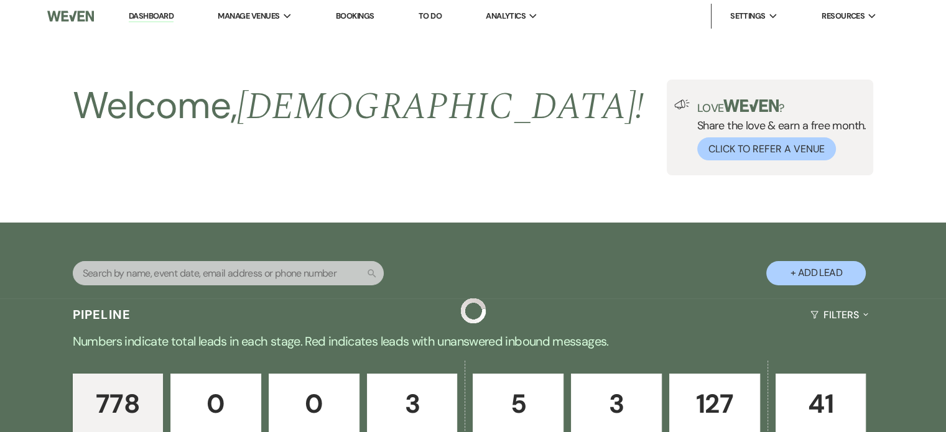
scroll to position [3253, 0]
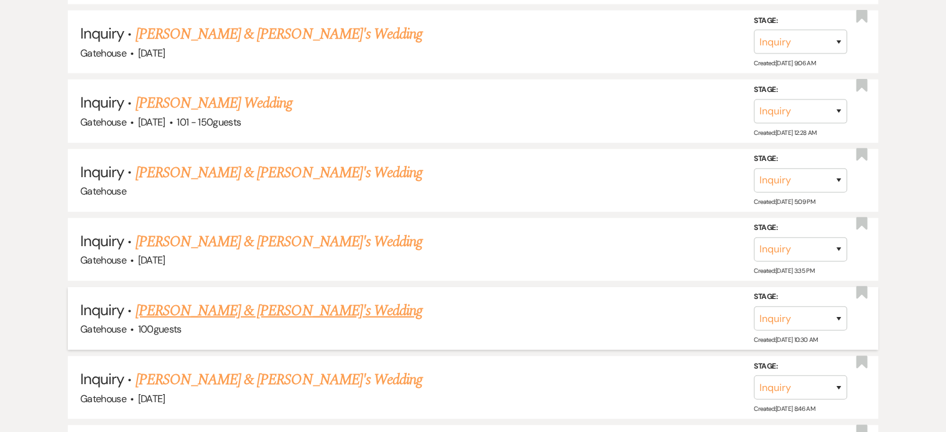
click at [219, 300] on link "[PERSON_NAME] & [PERSON_NAME]'s Wedding" at bounding box center [279, 311] width 287 height 22
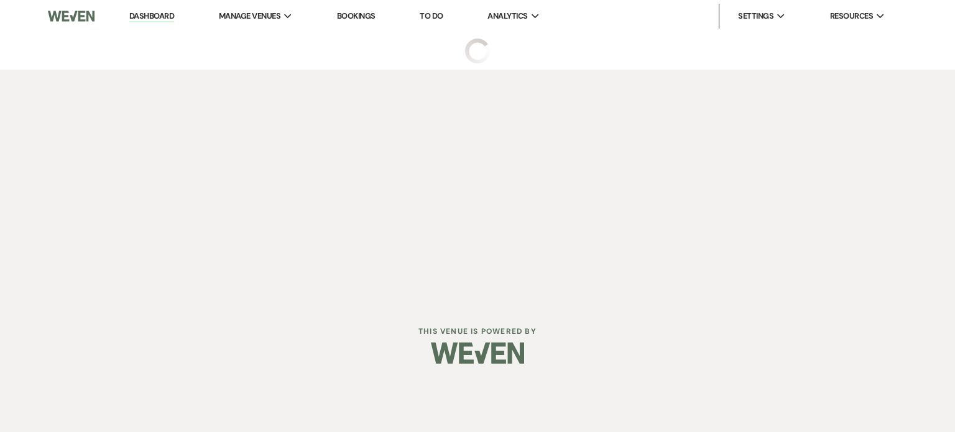
select select "3"
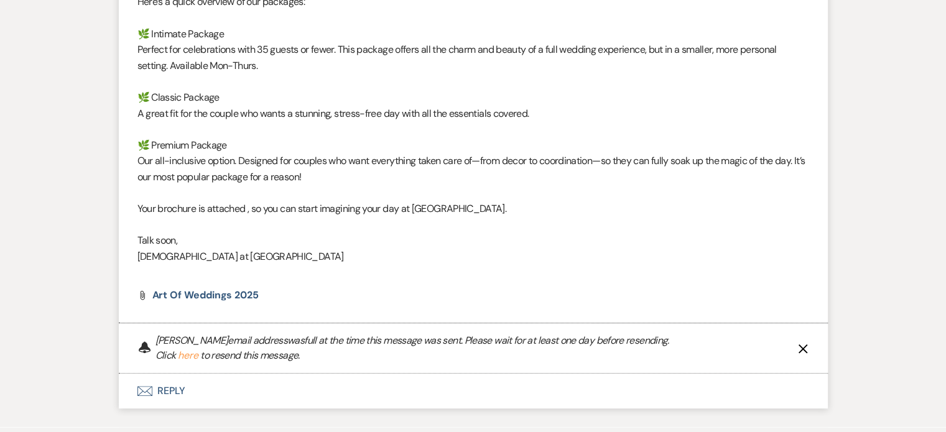
scroll to position [684, 0]
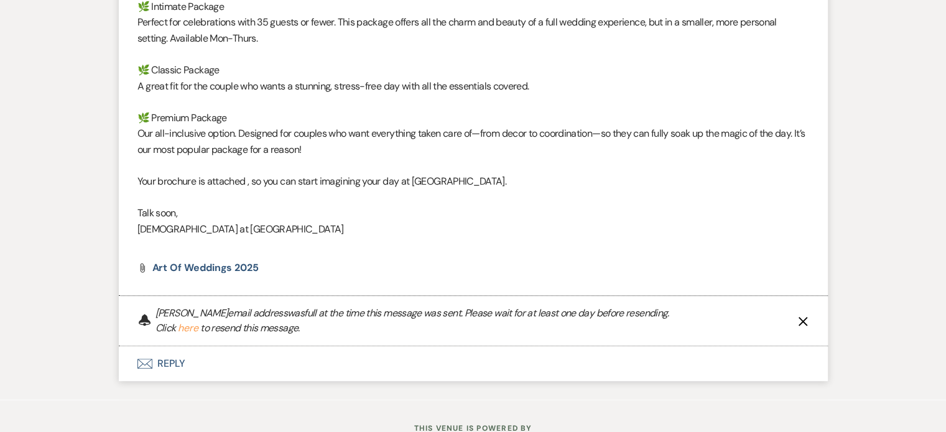
click at [184, 328] on button "here" at bounding box center [188, 328] width 21 height 10
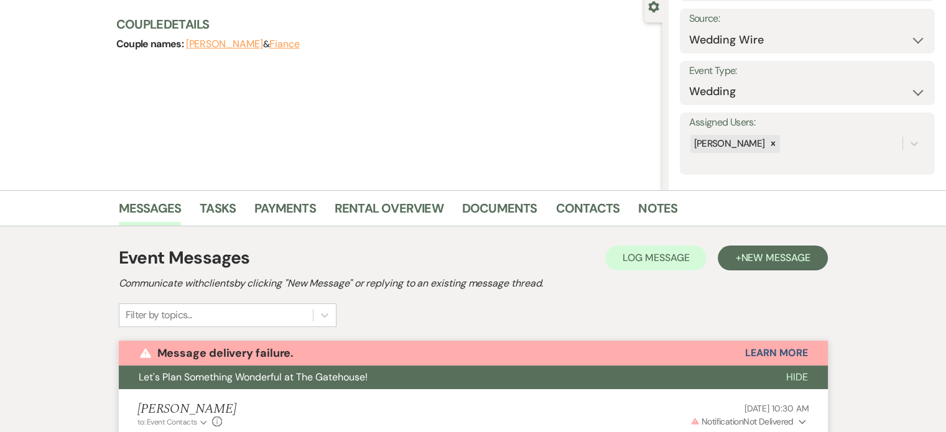
scroll to position [0, 0]
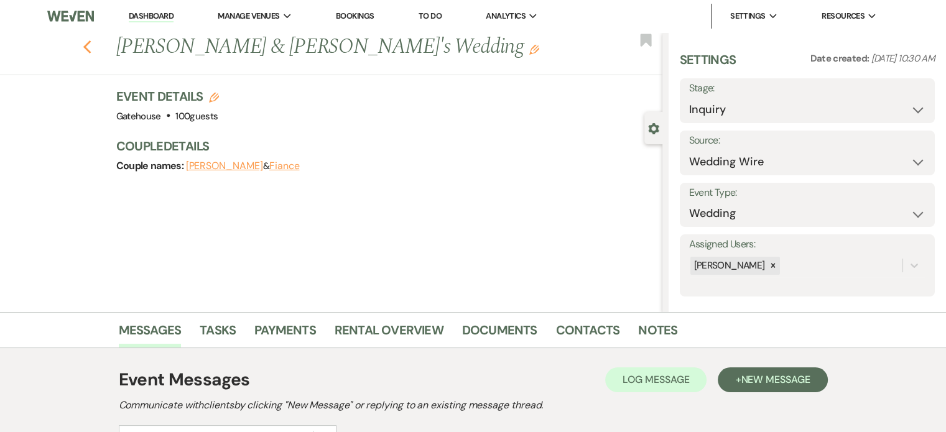
click at [91, 51] on use "button" at bounding box center [87, 47] width 8 height 14
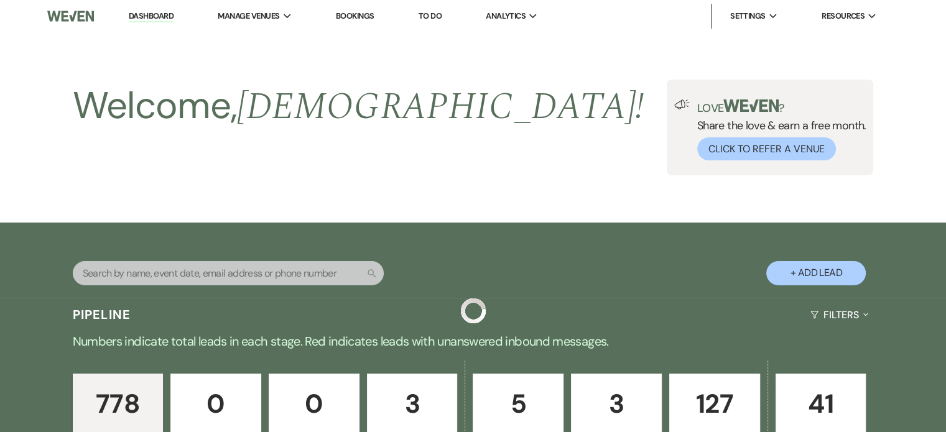
scroll to position [3253, 0]
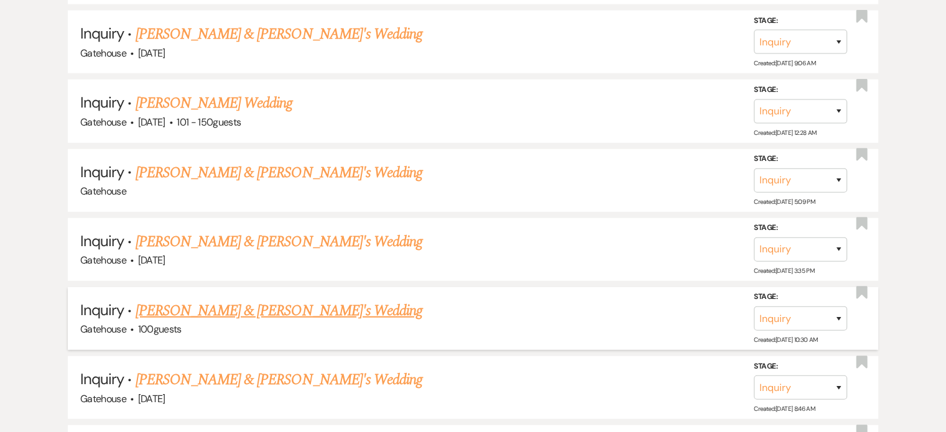
click at [192, 300] on link "[PERSON_NAME] & [PERSON_NAME]'s Wedding" at bounding box center [279, 311] width 287 height 22
select select "3"
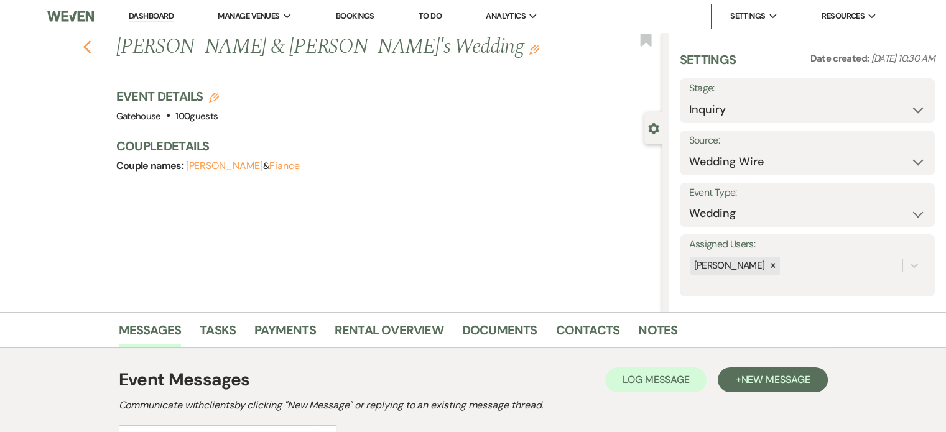
click at [91, 45] on use "button" at bounding box center [87, 47] width 8 height 14
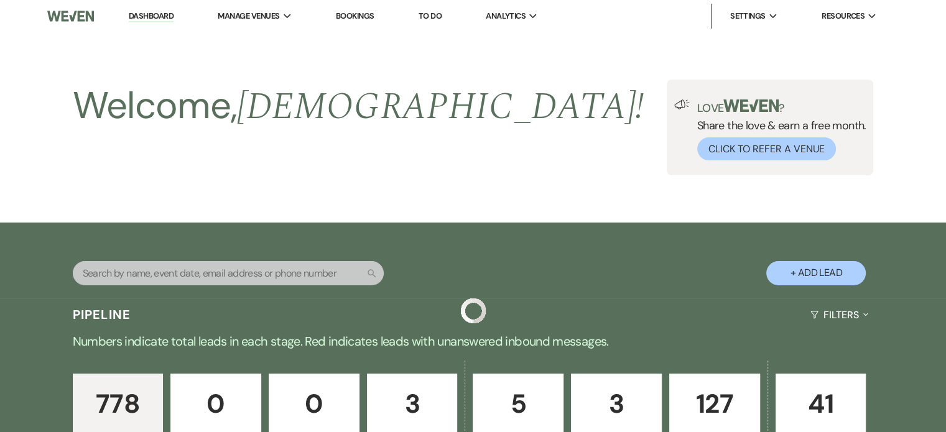
scroll to position [3253, 0]
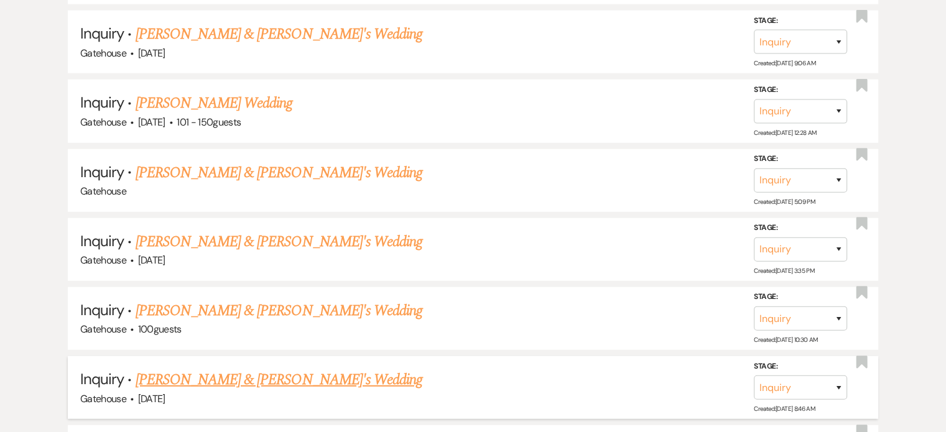
click at [289, 369] on link "[PERSON_NAME] & [PERSON_NAME]'s Wedding" at bounding box center [279, 380] width 287 height 22
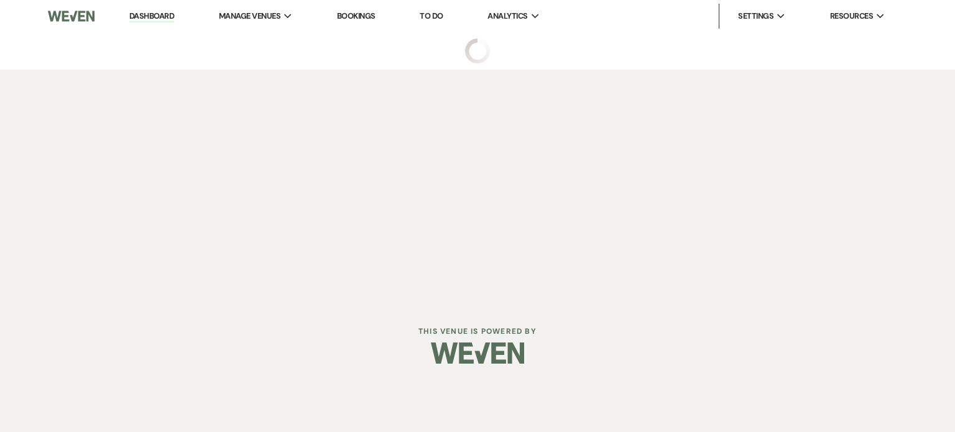
select select "5"
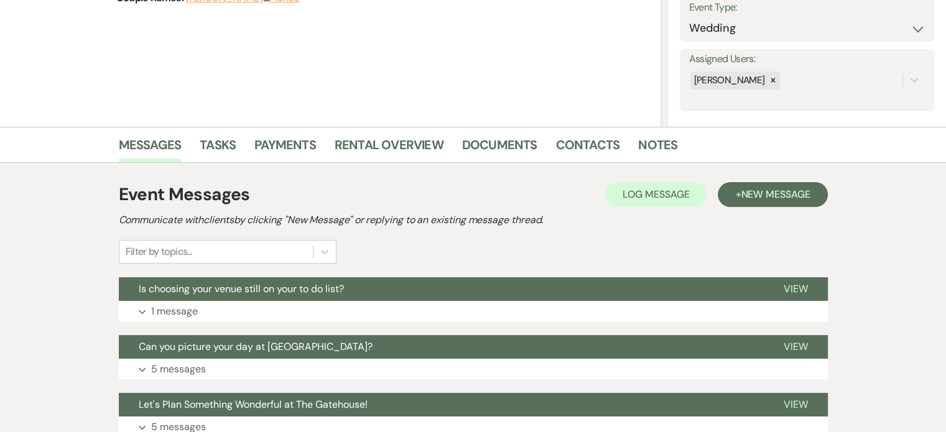
scroll to position [187, 0]
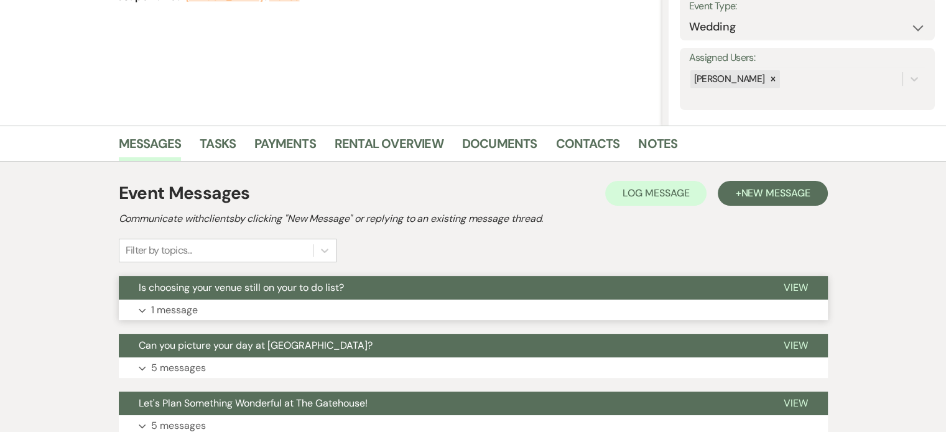
click at [167, 310] on p "1 message" at bounding box center [174, 310] width 47 height 16
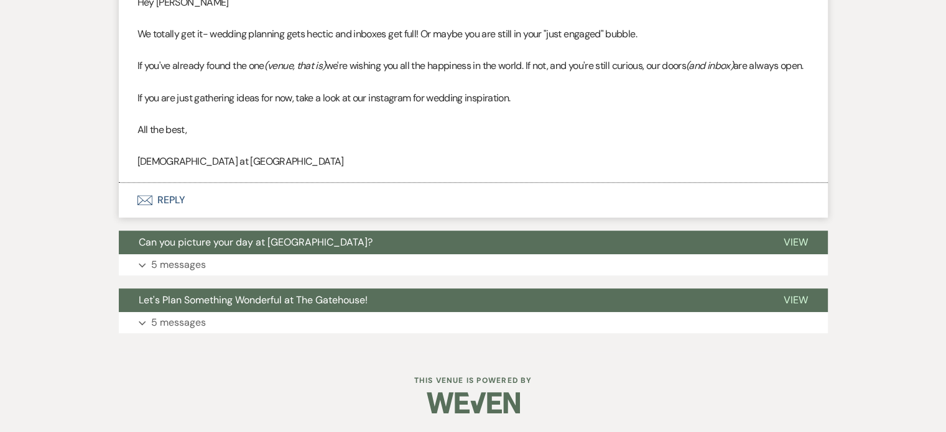
scroll to position [551, 0]
click at [195, 263] on p "5 messages" at bounding box center [178, 265] width 55 height 16
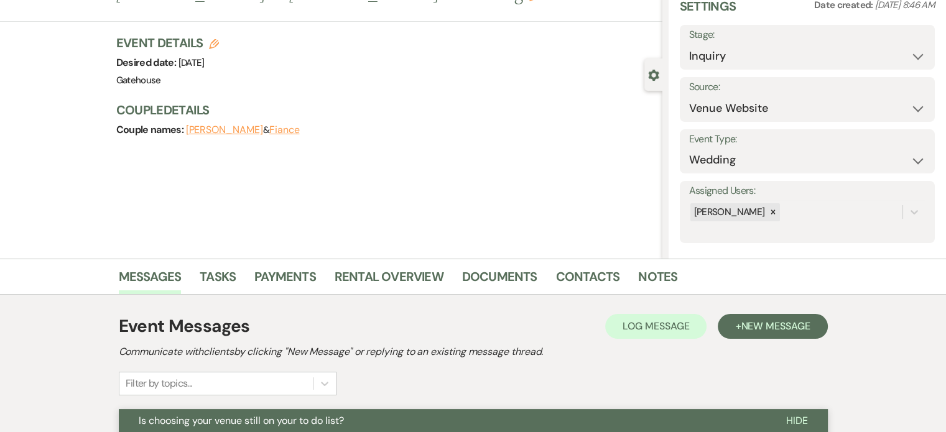
scroll to position [0, 0]
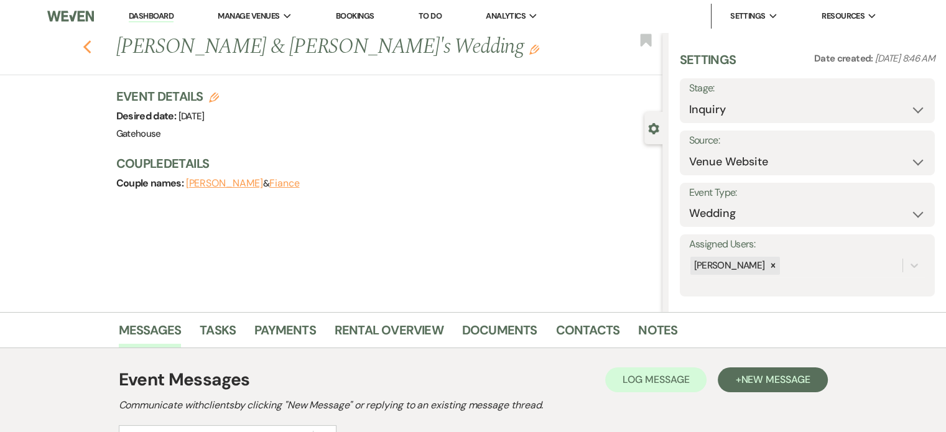
click at [92, 47] on icon "Previous" at bounding box center [87, 47] width 9 height 15
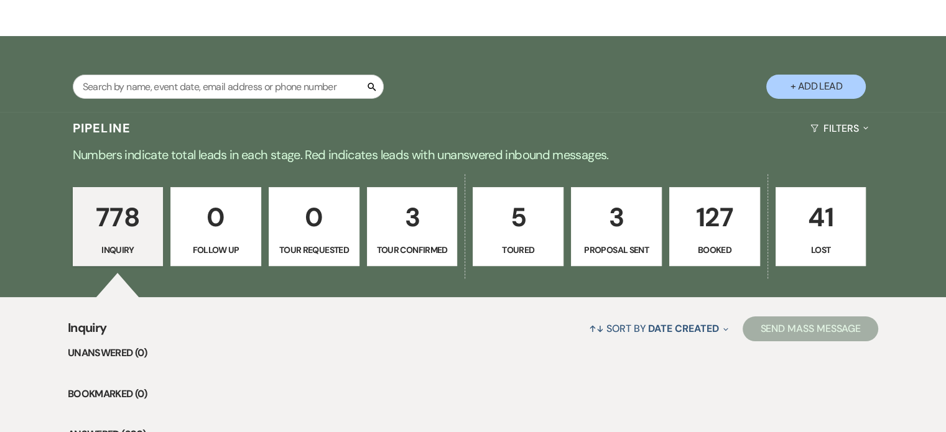
scroll to position [205, 0]
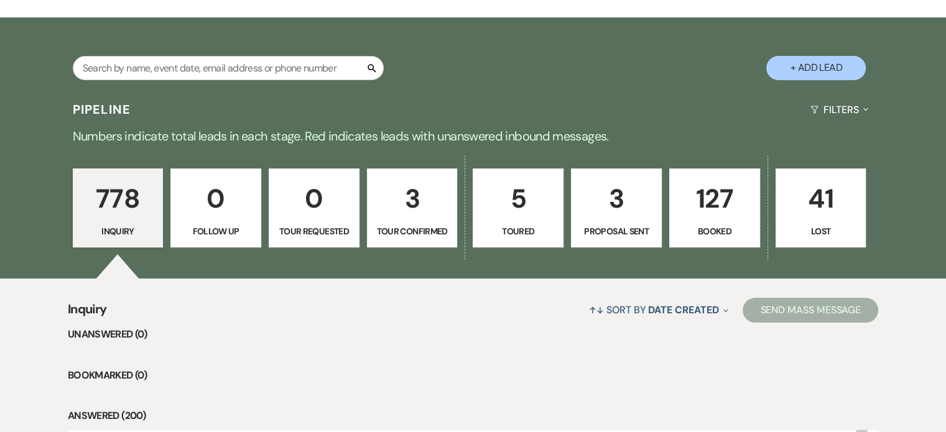
click at [514, 203] on p "5" at bounding box center [518, 199] width 75 height 42
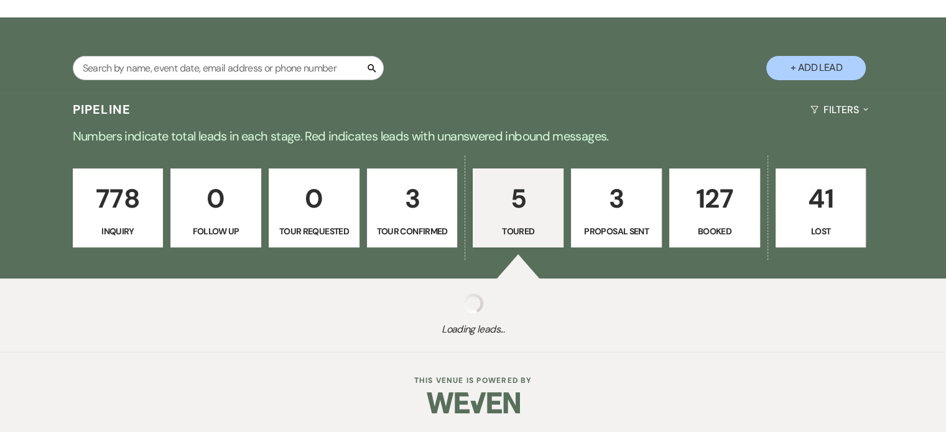
select select "5"
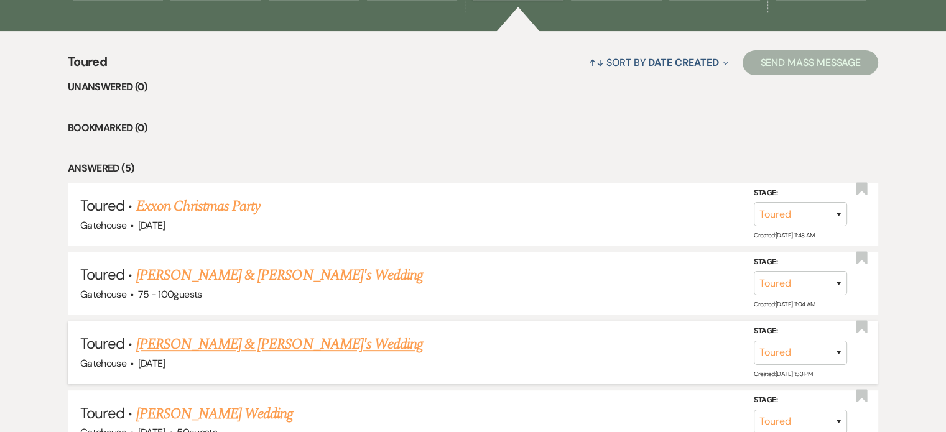
scroll to position [454, 0]
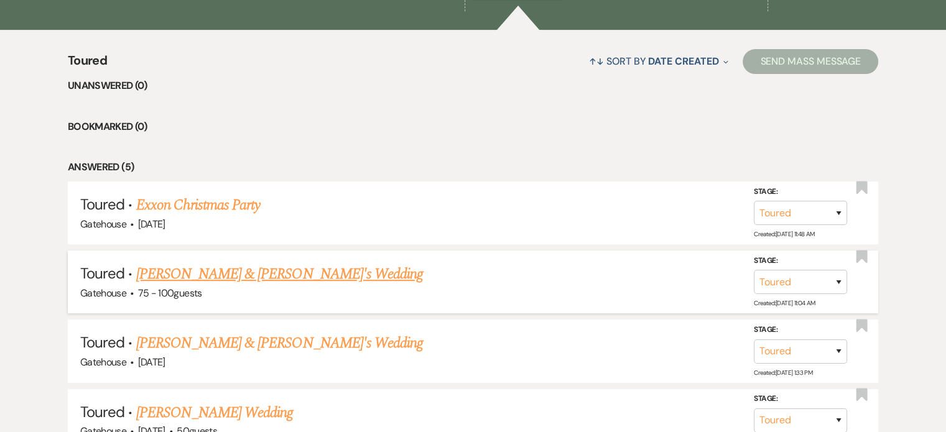
click at [296, 272] on link "[PERSON_NAME] & [PERSON_NAME]'s Wedding" at bounding box center [279, 274] width 287 height 22
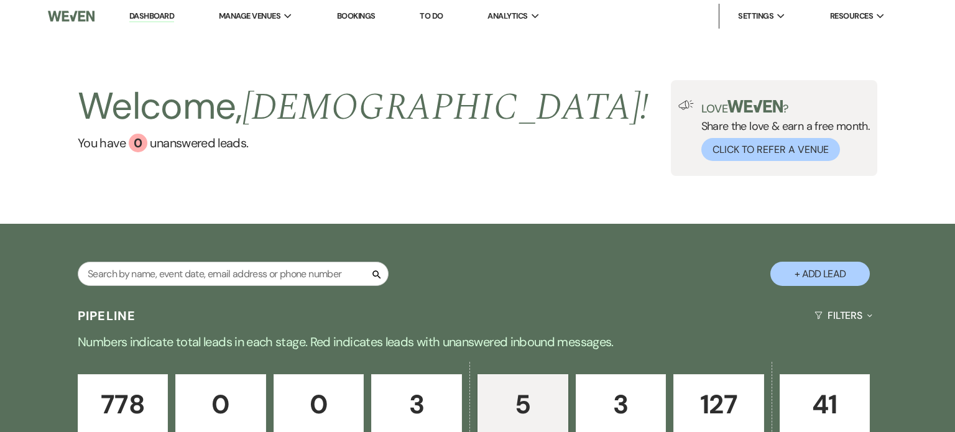
select select "5"
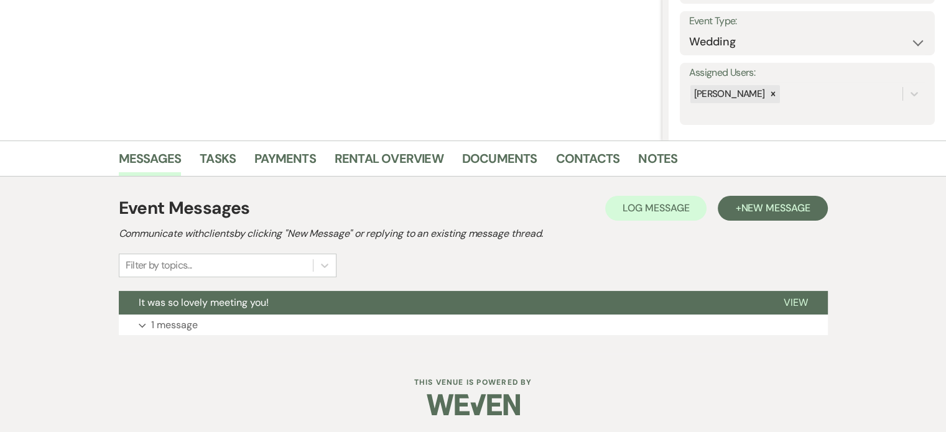
scroll to position [173, 0]
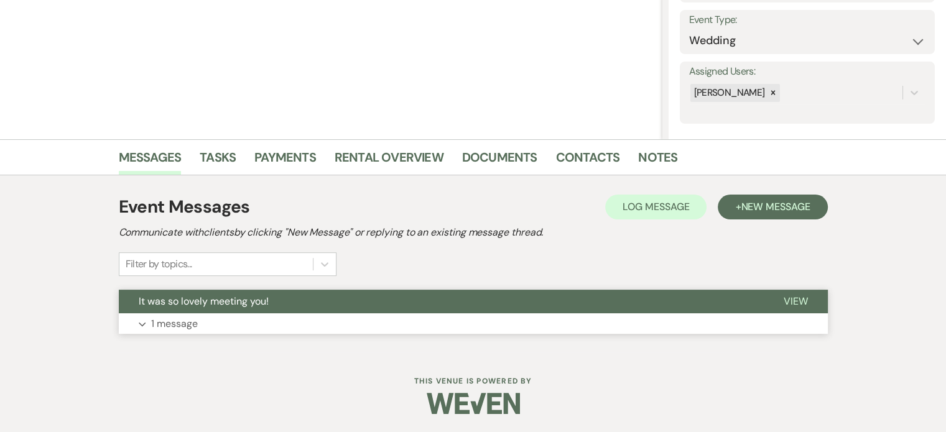
click at [179, 323] on p "1 message" at bounding box center [174, 324] width 47 height 16
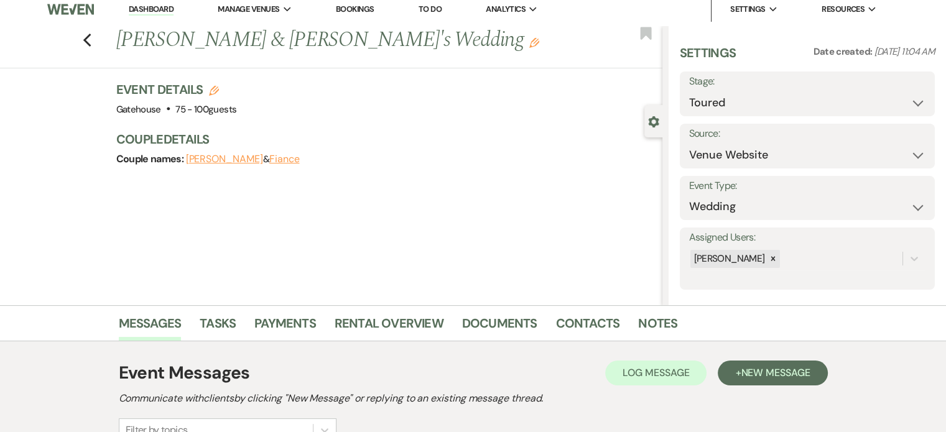
scroll to position [0, 0]
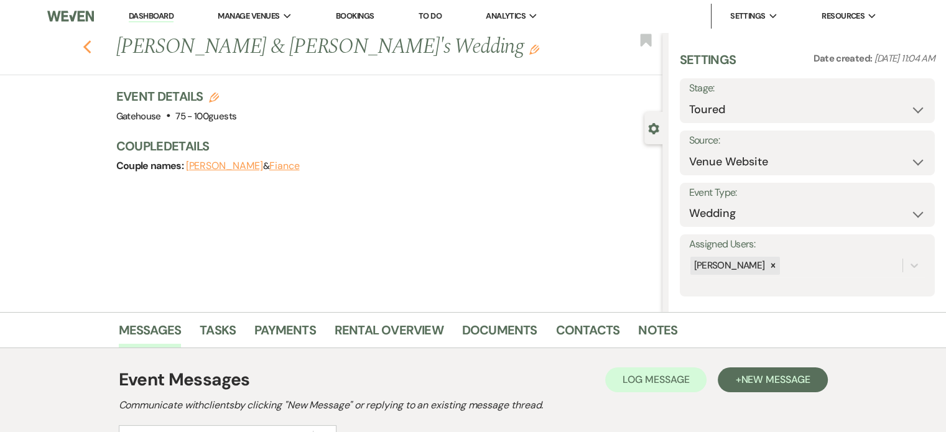
click at [90, 47] on use "button" at bounding box center [87, 47] width 8 height 14
select select "5"
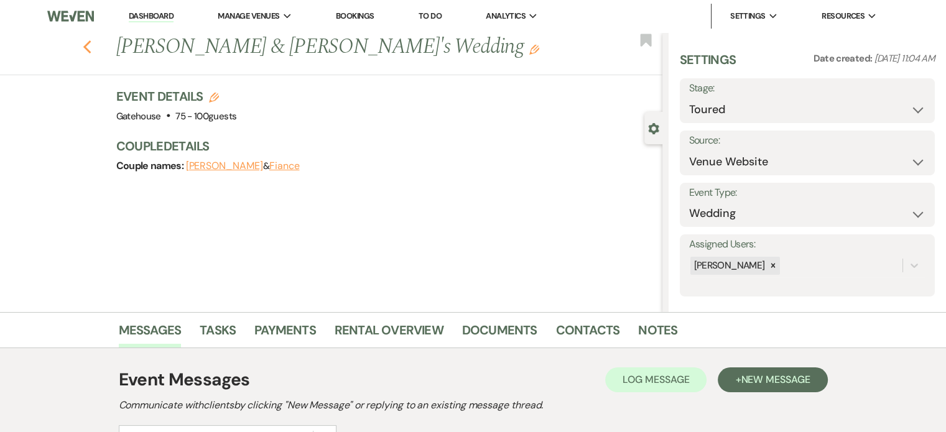
select select "5"
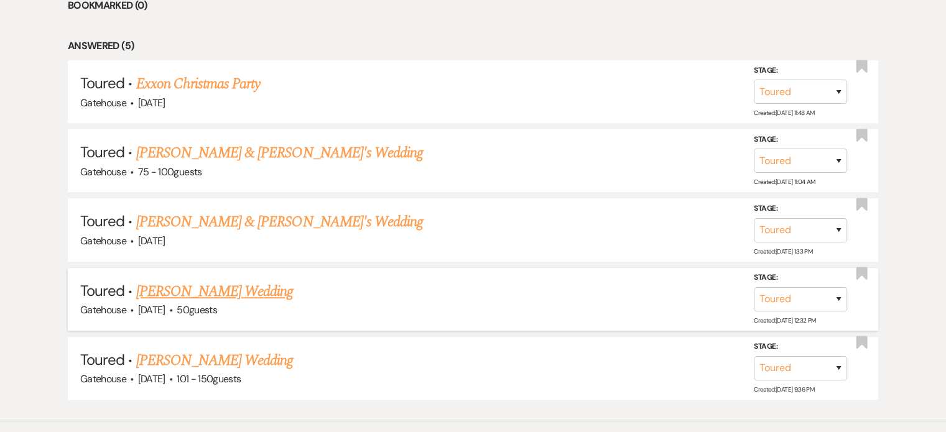
scroll to position [578, 0]
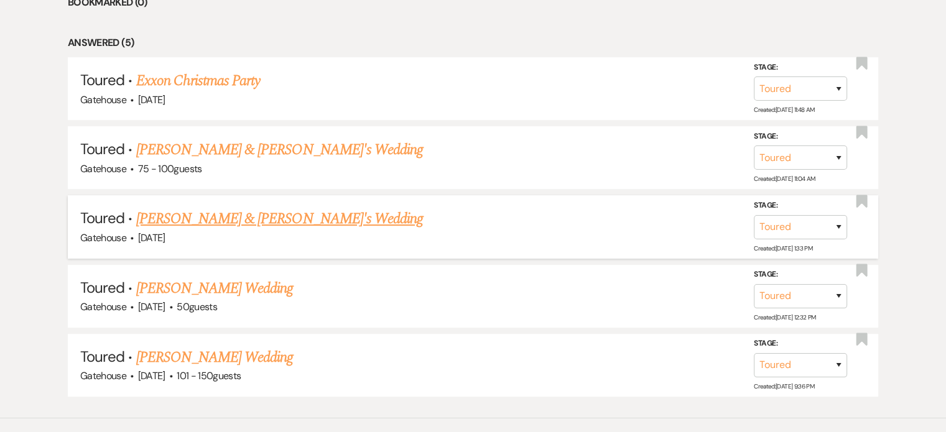
click at [276, 216] on link "[PERSON_NAME] & [PERSON_NAME]'s Wedding" at bounding box center [279, 219] width 287 height 22
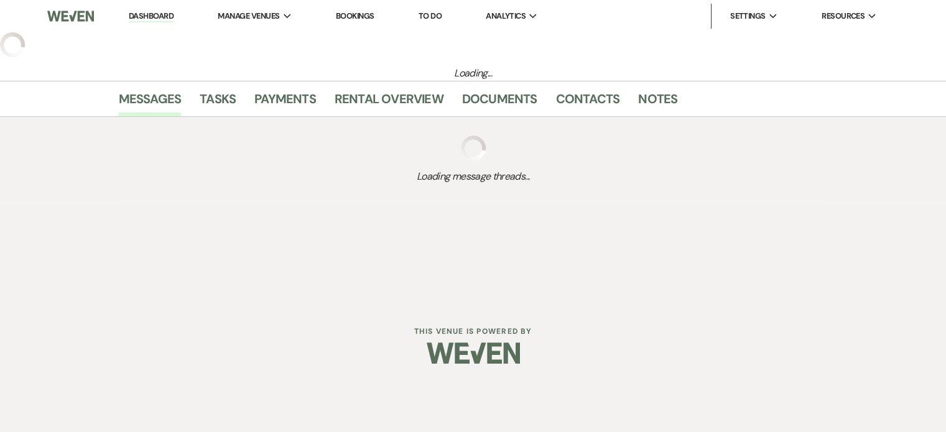
select select "5"
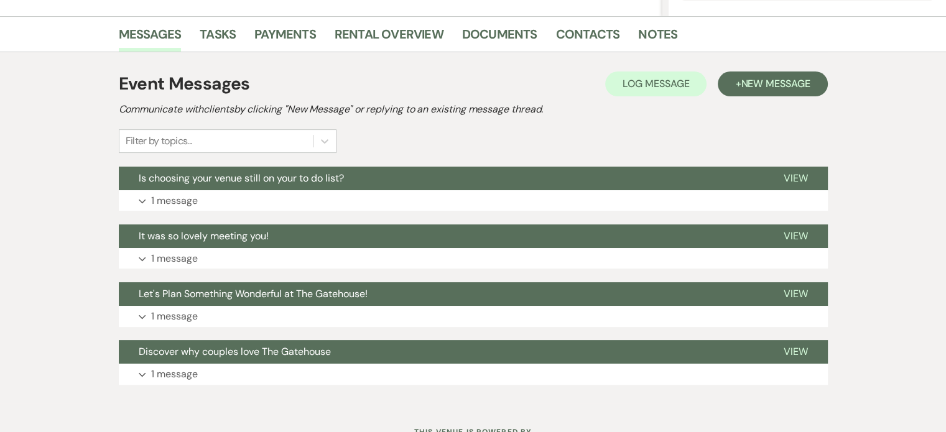
scroll to position [311, 0]
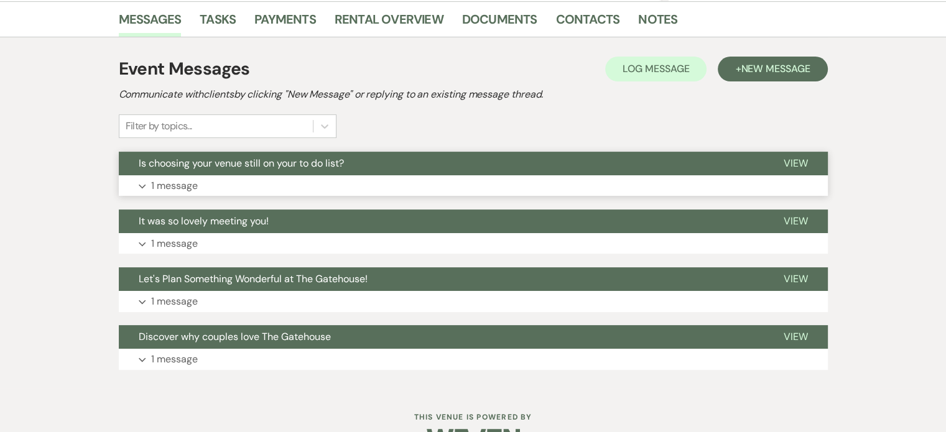
click at [177, 182] on p "1 message" at bounding box center [174, 186] width 47 height 16
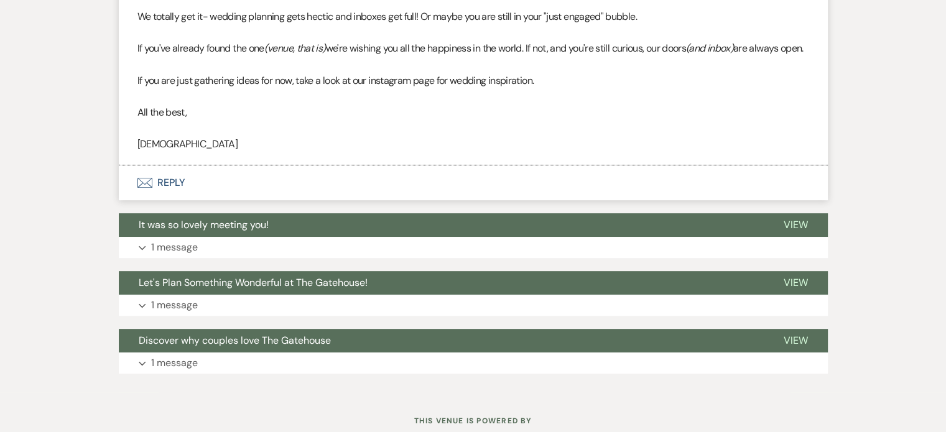
scroll to position [560, 0]
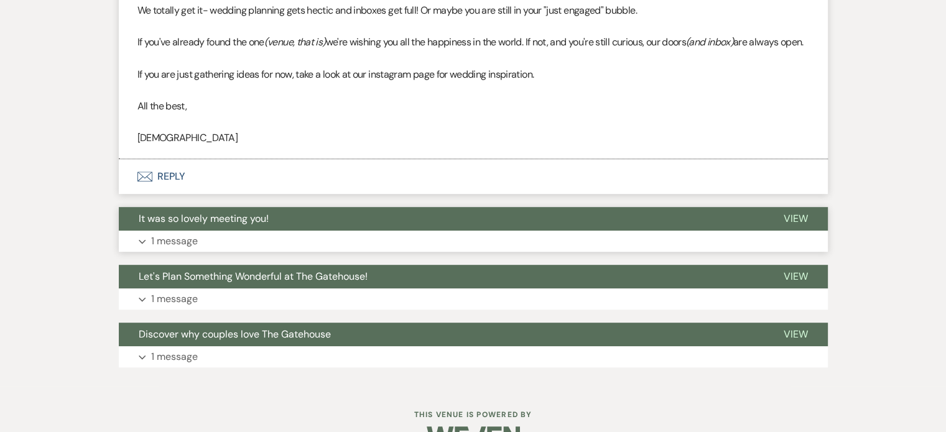
click at [180, 249] on p "1 message" at bounding box center [174, 241] width 47 height 16
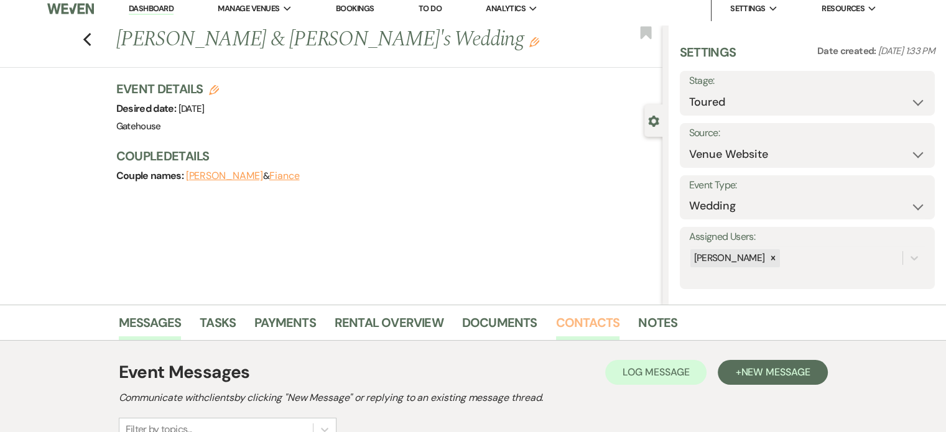
scroll to position [0, 0]
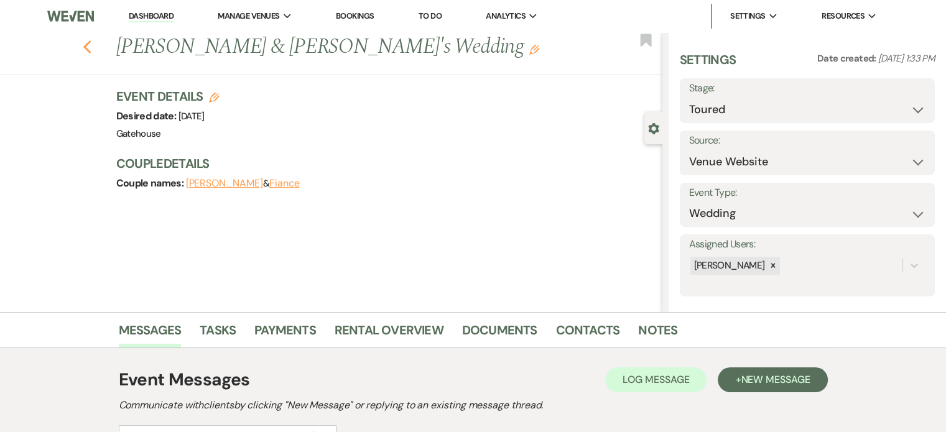
click at [91, 49] on use "button" at bounding box center [87, 47] width 8 height 14
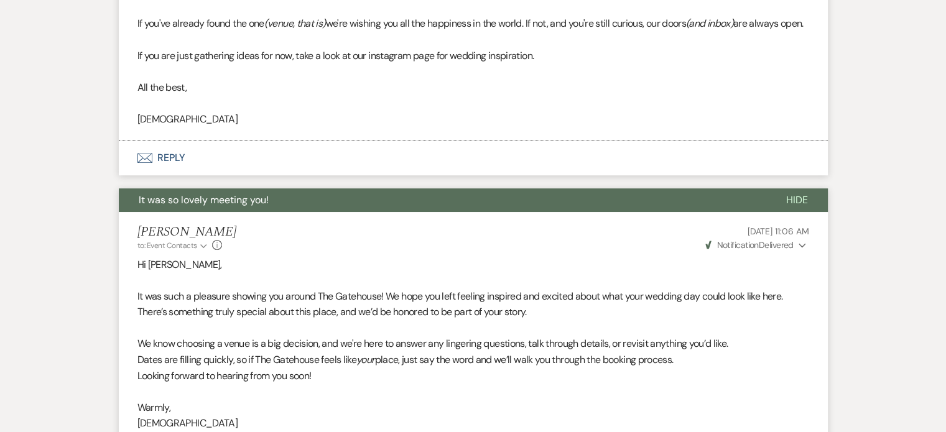
select select "5"
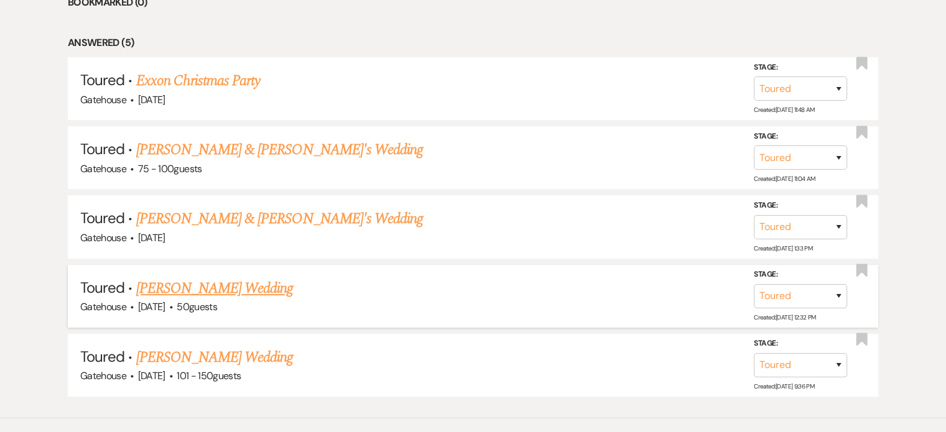
click at [211, 281] on link "[PERSON_NAME] Wedding" at bounding box center [214, 288] width 157 height 22
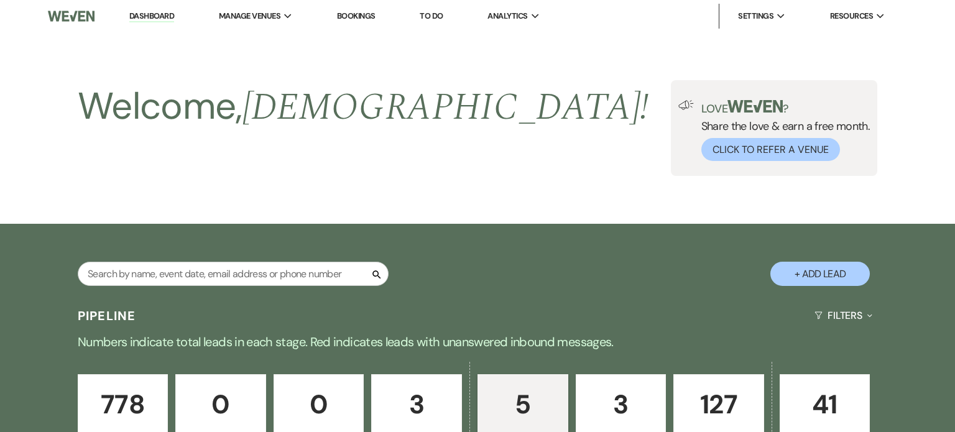
select select "5"
select select "2"
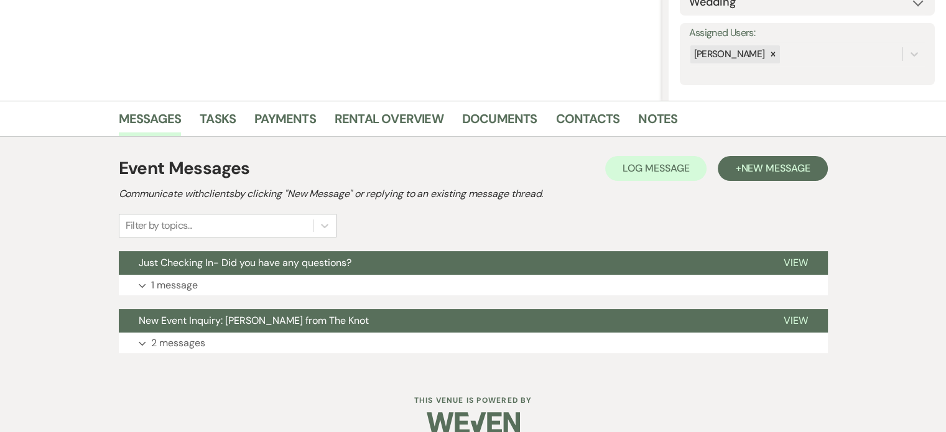
scroll to position [231, 0]
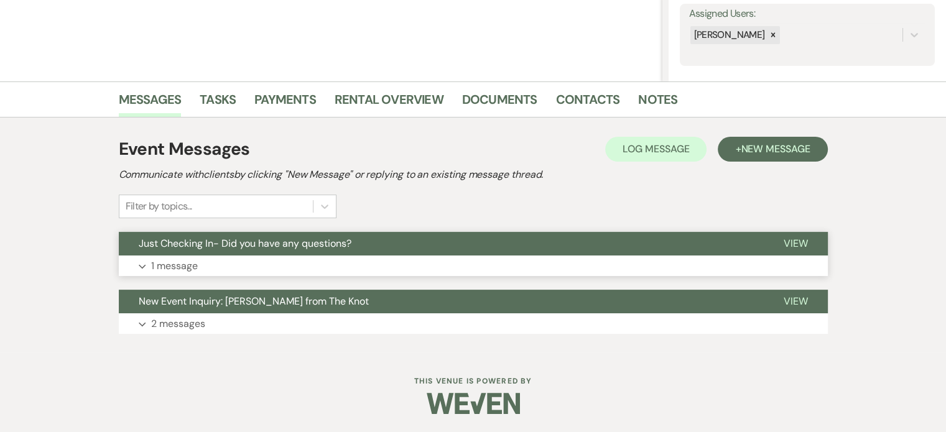
click at [170, 265] on p "1 message" at bounding box center [174, 266] width 47 height 16
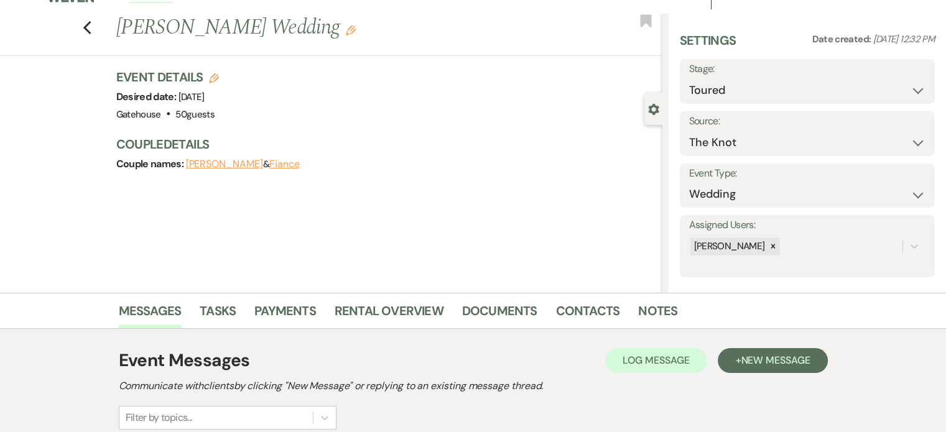
scroll to position [0, 0]
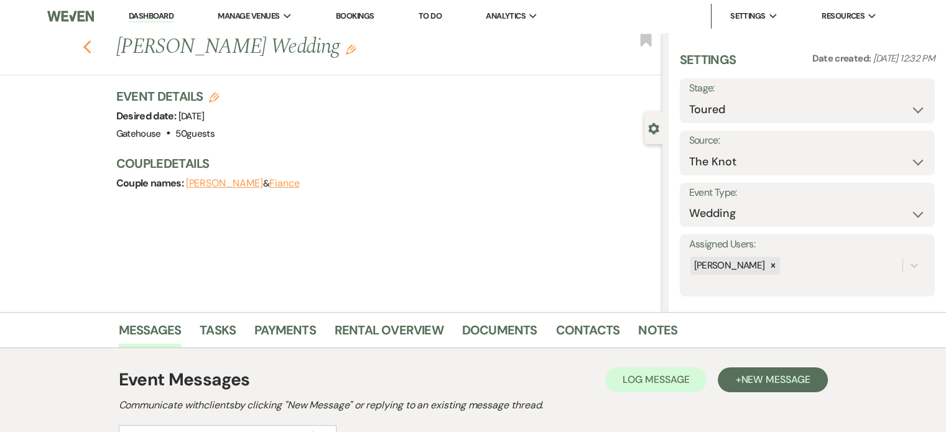
click at [91, 48] on use "button" at bounding box center [87, 47] width 8 height 14
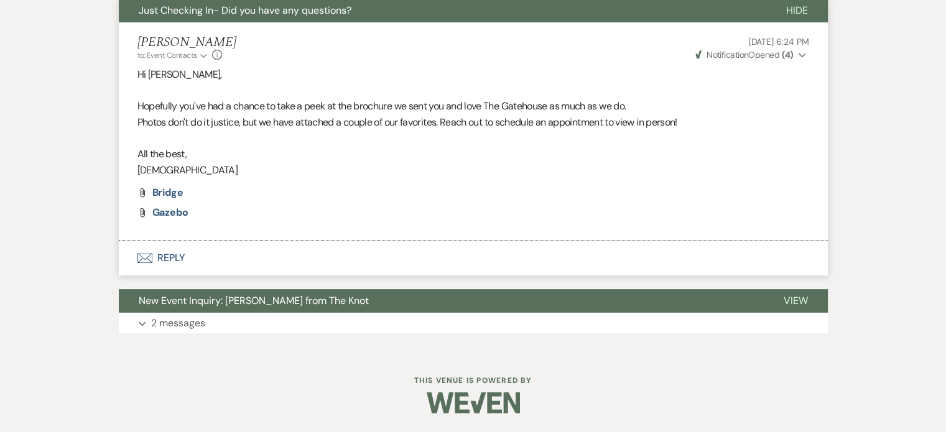
select select "5"
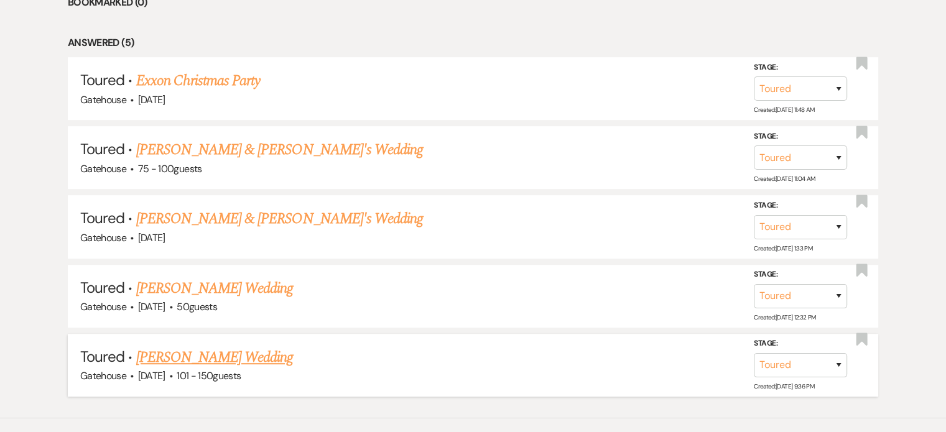
click at [181, 351] on link "[PERSON_NAME] Wedding" at bounding box center [214, 357] width 157 height 22
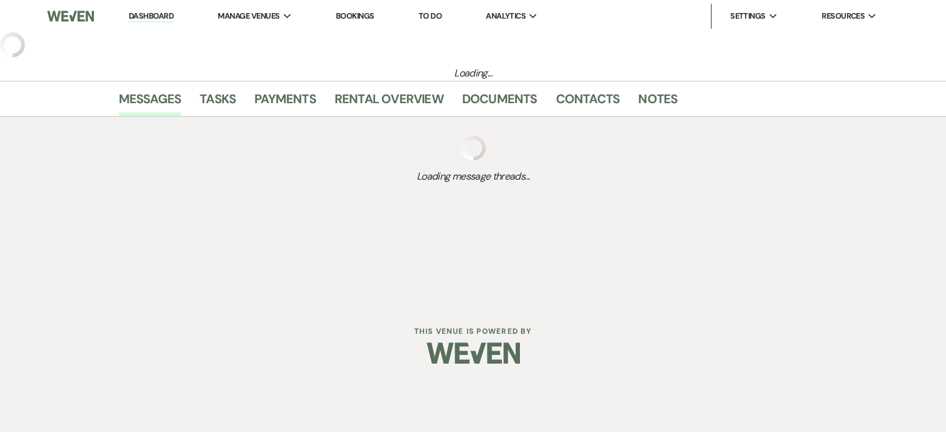
select select "5"
select select "2"
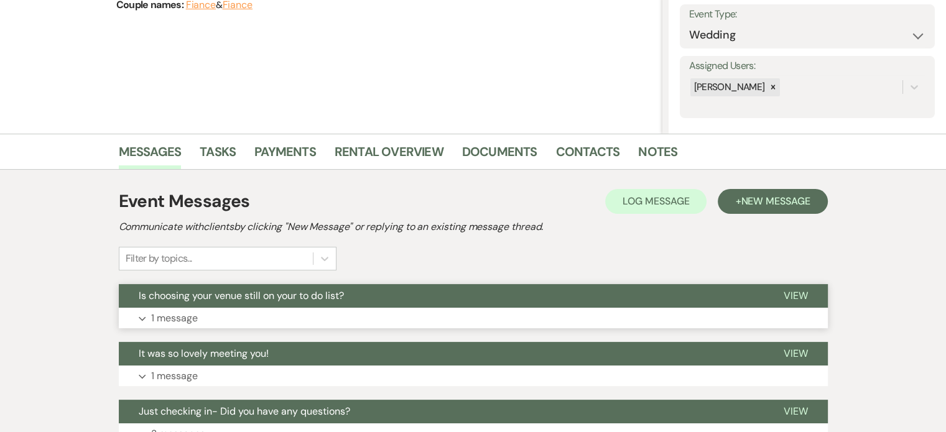
scroll to position [187, 0]
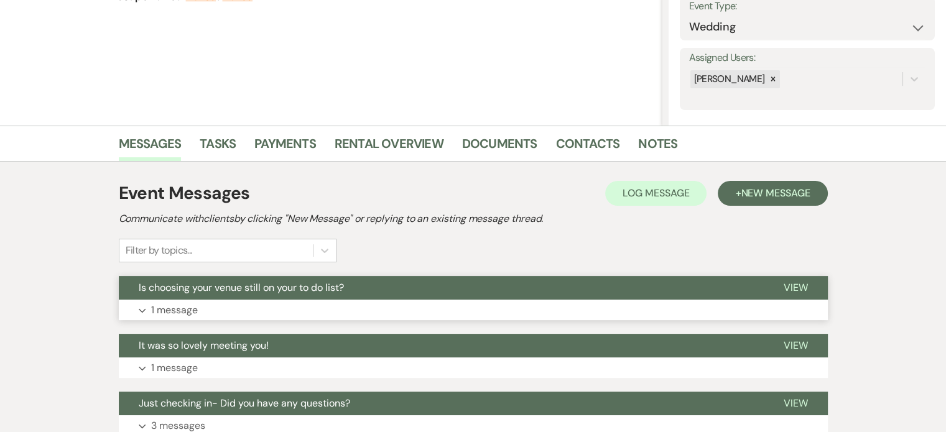
click at [177, 308] on p "1 message" at bounding box center [174, 310] width 47 height 16
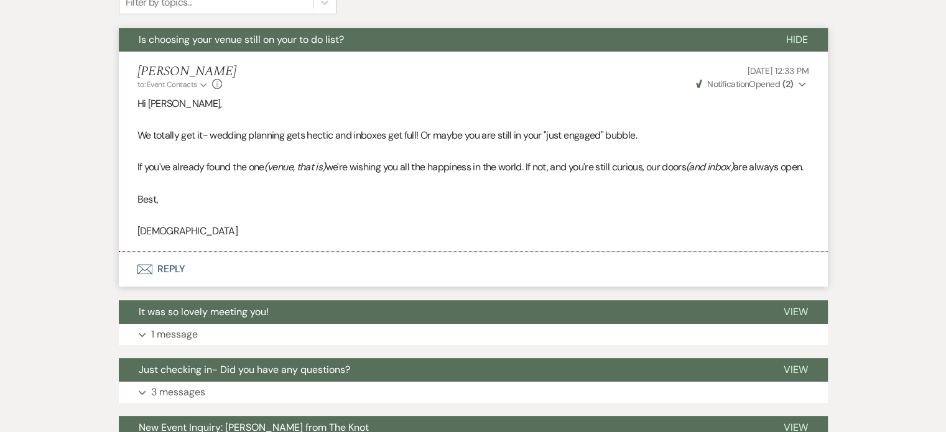
scroll to position [435, 0]
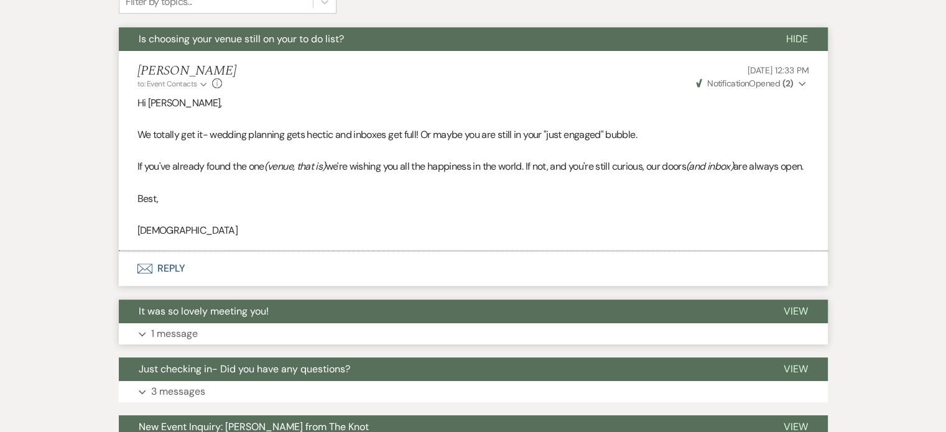
click at [170, 342] on p "1 message" at bounding box center [174, 334] width 47 height 16
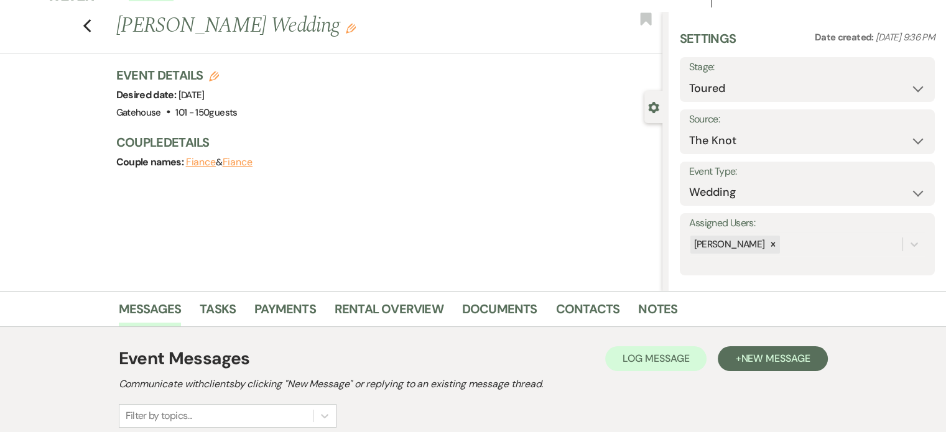
scroll to position [0, 0]
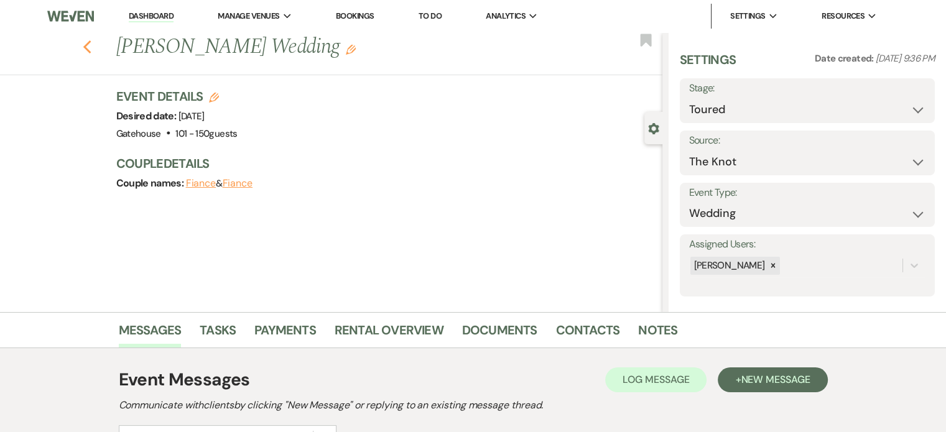
click at [92, 47] on icon "Previous" at bounding box center [87, 47] width 9 height 15
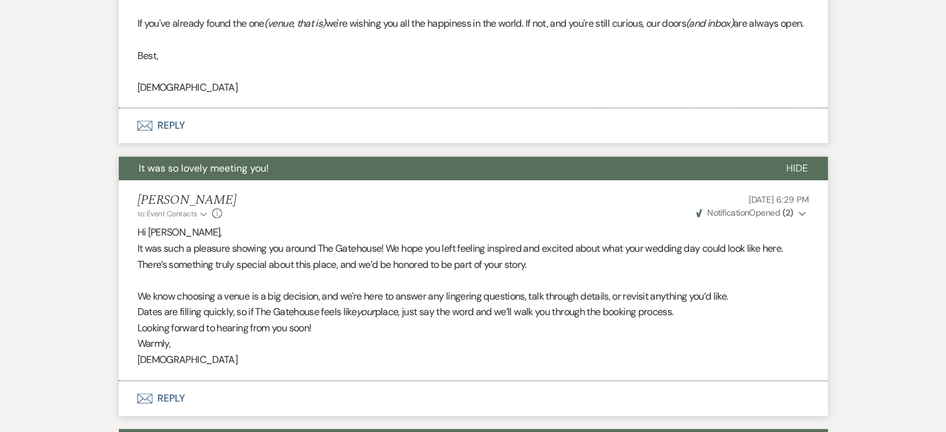
select select "5"
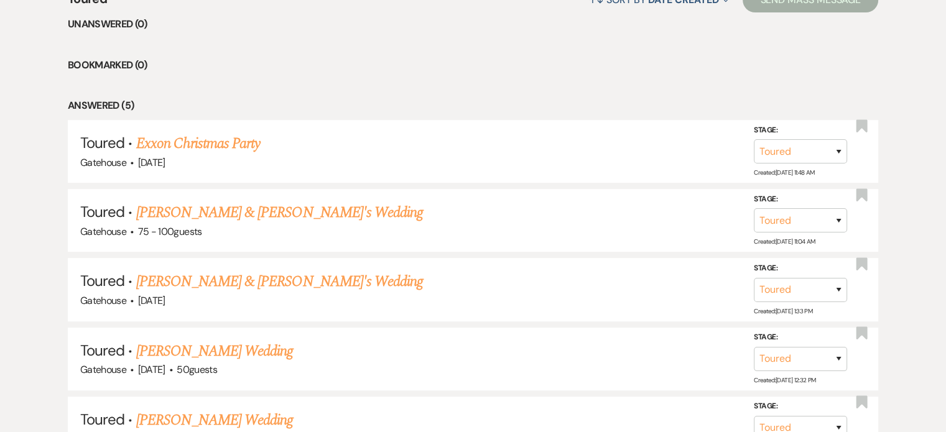
scroll to position [516, 0]
click at [183, 139] on link "Exxon Christmas Party" at bounding box center [198, 143] width 124 height 22
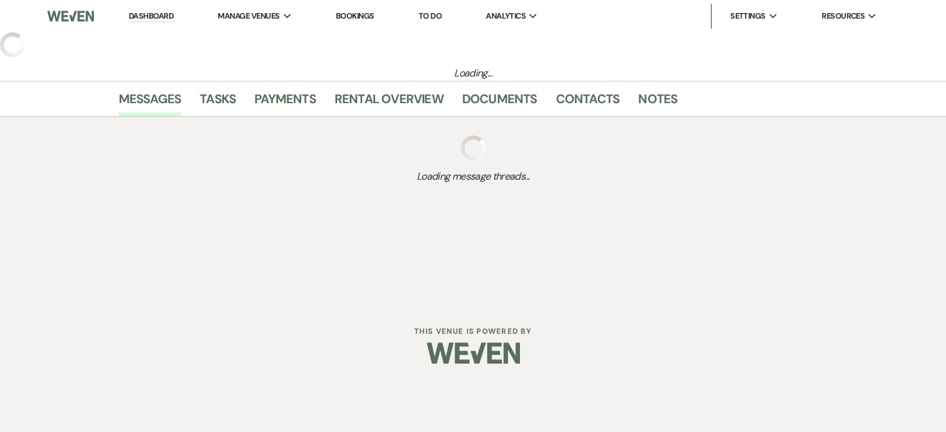
select select "5"
select select "3"
select select "9"
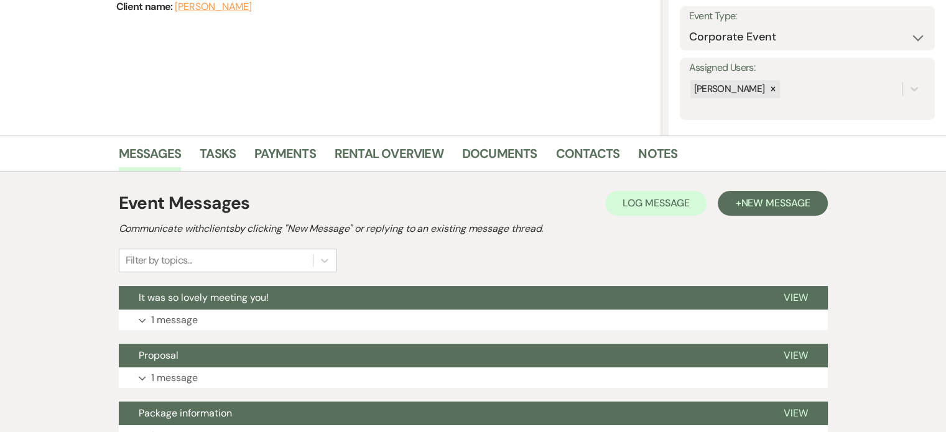
scroll to position [187, 0]
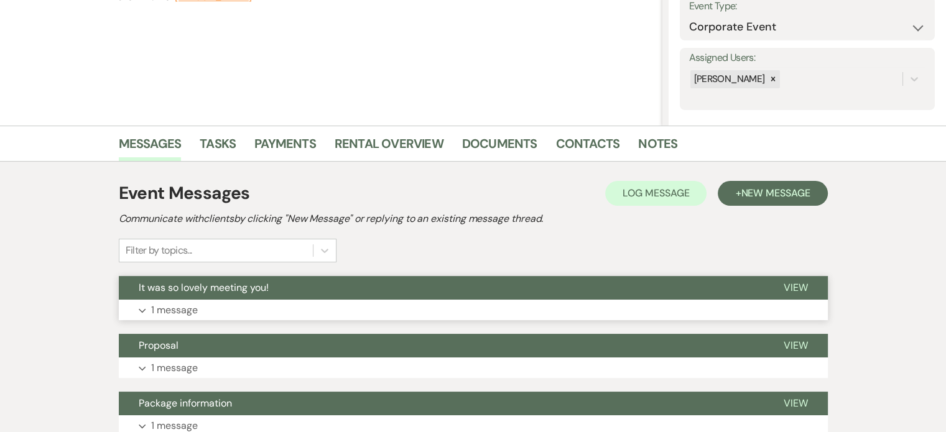
click at [178, 309] on p "1 message" at bounding box center [174, 310] width 47 height 16
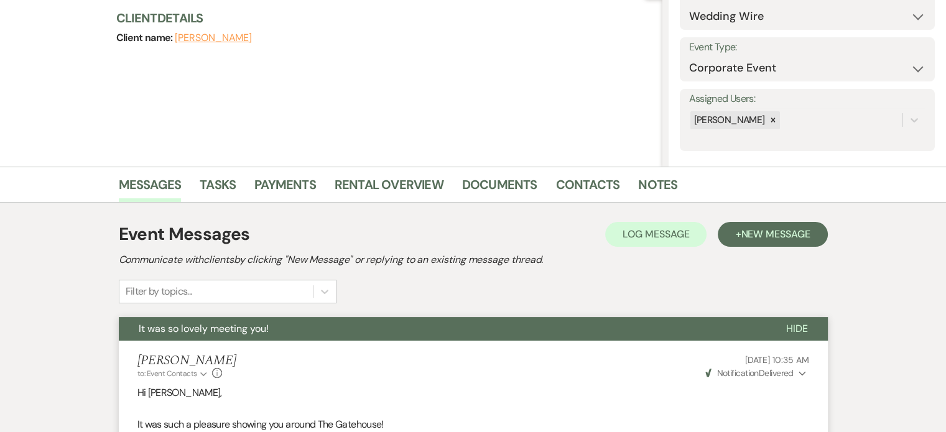
scroll to position [0, 0]
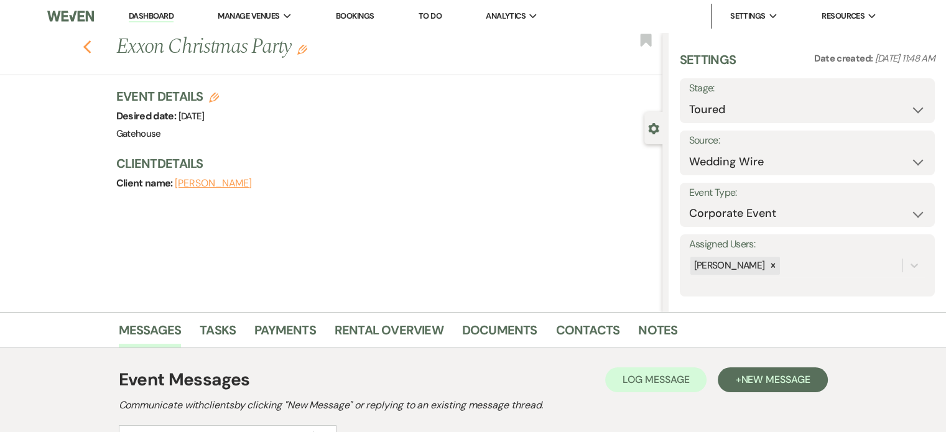
click at [92, 47] on icon "Previous" at bounding box center [87, 47] width 9 height 15
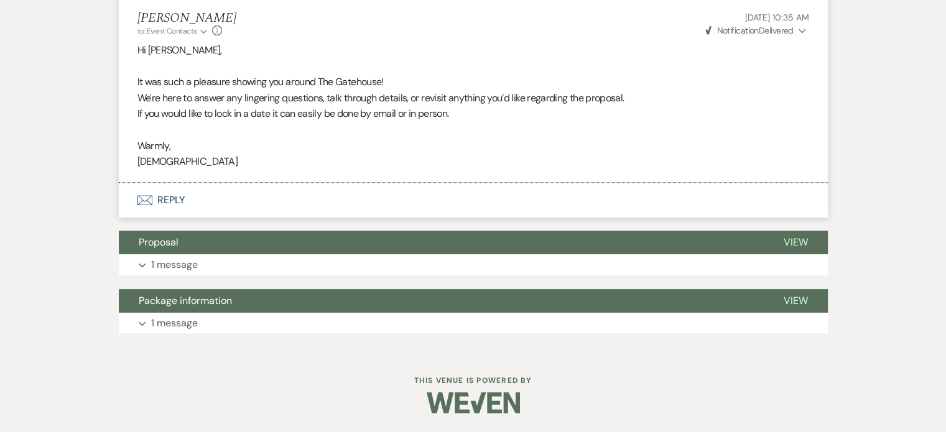
select select "5"
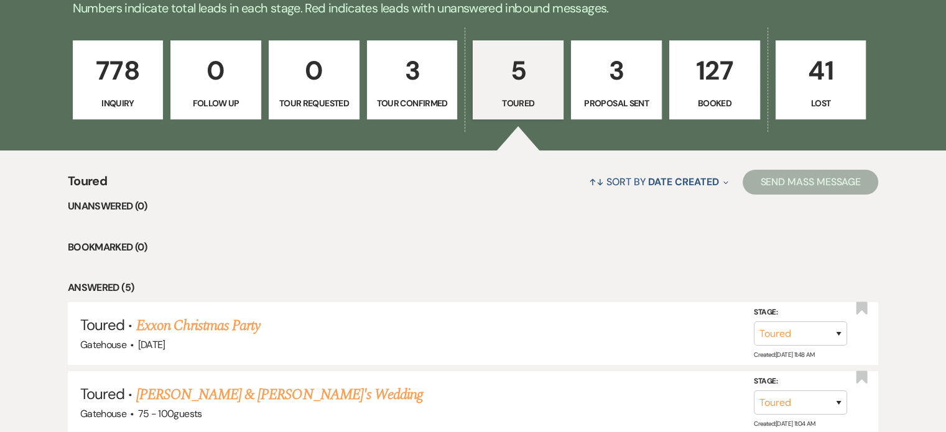
scroll to position [205, 0]
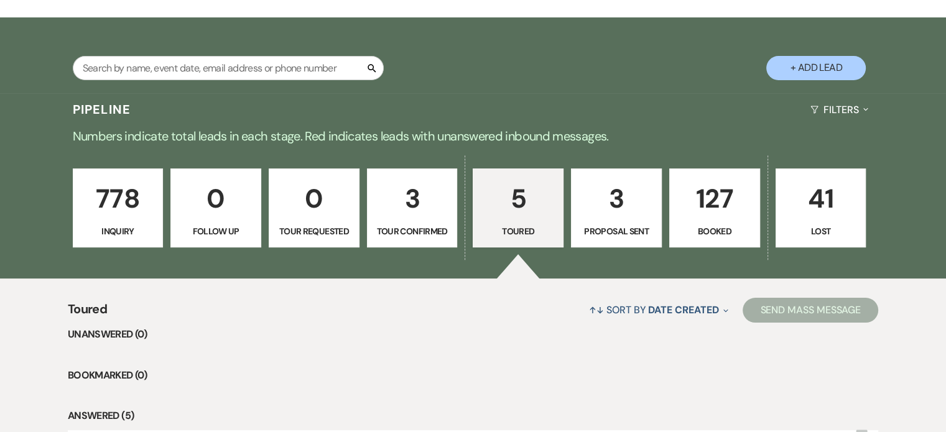
click at [615, 198] on p "3" at bounding box center [616, 199] width 75 height 42
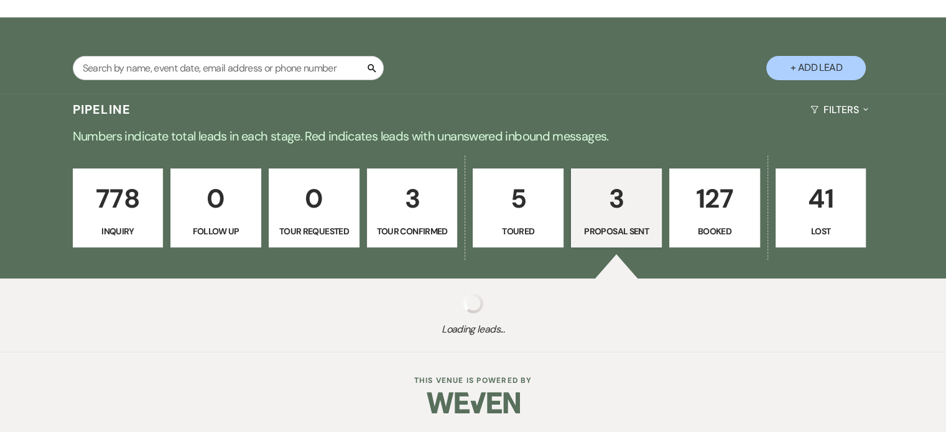
select select "6"
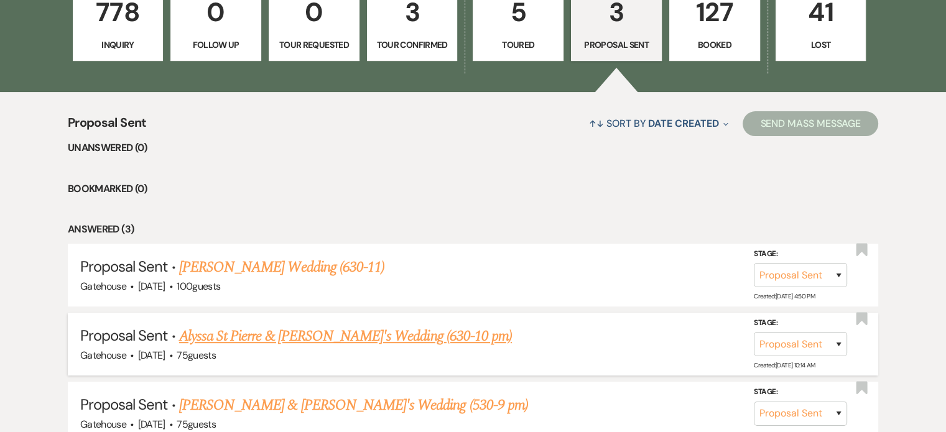
scroll to position [454, 0]
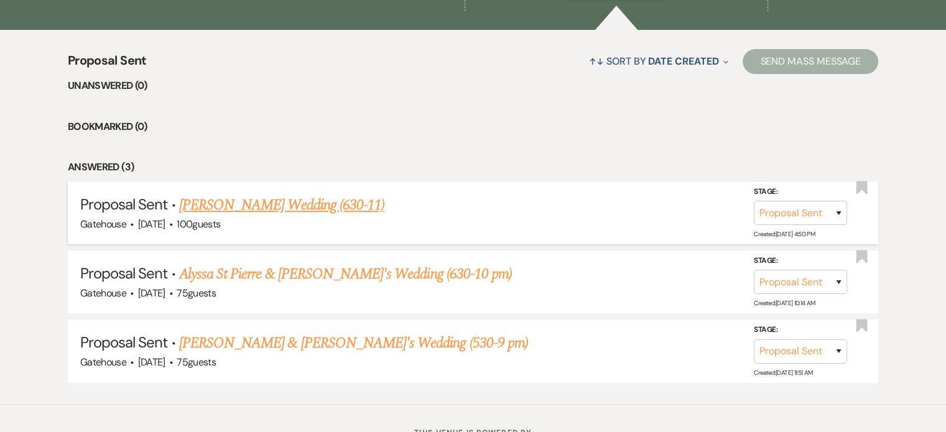
click at [298, 203] on link "[PERSON_NAME] Wedding (630-11)" at bounding box center [281, 205] width 205 height 22
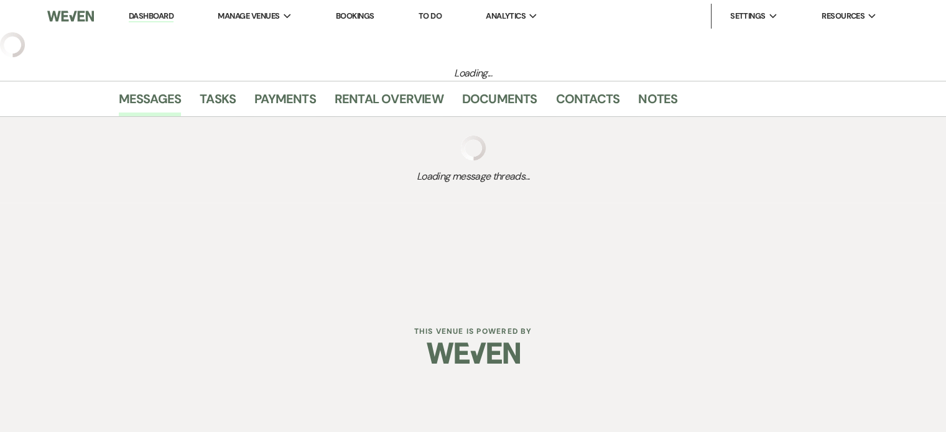
select select "6"
select select "2"
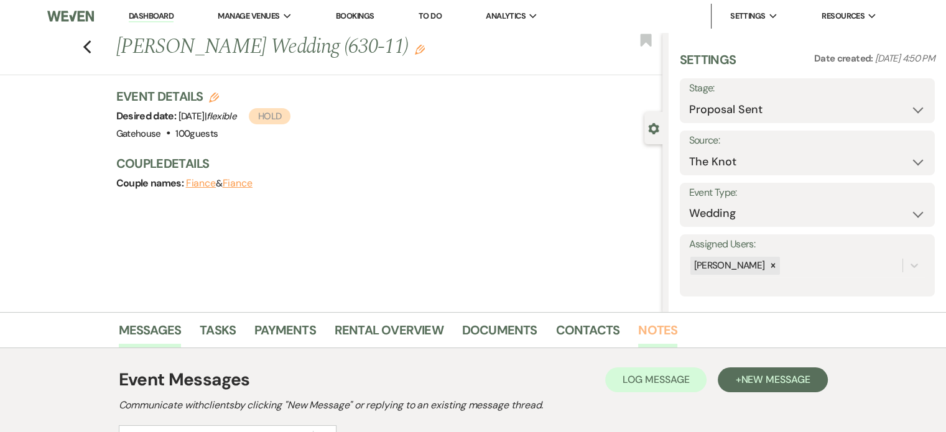
click at [648, 328] on link "Notes" at bounding box center [657, 333] width 39 height 27
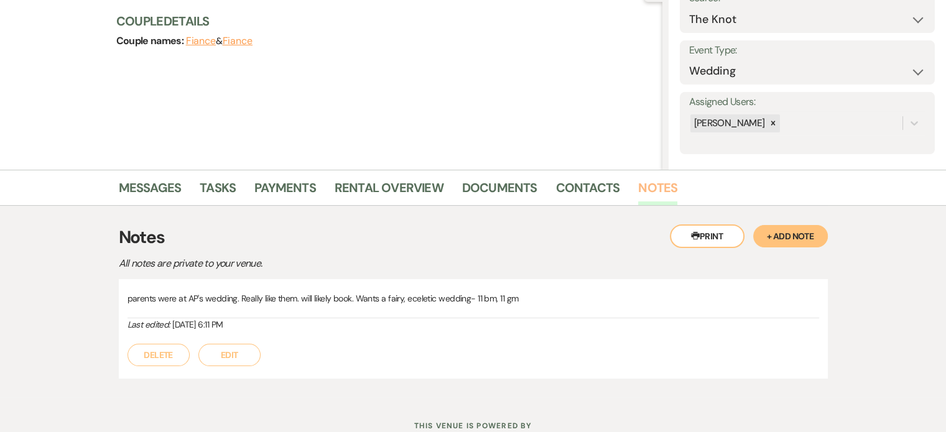
scroll to position [62, 0]
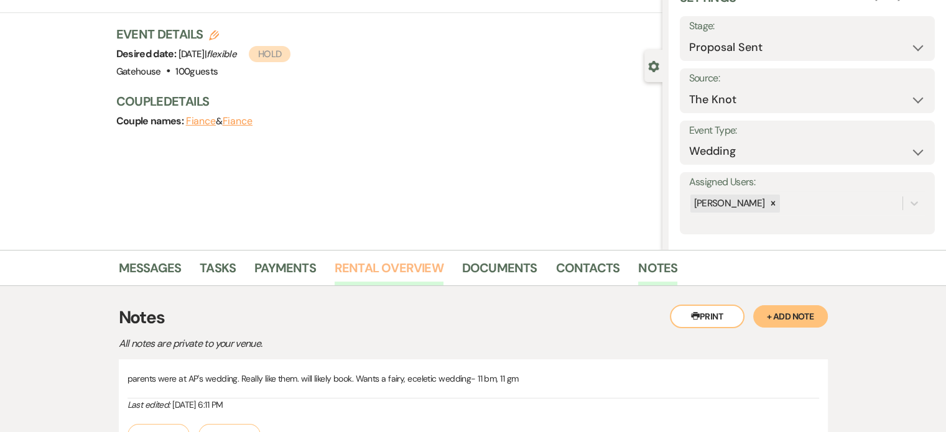
click at [398, 267] on link "Rental Overview" at bounding box center [389, 271] width 109 height 27
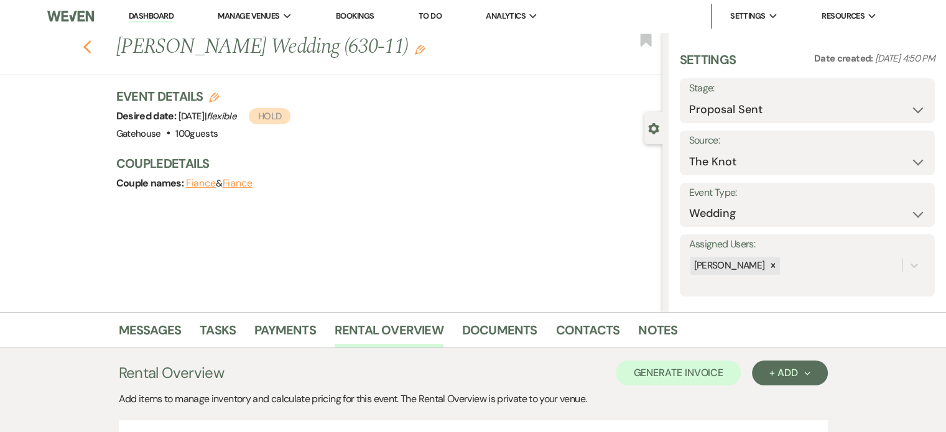
click at [92, 47] on icon "Previous" at bounding box center [87, 47] width 9 height 15
select select "6"
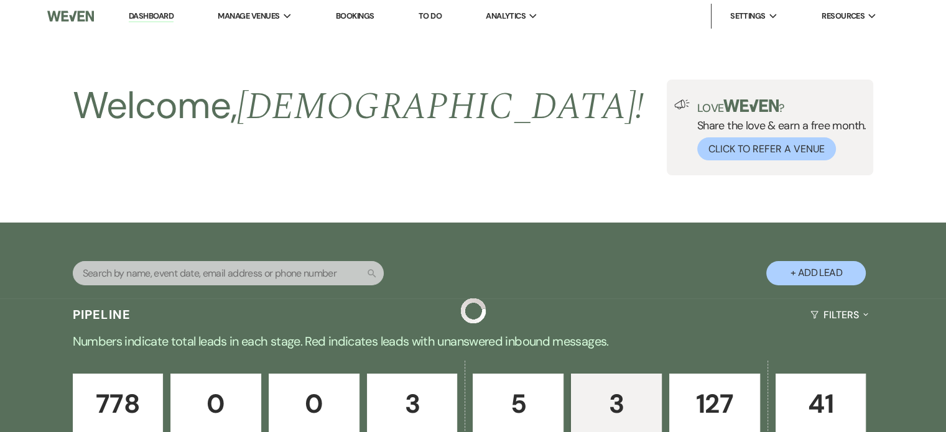
scroll to position [454, 0]
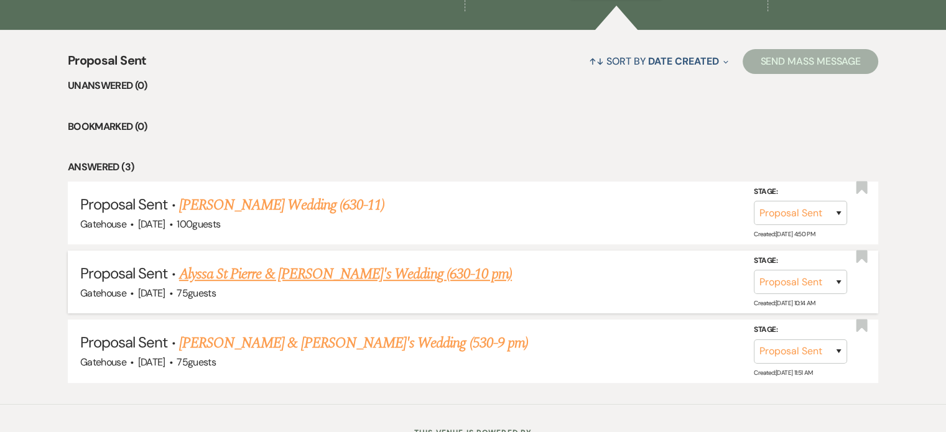
click at [343, 272] on link "Alyssa St Pierre & [PERSON_NAME]'s Wedding (630-10 pm)" at bounding box center [345, 274] width 333 height 22
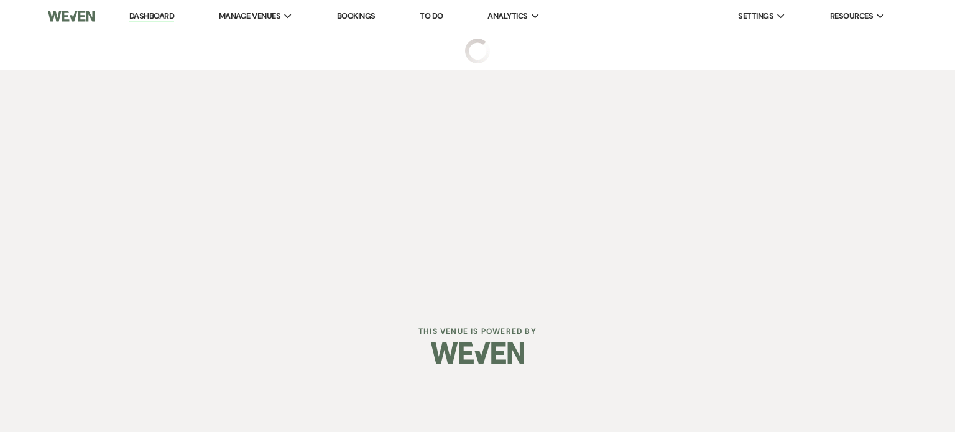
select select "6"
select select "5"
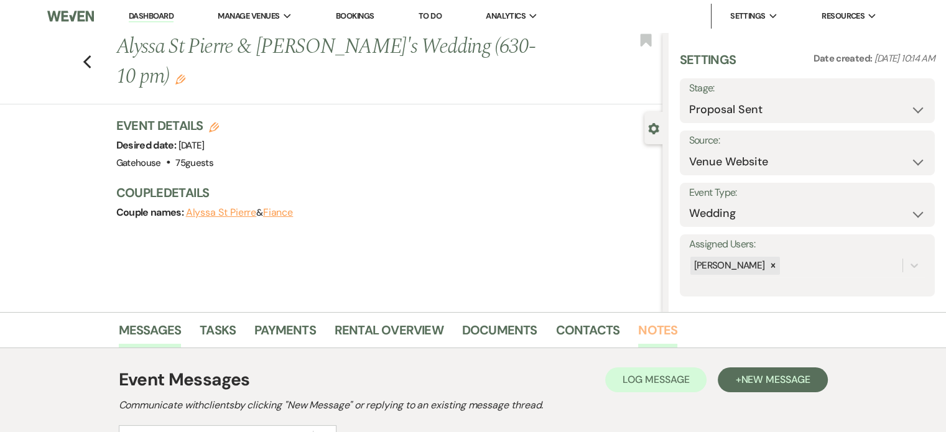
click at [652, 332] on link "Notes" at bounding box center [657, 333] width 39 height 27
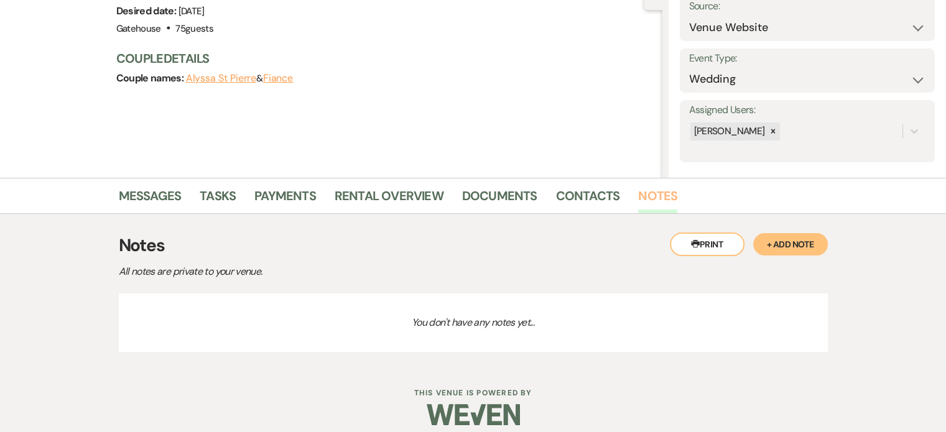
scroll to position [146, 0]
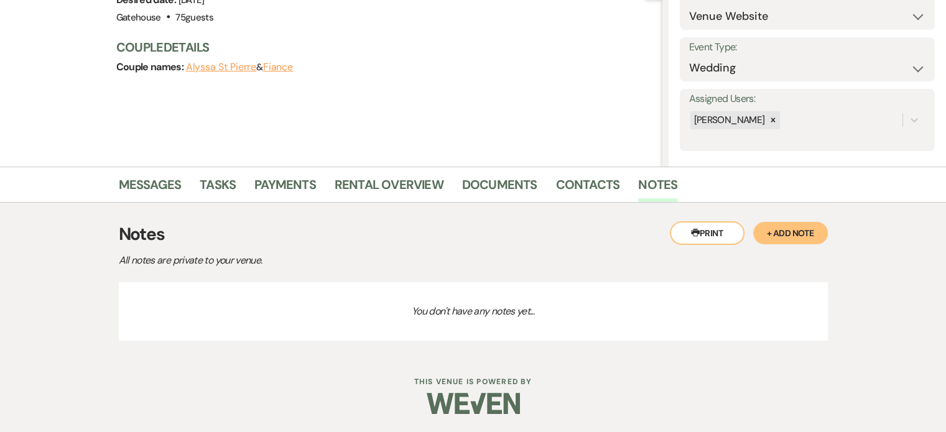
click at [769, 230] on button "+ Add Note" at bounding box center [790, 233] width 75 height 22
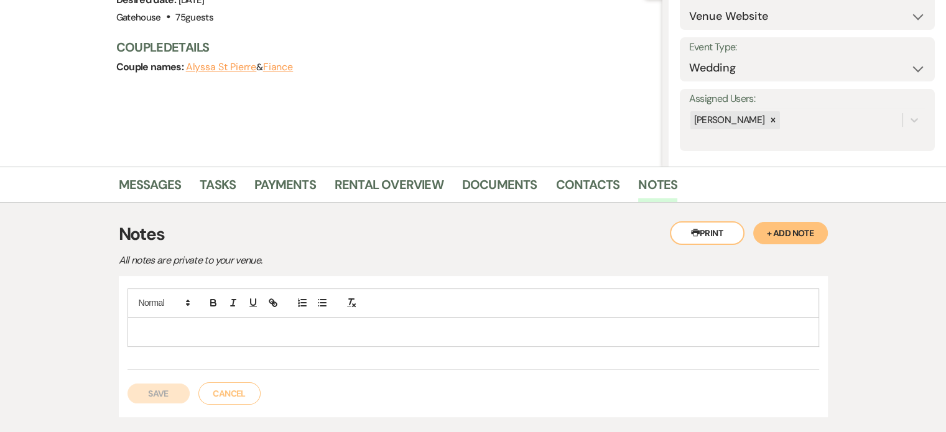
click at [198, 325] on p at bounding box center [473, 332] width 672 height 14
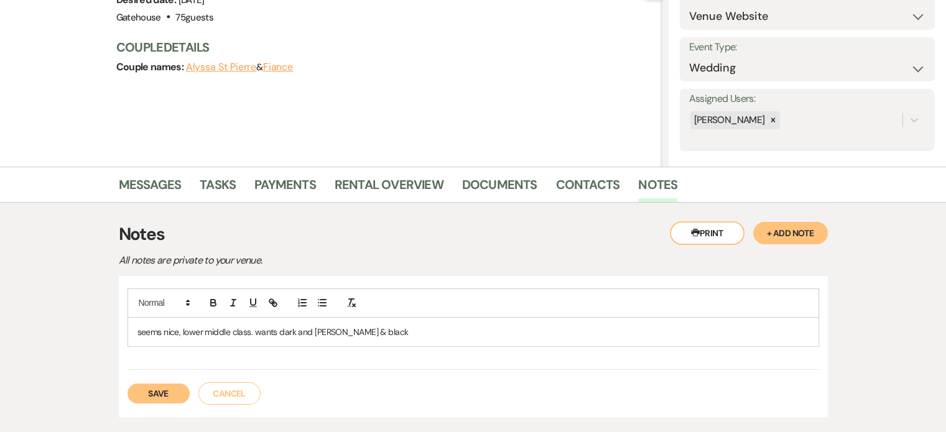
click at [164, 388] on button "Save" at bounding box center [159, 394] width 62 height 20
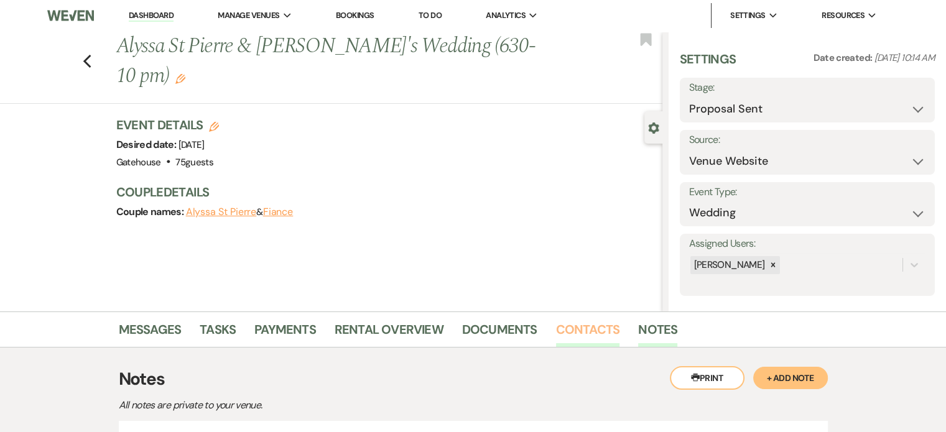
scroll to position [0, 0]
click at [91, 55] on use "button" at bounding box center [87, 62] width 8 height 14
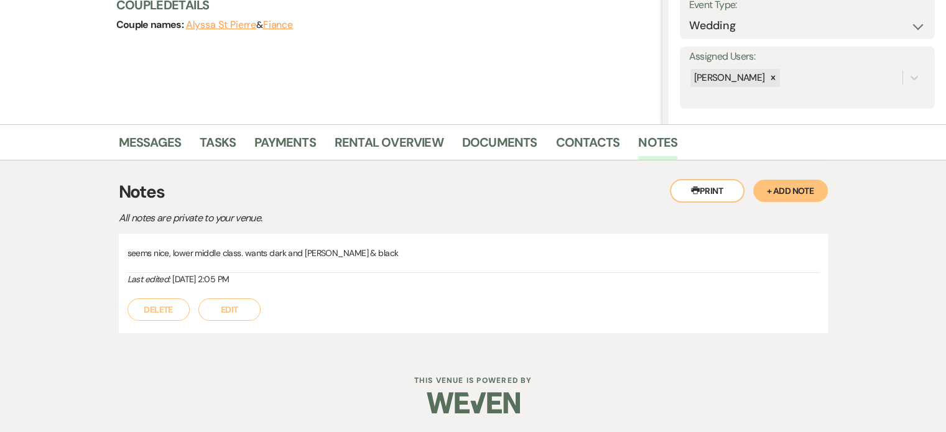
select select "6"
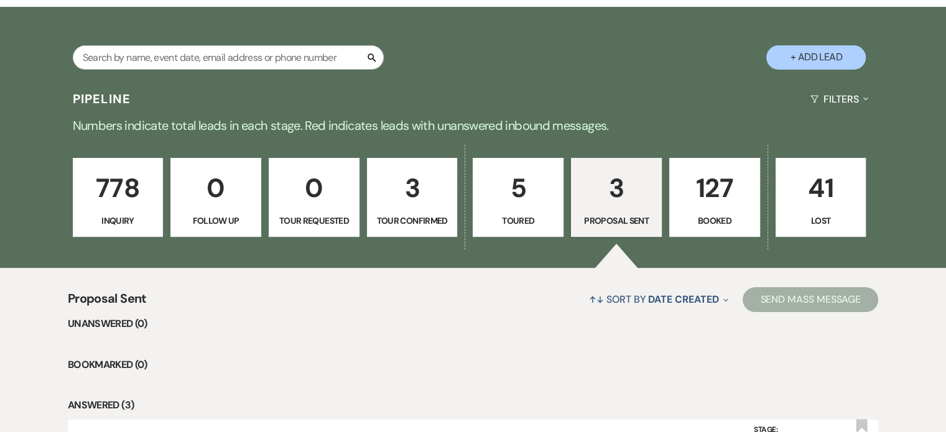
scroll to position [143, 0]
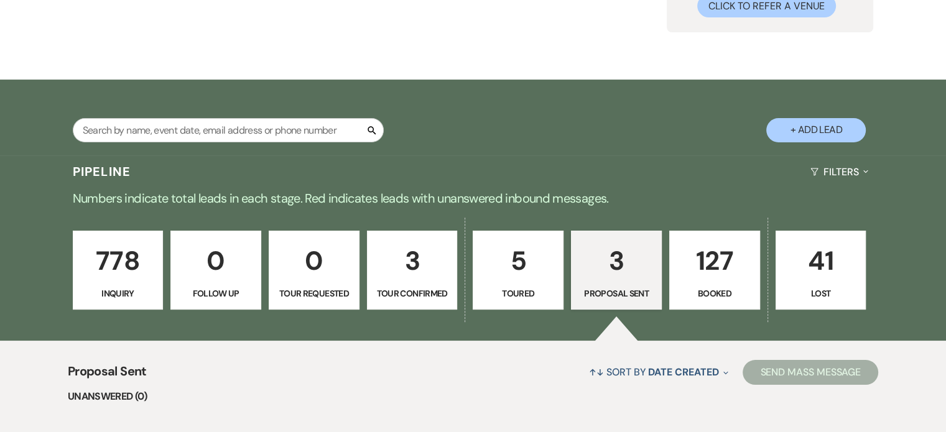
click at [812, 129] on button "+ Add Lead" at bounding box center [816, 130] width 100 height 24
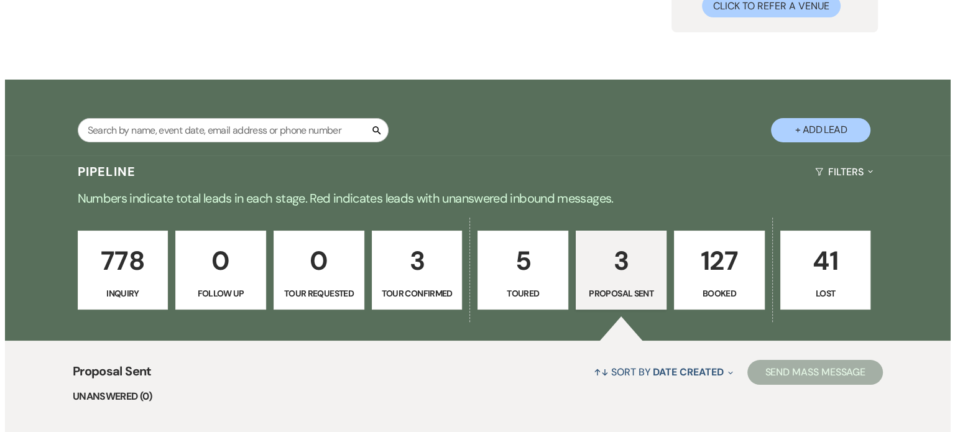
scroll to position [144, 0]
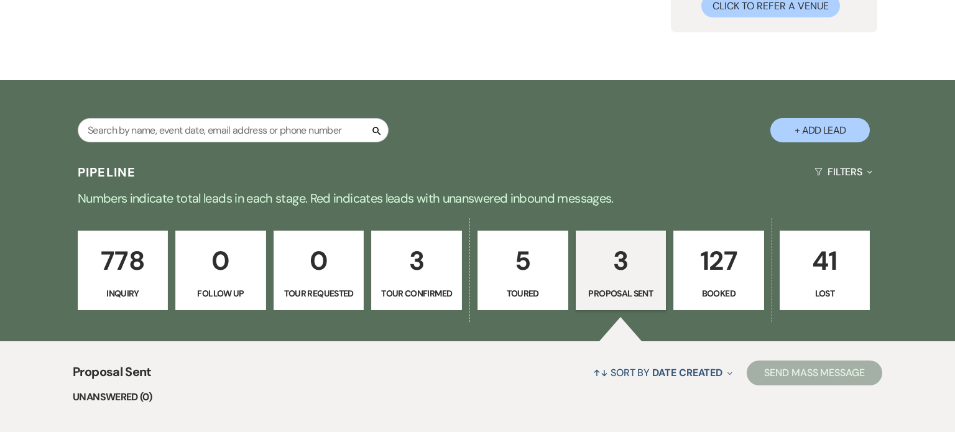
select select "669"
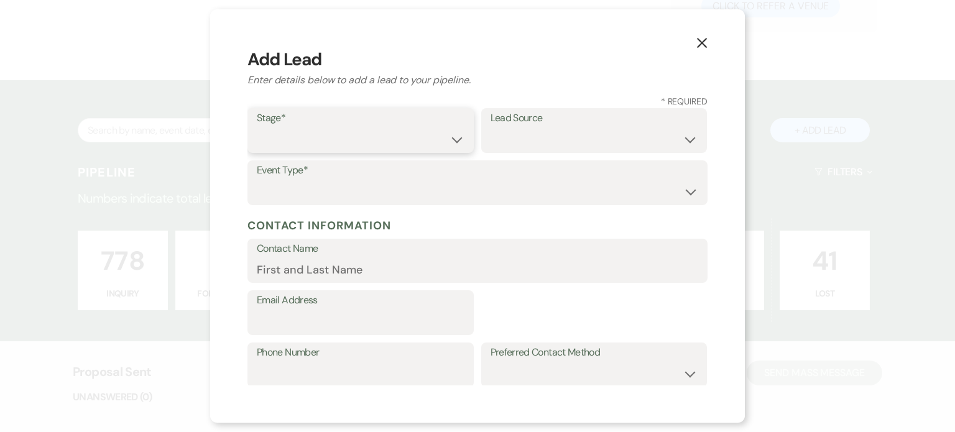
click at [301, 136] on select "Inquiry Follow Up Tour Requested Tour Confirmed Toured Proposal Sent Booked Lost" at bounding box center [361, 140] width 208 height 24
select select "1"
click at [257, 128] on select "Inquiry Follow Up Tour Requested Tour Confirmed Toured Proposal Sent Booked Lost" at bounding box center [361, 140] width 208 height 24
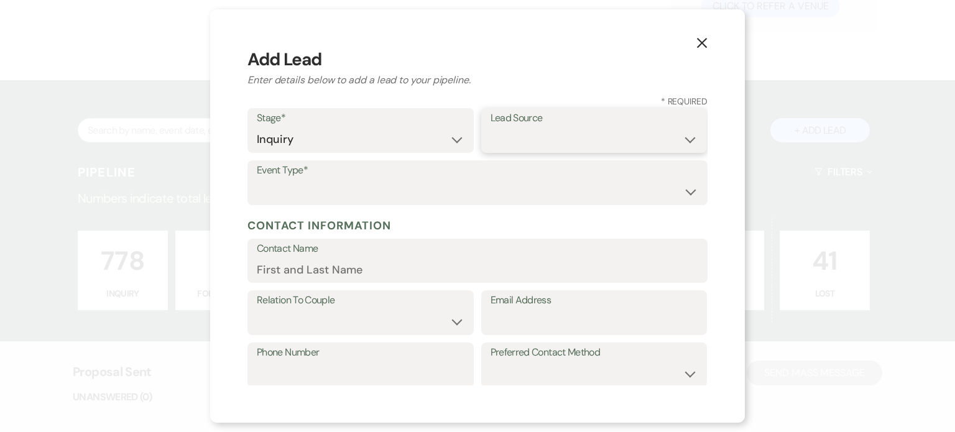
click at [557, 136] on select "Weven Venue Website Instagram Facebook Pinterest Google The Knot Wedding Wire H…" at bounding box center [595, 140] width 208 height 24
select select "5"
click at [491, 128] on select "Weven Venue Website Instagram Facebook Pinterest Google The Knot Wedding Wire H…" at bounding box center [595, 140] width 208 height 24
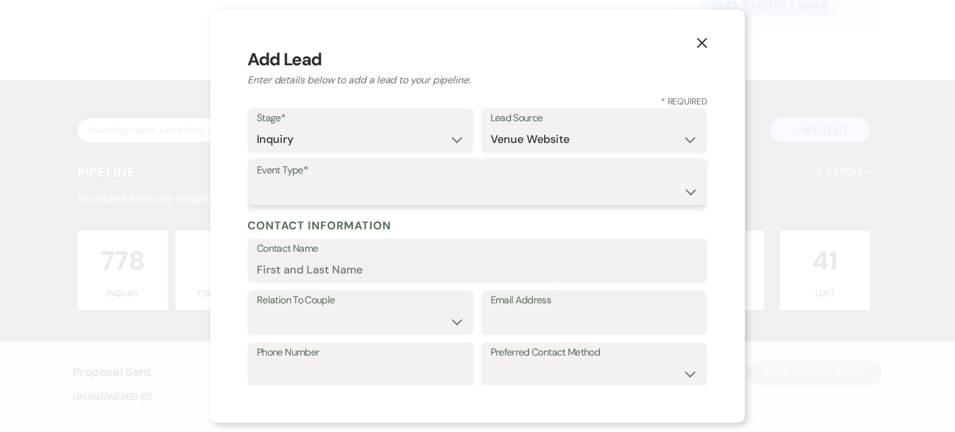
click at [259, 193] on select "Wedding Anniversary Party Baby Shower Bachelorette / Bachelor Party Birthday Pa…" at bounding box center [478, 192] width 442 height 24
select select "1"
click at [257, 180] on select "Wedding Anniversary Party Baby Shower Bachelorette / Bachelor Party Birthday Pa…" at bounding box center [478, 192] width 442 height 24
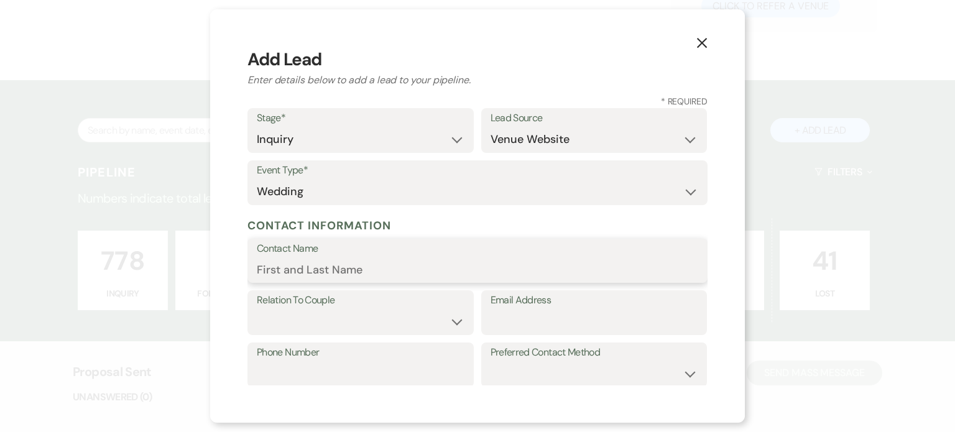
click at [287, 268] on input "Contact Name" at bounding box center [478, 270] width 442 height 24
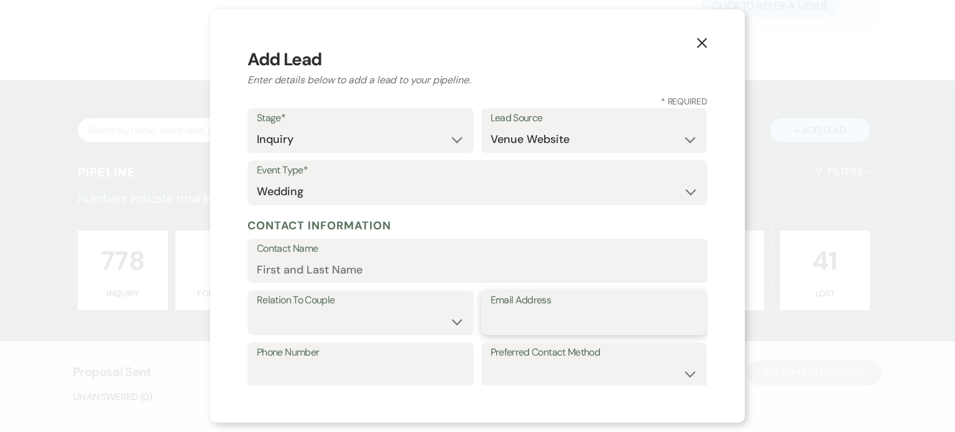
drag, startPoint x: 287, startPoint y: 268, endPoint x: 497, endPoint y: 322, distance: 216.5
click at [497, 322] on input "Email Address" at bounding box center [595, 322] width 208 height 24
paste input "[EMAIL_ADDRESS][DOMAIN_NAME]"
type input "[EMAIL_ADDRESS][DOMAIN_NAME]"
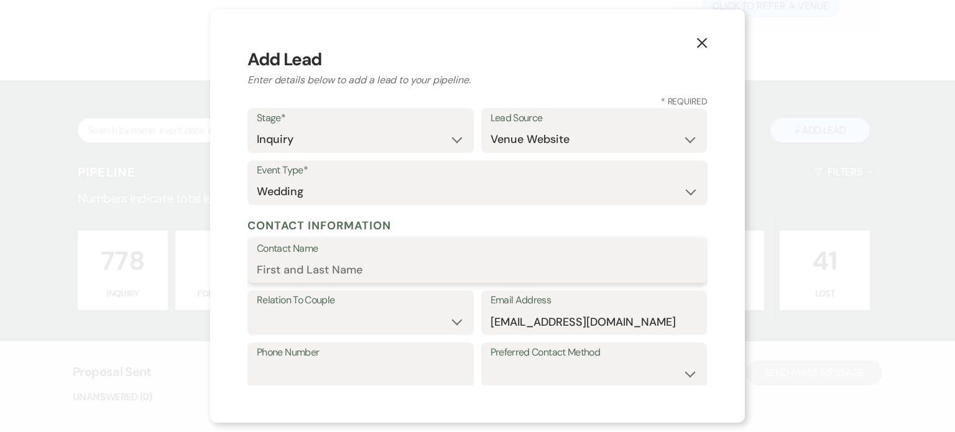
click at [281, 266] on input "Contact Name" at bounding box center [478, 270] width 442 height 24
type input "[PERSON_NAME]"
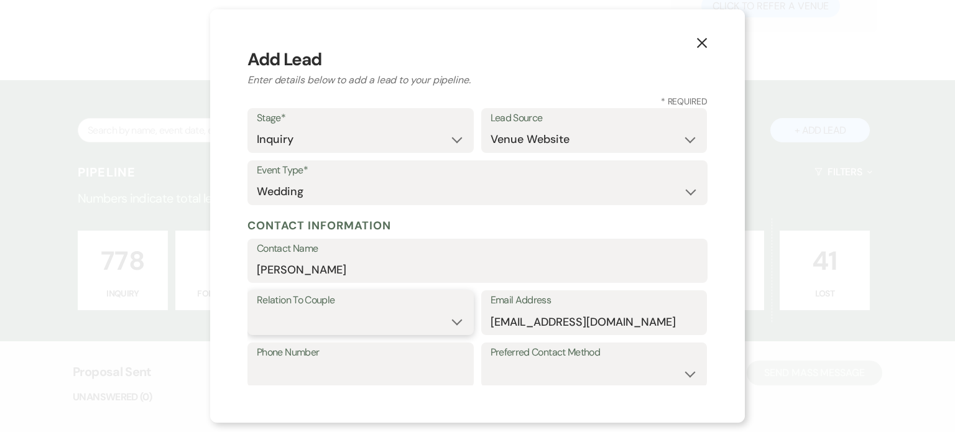
click at [269, 325] on select "Couple Planner Parent of Couple Family Member Friend Other" at bounding box center [361, 322] width 208 height 24
select select "3"
click at [257, 310] on select "Couple Planner Parent of Couple Family Member Friend Other" at bounding box center [361, 322] width 208 height 24
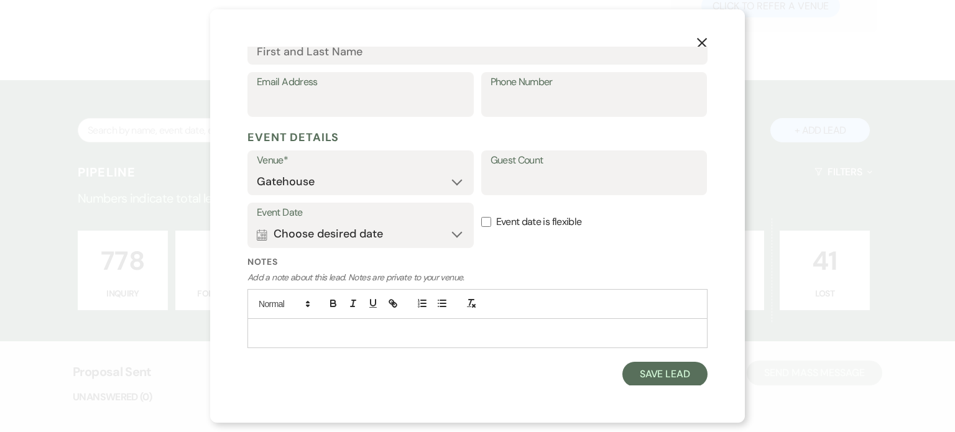
scroll to position [550, 0]
click at [266, 237] on use "button" at bounding box center [262, 235] width 10 height 11
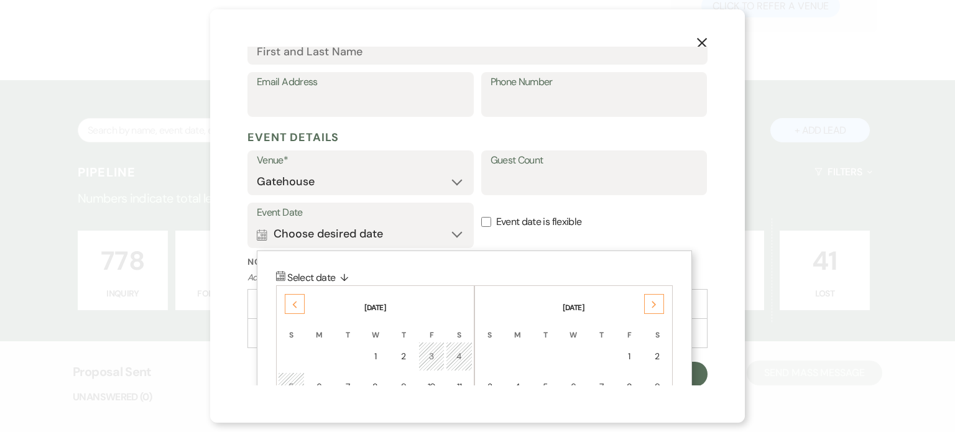
click at [655, 308] on div "Next" at bounding box center [654, 304] width 20 height 20
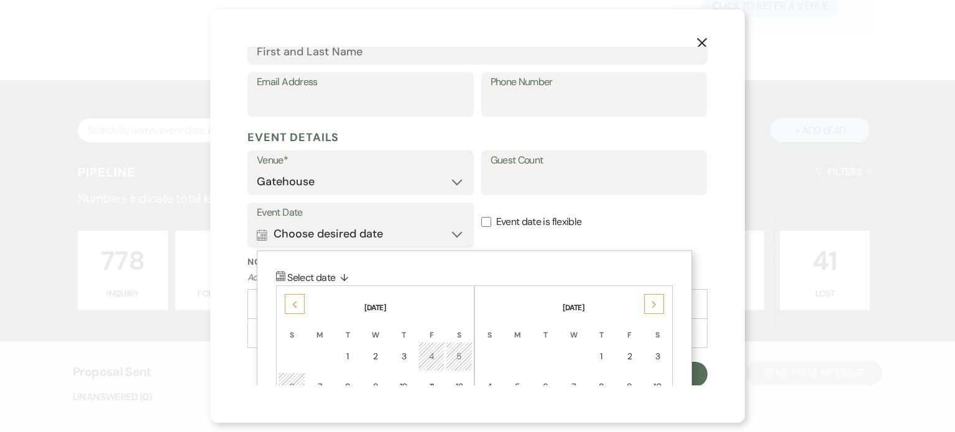
click at [655, 308] on div "Next" at bounding box center [654, 304] width 20 height 20
click at [656, 307] on icon "Next" at bounding box center [654, 304] width 6 height 7
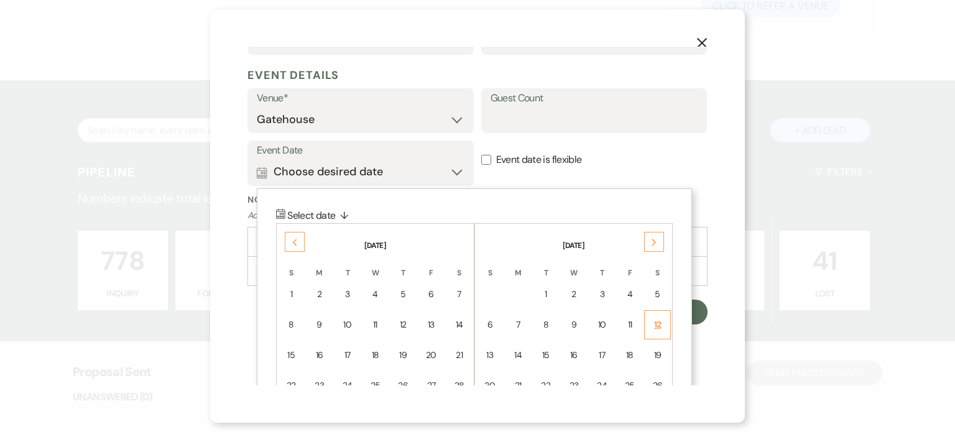
click at [656, 321] on div "12" at bounding box center [657, 324] width 11 height 13
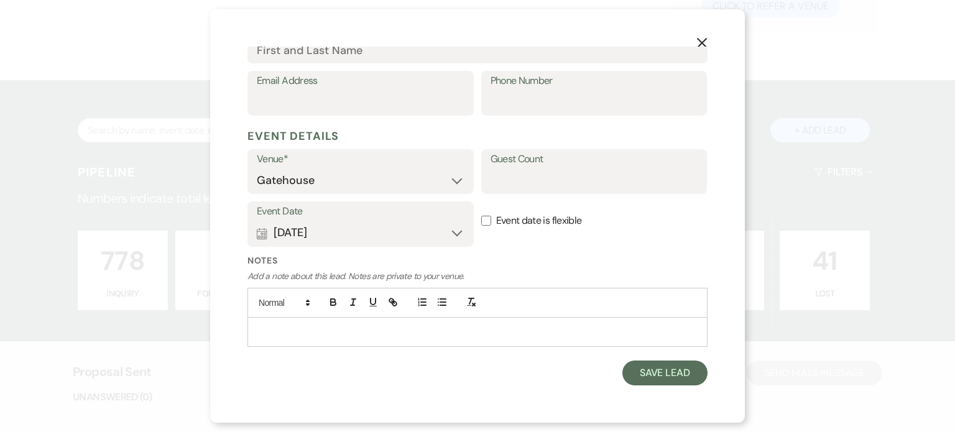
scroll to position [550, 0]
click at [644, 370] on button "Save Lead" at bounding box center [665, 374] width 85 height 25
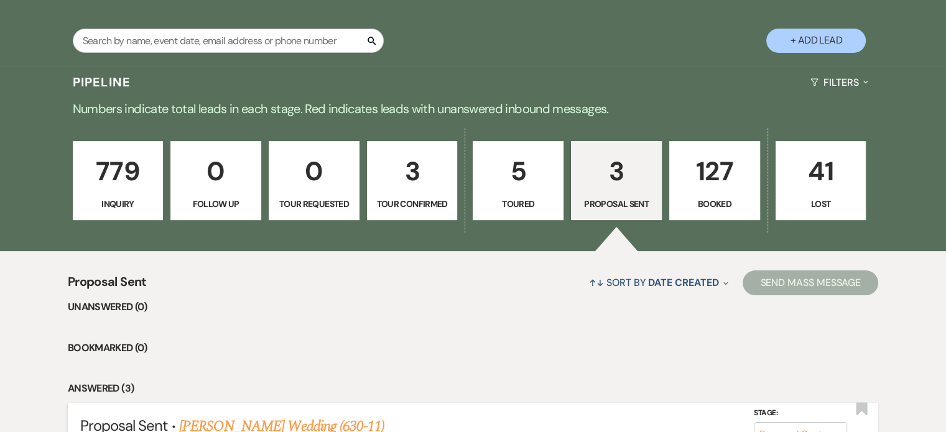
scroll to position [205, 0]
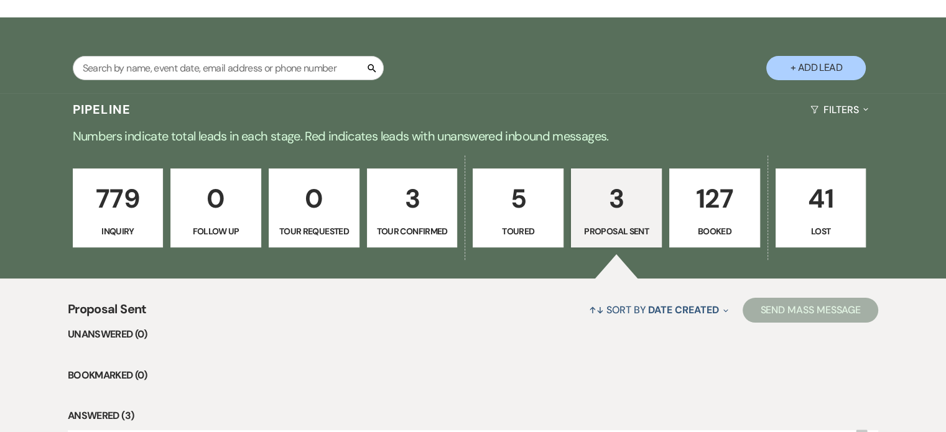
click at [139, 210] on p "779" at bounding box center [118, 199] width 75 height 42
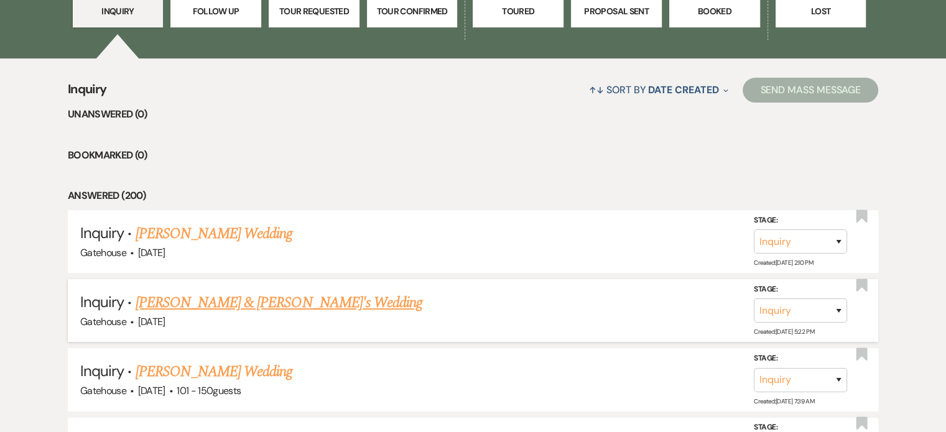
scroll to position [454, 0]
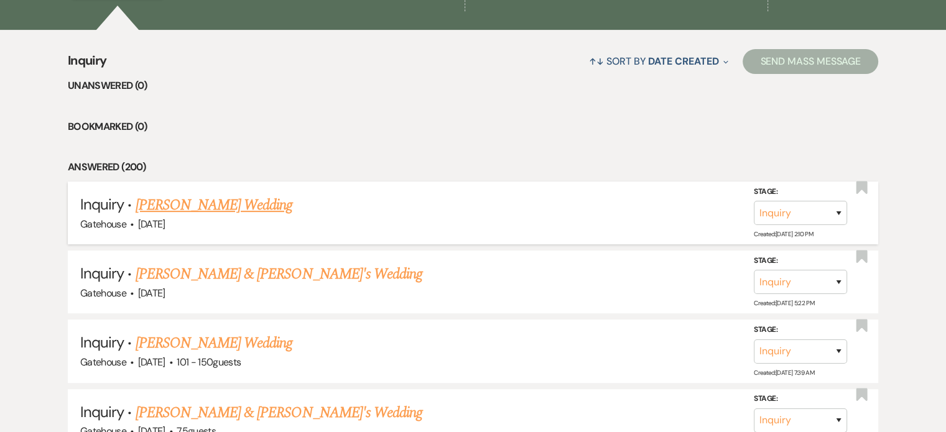
click at [201, 206] on link "[PERSON_NAME] Wedding" at bounding box center [214, 205] width 157 height 22
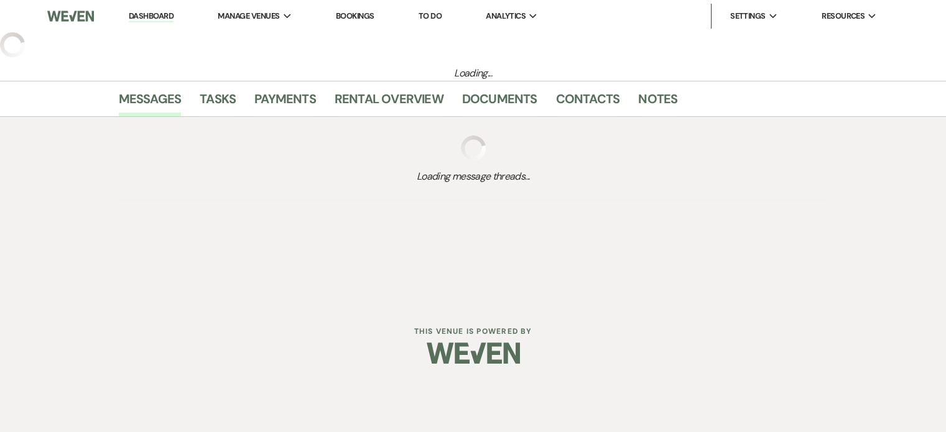
select select "5"
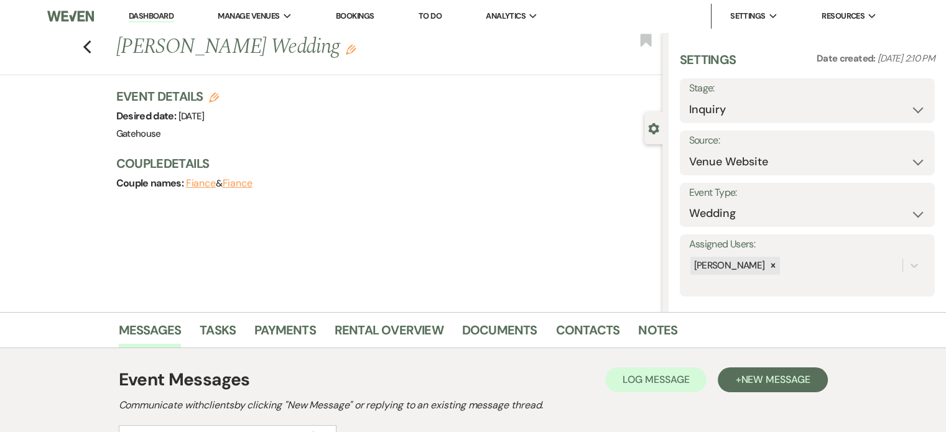
click at [346, 49] on icon "Edit" at bounding box center [351, 50] width 10 height 10
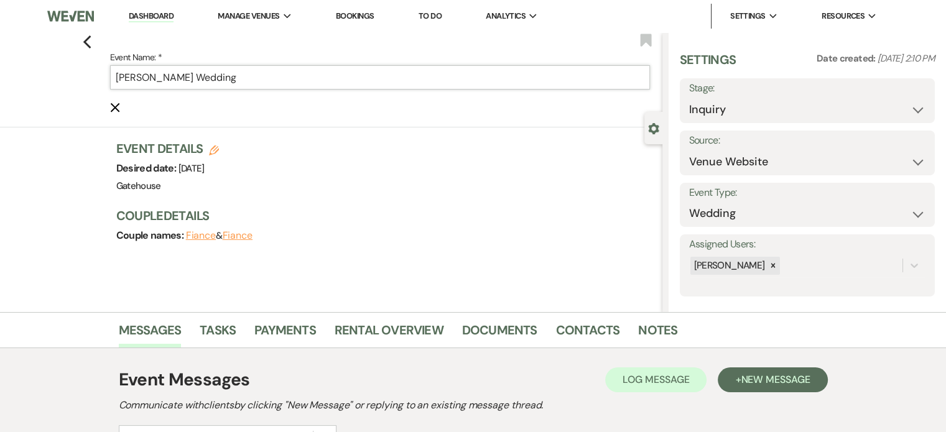
drag, startPoint x: 186, startPoint y: 80, endPoint x: 94, endPoint y: 80, distance: 92.1
click at [94, 80] on div "Previous Event Name: * [PERSON_NAME] Wedding Cancel Edit Bookmark" at bounding box center [328, 79] width 669 height 95
click at [144, 78] on input "[PERSON_NAME] Wedding" at bounding box center [380, 77] width 540 height 24
drag, startPoint x: 144, startPoint y: 78, endPoint x: 120, endPoint y: 77, distance: 23.7
click at [120, 77] on input "[PERSON_NAME] Wedding" at bounding box center [380, 77] width 540 height 24
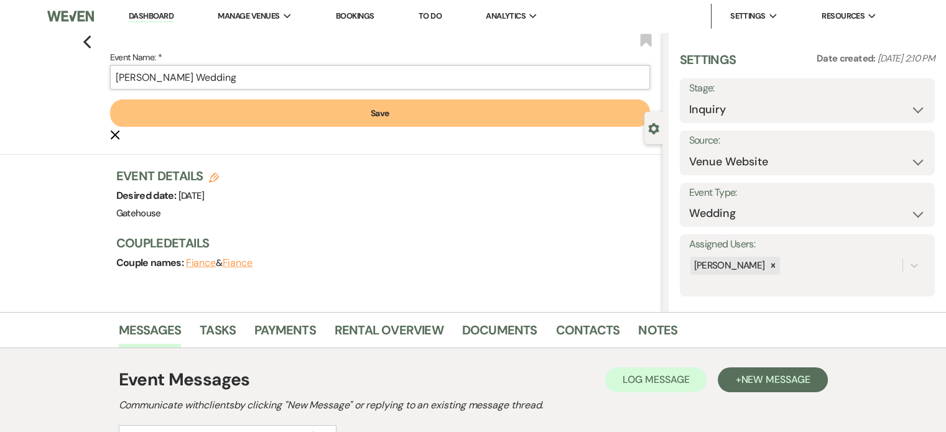
click at [158, 77] on input "[PERSON_NAME] Wedding" at bounding box center [380, 77] width 540 height 24
type input "Peyton Wedding"
click at [285, 111] on button "Save" at bounding box center [380, 113] width 540 height 27
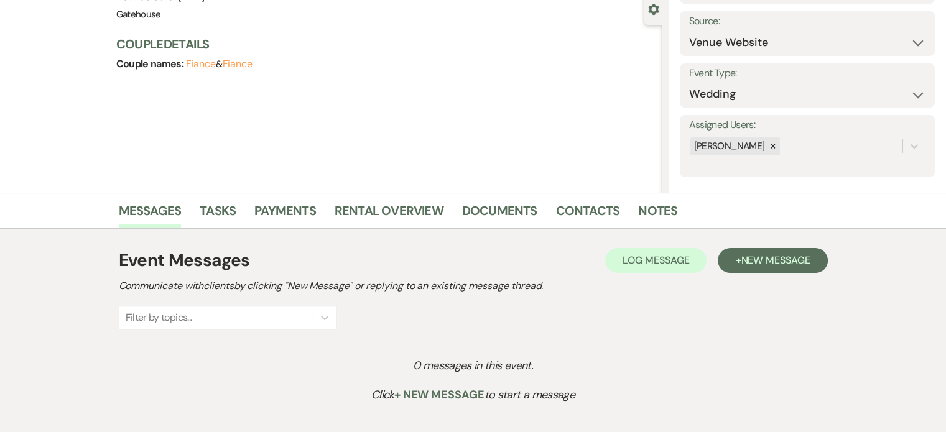
scroll to position [124, 0]
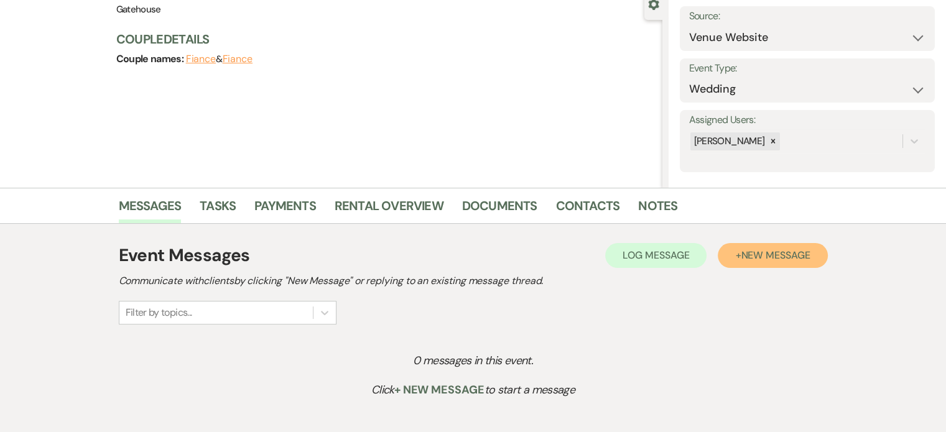
click at [746, 253] on span "New Message" at bounding box center [775, 255] width 69 height 13
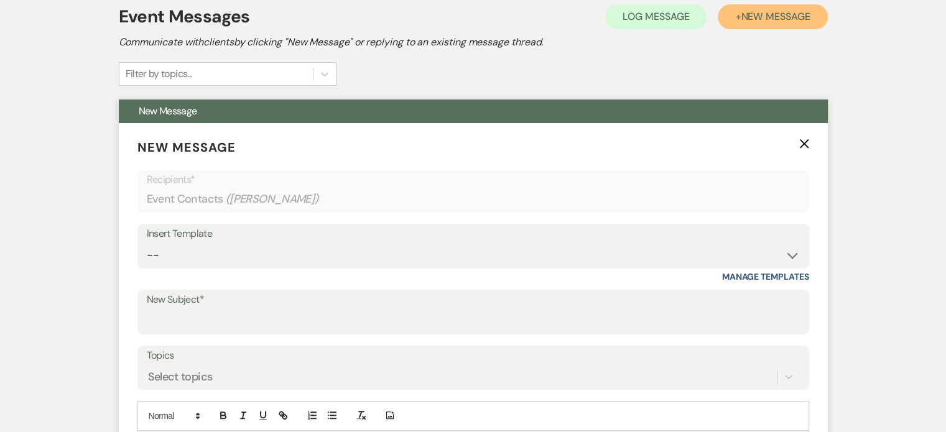
scroll to position [373, 0]
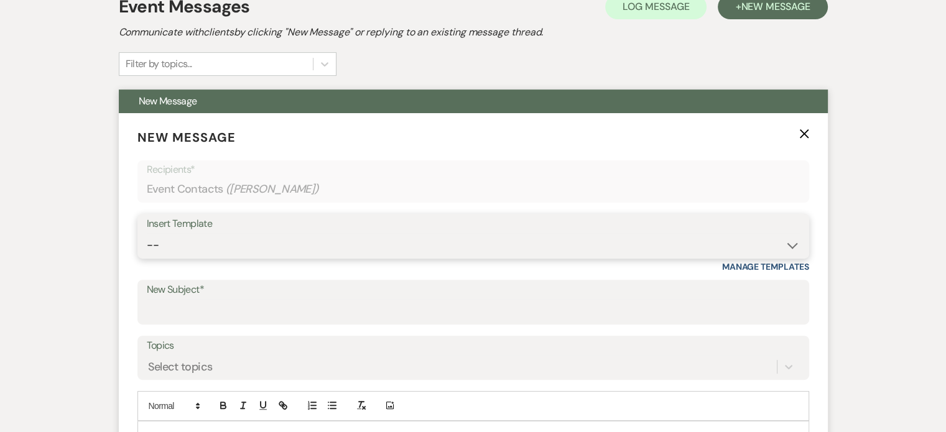
click at [276, 241] on select "-- Tour Request Response Proposal 6-9 Month Check-in Happy 1 Month Anniversary!…" at bounding box center [473, 245] width 653 height 24
select select "2237"
click at [147, 233] on select "-- Tour Request Response Proposal 6-9 Month Check-in Happy 1 Month Anniversary!…" at bounding box center [473, 245] width 653 height 24
type input "Let's Plan Something Wonderful at The Gatehouse!"
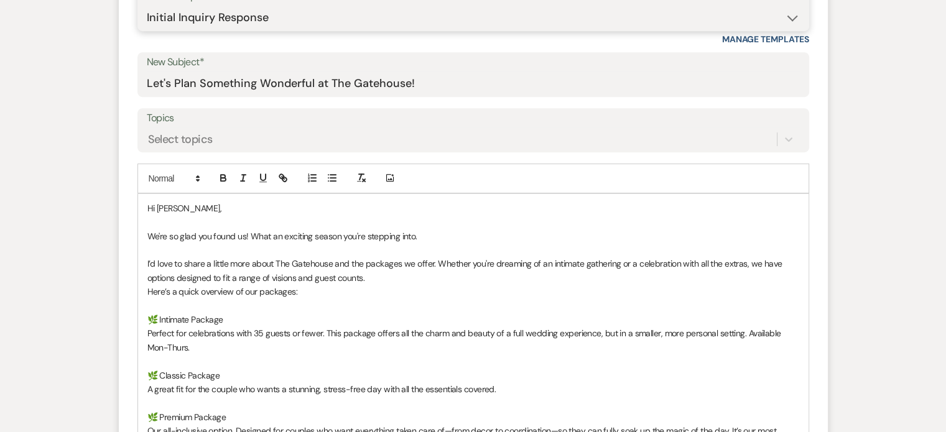
scroll to position [622, 0]
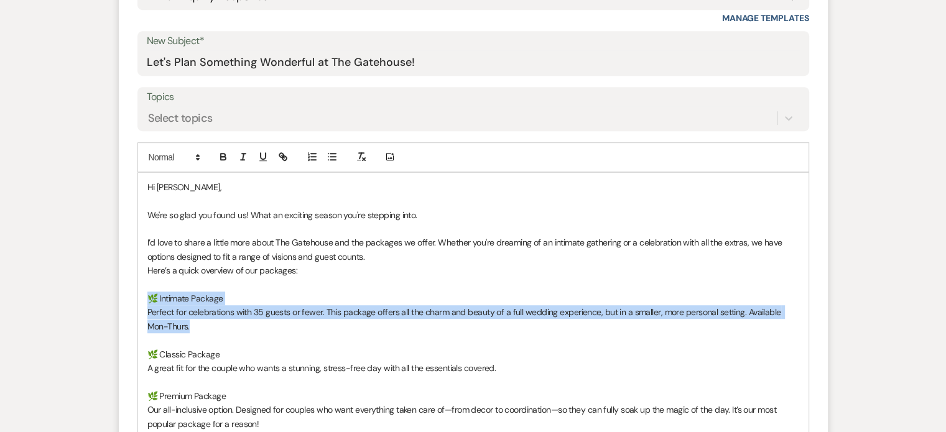
drag, startPoint x: 190, startPoint y: 332, endPoint x: 148, endPoint y: 301, distance: 51.6
click at [148, 301] on div "Hi [PERSON_NAME], We're so glad you found us! What an exciting season you're st…" at bounding box center [473, 347] width 671 height 349
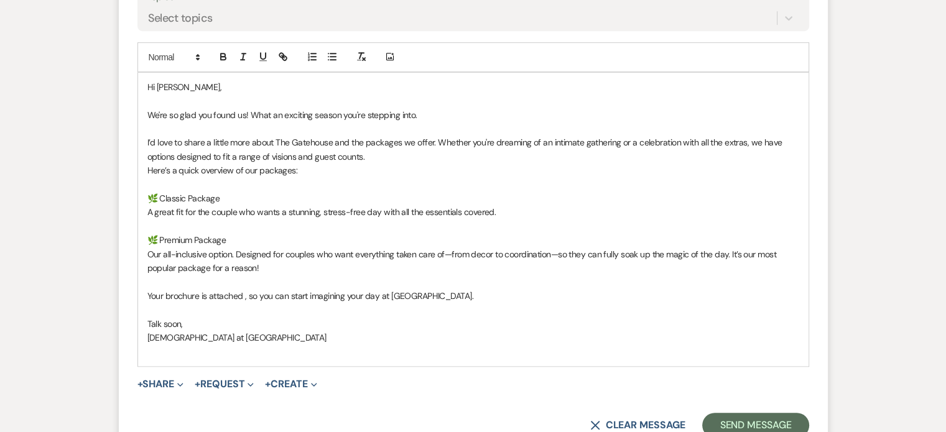
scroll to position [746, 0]
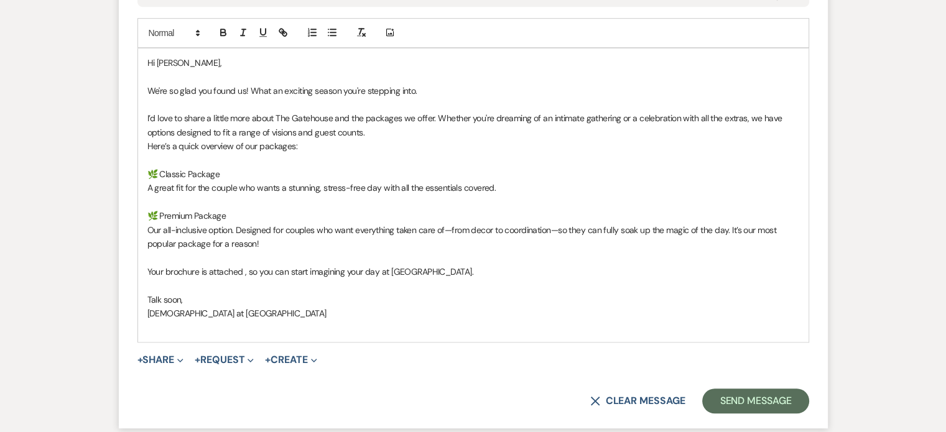
click at [463, 274] on p "Your brochure is attached , so you can start imagining your day at [GEOGRAPHIC_…" at bounding box center [473, 272] width 652 height 14
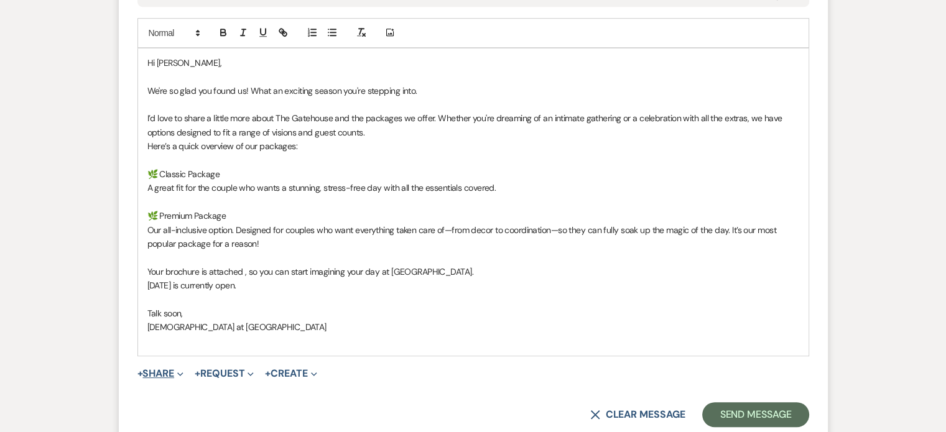
click at [154, 370] on button "+ Share Expand" at bounding box center [160, 374] width 47 height 10
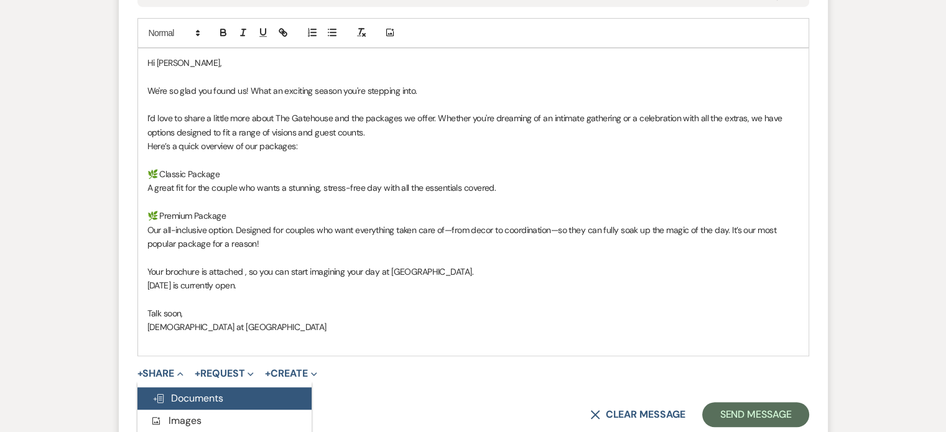
click at [209, 401] on span "Doc Upload Documents" at bounding box center [187, 398] width 71 height 13
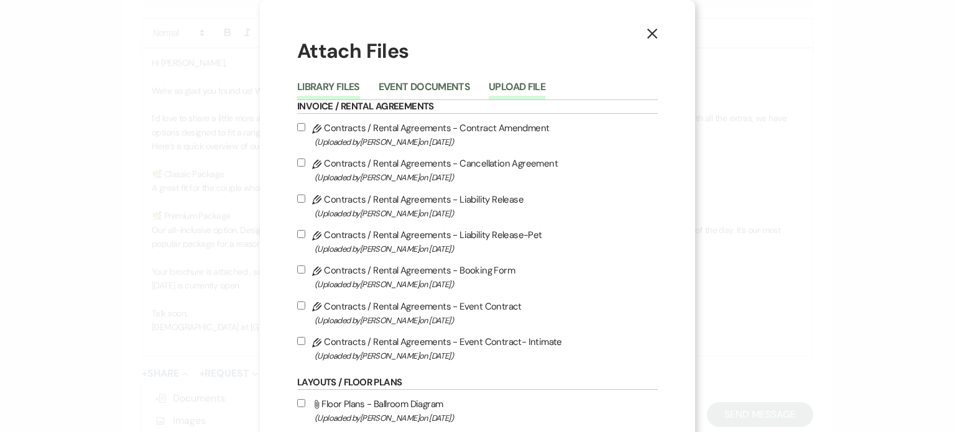
click at [514, 86] on button "Upload File" at bounding box center [517, 90] width 57 height 17
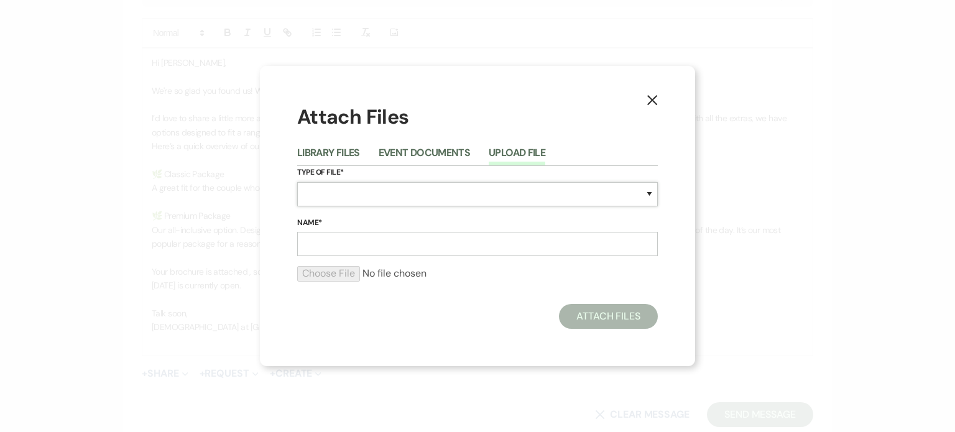
click at [373, 196] on select "Special Event Insurance Vendor Certificate of Insurance Contracts / Rental Agre…" at bounding box center [477, 194] width 361 height 24
select select "43"
click at [297, 182] on select "Special Event Insurance Vendor Certificate of Insurance Contracts / Rental Agre…" at bounding box center [477, 194] width 361 height 24
click at [352, 246] on input "Name*" at bounding box center [477, 244] width 361 height 24
type input "GH pricing guide"
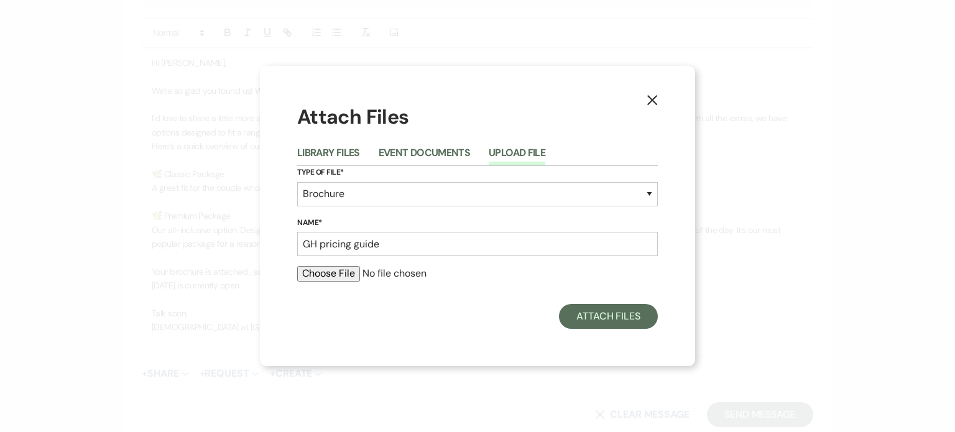
click at [345, 276] on input "file" at bounding box center [477, 273] width 361 height 15
type input "C:\fakepath\GH Pricing Guide.pdf"
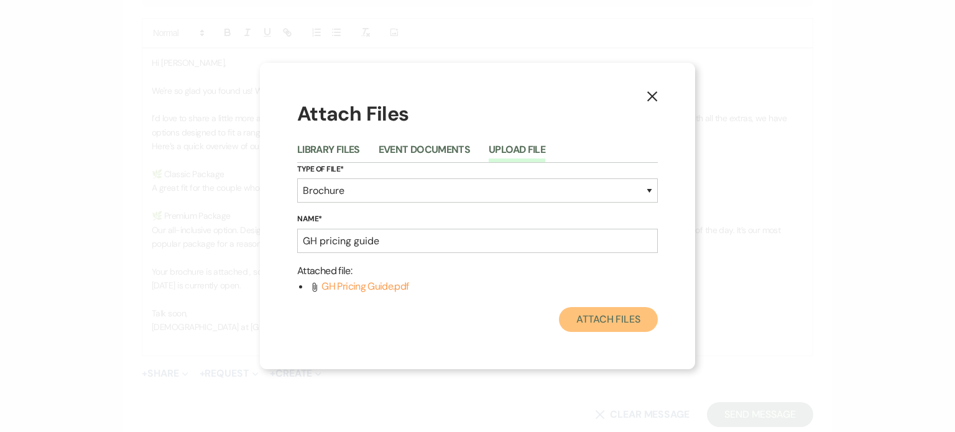
click at [605, 315] on button "Attach Files" at bounding box center [608, 319] width 99 height 25
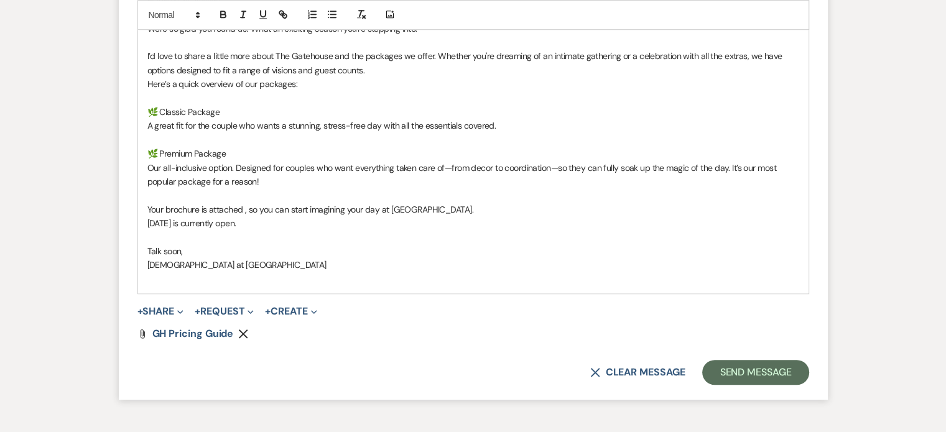
scroll to position [933, 0]
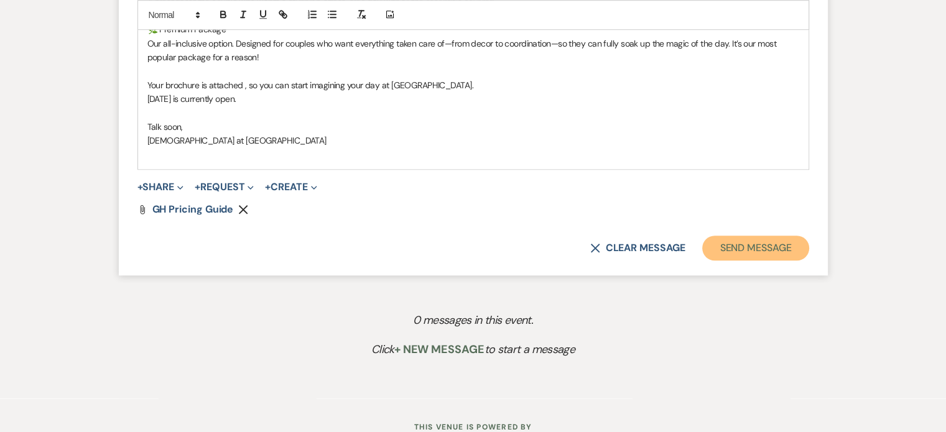
click at [750, 246] on button "Send Message" at bounding box center [755, 248] width 106 height 25
